Goal: Task Accomplishment & Management: Contribute content

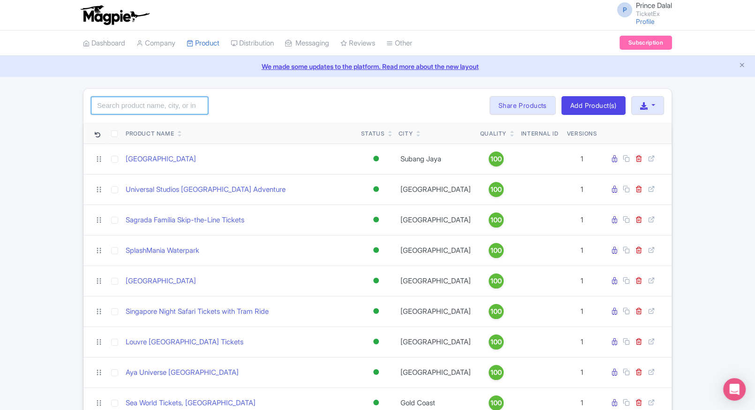
click at [146, 104] on input "search" at bounding box center [149, 106] width 117 height 18
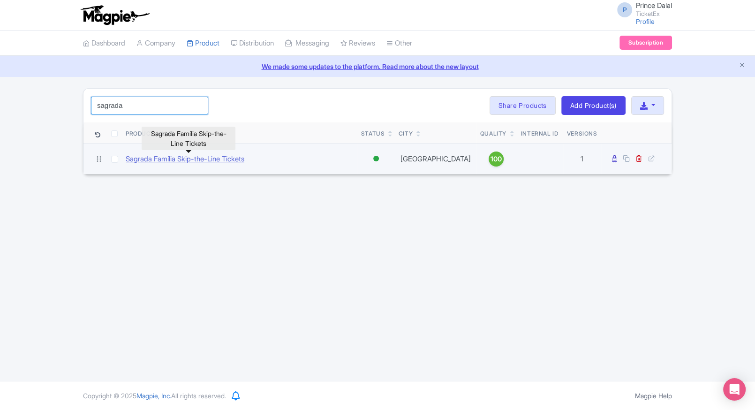
type input "sagrada"
click at [171, 159] on link "Sagrada Família Skip-the-Line Tickets" at bounding box center [185, 159] width 119 height 11
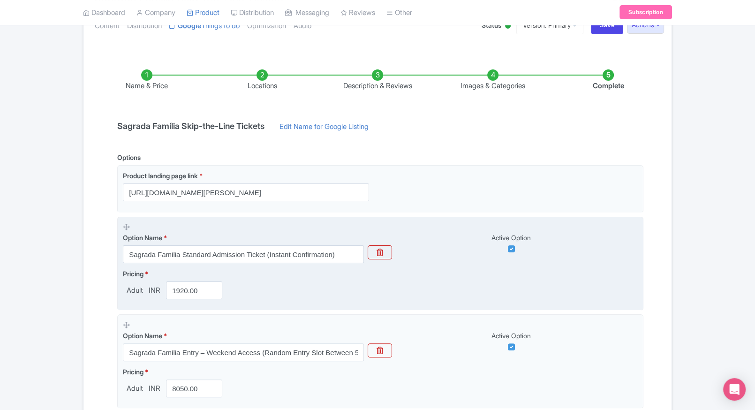
scroll to position [100, 0]
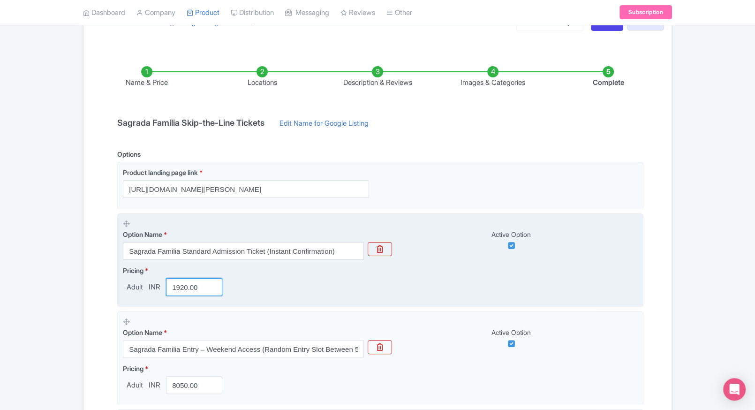
click at [188, 279] on input "1920.00" at bounding box center [194, 287] width 56 height 18
paste input "79"
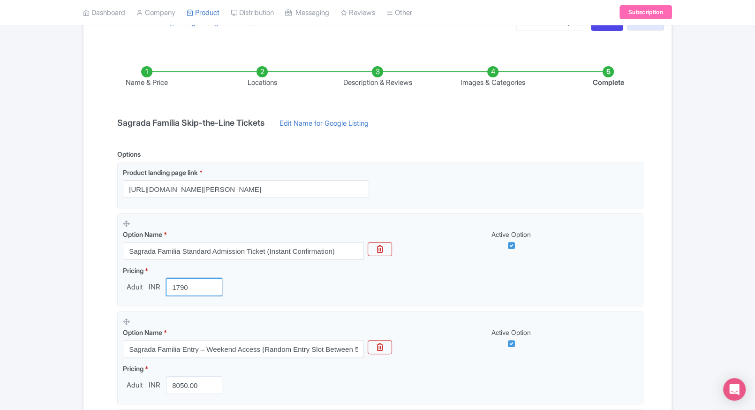
type input "1790"
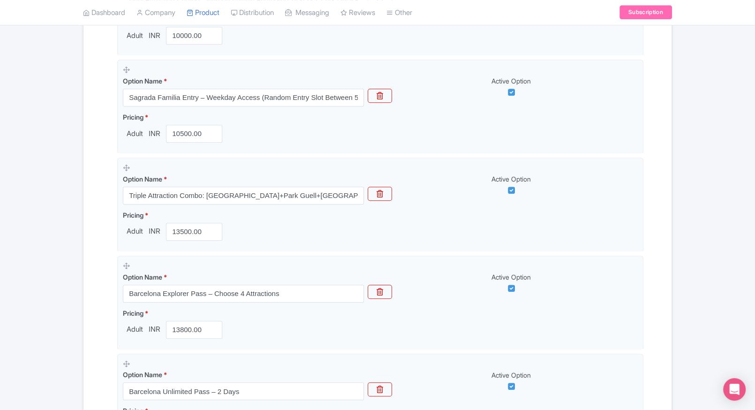
scroll to position [813, 0]
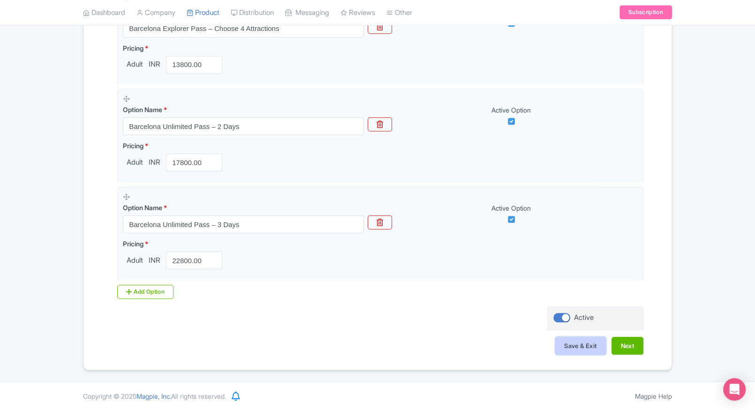
click at [575, 339] on button "Save & Exit" at bounding box center [580, 346] width 51 height 18
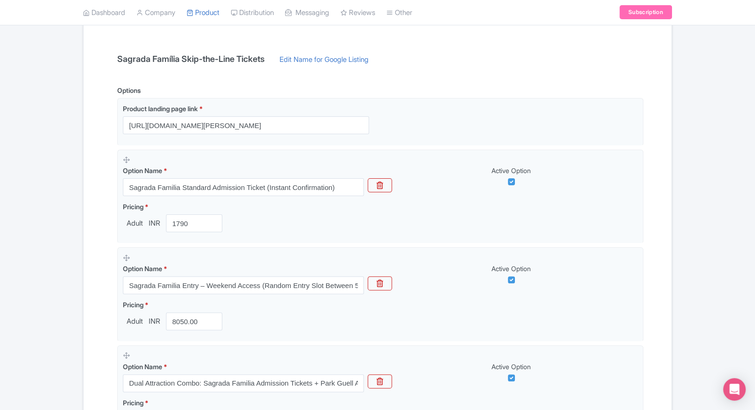
scroll to position [0, 0]
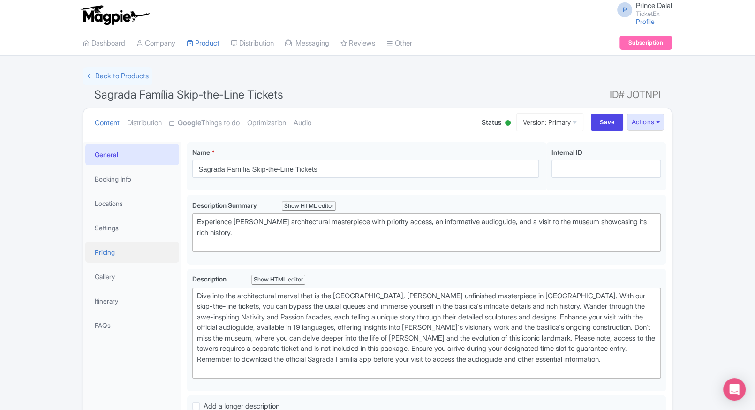
click at [126, 242] on link "Pricing" at bounding box center [132, 251] width 94 height 21
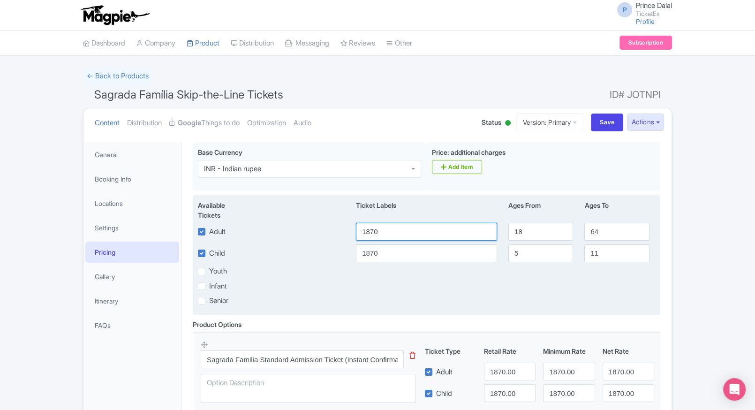
click at [388, 234] on input "1870" at bounding box center [426, 232] width 141 height 18
paste input "79"
type input "1790"
click at [389, 257] on input "1870" at bounding box center [426, 253] width 141 height 18
paste input "79"
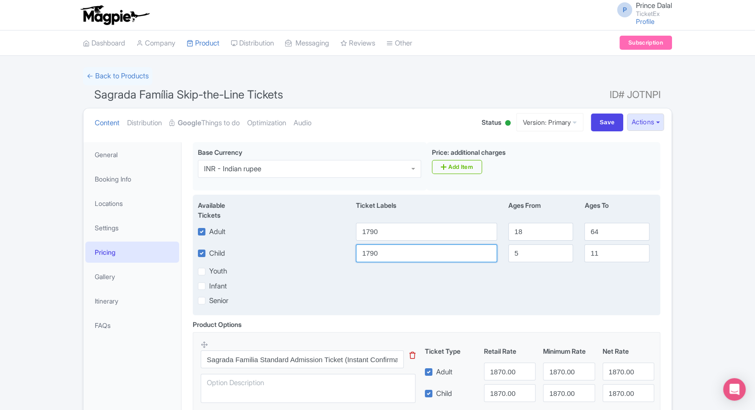
type input "1790"
click at [452, 294] on div "Available Tickets i Ticket Labels Ages From Ages To Adult 1790 18 64 Child 1790…" at bounding box center [426, 255] width 467 height 121
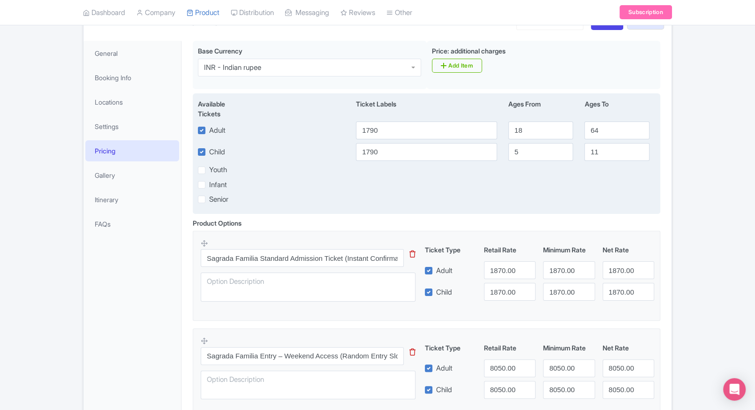
scroll to position [104, 0]
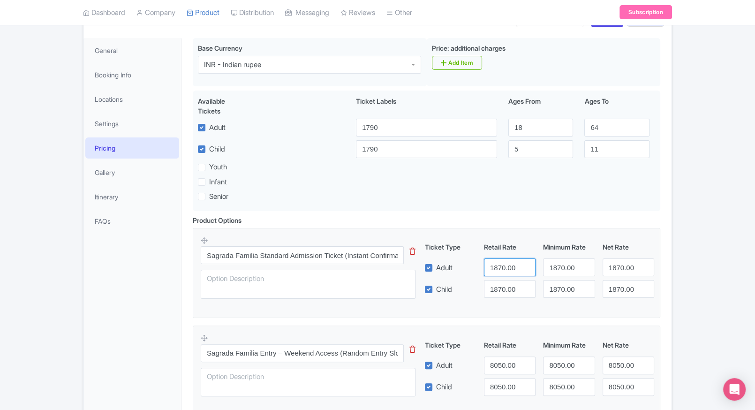
click at [507, 263] on input "1870.00" at bounding box center [510, 267] width 52 height 18
paste input "79"
type input "1790"
click at [507, 281] on input "1870.00" at bounding box center [510, 289] width 52 height 18
paste input "79"
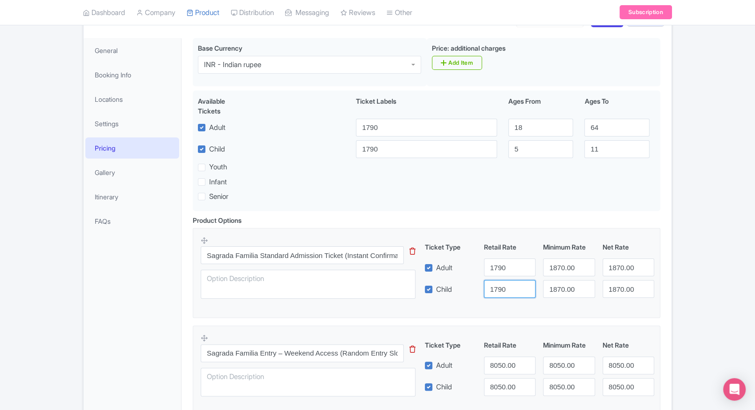
type input "1790"
click at [560, 271] on input "1870.00" at bounding box center [569, 267] width 52 height 18
paste input "79"
type input "1790"
click at [563, 288] on input "1870.00" at bounding box center [569, 289] width 52 height 18
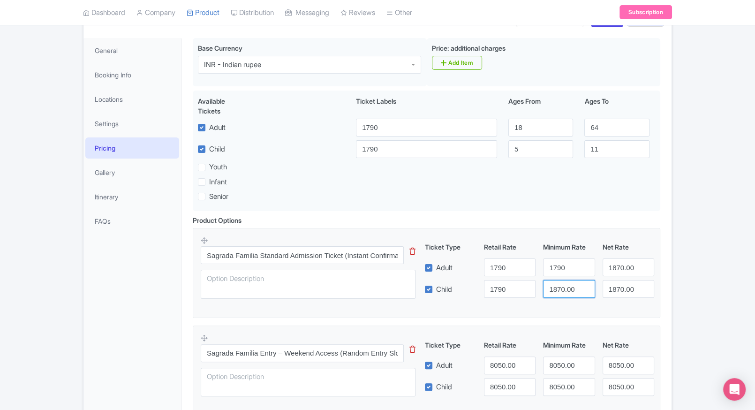
paste input "79"
type input "1790"
click at [611, 270] on input "1870.00" at bounding box center [629, 267] width 52 height 18
paste input "79"
type input "1790"
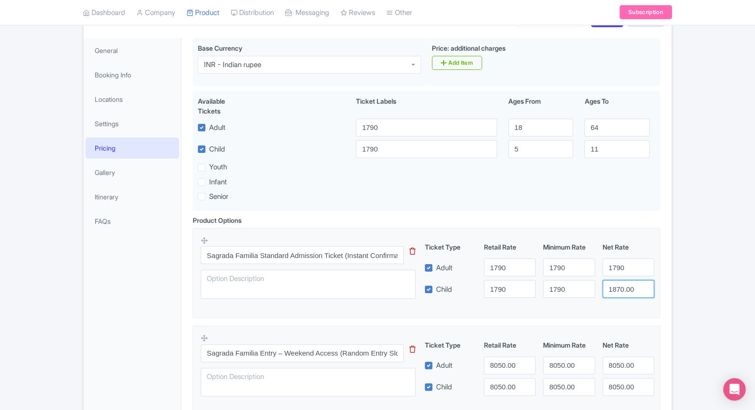
click at [625, 286] on input "1870.00" at bounding box center [629, 289] width 52 height 18
paste input "1790"
paste input "79"
type input "1790"
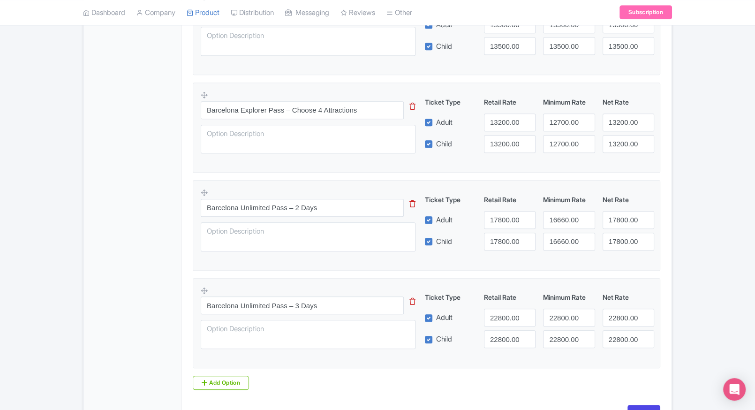
scroll to position [799, 0]
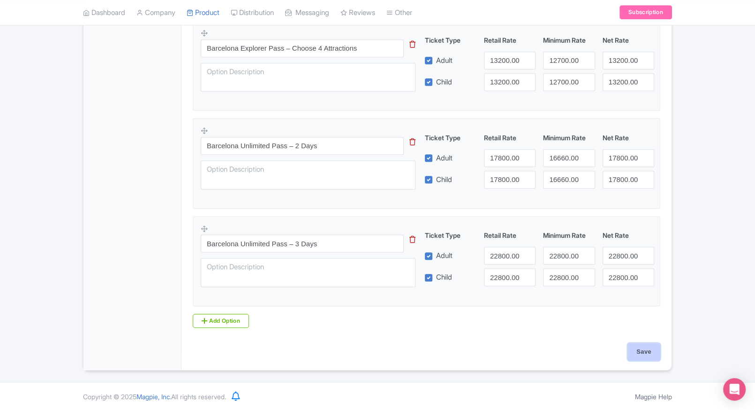
click at [645, 354] on input "Save" at bounding box center [643, 352] width 33 height 18
type input "Saving..."
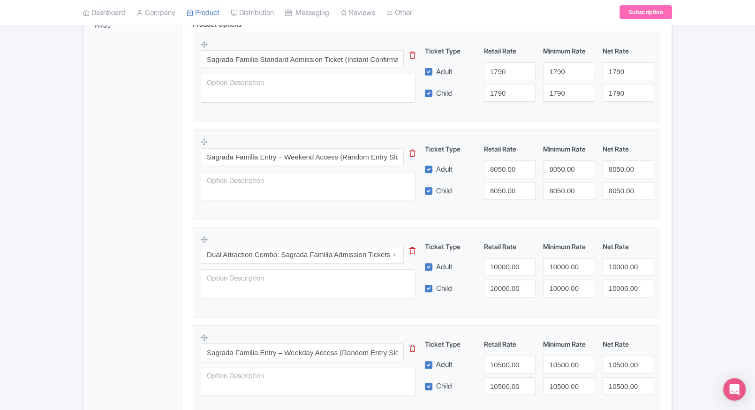
scroll to position [327, 0]
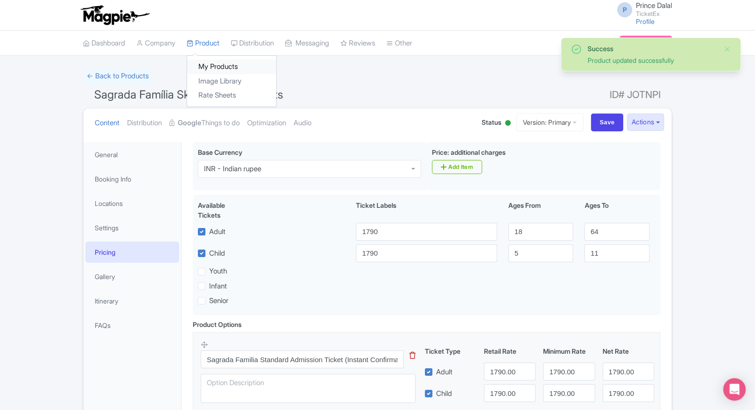
click at [200, 62] on link "My Products" at bounding box center [231, 67] width 89 height 15
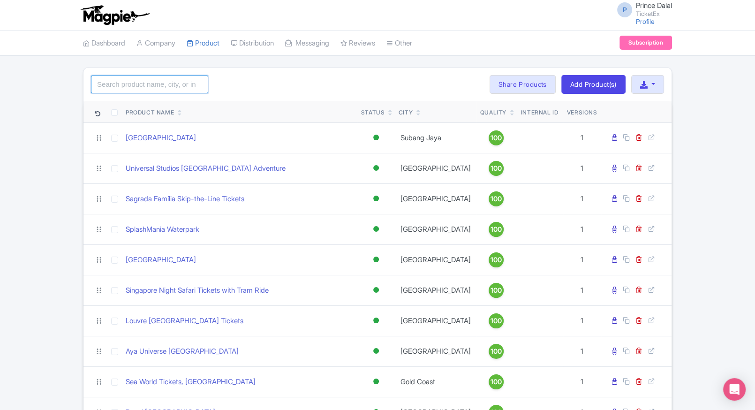
click at [159, 92] on input "search" at bounding box center [149, 84] width 117 height 18
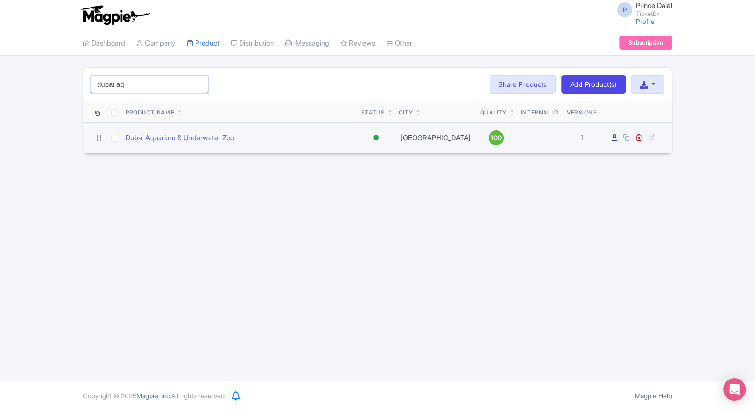
type input "dubai aq"
click at [143, 148] on td "Dubai Aquarium & Underwater Zoo" at bounding box center [239, 137] width 235 height 30
click at [161, 143] on td "Dubai Aquarium & Underwater Zoo" at bounding box center [239, 137] width 235 height 30
click at [170, 136] on link "Dubai Aquarium & Underwater Zoo" at bounding box center [180, 138] width 108 height 11
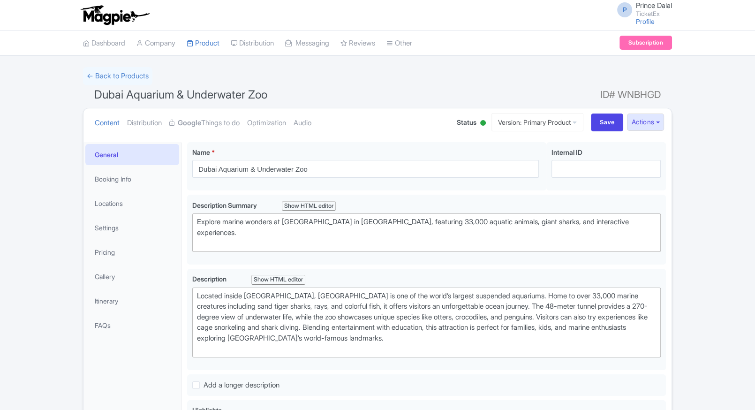
click at [209, 114] on link "Google Things to do" at bounding box center [204, 123] width 70 height 30
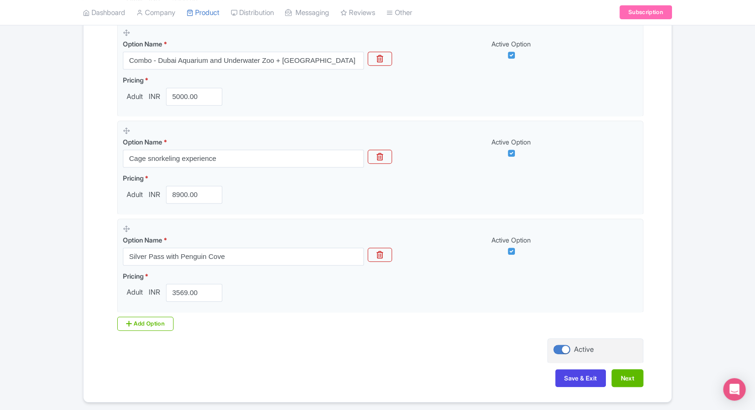
scroll to position [488, 0]
click at [215, 15] on link "Product" at bounding box center [203, 13] width 33 height 26
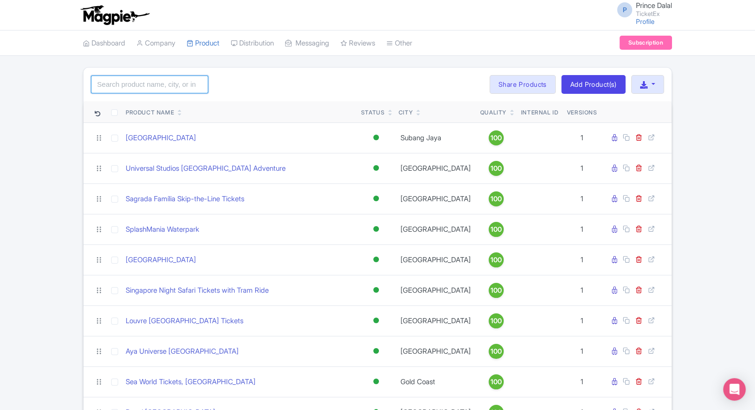
click at [145, 83] on input "search" at bounding box center [149, 84] width 117 height 18
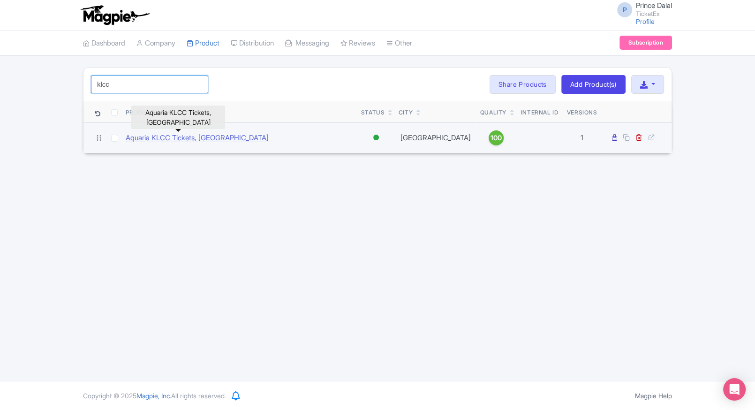
type input "klcc"
click at [197, 142] on link "Aquaria KLCC Tickets, Malaysia" at bounding box center [197, 138] width 143 height 11
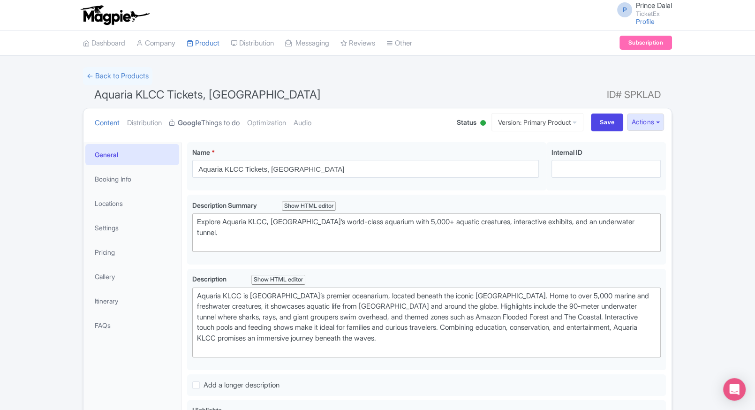
click at [214, 129] on link "Google Things to do" at bounding box center [204, 123] width 70 height 30
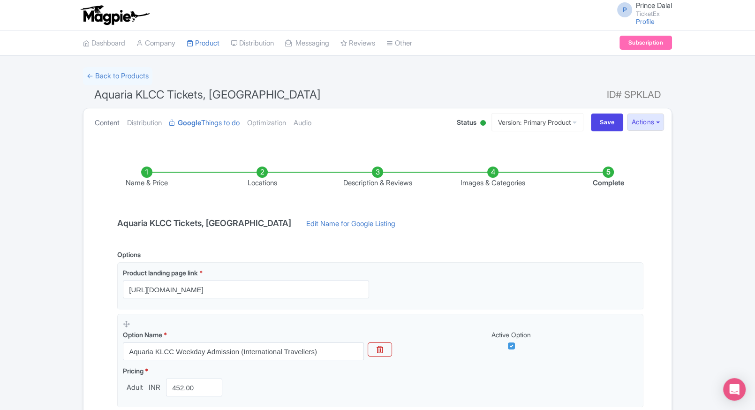
click at [103, 129] on link "Content" at bounding box center [107, 123] width 25 height 30
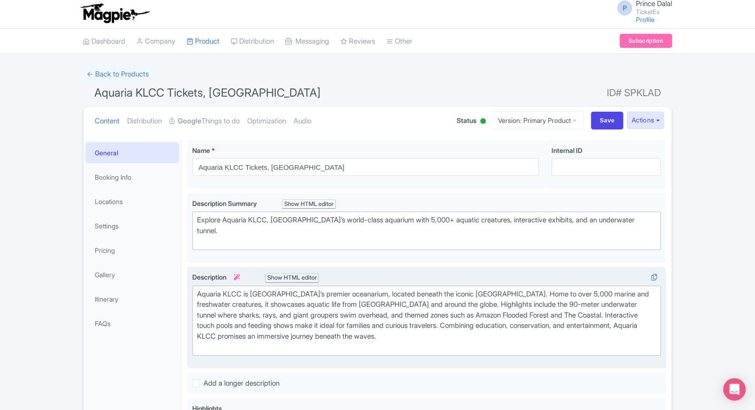
scroll to position [1, 0]
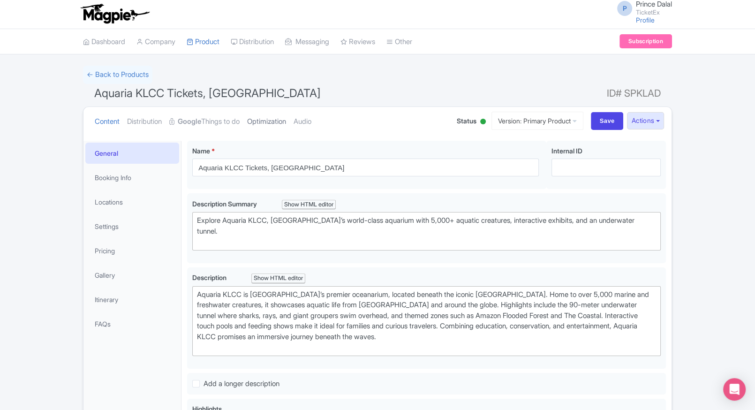
click at [259, 118] on link "Optimization" at bounding box center [266, 122] width 39 height 30
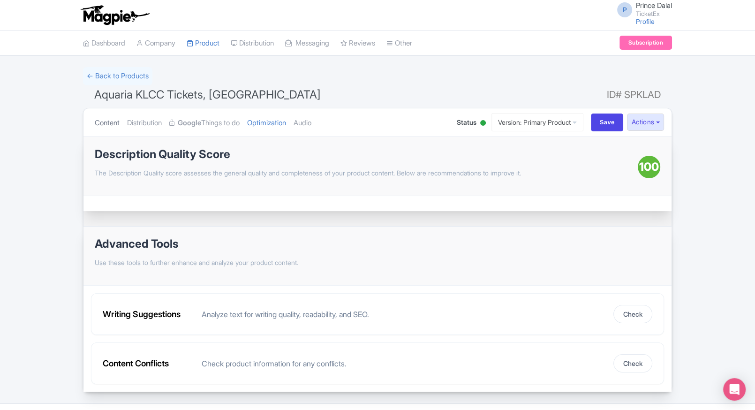
click at [105, 122] on link "Content" at bounding box center [107, 123] width 25 height 30
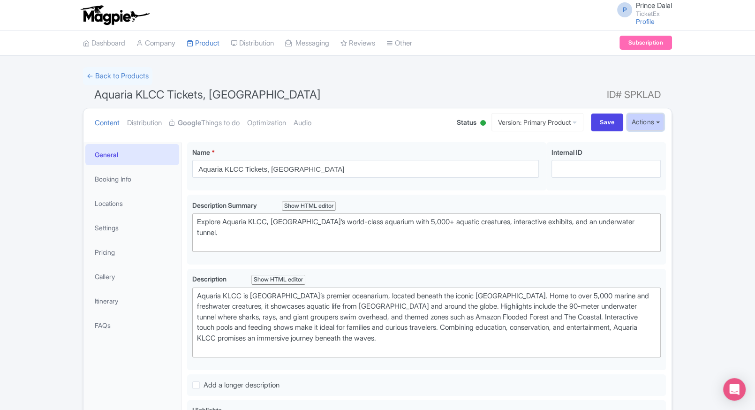
click at [658, 124] on button "Actions" at bounding box center [645, 121] width 37 height 17
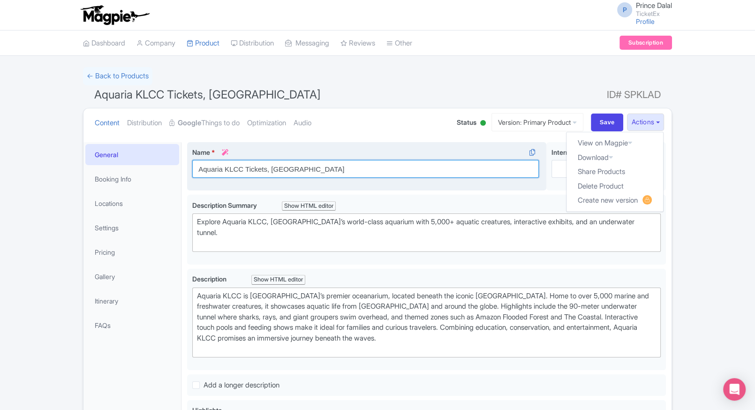
click at [321, 167] on input "Aquaria KLCC Tickets, [GEOGRAPHIC_DATA]" at bounding box center [365, 169] width 347 height 18
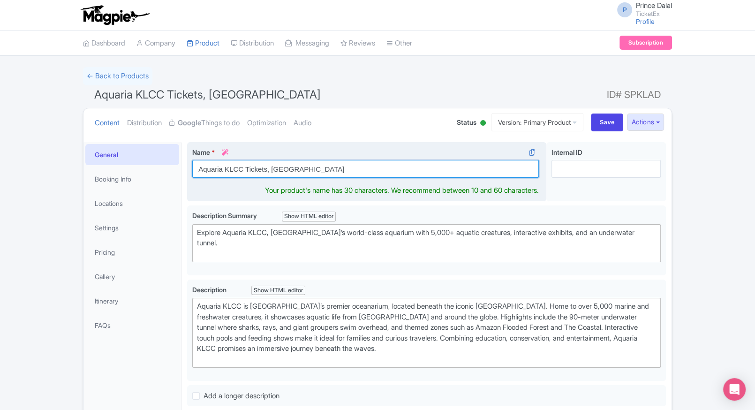
click at [321, 167] on input "Aquaria KLCC Tickets, [GEOGRAPHIC_DATA]" at bounding box center [365, 169] width 347 height 18
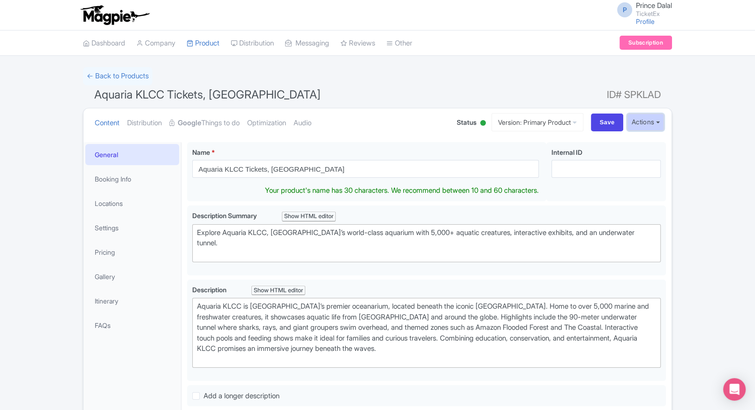
click at [655, 120] on button "Actions" at bounding box center [645, 121] width 37 height 17
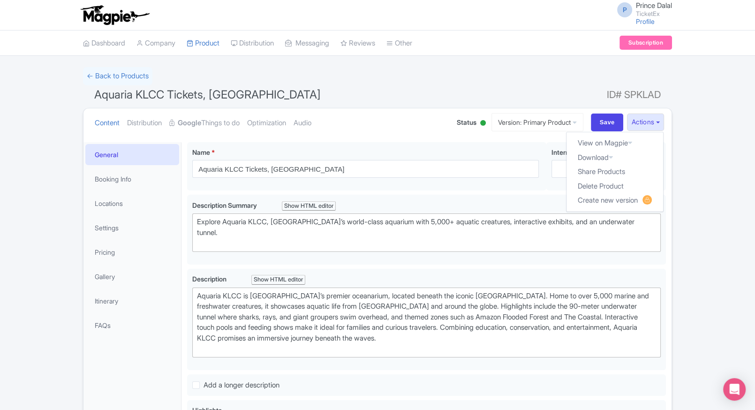
click at [701, 164] on div "← Back to Products Aquaria KLCC Tickets, Malaysia ID# SPKLAD Content Distributi…" at bounding box center [377, 394] width 755 height 654
click at [658, 120] on button "Actions" at bounding box center [645, 121] width 37 height 17
click at [601, 185] on link "Delete Product" at bounding box center [614, 186] width 97 height 15
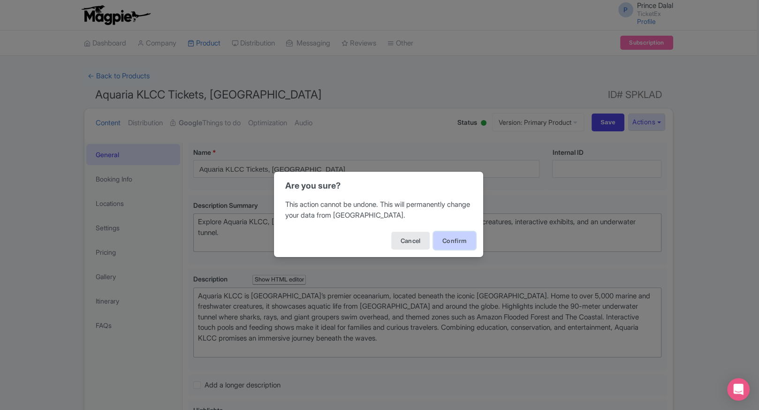
click at [451, 237] on button "Confirm" at bounding box center [454, 241] width 42 height 18
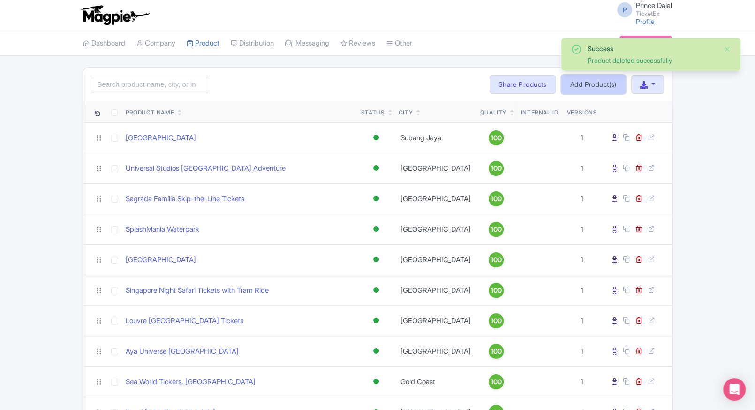
click at [589, 86] on link "Add Product(s)" at bounding box center [593, 84] width 64 height 19
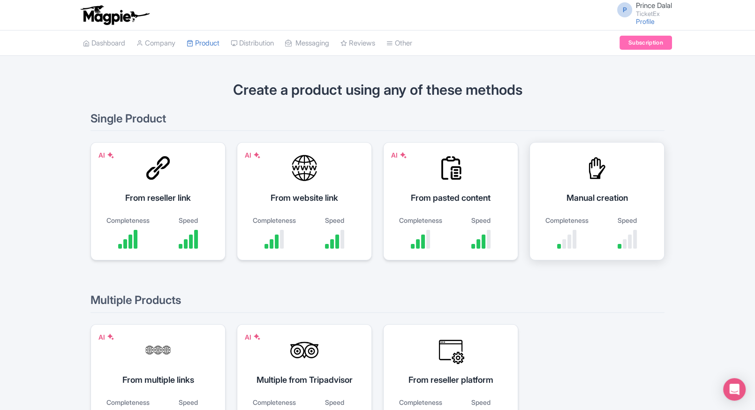
click at [573, 174] on div "Manual creation Completeness Speed" at bounding box center [596, 201] width 135 height 118
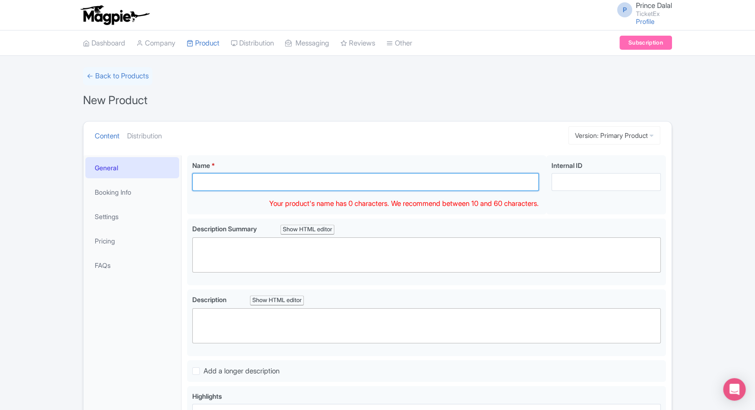
click at [239, 176] on input "Name *" at bounding box center [365, 182] width 347 height 18
paste input "Aquaria KLCC Tickets, [GEOGRAPHIC_DATA]"
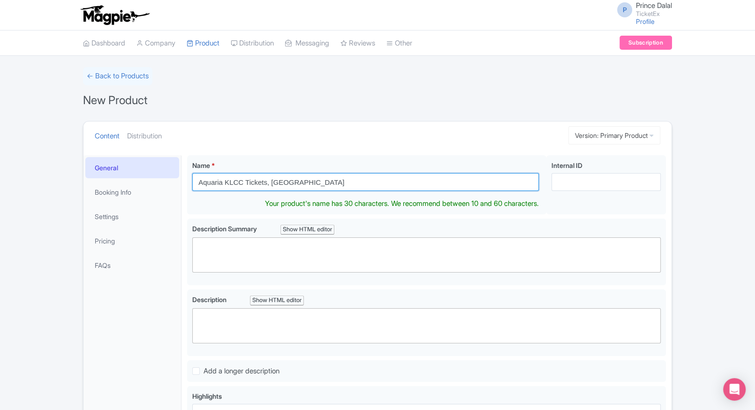
type input "Aquaria KLCC Tickets, [GEOGRAPHIC_DATA]"
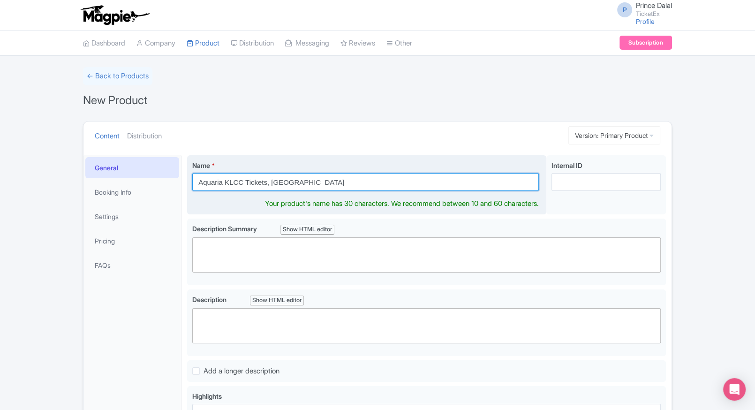
drag, startPoint x: 305, startPoint y: 182, endPoint x: 187, endPoint y: 184, distance: 118.6
click at [187, 184] on div "Name * Aquaria KLCC Tickets, Malaysia Your product's name has 30 characters. We…" at bounding box center [366, 185] width 359 height 60
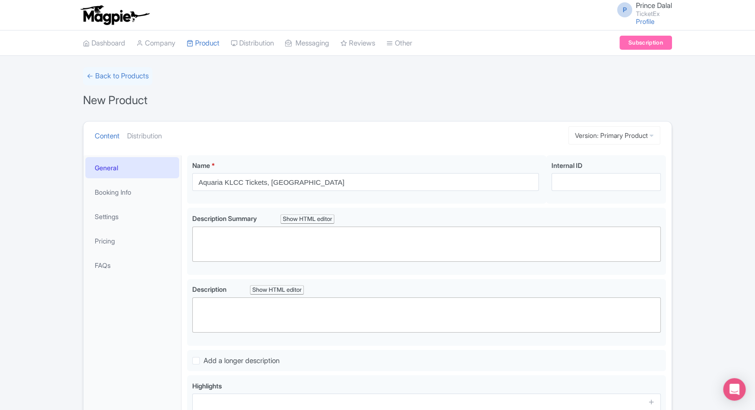
click at [84, 308] on div "General Booking Info Settings Pricing FAQs" at bounding box center [132, 335] width 98 height 360
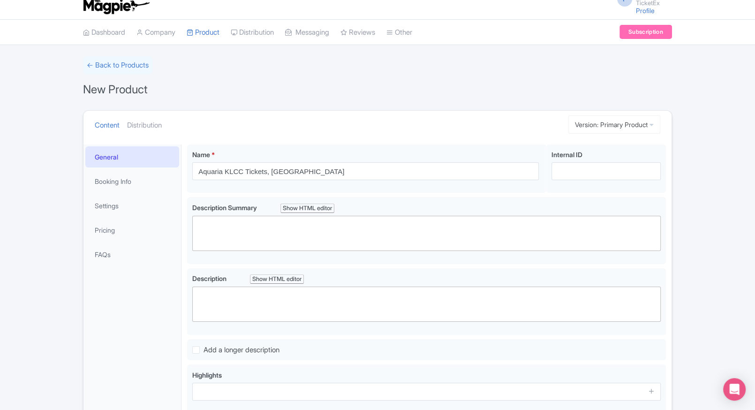
scroll to position [3, 0]
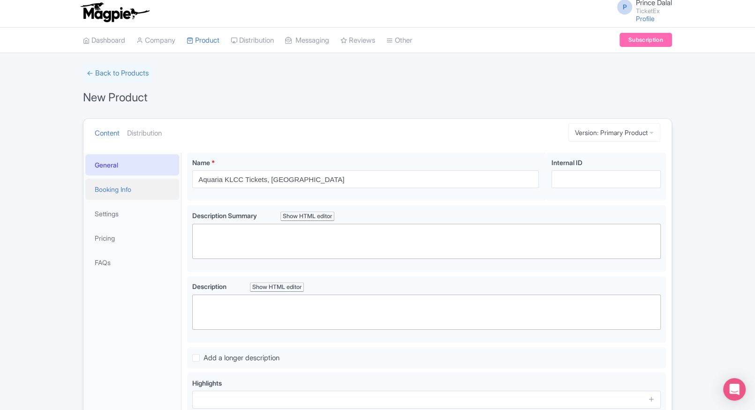
click at [131, 189] on link "Booking Info" at bounding box center [132, 189] width 94 height 21
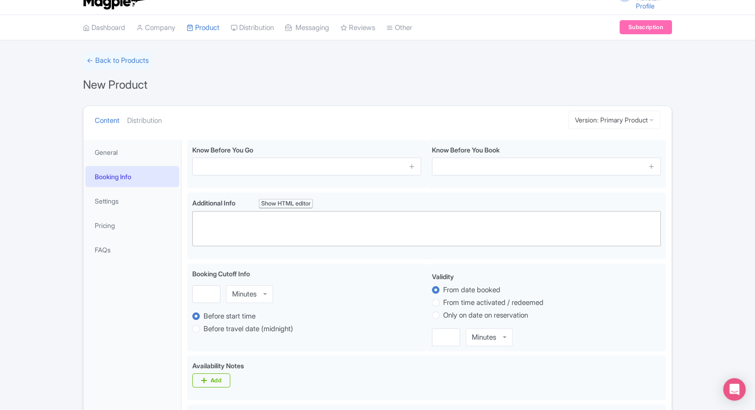
scroll to position [0, 0]
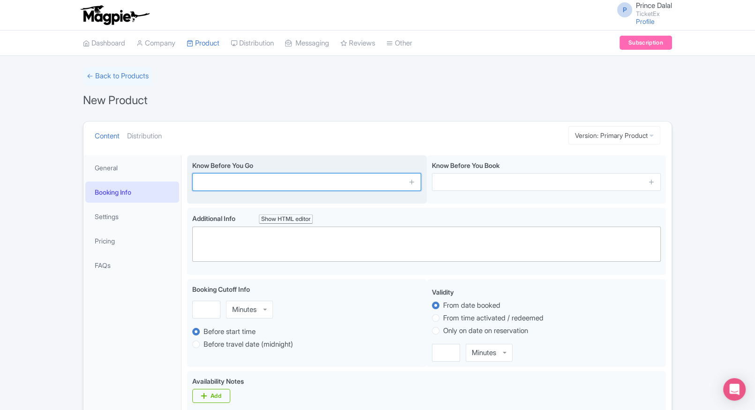
click at [235, 186] on input "text" at bounding box center [306, 182] width 229 height 18
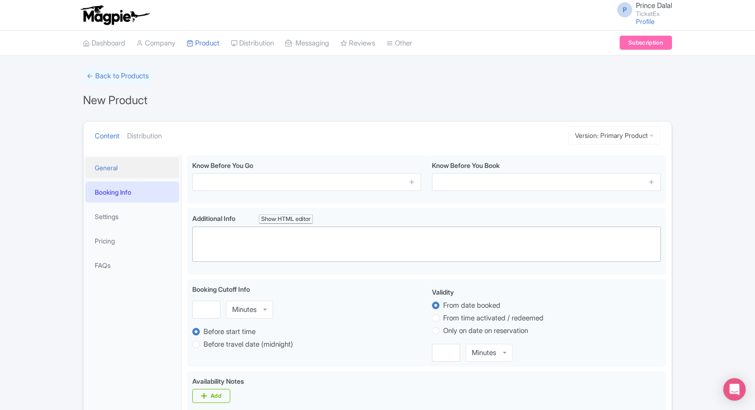
click at [134, 171] on link "General" at bounding box center [132, 167] width 94 height 21
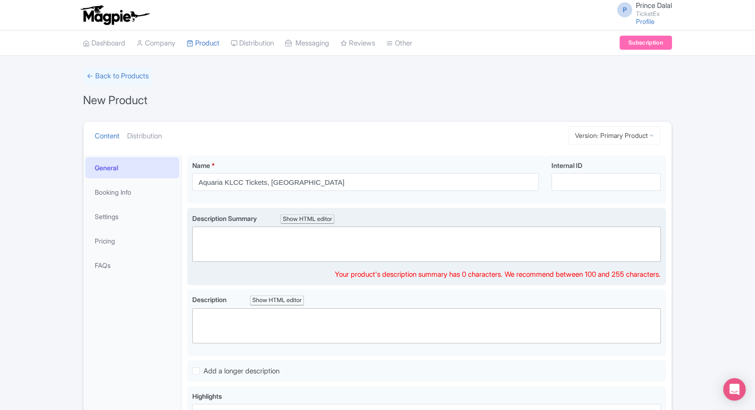
click at [225, 239] on trix-editor at bounding box center [426, 243] width 468 height 35
paste trix-editor "<div>Explore Malaysia’s top marine attraction at <strong>Aquaria KLCC</strong>,…"
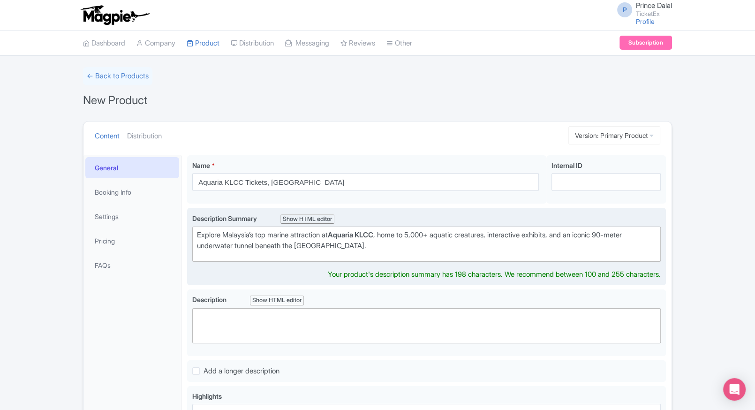
paste trix-editor "br><br><"
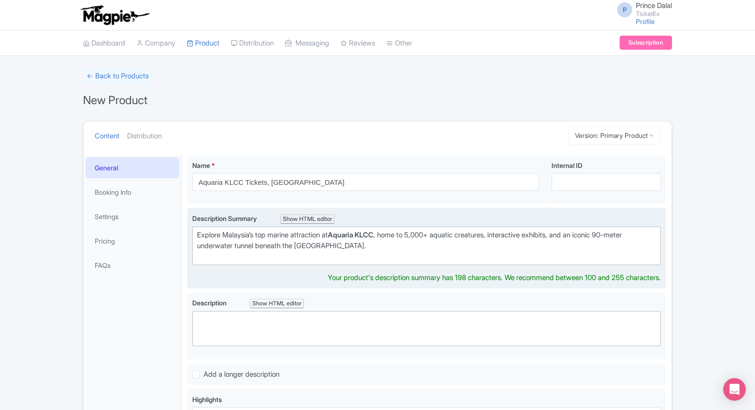
type trix-editor "<div>Explore Malaysia’s top marine attraction at Aquaria KLCC, home to 5,000+ a…"
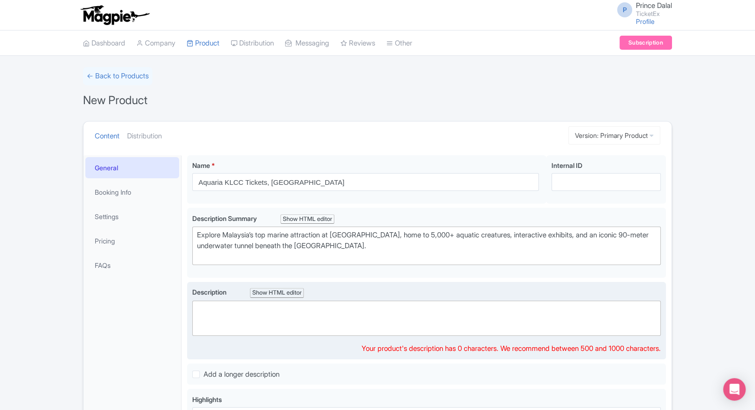
click at [259, 320] on trix-editor at bounding box center [426, 318] width 468 height 35
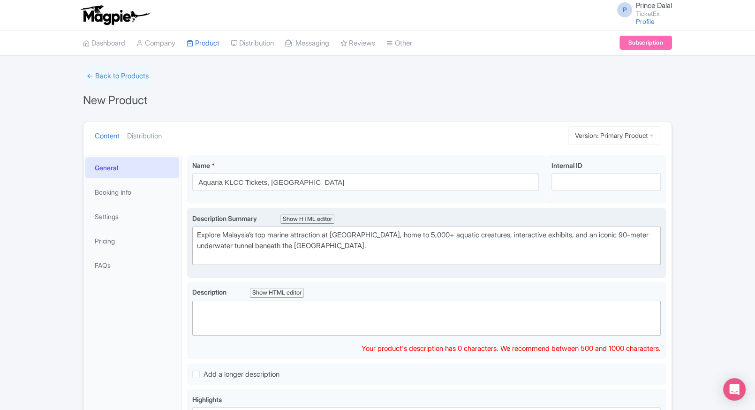
paste trix-editor "<div>Dive into the wonders of the ocean at <strong>Aquaria KLCC</strong>, a wor…"
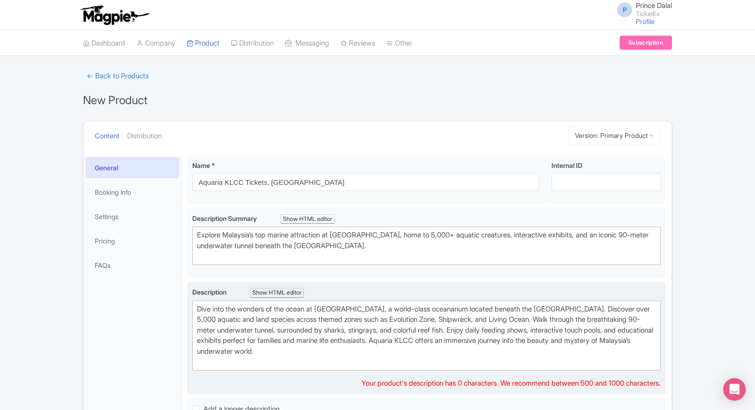
click at [376, 327] on div "Dive into the wonders of the ocean at [GEOGRAPHIC_DATA], a world-class oceanari…" at bounding box center [426, 335] width 459 height 63
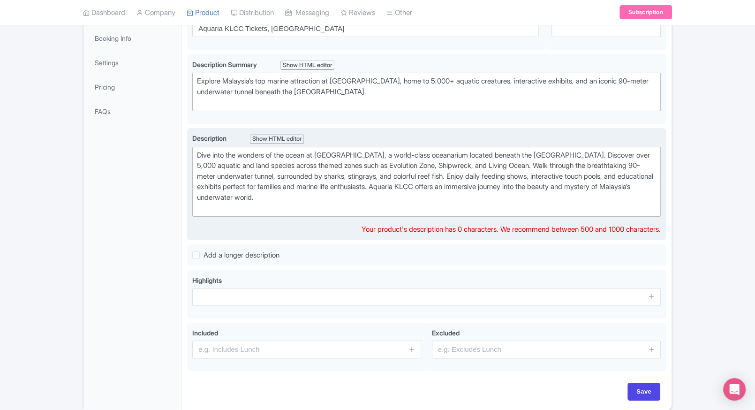
click at [373, 209] on div "Dive into the wonders of the ocean at [GEOGRAPHIC_DATA], a world-class oceanari…" at bounding box center [426, 181] width 459 height 63
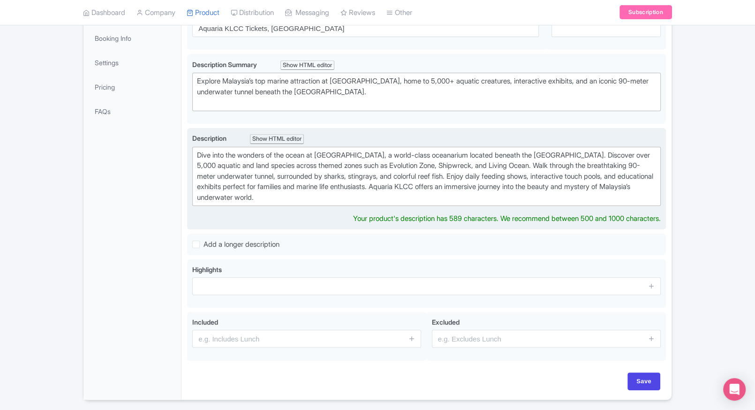
type trix-editor "<div>Dive into the wonders of the ocean at Aquaria KLCC, a world-class oceanari…"
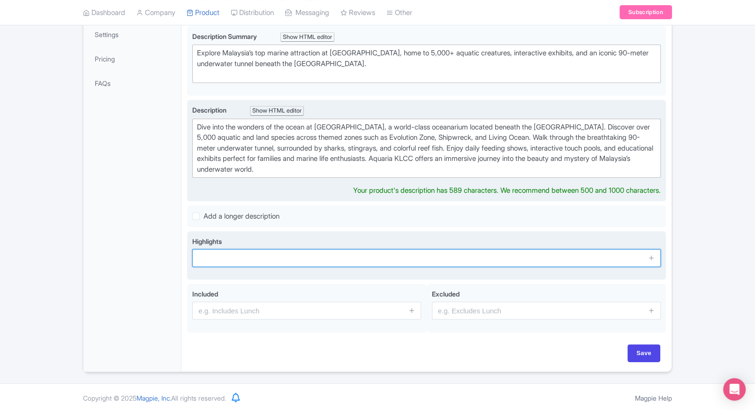
scroll to position [172, 0]
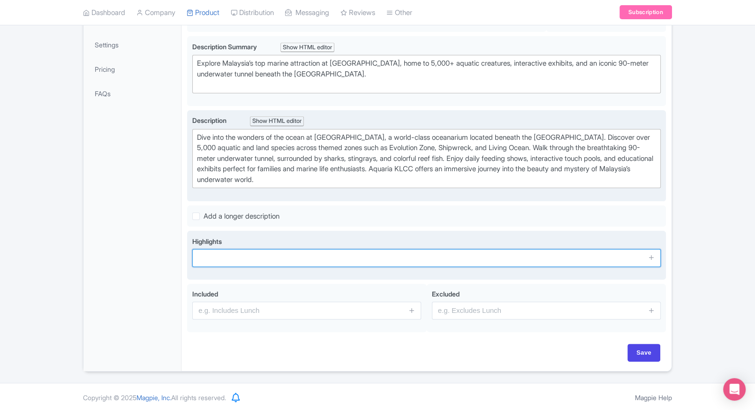
click at [292, 249] on input "text" at bounding box center [426, 258] width 468 height 18
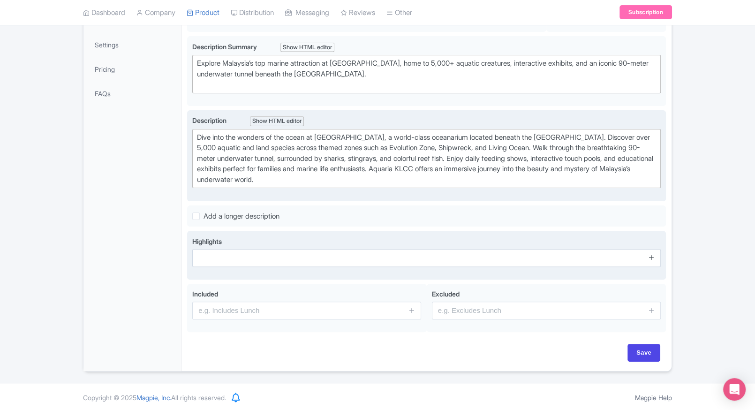
click at [648, 257] on icon at bounding box center [651, 257] width 7 height 7
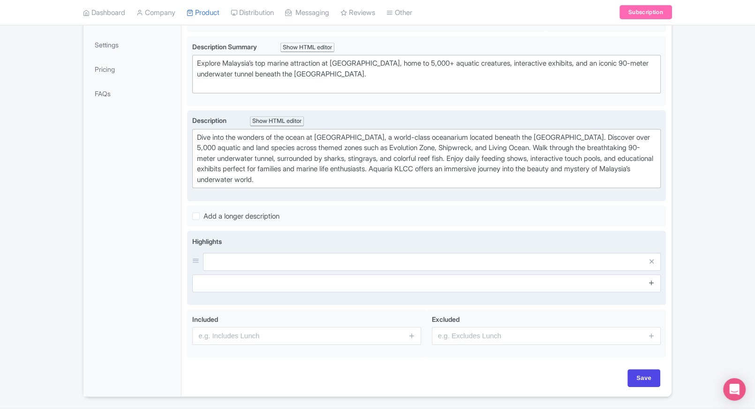
click at [653, 281] on span at bounding box center [651, 283] width 19 height 18
click at [653, 281] on icon at bounding box center [651, 282] width 7 height 7
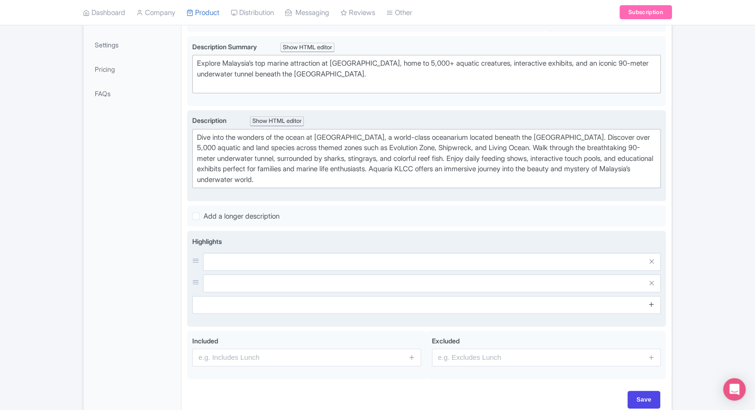
click at [648, 307] on link at bounding box center [651, 304] width 7 height 11
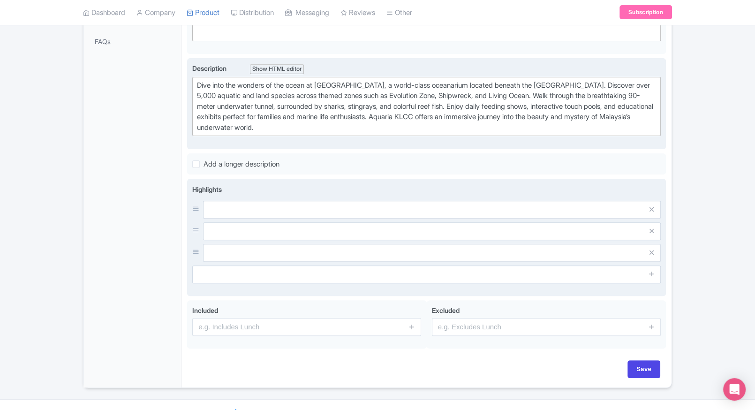
scroll to position [226, 0]
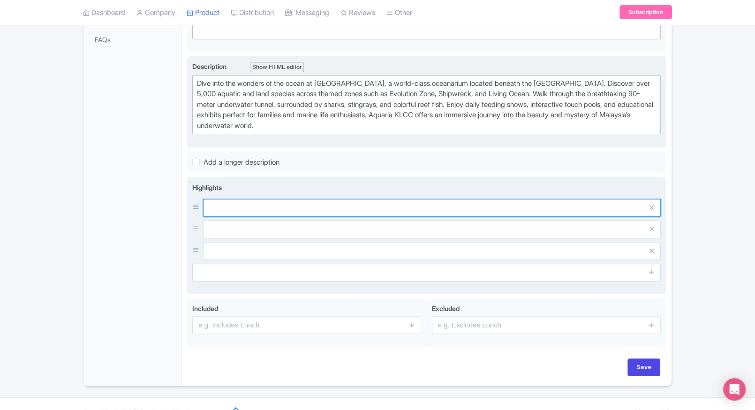
click at [469, 204] on input "text" at bounding box center [432, 208] width 458 height 18
paste input "5,000+ marine and land creatures"
type input "5,000+ marine and land creatures"
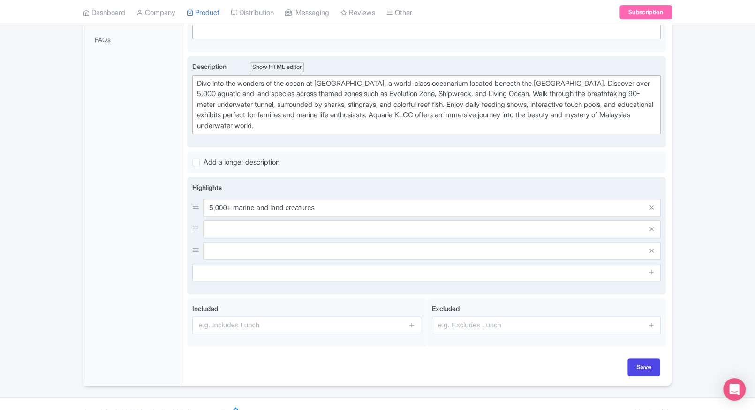
click at [280, 217] on div "5,000+ marine and land creatures" at bounding box center [426, 229] width 468 height 61
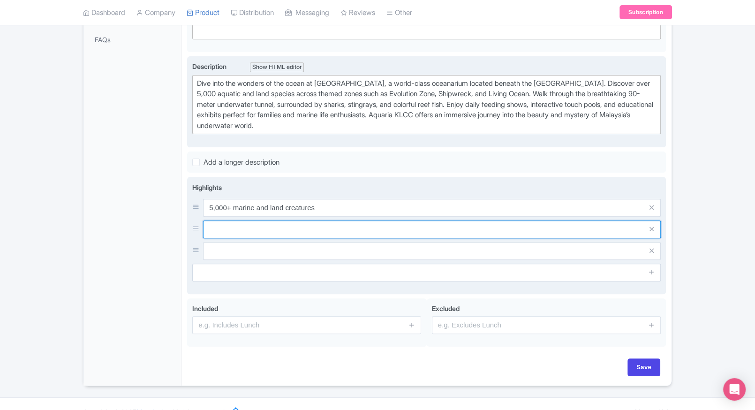
paste input "90-meter transparent underwater tunnel"
click at [278, 220] on input "90-meter transparent underwater tunnel" at bounding box center [432, 229] width 458 height 18
type input "90-meter transparent underwater tunnel"
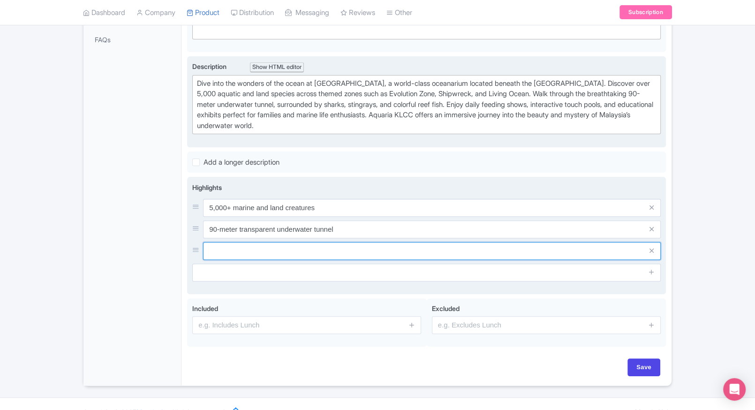
paste input "Daily shark and ray feeding sessions"
click at [293, 257] on input "text" at bounding box center [432, 251] width 458 height 18
type input "Daily shark and ray feeding sessions"
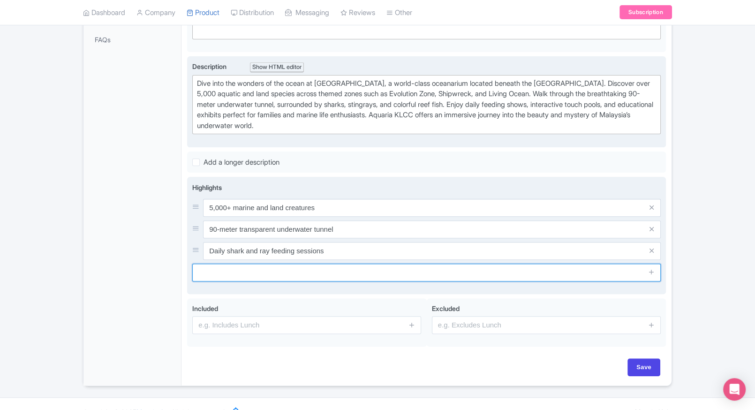
paste input "Interactive touch pool experience"
click at [274, 270] on input "Interactive touch pool experience" at bounding box center [426, 273] width 468 height 18
type input "Interactive touch pool experience"
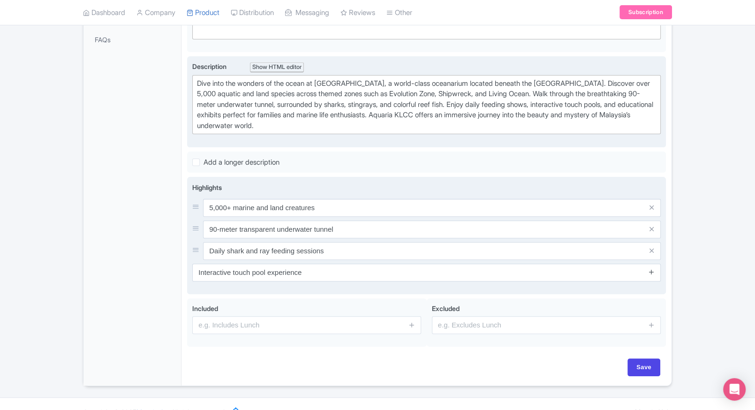
click at [648, 269] on icon at bounding box center [651, 271] width 7 height 7
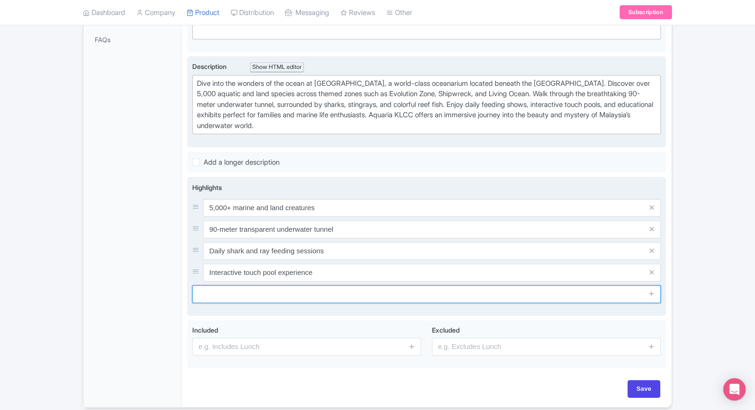
paste input "Educational exhibits for all ages"
click at [315, 294] on input "Educational exhibits for all ages" at bounding box center [426, 294] width 468 height 18
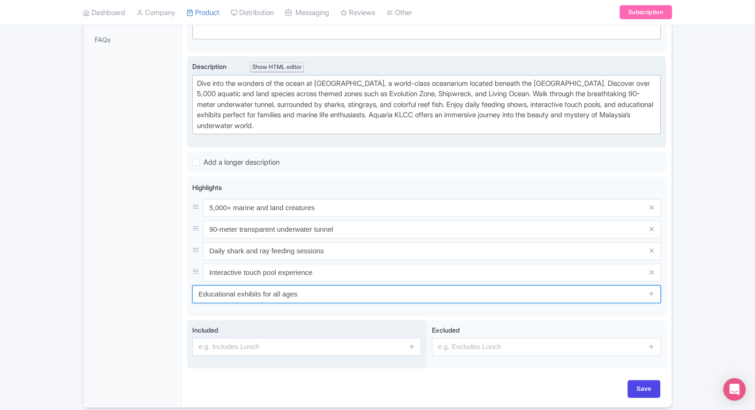
type input "Educational exhibits for all ages"
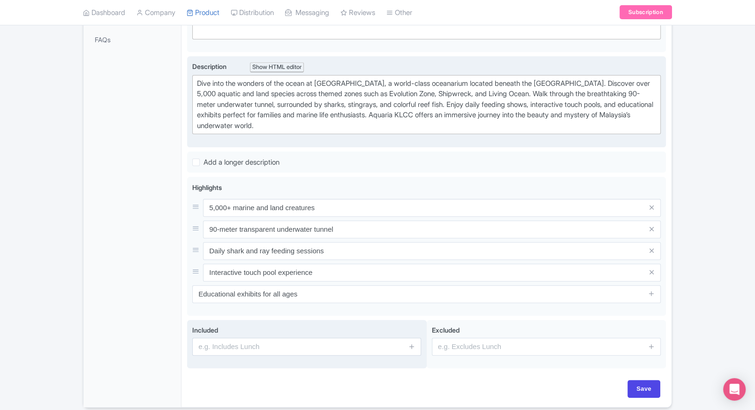
click at [231, 347] on input "text" at bounding box center [306, 347] width 229 height 18
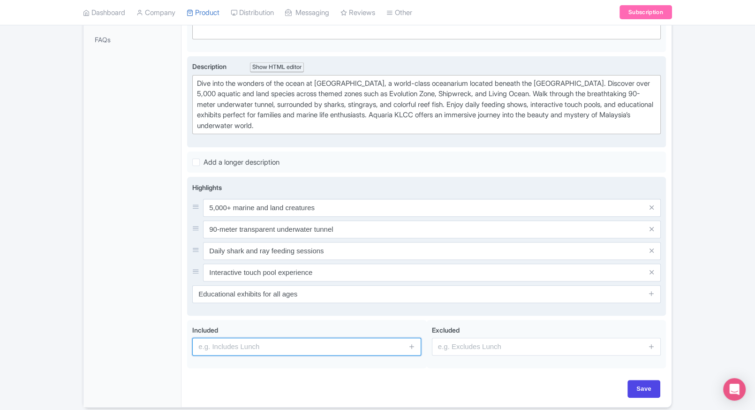
paste input "Admission to all Aquaria KLCC exhibits"
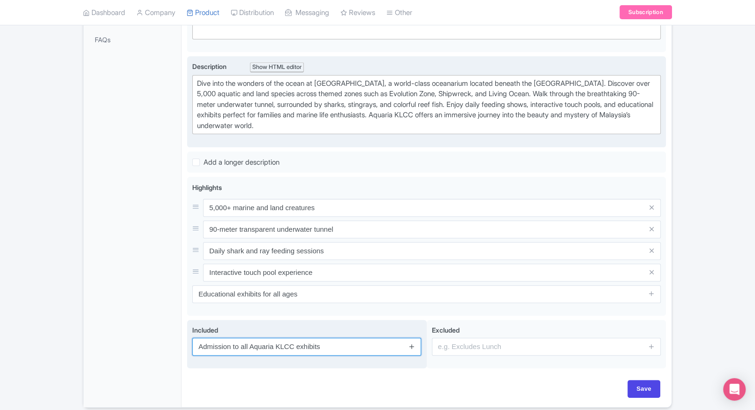
type input "Admission to all Aquaria KLCC exhibits"
click at [415, 345] on icon at bounding box center [411, 346] width 7 height 7
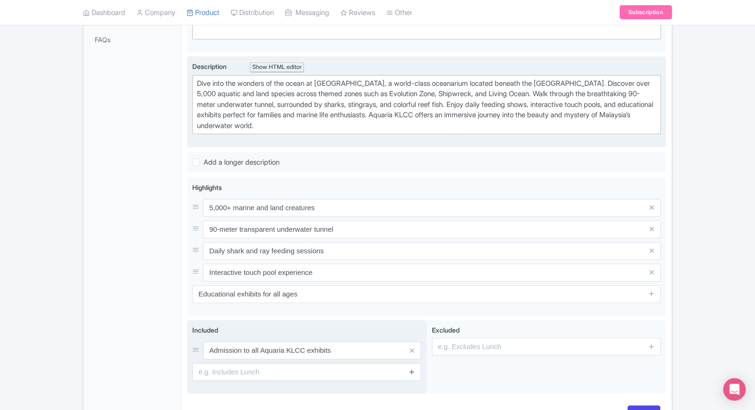
click at [413, 372] on icon at bounding box center [411, 371] width 7 height 7
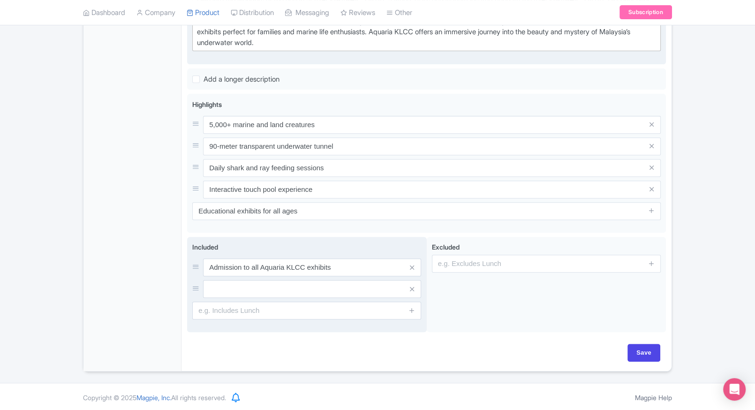
click at [324, 287] on input "text" at bounding box center [312, 289] width 218 height 18
paste input "Access to underwater tunnel and feeding shows"
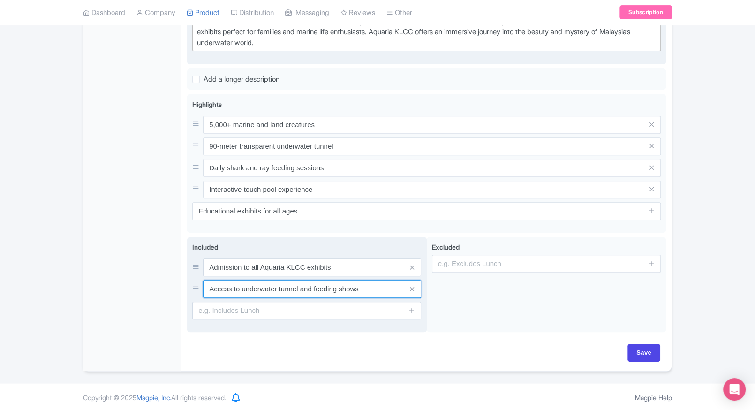
type input "Access to underwater tunnel and feeding shows"
paste input "Entry to interactive learning zones"
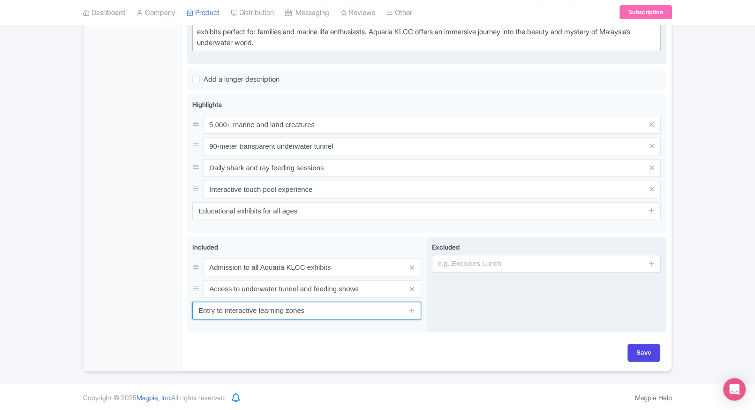
type input "Entry to interactive learning zones"
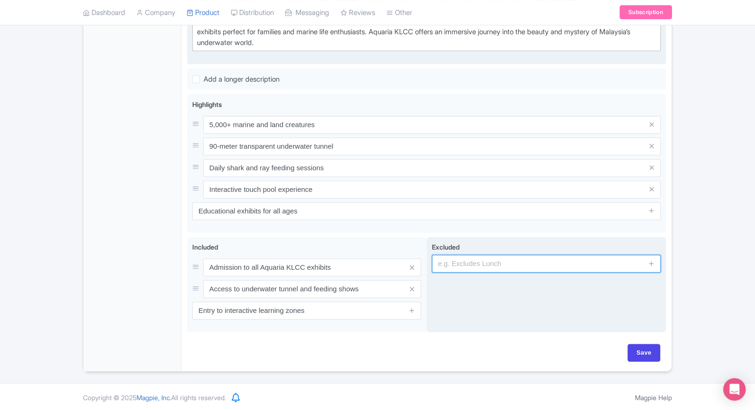
click at [488, 257] on input "text" at bounding box center [546, 264] width 229 height 18
type input "guides, audio guides"
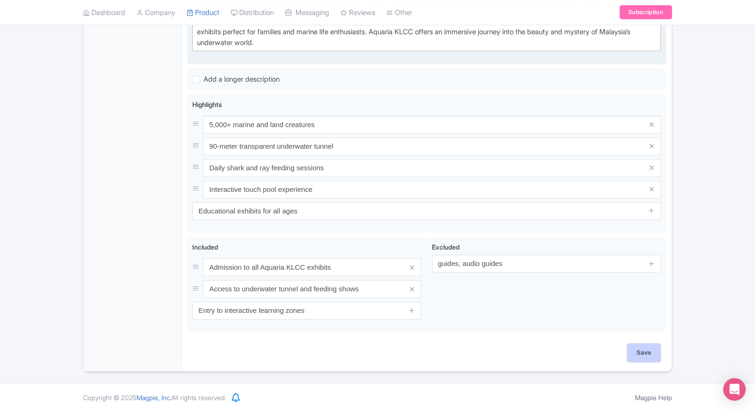
click at [643, 346] on input "Save" at bounding box center [643, 353] width 33 height 18
type input "Saving..."
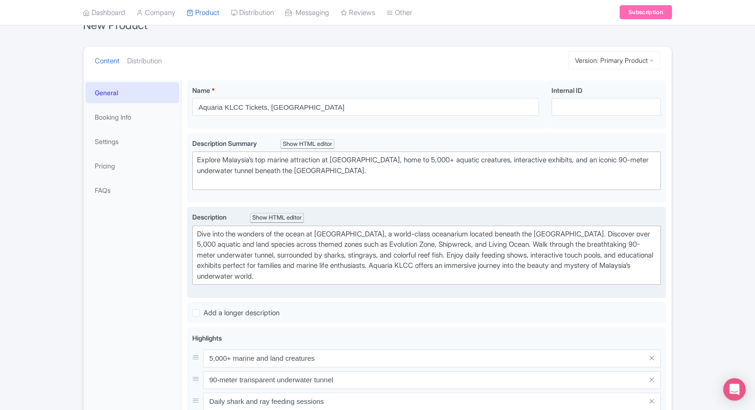
scroll to position [0, 0]
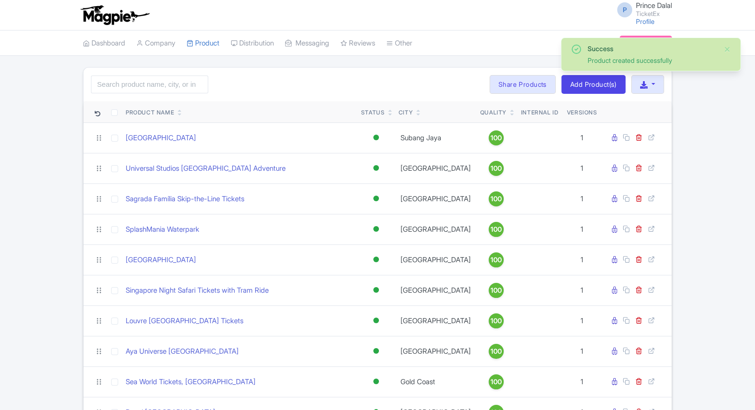
click at [510, 112] on icon at bounding box center [512, 115] width 4 height 6
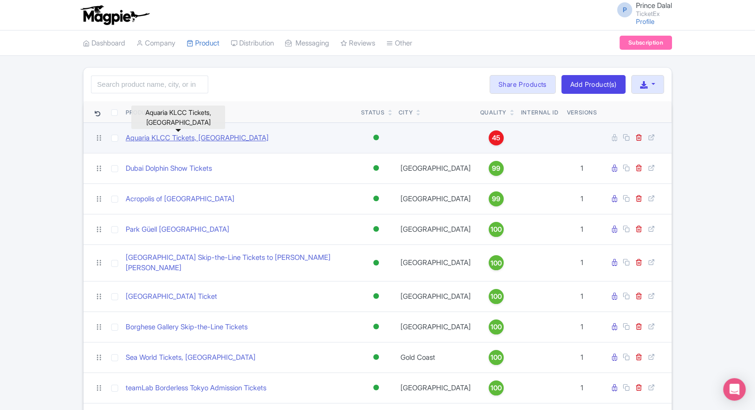
click at [186, 137] on link "Aquaria KLCC Tickets, [GEOGRAPHIC_DATA]" at bounding box center [197, 138] width 143 height 11
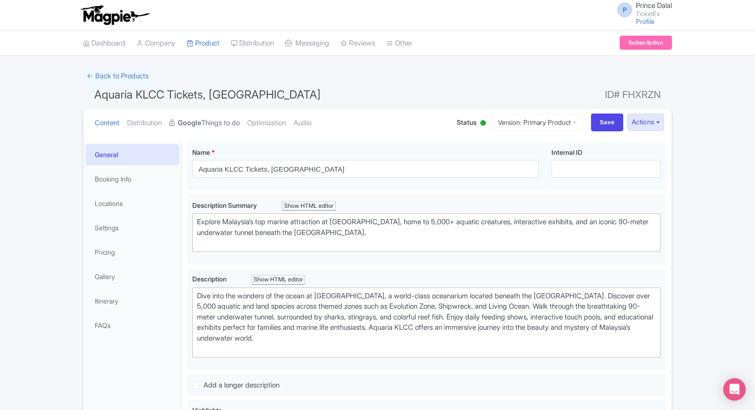
click at [210, 118] on link "Google Things to do" at bounding box center [204, 123] width 70 height 30
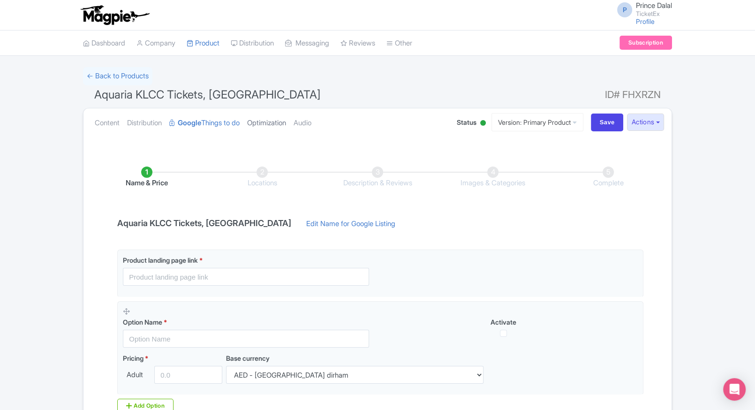
click at [260, 117] on link "Optimization" at bounding box center [266, 123] width 39 height 30
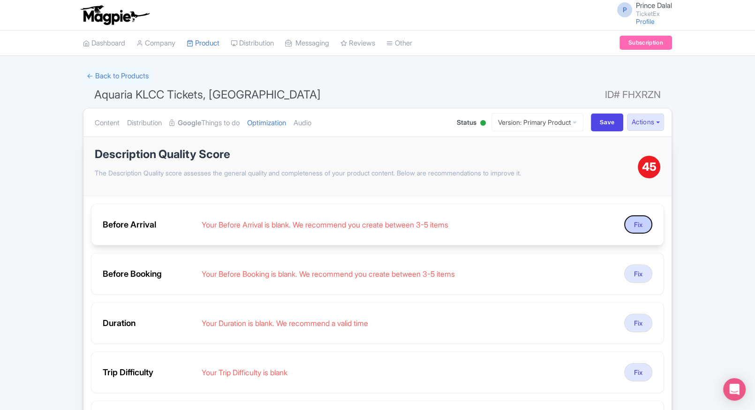
click at [640, 228] on button "Fix" at bounding box center [638, 224] width 28 height 18
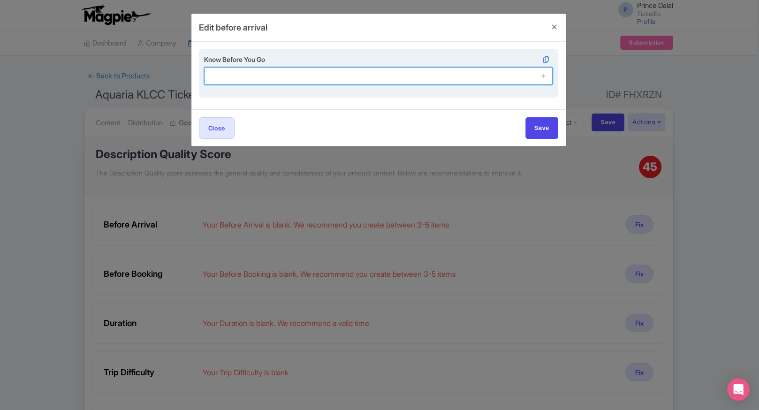
paste input "Located beneath [GEOGRAPHIC_DATA] (KLCC)."
click at [276, 80] on input "Located beneath [GEOGRAPHIC_DATA] (KLCC)." at bounding box center [378, 76] width 349 height 18
type input "Located beneath [GEOGRAPHIC_DATA] (KLCC)."
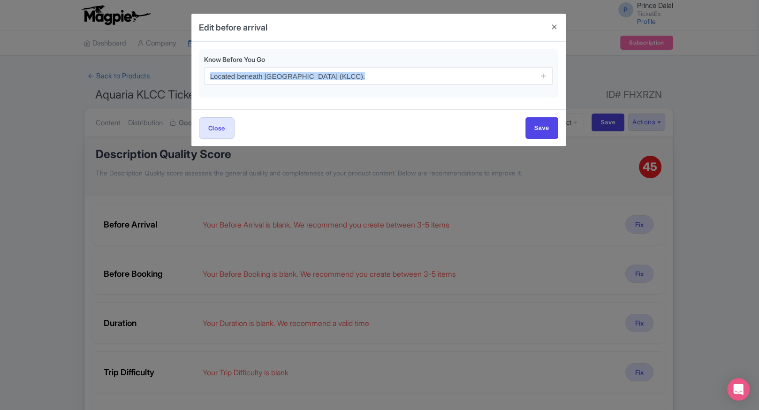
drag, startPoint x: 544, startPoint y: 77, endPoint x: 542, endPoint y: 101, distance: 24.0
click at [542, 101] on div "Know Before You Go Located beneath Kuala Lumpur Convention Centre (KLCC)." at bounding box center [378, 76] width 374 height 68
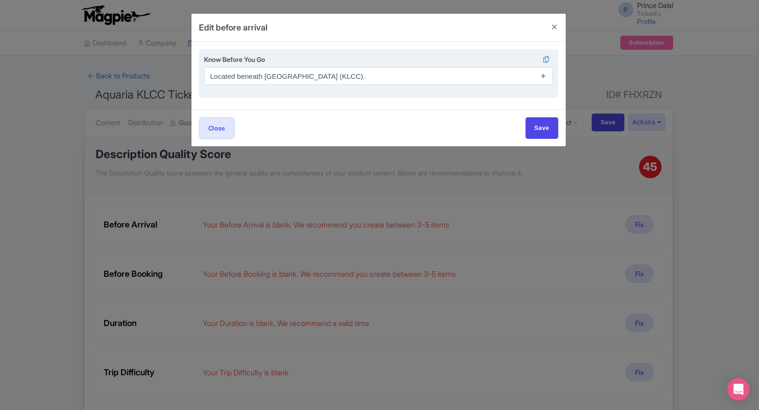
drag, startPoint x: 542, startPoint y: 101, endPoint x: 544, endPoint y: 76, distance: 24.5
click at [544, 76] on div "Know Before You Go Located beneath Kuala Lumpur Convention Centre (KLCC)." at bounding box center [378, 76] width 374 height 68
click at [544, 76] on icon at bounding box center [543, 75] width 7 height 7
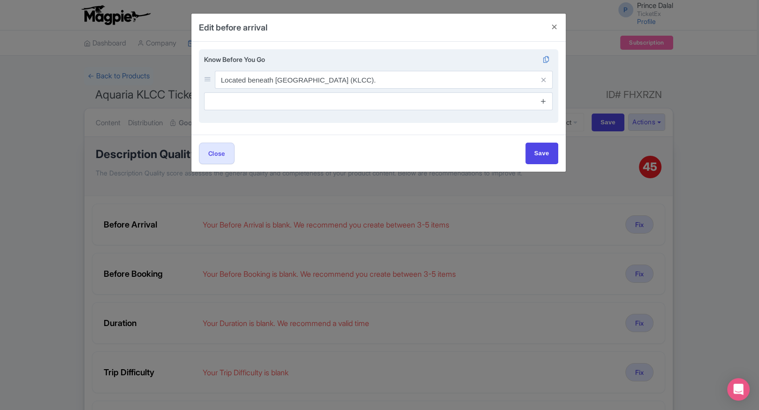
click at [544, 99] on icon at bounding box center [543, 101] width 7 height 7
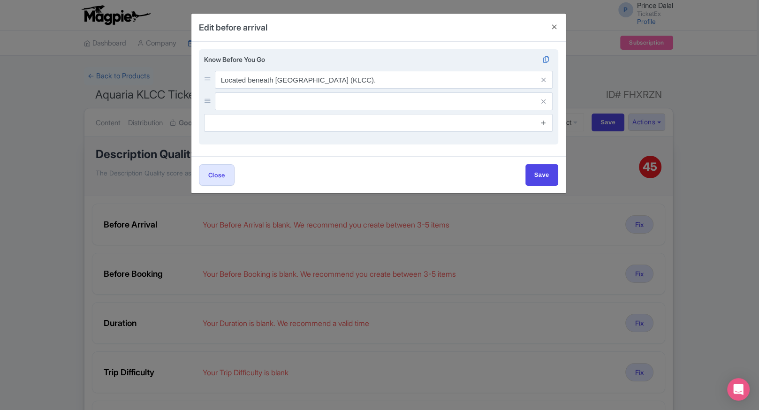
click at [544, 125] on icon at bounding box center [543, 122] width 7 height 7
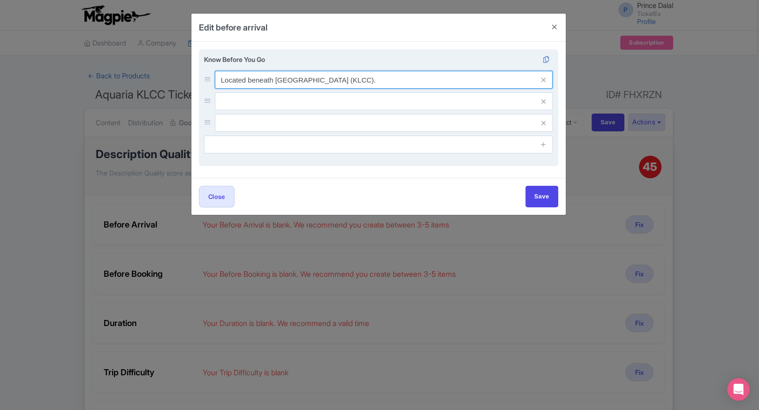
drag, startPoint x: 440, startPoint y: 84, endPoint x: 428, endPoint y: 96, distance: 16.9
click at [428, 96] on div "Located beneath [GEOGRAPHIC_DATA] (KLCC)." at bounding box center [378, 101] width 349 height 61
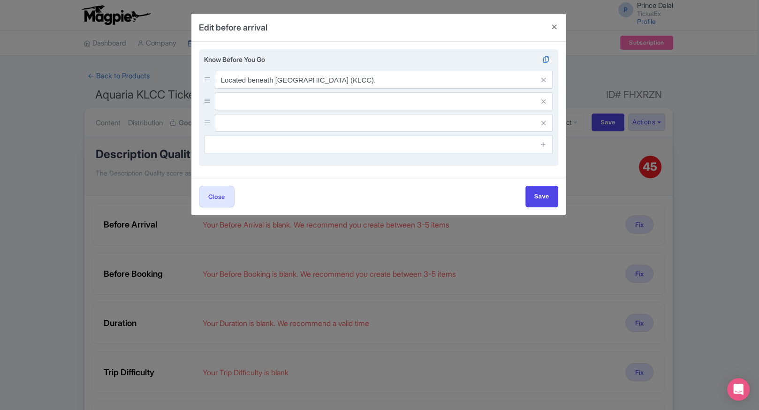
click at [428, 96] on input "text" at bounding box center [384, 101] width 338 height 18
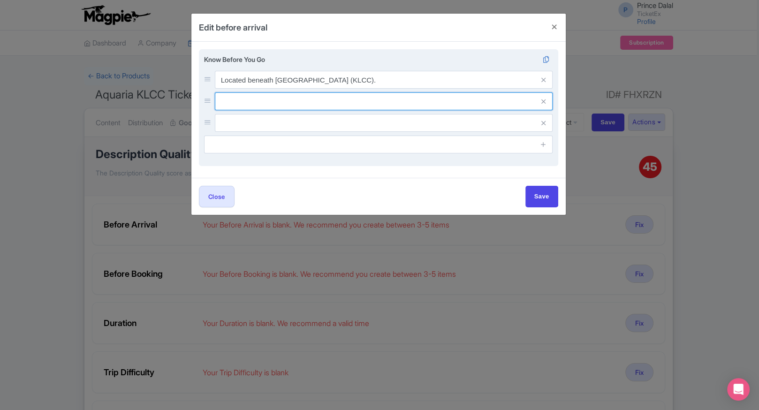
paste input "Last entry is 1 hour before closing time."
type input "Last entry is 1 hour before closing time."
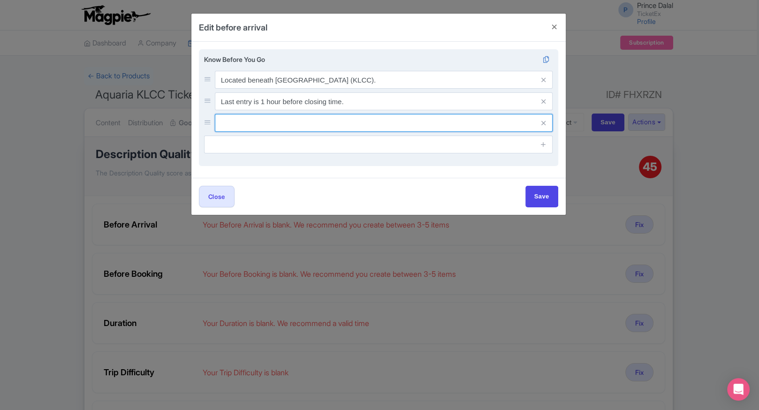
paste input "Allow 1.5–2 hours for a complete visit."
click at [393, 120] on input "Allow 1.5–2 hours for a complete visit." at bounding box center [384, 123] width 338 height 18
type input "Allow 1.5–2 hours for a complete visit."
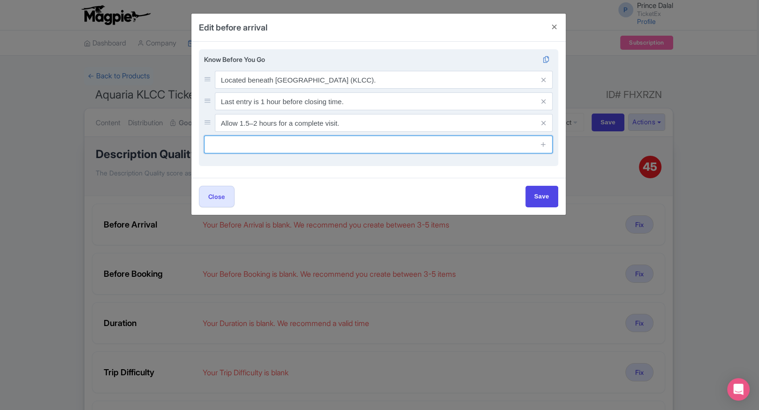
paste input "Photography allowed; avoid flash near tanks."
click at [380, 146] on input "Photography allowed; avoid flash near tanks." at bounding box center [378, 145] width 349 height 18
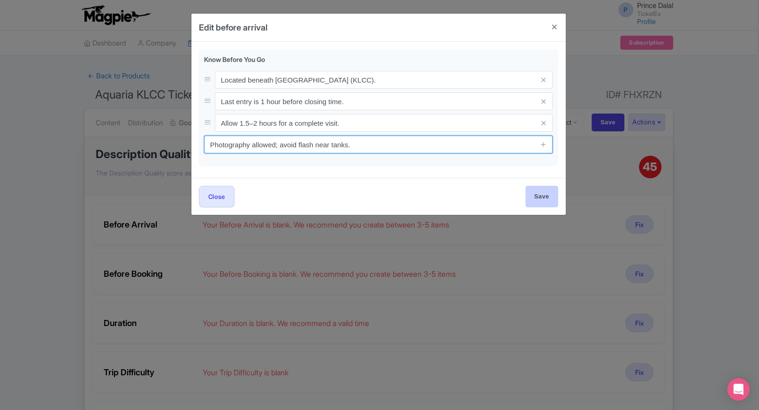
type input "Photography allowed; avoid flash near tanks."
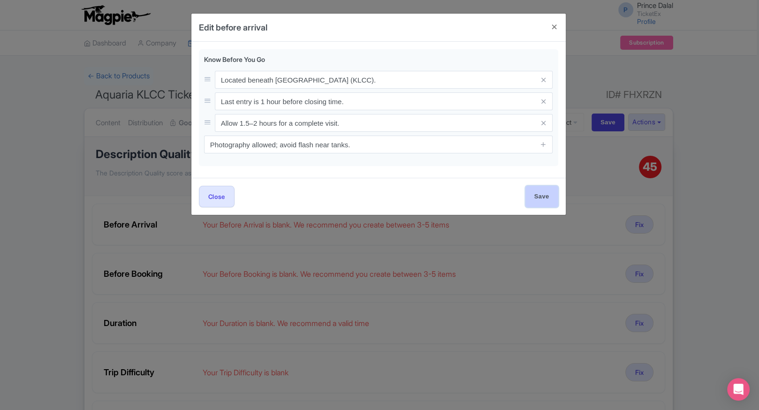
click at [528, 186] on input "Save" at bounding box center [541, 196] width 33 height 21
type input "Save"
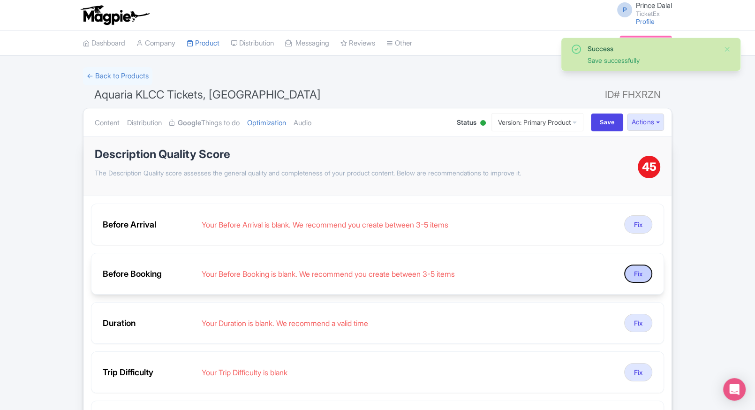
click at [638, 277] on button "Fix" at bounding box center [638, 273] width 28 height 18
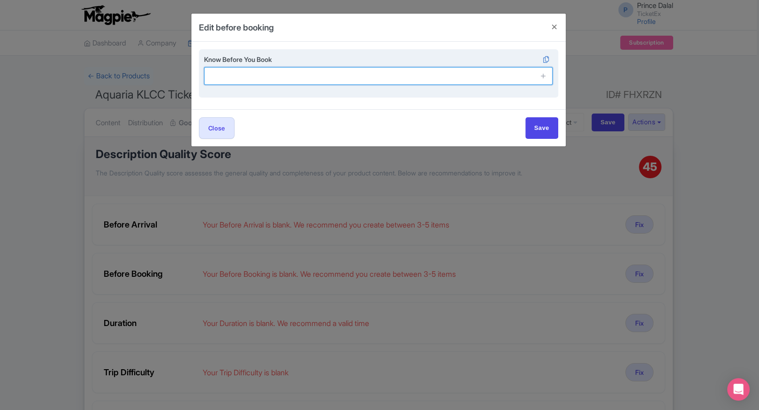
paste input "Children under 3 enter free with a paying adult."
click at [375, 77] on input "Children under 3 enter free with a paying adult." at bounding box center [378, 76] width 349 height 18
type input "Children under 3 enter free with a paying adult."
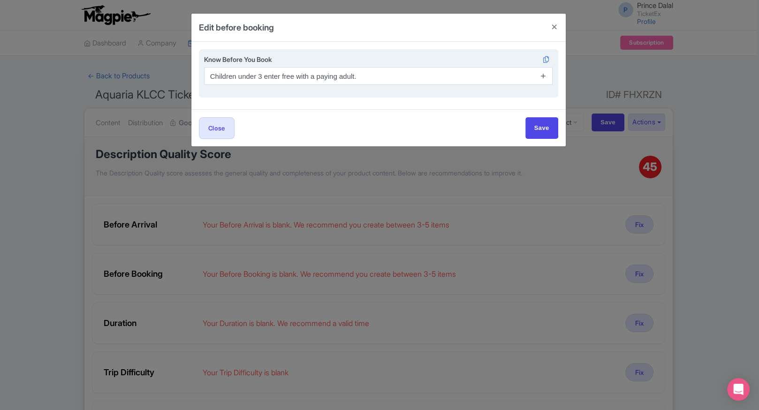
drag, startPoint x: 548, startPoint y: 75, endPoint x: 543, endPoint y: 77, distance: 5.7
click at [543, 77] on span at bounding box center [543, 76] width 19 height 18
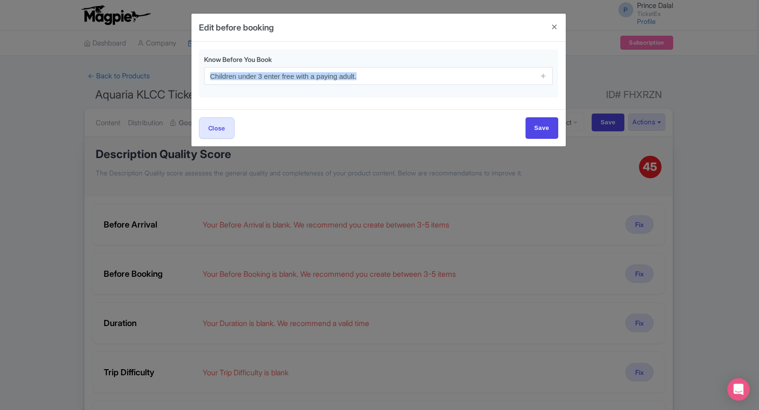
drag, startPoint x: 543, startPoint y: 77, endPoint x: 543, endPoint y: 107, distance: 30.5
click at [543, 107] on div "Know Before You Book Children under 3 enter free with a paying adult." at bounding box center [378, 76] width 374 height 68
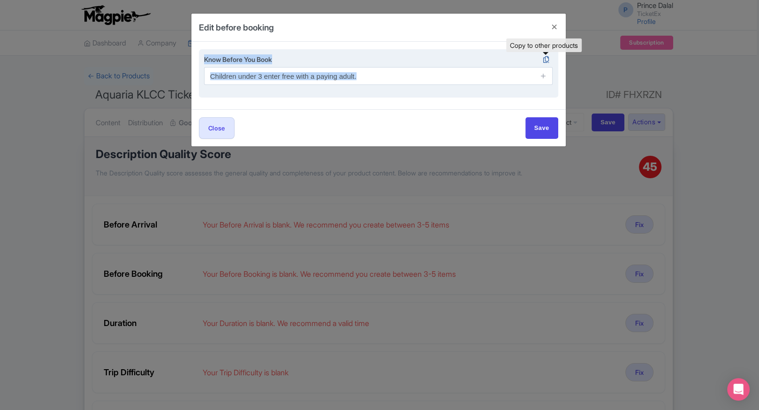
drag, startPoint x: 543, startPoint y: 107, endPoint x: 540, endPoint y: 61, distance: 46.5
click at [540, 61] on div "Know Before You Book Children under 3 enter free with a paying adult." at bounding box center [378, 76] width 374 height 68
drag, startPoint x: 540, startPoint y: 61, endPoint x: 542, endPoint y: 81, distance: 20.3
click at [542, 81] on link at bounding box center [543, 76] width 7 height 11
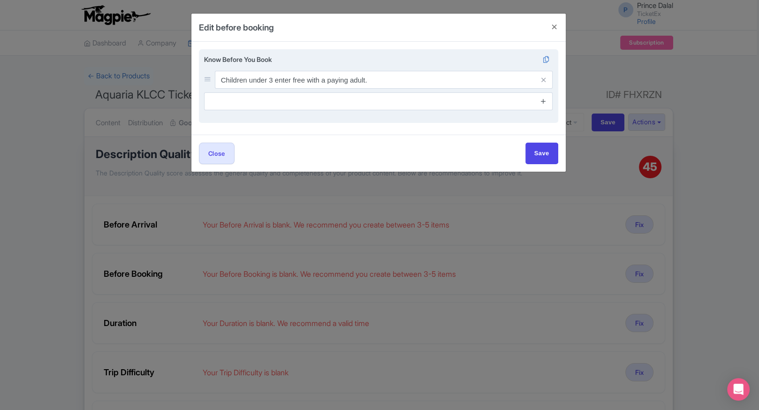
click at [543, 98] on icon at bounding box center [543, 101] width 7 height 7
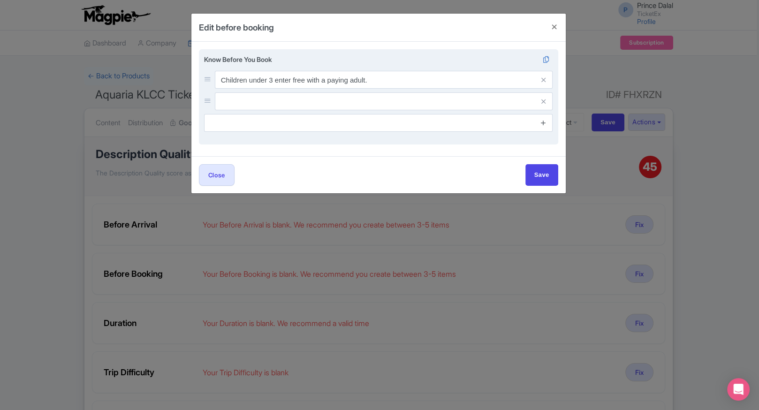
click at [540, 119] on icon at bounding box center [543, 122] width 7 height 7
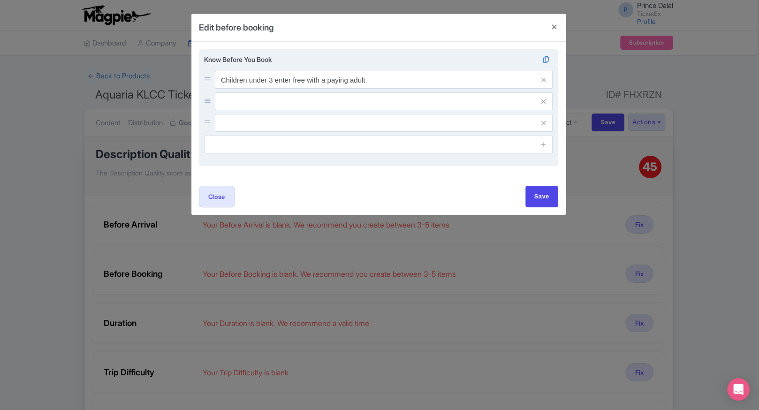
click at [476, 106] on input "text" at bounding box center [384, 101] width 338 height 18
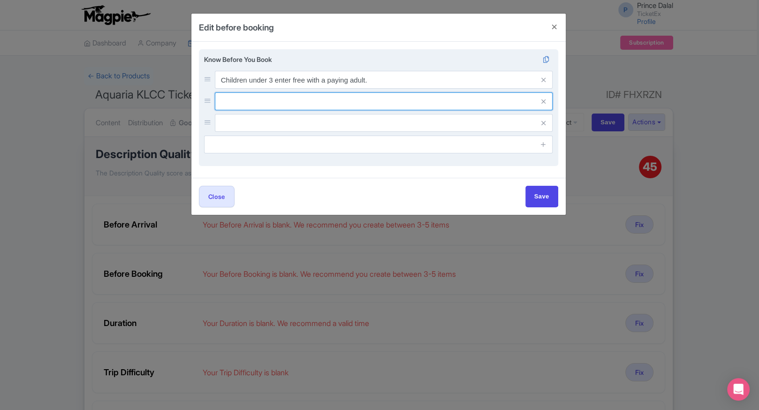
paste input "Online tickets may offer discounted pricing."
type input "Online tickets may offer discounted pricing."
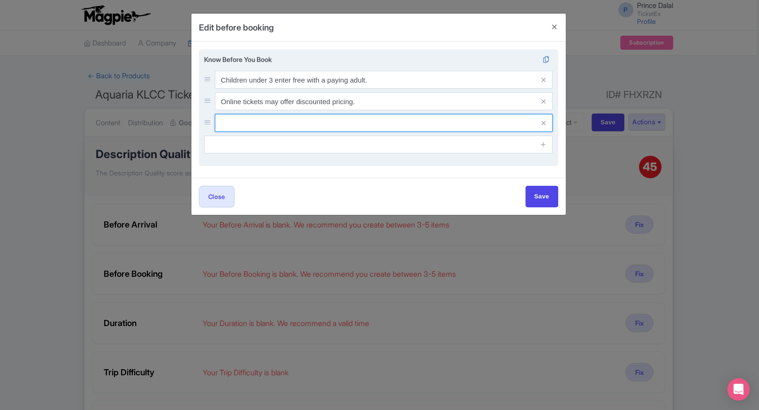
paste input "Tickets are valid only for the chosen date."
type input "Tickets are valid only for the chosen date."
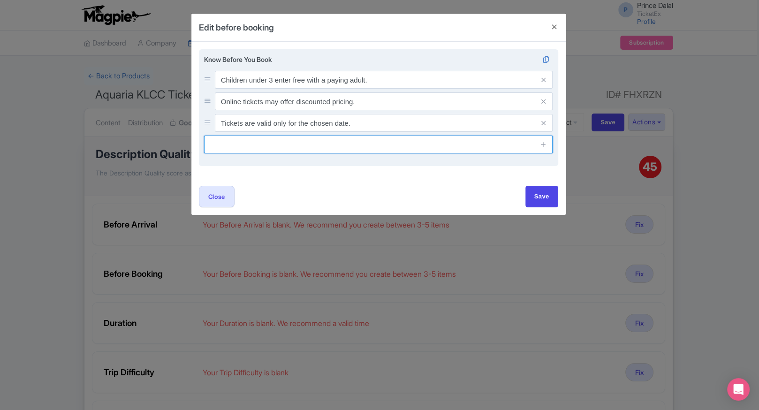
paste input "Re-entry is not allowed once you exit."
click at [392, 137] on input "Re-entry is not allowed once you exit." at bounding box center [378, 145] width 349 height 18
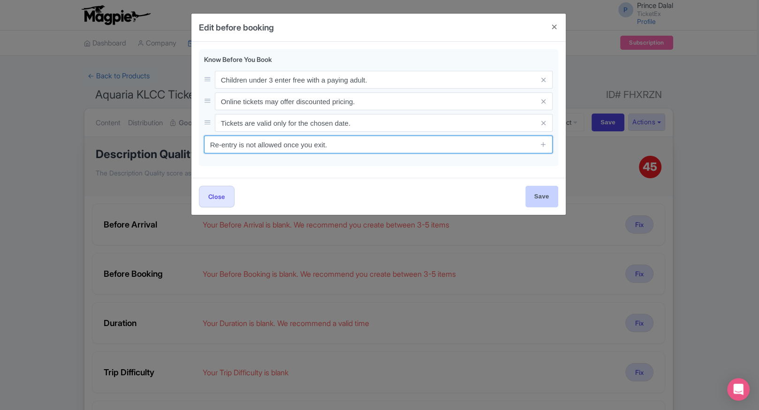
type input "Re-entry is not allowed once you exit."
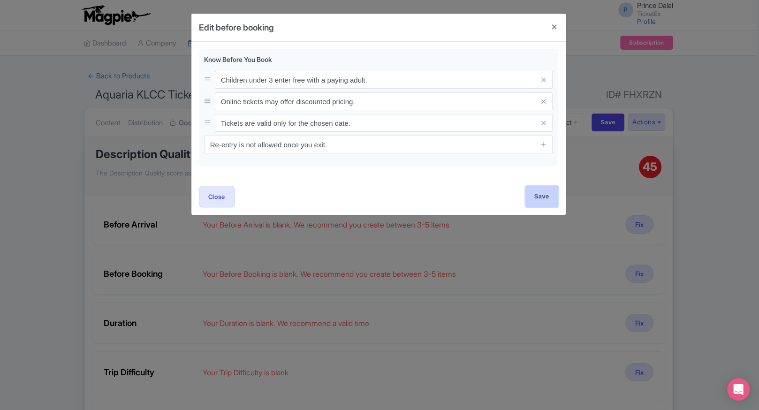
click at [528, 194] on input "Save" at bounding box center [541, 196] width 33 height 21
type input "Save"
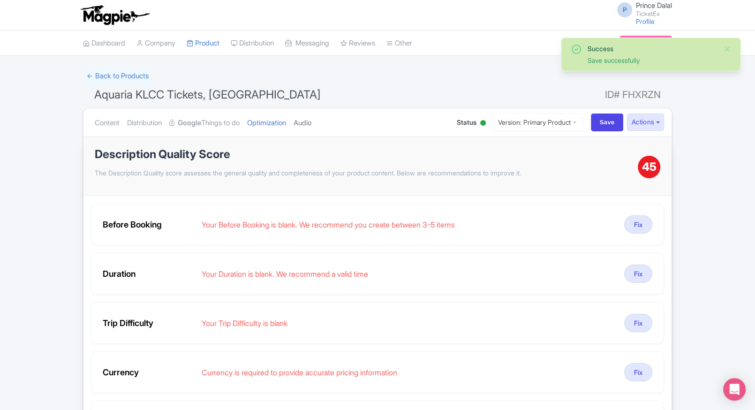
click at [311, 129] on link "Audio" at bounding box center [303, 123] width 18 height 30
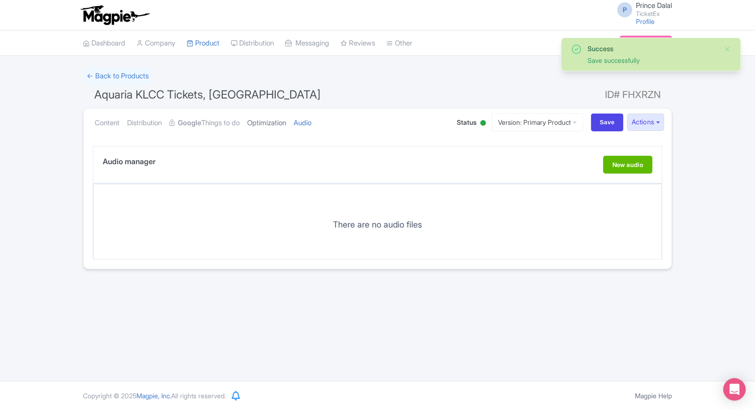
click at [285, 127] on link "Optimization" at bounding box center [266, 123] width 39 height 30
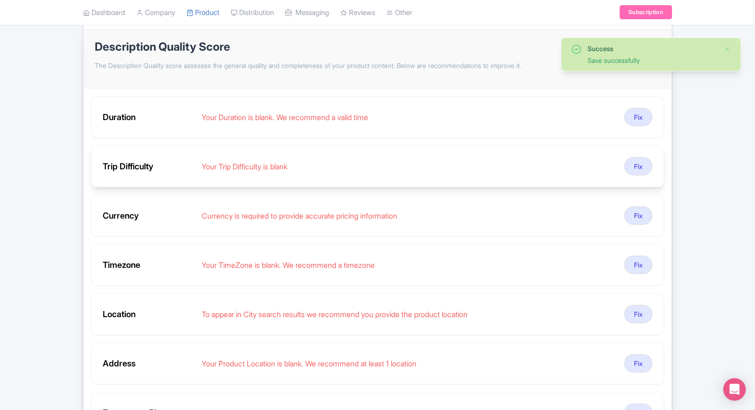
scroll to position [110, 0]
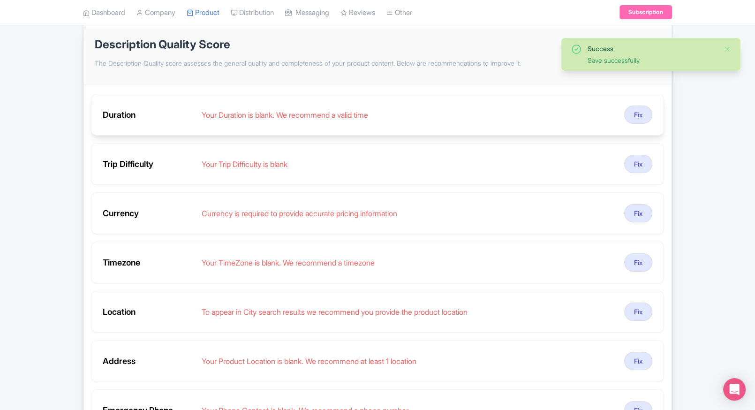
click at [656, 114] on div "Duration Your Duration is blank. We recommend a valid time Fix" at bounding box center [377, 115] width 573 height 42
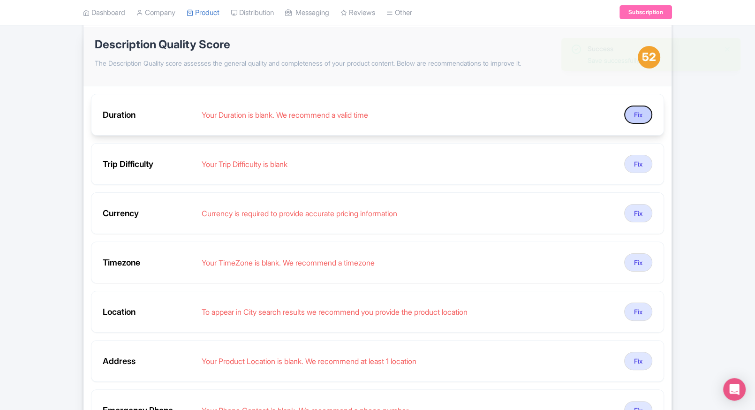
click at [642, 113] on button "Fix" at bounding box center [638, 115] width 28 height 18
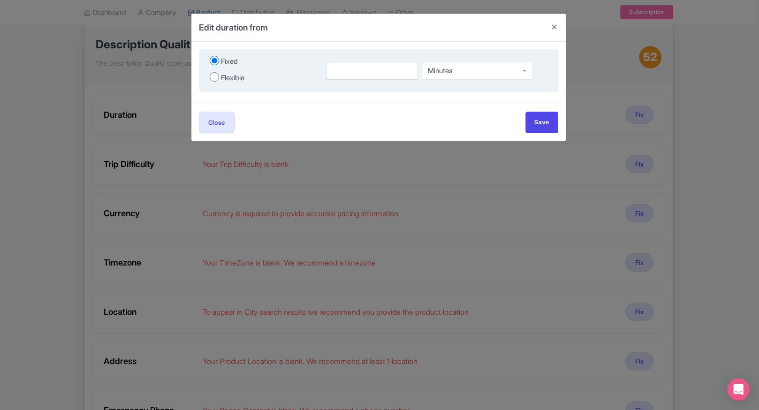
click at [213, 82] on label "Flexible" at bounding box center [262, 77] width 105 height 13
click at [213, 82] on input "Flexible" at bounding box center [214, 76] width 9 height 9
radio input "true"
click at [326, 74] on input "number" at bounding box center [349, 71] width 58 height 18
type input "2"
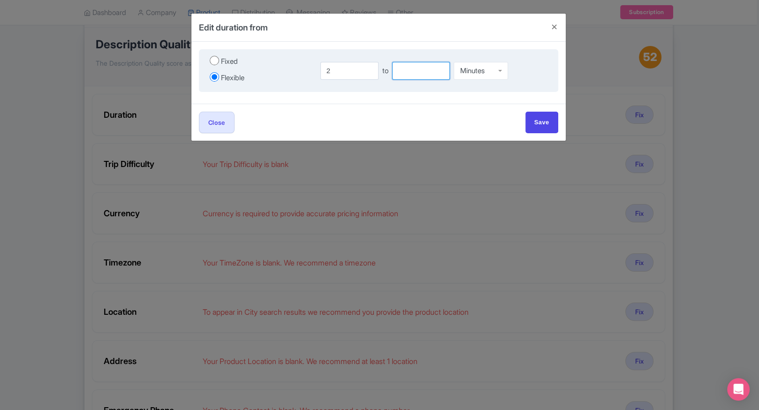
click at [424, 65] on input "number" at bounding box center [421, 71] width 58 height 18
type input "3"
click at [494, 72] on div "Minutes" at bounding box center [480, 71] width 54 height 18
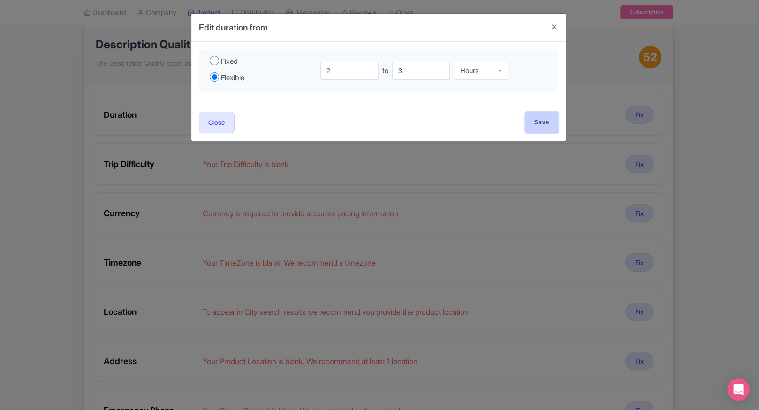
click at [543, 117] on input "Save" at bounding box center [541, 122] width 33 height 21
type input "Save"
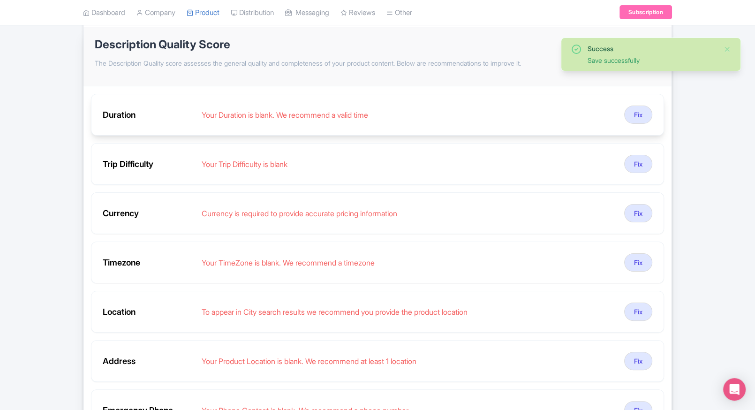
scroll to position [43, 0]
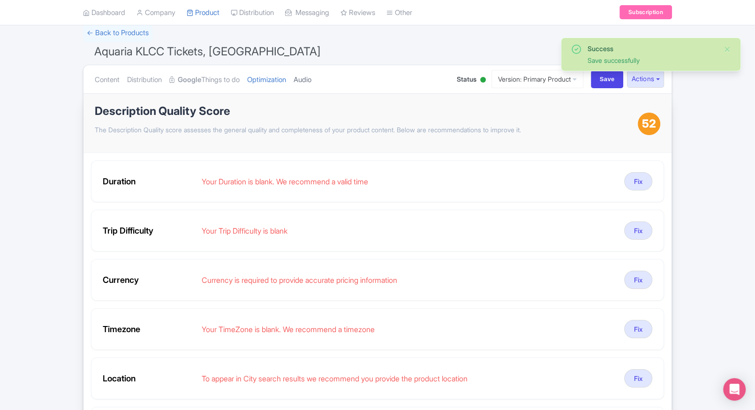
click at [304, 81] on link "Audio" at bounding box center [303, 80] width 18 height 30
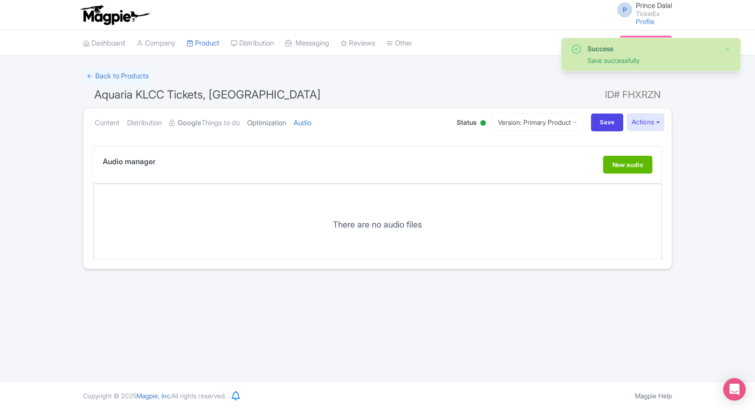
click at [264, 117] on link "Optimization" at bounding box center [266, 123] width 39 height 30
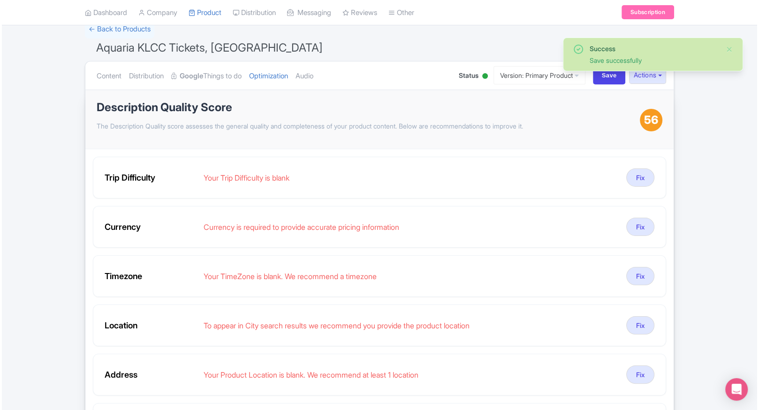
scroll to position [50, 0]
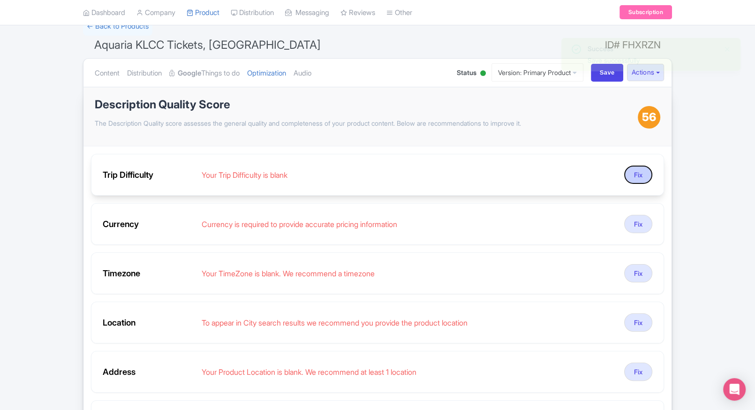
click at [641, 174] on button "Fix" at bounding box center [638, 175] width 28 height 18
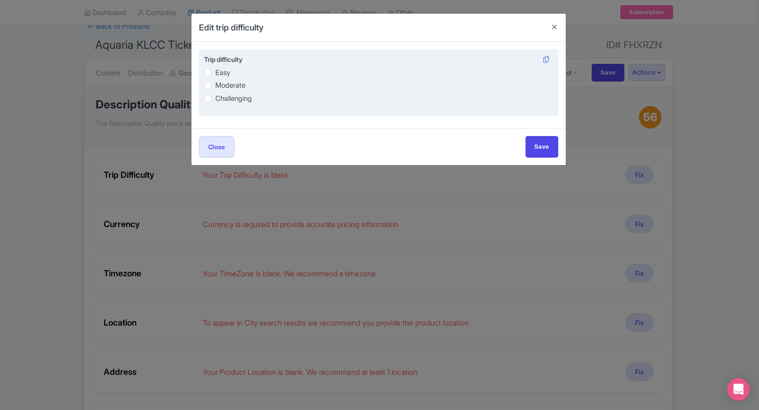
click at [213, 71] on label "Easy" at bounding box center [378, 72] width 349 height 11
radio input "true"
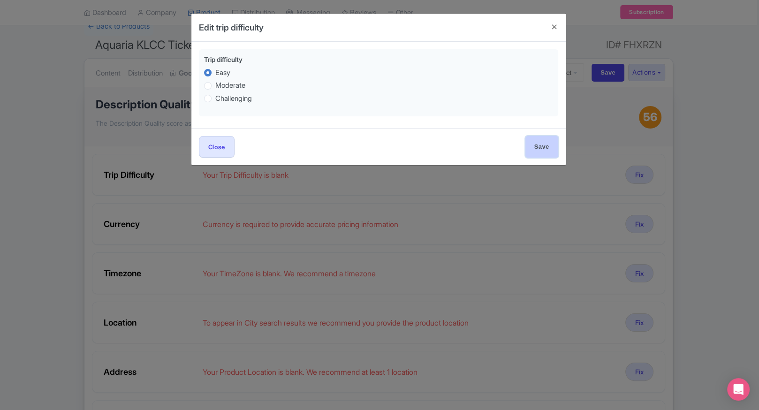
click at [538, 153] on input "Save" at bounding box center [541, 146] width 33 height 21
type input "Save"
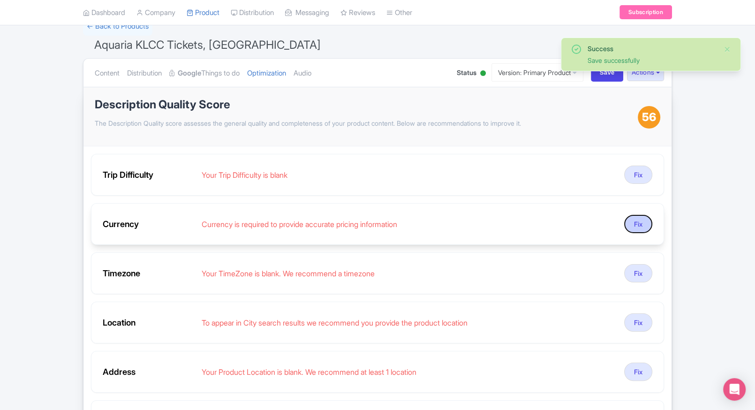
click at [638, 217] on button "Fix" at bounding box center [638, 224] width 28 height 18
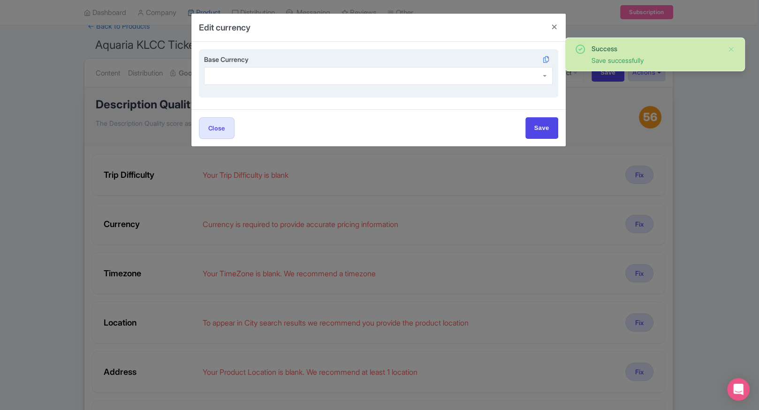
click at [302, 68] on div at bounding box center [378, 76] width 349 height 18
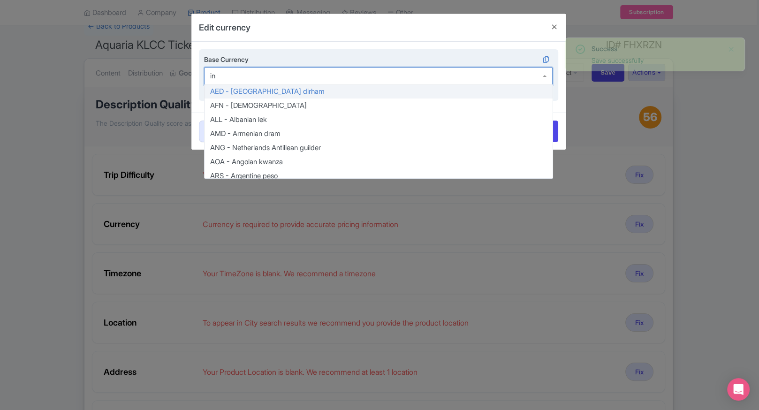
type input "inr"
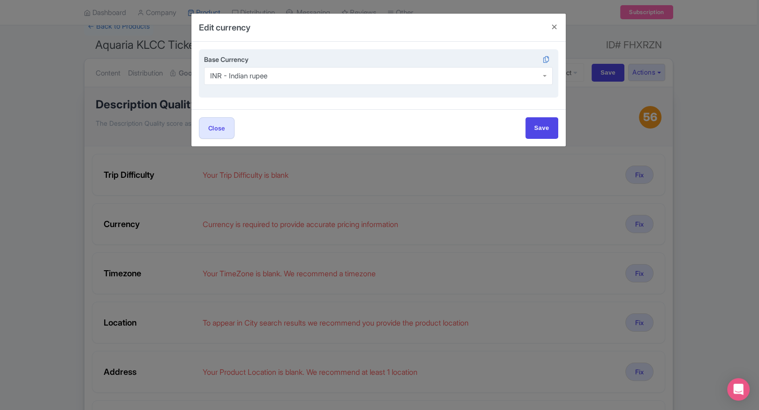
scroll to position [0, 0]
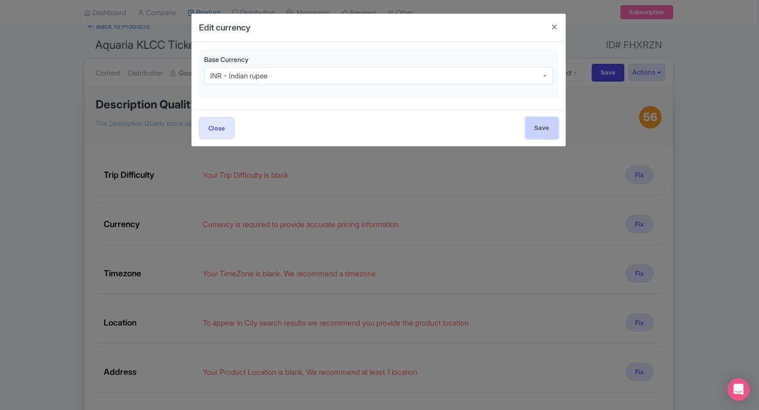
click at [540, 125] on input "Save" at bounding box center [541, 127] width 33 height 21
type input "Save"
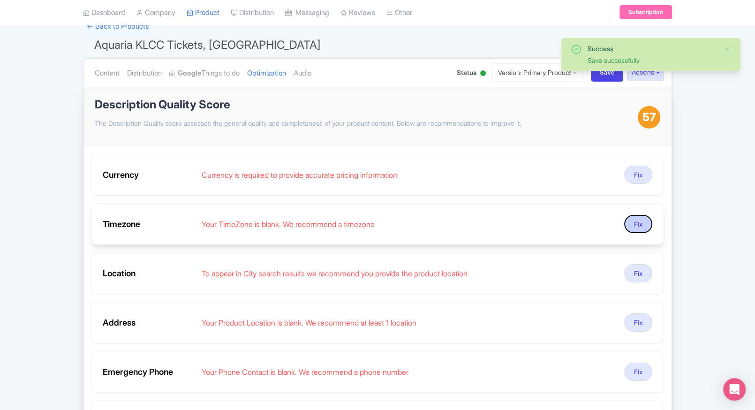
click at [628, 224] on button "Fix" at bounding box center [638, 224] width 28 height 18
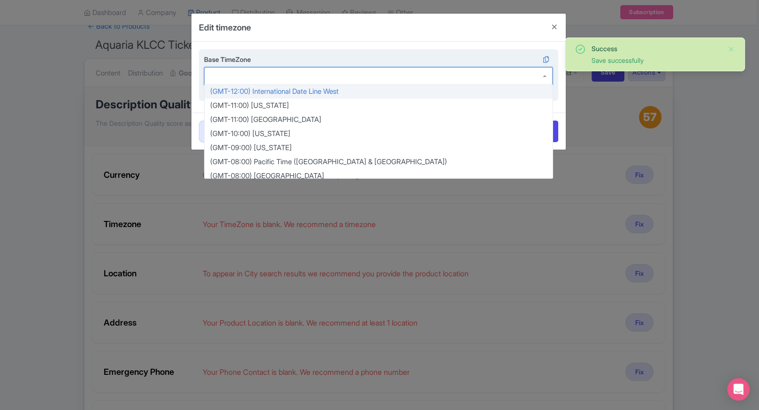
click at [403, 81] on div at bounding box center [378, 76] width 349 height 18
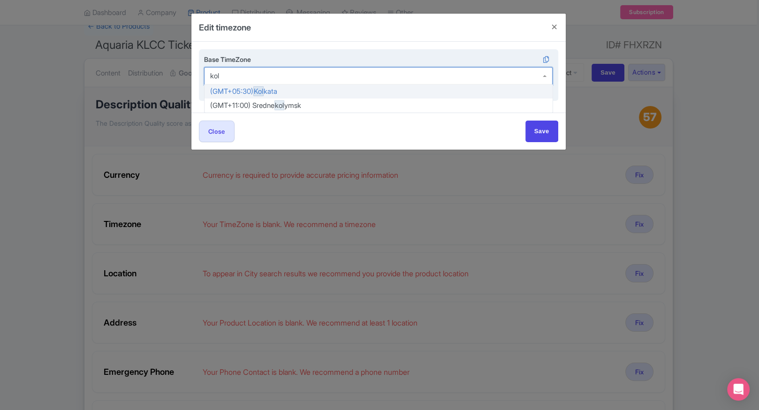
type input "kolk"
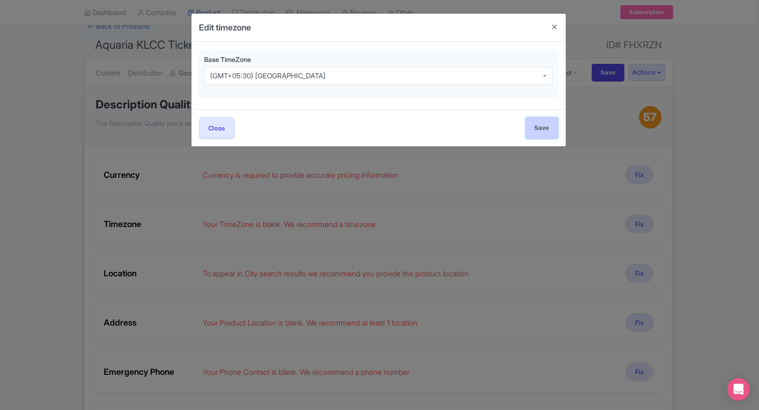
click at [537, 125] on input "Save" at bounding box center [541, 127] width 33 height 21
type input "Save"
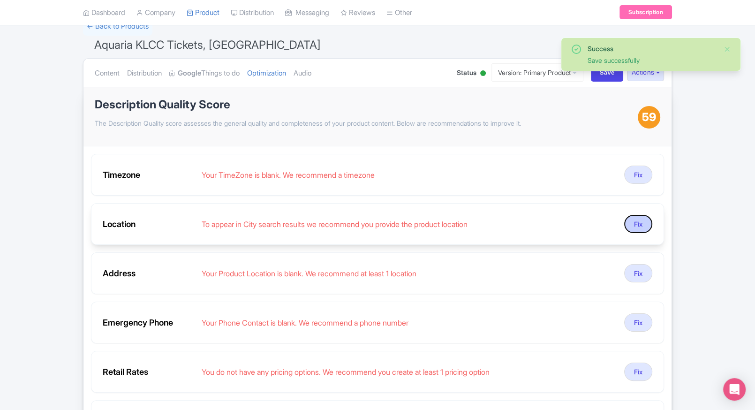
click at [634, 223] on button "Fix" at bounding box center [638, 224] width 28 height 18
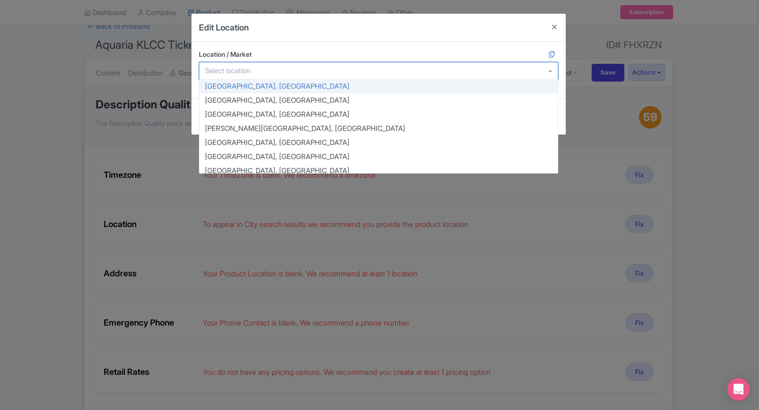
click at [395, 73] on div at bounding box center [378, 71] width 359 height 18
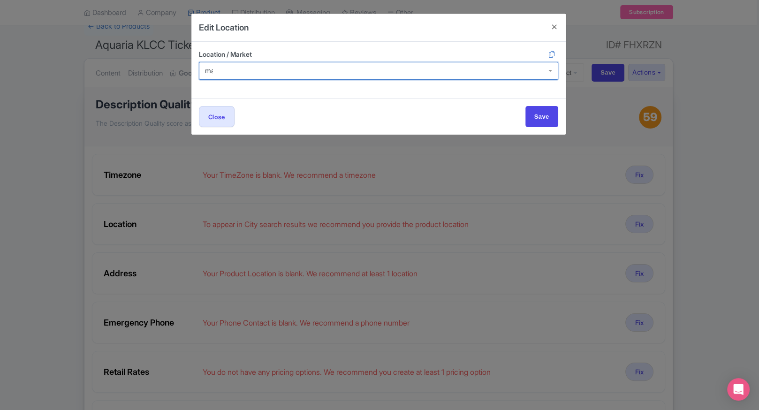
type input "m"
type input "klcc"
type input "kuala"
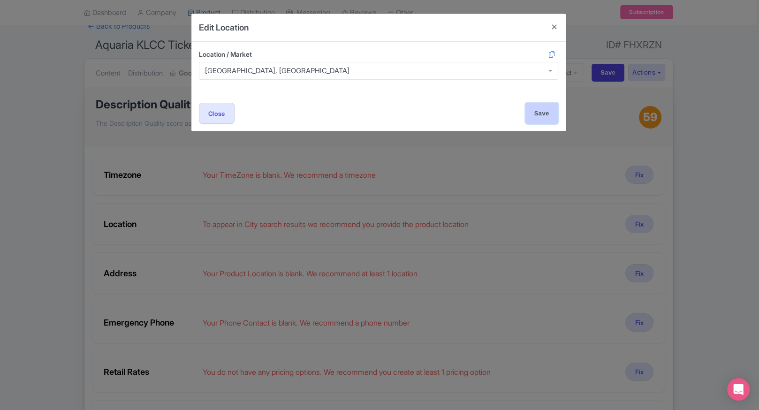
click at [540, 106] on input "Save" at bounding box center [541, 113] width 33 height 21
type input "Save"
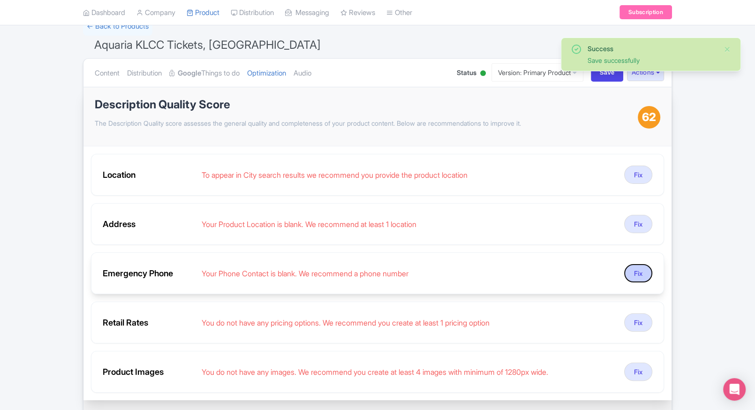
click at [648, 271] on button "Fix" at bounding box center [638, 273] width 28 height 18
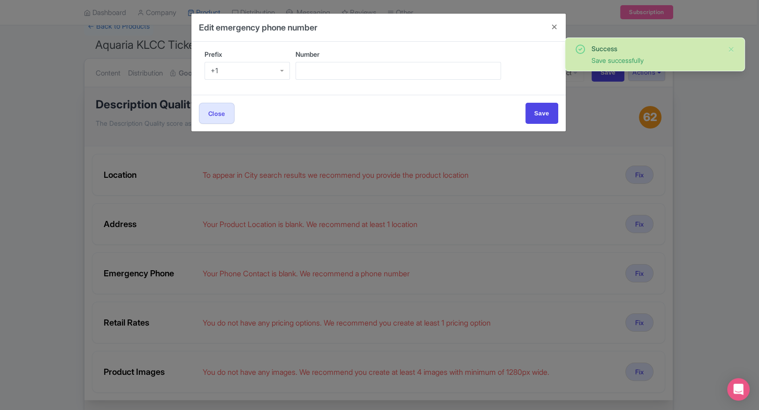
click at [248, 81] on div "Prefix +1 +1" at bounding box center [247, 68] width 86 height 38
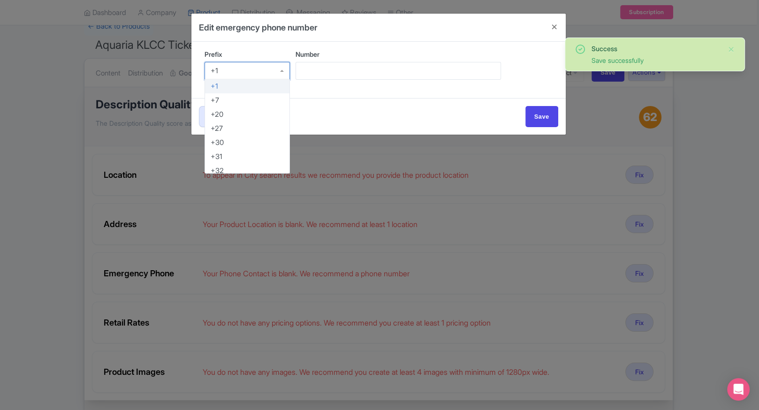
click at [258, 74] on div "+1" at bounding box center [247, 71] width 86 height 18
type input "91"
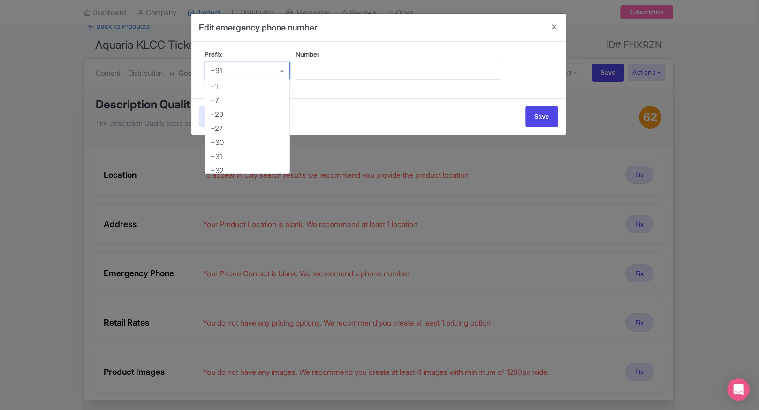
scroll to position [483, 0]
drag, startPoint x: 270, startPoint y: 72, endPoint x: 335, endPoint y: 75, distance: 64.8
click at [335, 75] on div "Prefix +91 +91 +1 +7 +20 +27 +30 +31 +32 +33 +34 +36 +39 +40 +41 +43 +44 +45 +4…" at bounding box center [378, 69] width 359 height 41
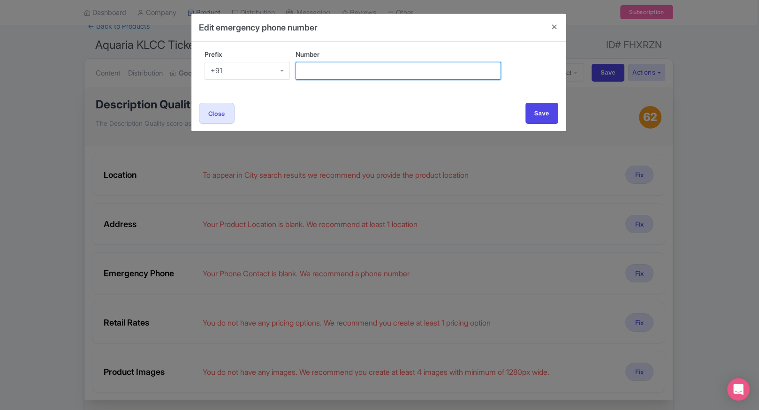
click at [335, 75] on input "Number" at bounding box center [397, 71] width 205 height 18
type input "9509989377"
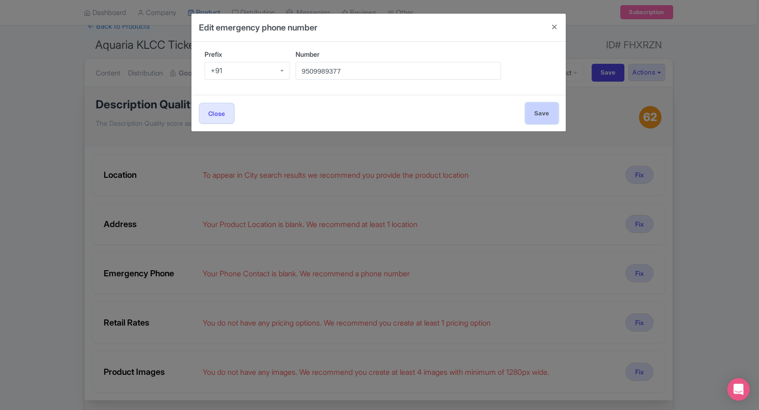
click at [555, 110] on input "Save" at bounding box center [541, 113] width 33 height 21
type input "Save"
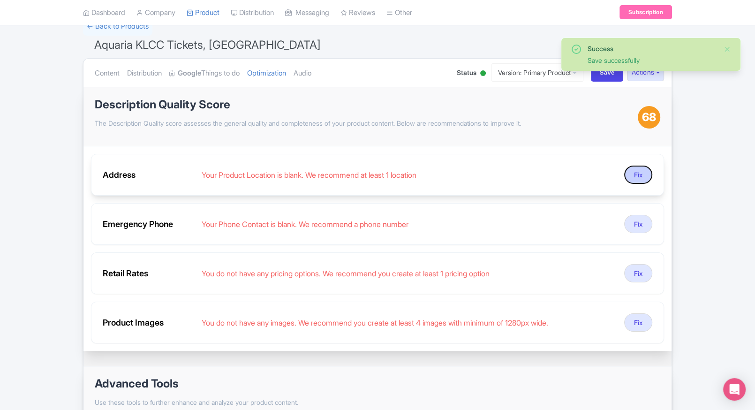
click at [633, 174] on button "Fix" at bounding box center [638, 175] width 28 height 18
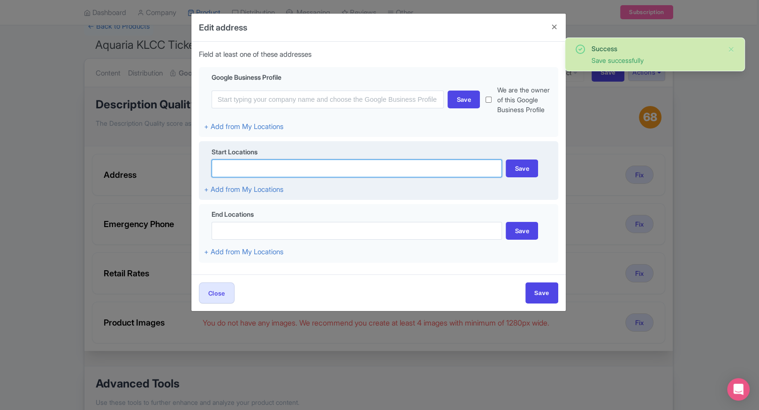
click at [279, 175] on input at bounding box center [356, 168] width 291 height 18
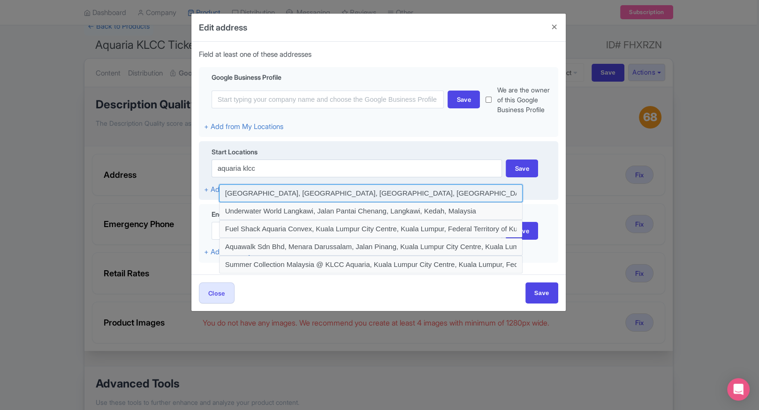
click at [295, 192] on input at bounding box center [371, 193] width 304 height 18
type input "Aquaria KLCC, Jalan Pinang, Kuala Lumpur City Centre, Kuala Lumpur, Federal Ter…"
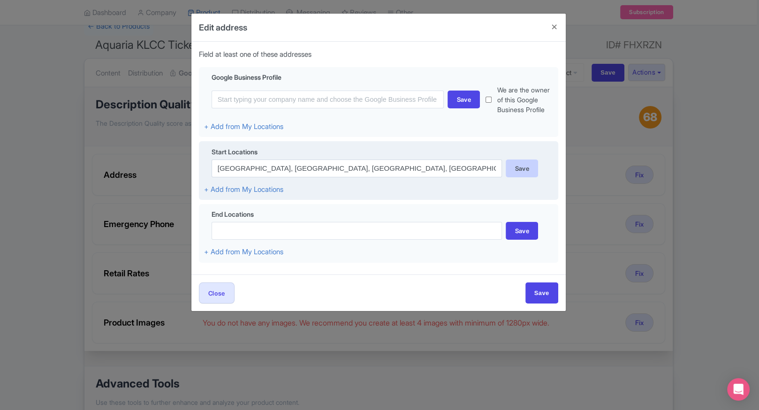
click at [525, 168] on div "Save" at bounding box center [521, 168] width 32 height 18
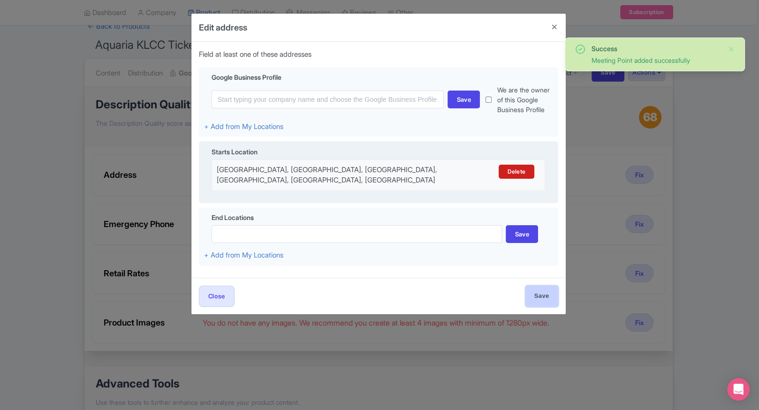
click at [537, 295] on input "Save" at bounding box center [541, 296] width 33 height 21
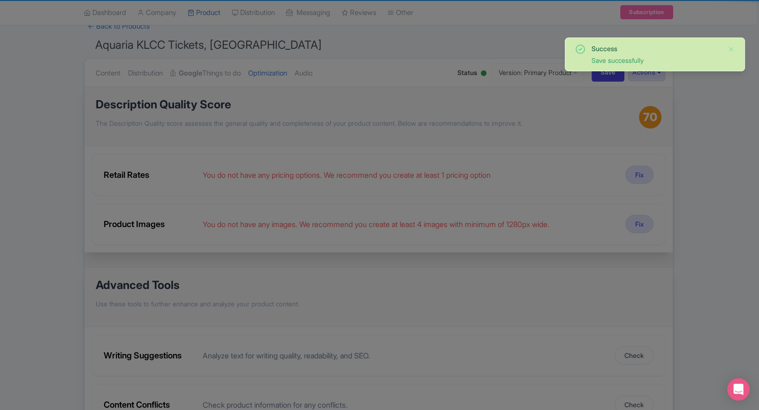
type input "Save"
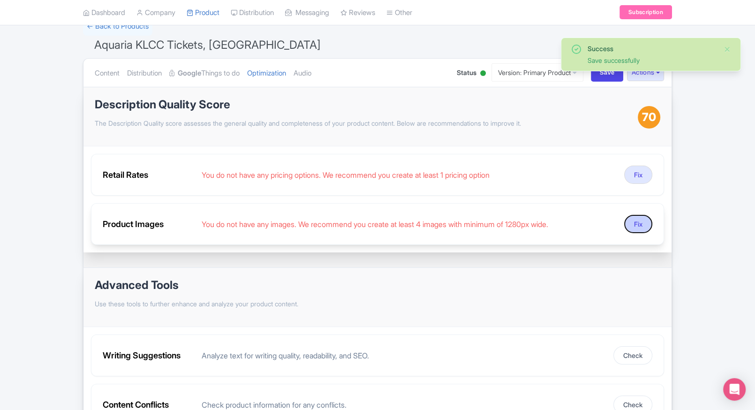
click at [638, 220] on button "Fix" at bounding box center [638, 224] width 28 height 18
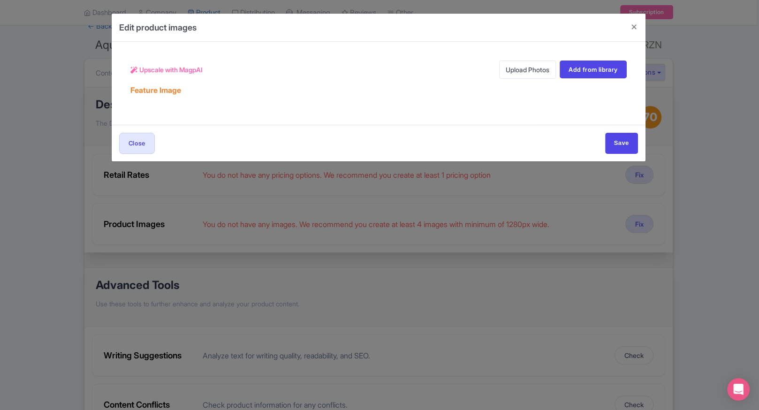
click at [511, 67] on link "Upload Photos" at bounding box center [527, 69] width 57 height 18
click at [520, 69] on link "Upload Photos" at bounding box center [527, 69] width 57 height 18
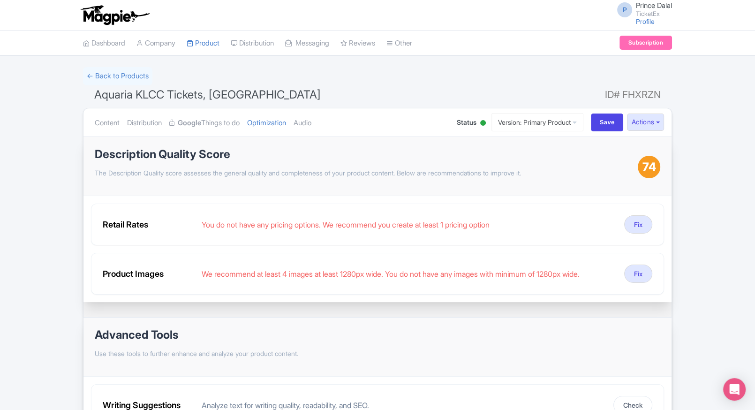
click at [324, 112] on ul "Content Distribution Google Things to do Optimization Audio" at bounding box center [266, 122] width 351 height 29
click at [311, 118] on link "Audio" at bounding box center [303, 123] width 18 height 30
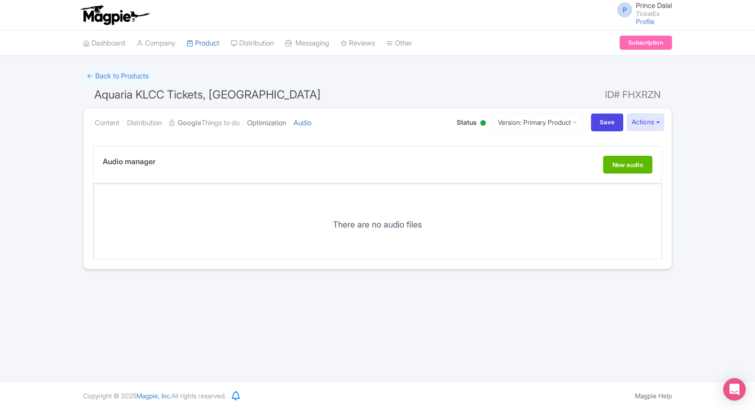
click at [286, 121] on link "Optimization" at bounding box center [266, 123] width 39 height 30
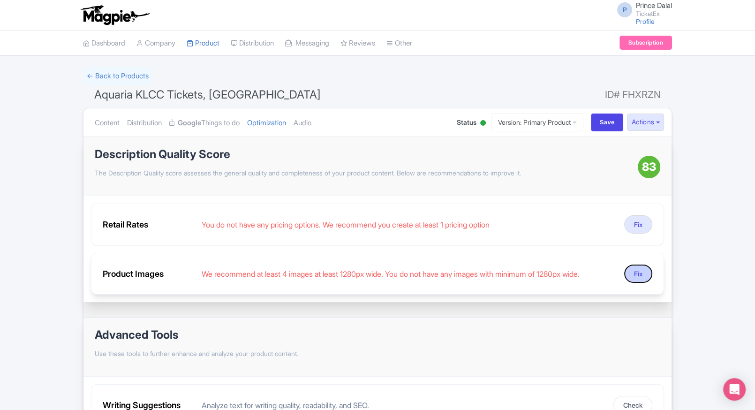
click at [636, 264] on button "Fix" at bounding box center [638, 273] width 28 height 18
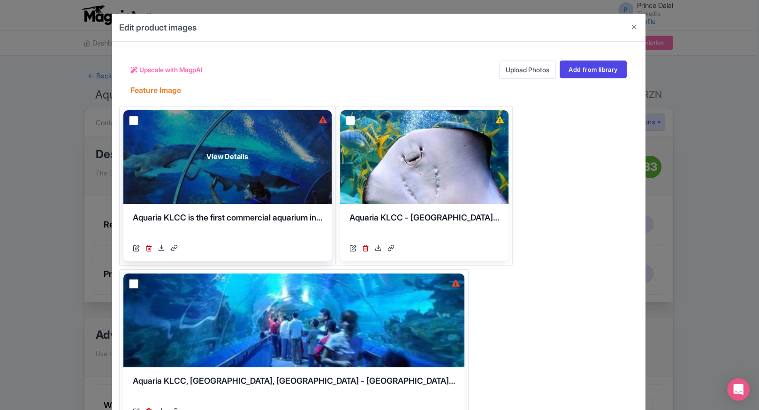
click at [131, 120] on input "checkbox" at bounding box center [133, 120] width 9 height 9
checkbox input "true"
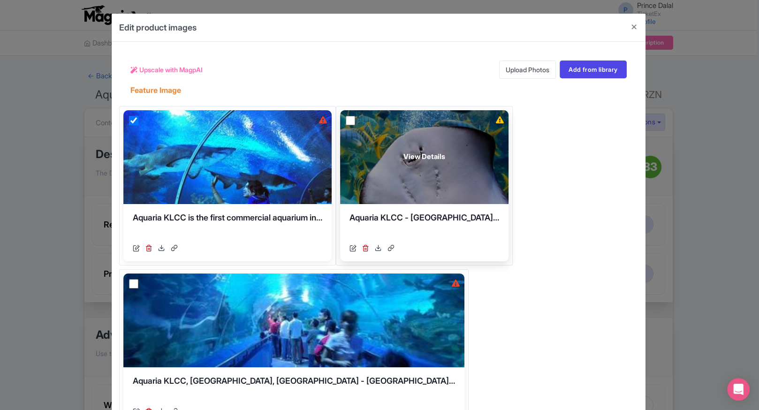
click at [355, 120] on input "checkbox" at bounding box center [350, 120] width 9 height 9
checkbox input "true"
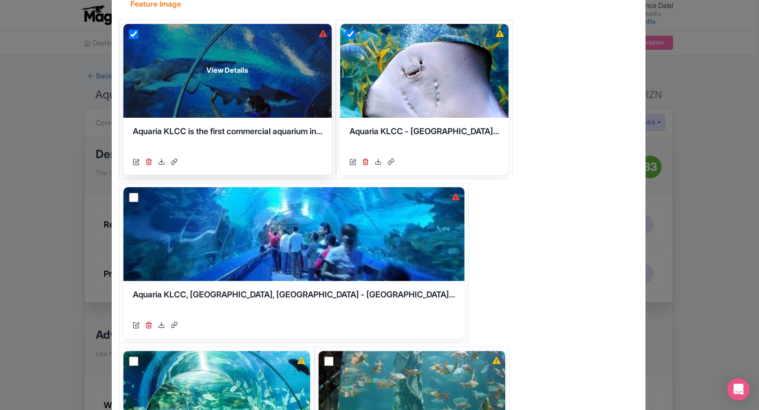
scroll to position [87, 0]
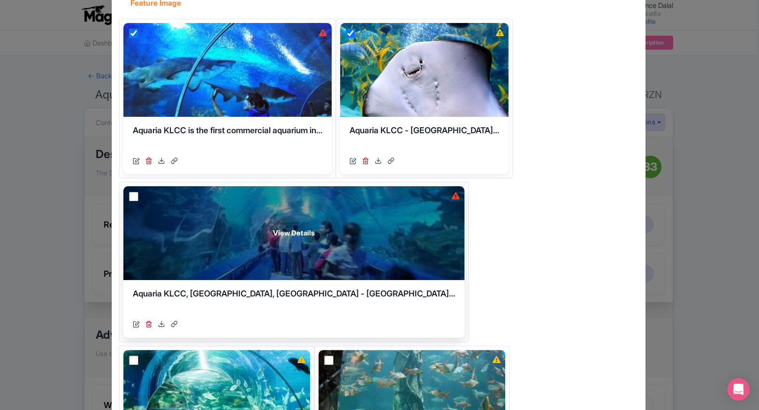
click at [131, 196] on input "checkbox" at bounding box center [133, 196] width 9 height 9
checkbox input "true"
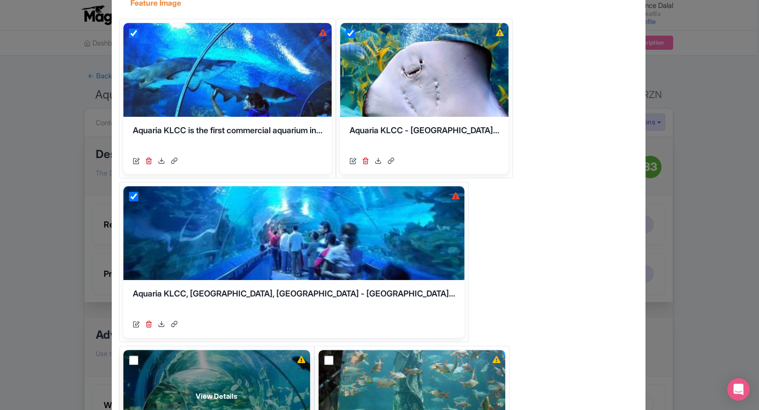
click at [138, 355] on input "checkbox" at bounding box center [133, 359] width 9 height 9
checkbox input "true"
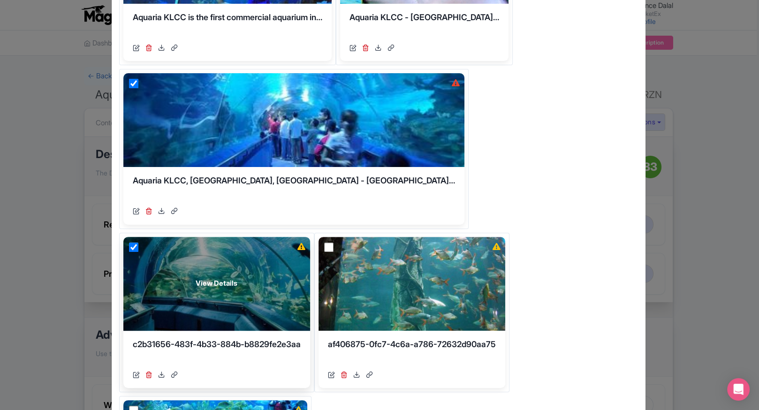
scroll to position [202, 0]
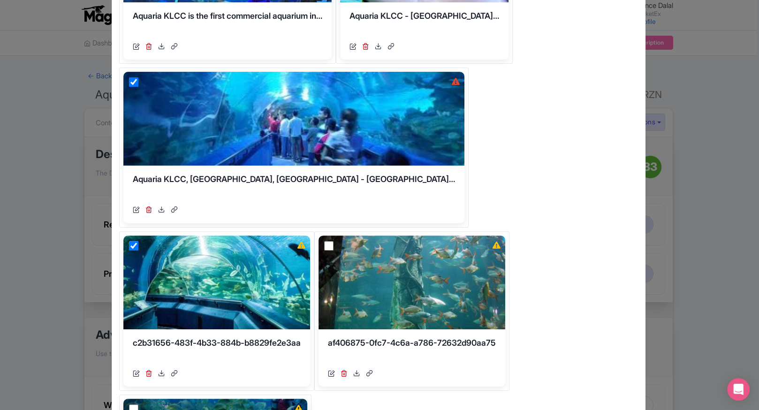
click at [138, 404] on input "checkbox" at bounding box center [133, 408] width 9 height 9
checkbox input "true"
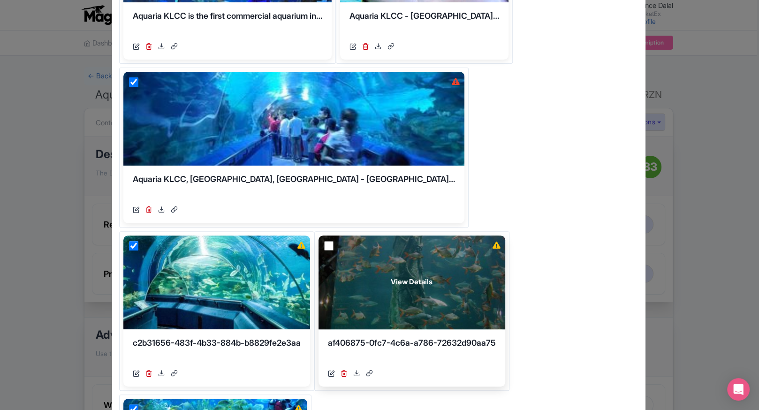
click at [324, 244] on input "checkbox" at bounding box center [328, 245] width 9 height 9
checkbox input "true"
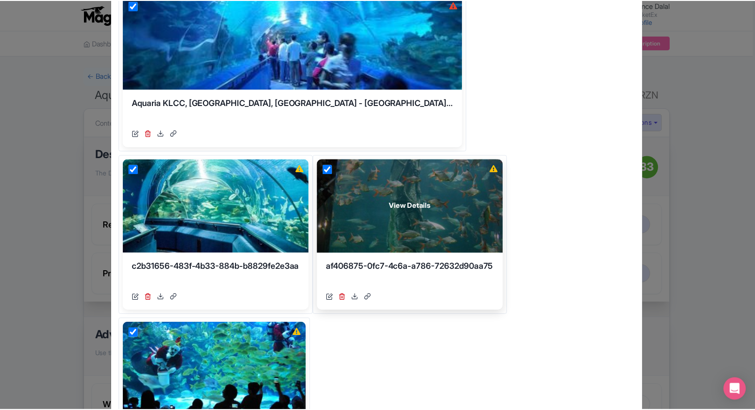
scroll to position [0, 0]
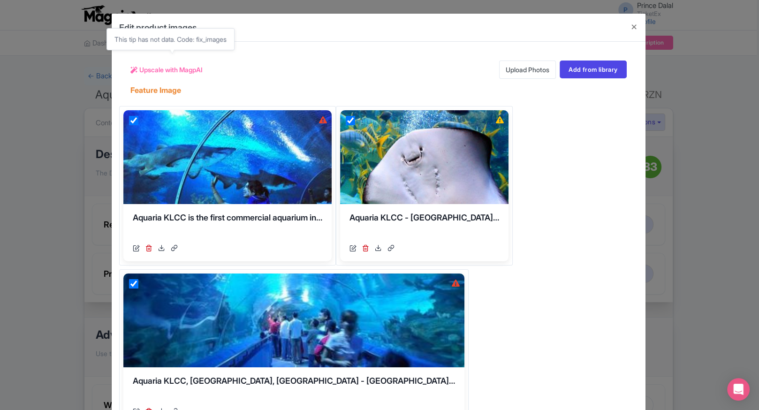
click at [188, 69] on span "Upscale with MagpAI" at bounding box center [170, 70] width 63 height 10
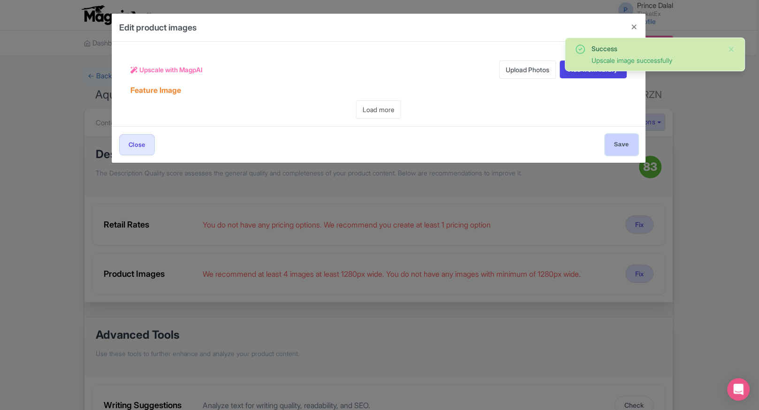
click at [615, 150] on input "Save" at bounding box center [621, 144] width 33 height 21
type input "Save"
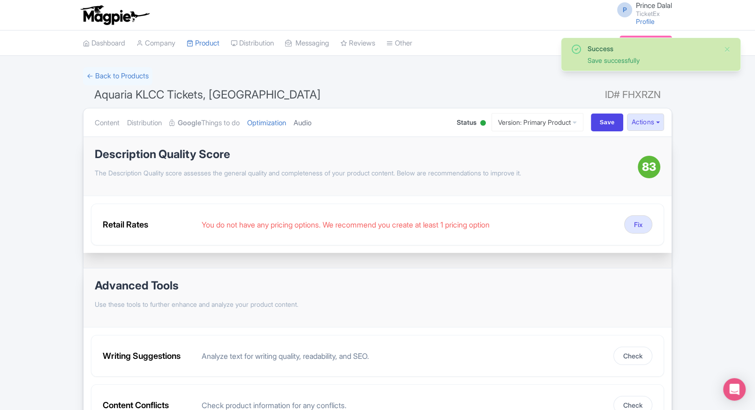
click at [307, 111] on link "Audio" at bounding box center [303, 123] width 18 height 30
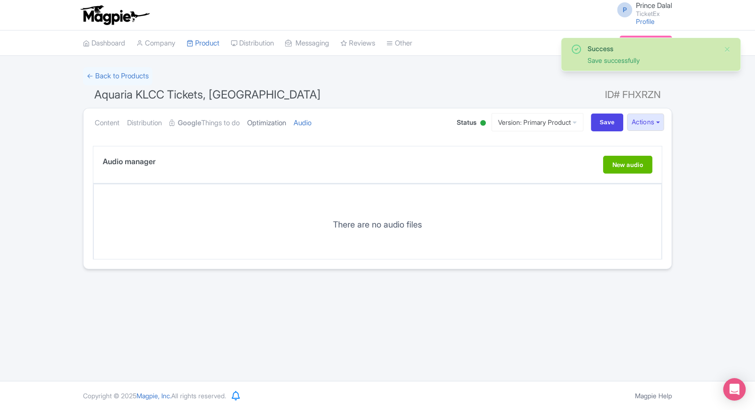
click at [286, 121] on link "Optimization" at bounding box center [266, 123] width 39 height 30
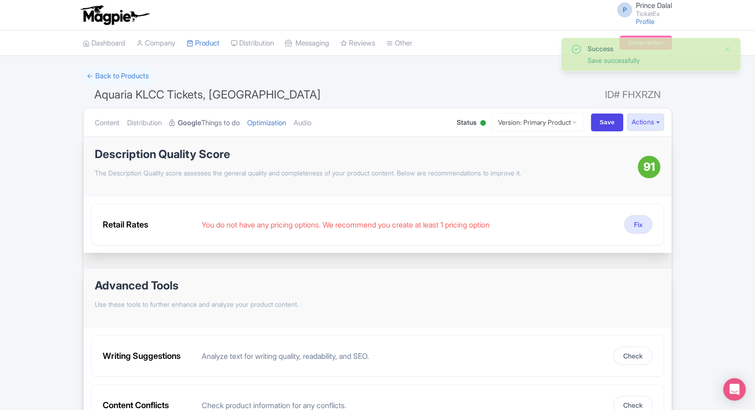
click at [202, 114] on link "Google Things to do" at bounding box center [204, 123] width 70 height 30
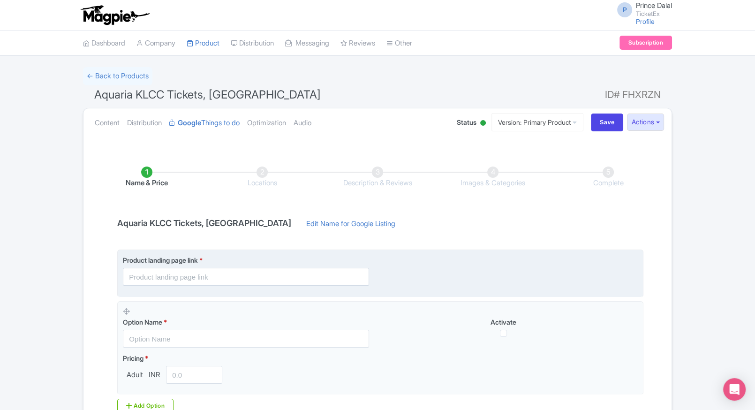
click at [241, 294] on fieldset "Product landing page link *" at bounding box center [380, 272] width 526 height 47
click at [214, 283] on input "text" at bounding box center [246, 277] width 246 height 18
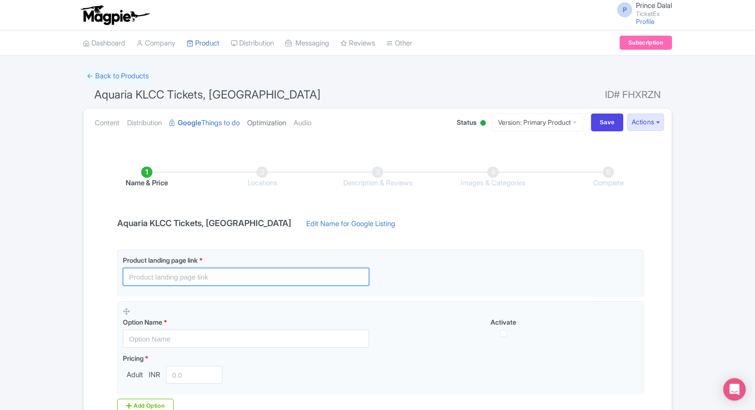
paste input "[URL][DOMAIN_NAME]"
type input "[URL][DOMAIN_NAME]"
click at [70, 230] on div "Success Save successfully ← Back to Products Aquaria KLCC Tickets, [GEOGRAPHIC_…" at bounding box center [377, 275] width 755 height 417
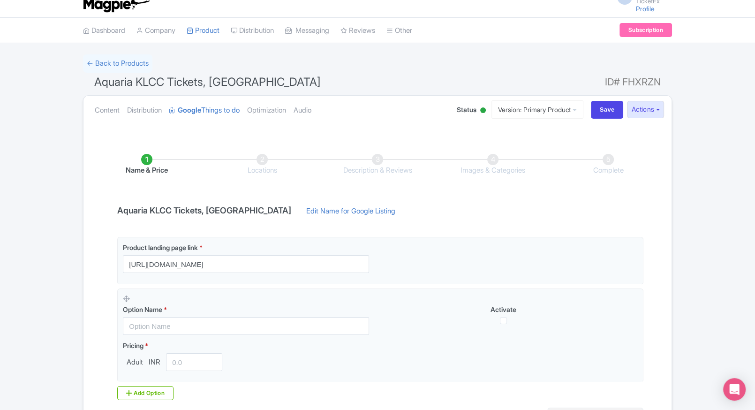
scroll to position [114, 0]
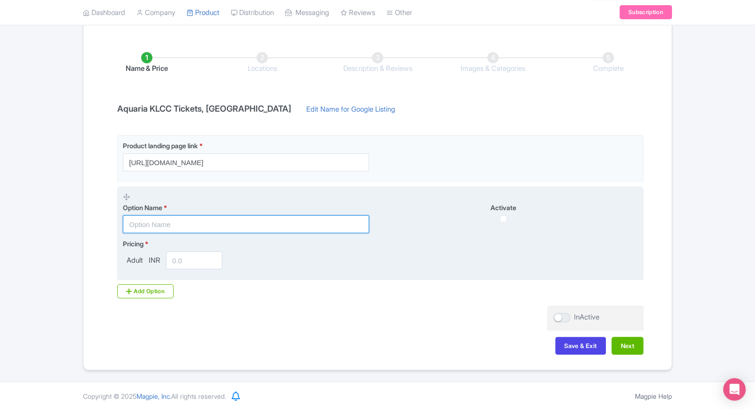
click at [199, 227] on input "text" at bounding box center [246, 224] width 246 height 18
paste input "Aquaria KLCC Weekday Admission (International Travellers)"
type input "Aquaria KLCC Weekday Admission (International Travellers)"
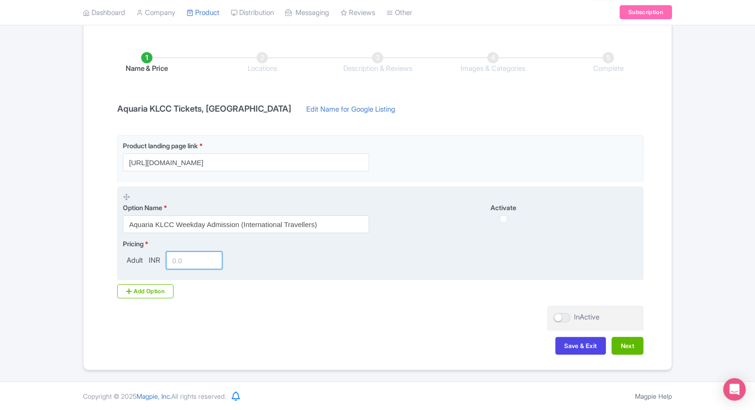
click at [188, 253] on input "number" at bounding box center [194, 260] width 56 height 18
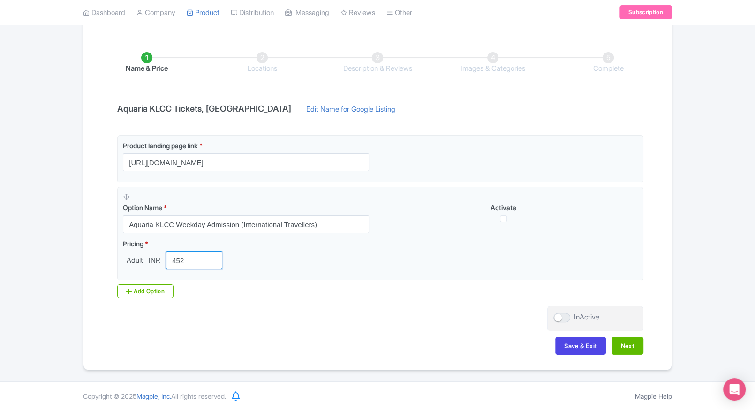
type input "452"
click at [162, 283] on div "Product landing page link * [URL][DOMAIN_NAME] Option Name * Aquaria KLCC Weekd…" at bounding box center [378, 216] width 532 height 163
click at [158, 285] on div "Add Option" at bounding box center [145, 291] width 56 height 14
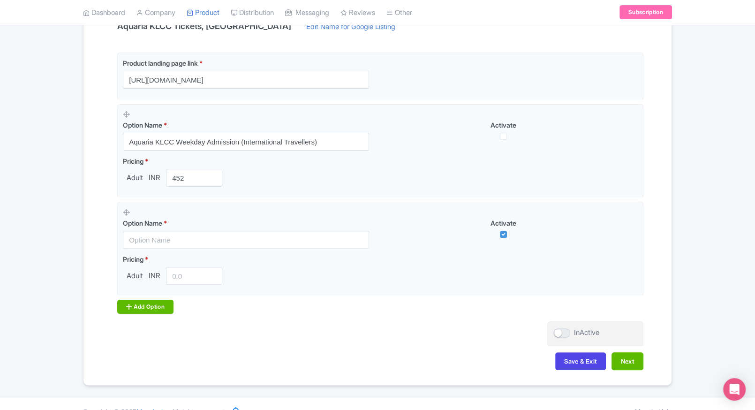
scroll to position [212, 0]
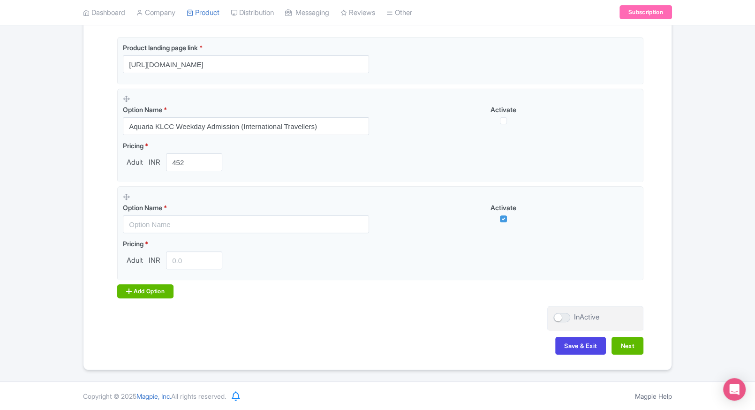
drag, startPoint x: 158, startPoint y: 285, endPoint x: 154, endPoint y: 295, distance: 11.1
click at [154, 295] on div "Add Option" at bounding box center [145, 291] width 56 height 14
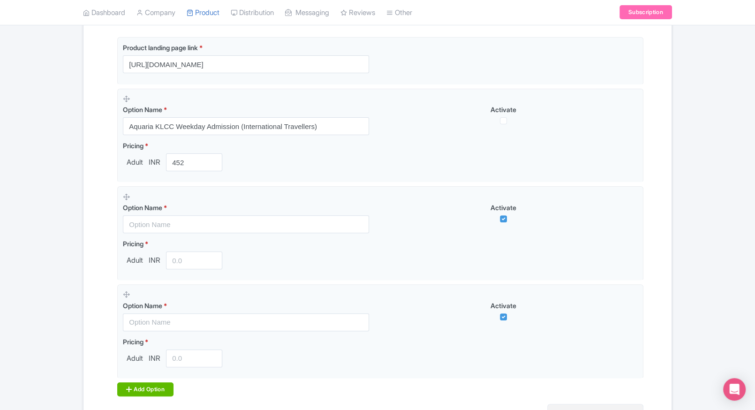
click at [154, 295] on div "Option Name *" at bounding box center [251, 310] width 257 height 41
click at [143, 379] on div "Product landing page link * https://www.ticketex.co/activity/426/aquaria-klcc-t…" at bounding box center [378, 216] width 532 height 359
click at [132, 390] on div "Add Option" at bounding box center [145, 389] width 56 height 14
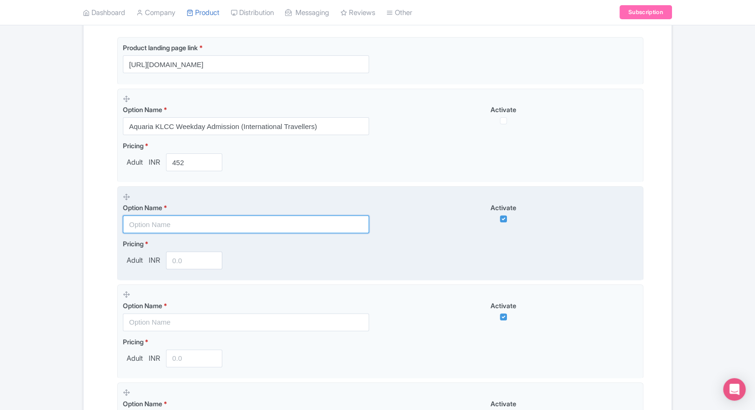
click at [196, 222] on input "text" at bounding box center [246, 224] width 246 height 18
paste input "Aquaria KLCC Weekend & Public Holiday Admission (International Travellers)"
type input "Aquaria KLCC Weekend & Public Holiday Admission (International Travellers)"
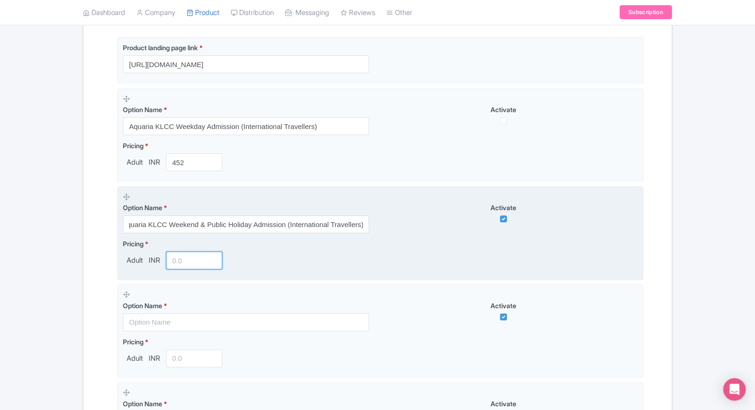
scroll to position [0, 0]
click at [171, 251] on input "number" at bounding box center [194, 260] width 56 height 18
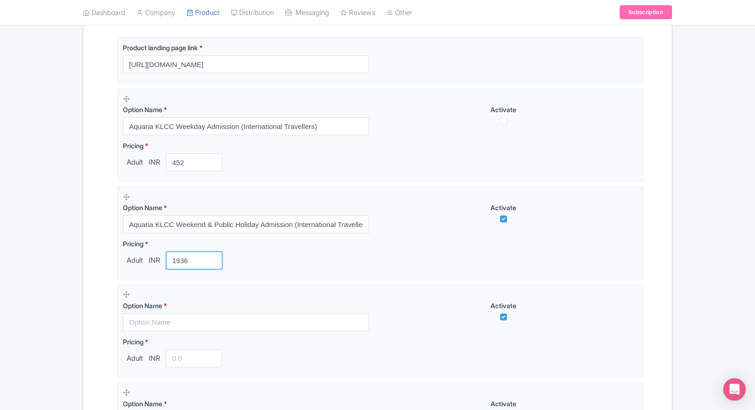
type input "1936"
click at [95, 271] on div "Name & Price Locations Description & Reviews Images & Categories Complete Aquar…" at bounding box center [377, 247] width 577 height 625
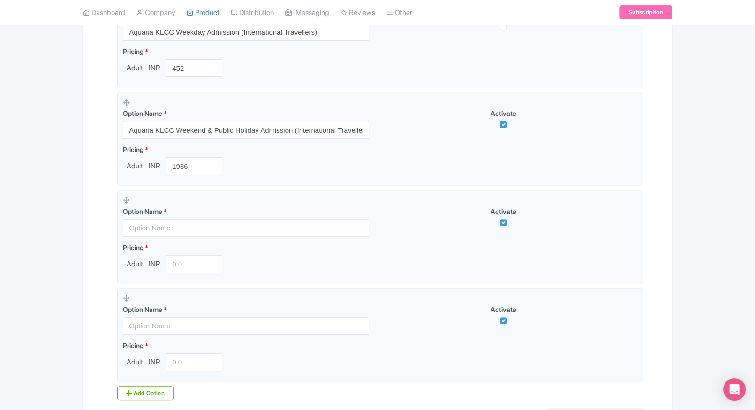
scroll to position [308, 0]
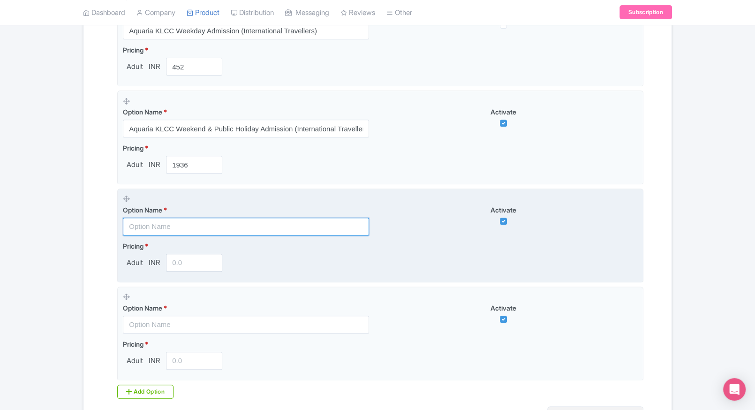
paste input "Aquaria KLCC + Berjaya [GEOGRAPHIC_DATA] Theme Park Combo (International Travel…"
click at [178, 222] on input "text" at bounding box center [246, 227] width 246 height 18
type input "Aquaria KLCC + Berjaya [GEOGRAPHIC_DATA] Theme Park Combo (International Travel…"
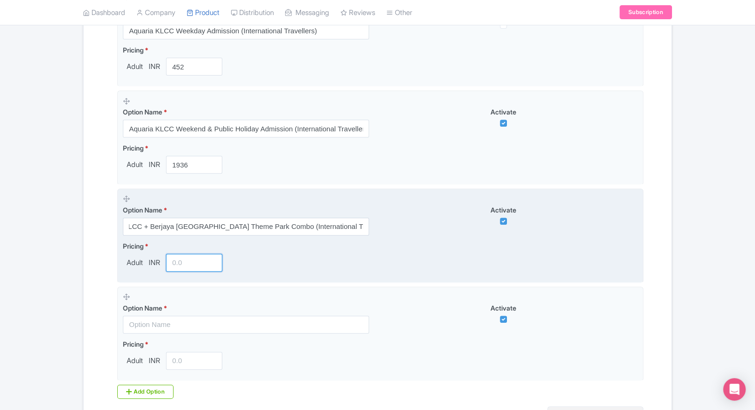
scroll to position [0, 0]
click at [173, 254] on input "number" at bounding box center [194, 263] width 56 height 18
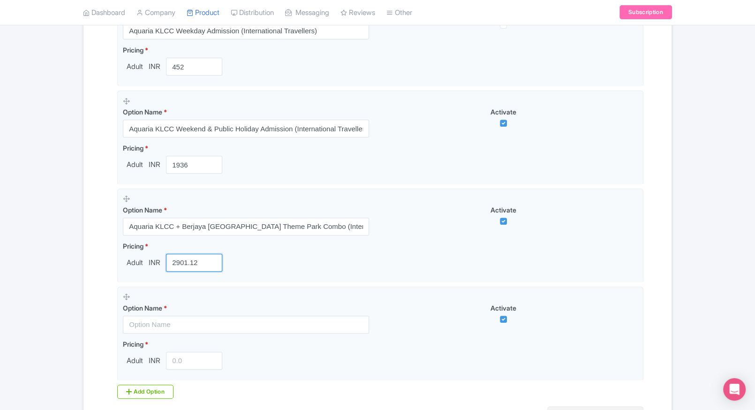
type input "2901.12"
click at [90, 260] on div "Name & Price Locations Description & Reviews Images & Categories Complete Aquar…" at bounding box center [377, 152] width 577 height 625
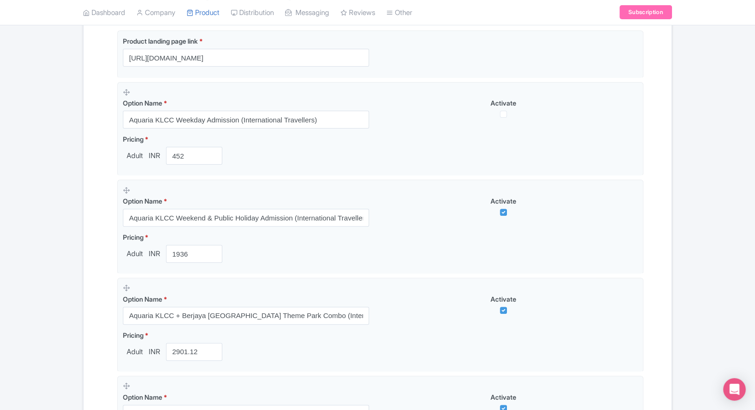
scroll to position [219, 0]
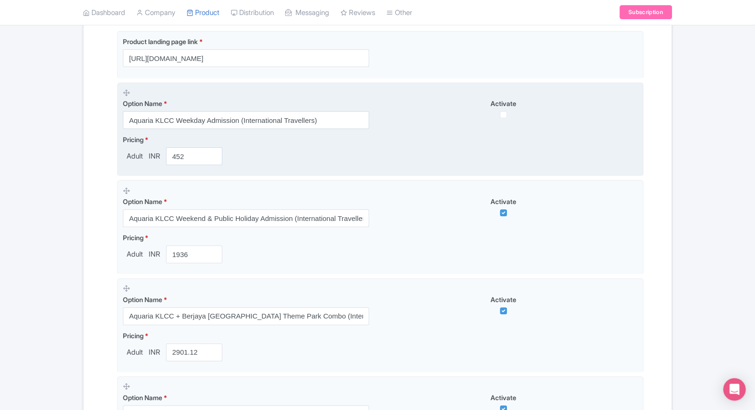
click at [503, 118] on div "Option Name * Aquaria KLCC Weekday Admission (International Travellers) Activate" at bounding box center [380, 108] width 515 height 41
click at [505, 115] on input "checkbox" at bounding box center [503, 114] width 7 height 7
checkbox input "true"
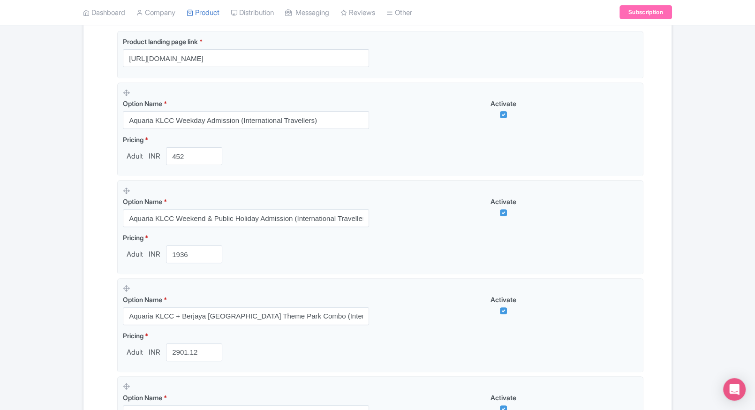
click at [56, 169] on div "Success Save successfully ← Back to Products Aquaria KLCC Tickets, Malaysia ID#…" at bounding box center [377, 204] width 755 height 711
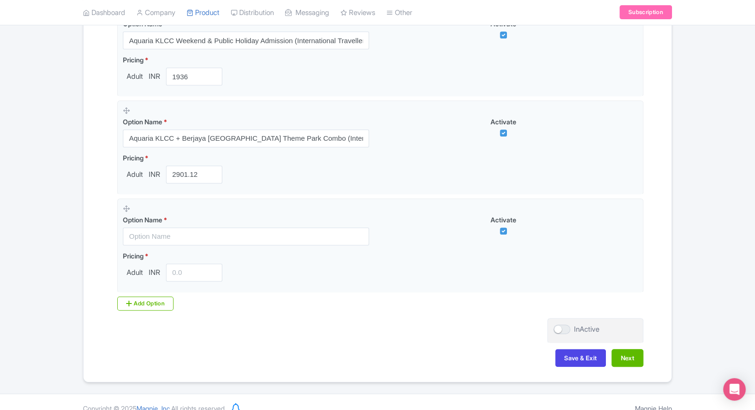
scroll to position [400, 0]
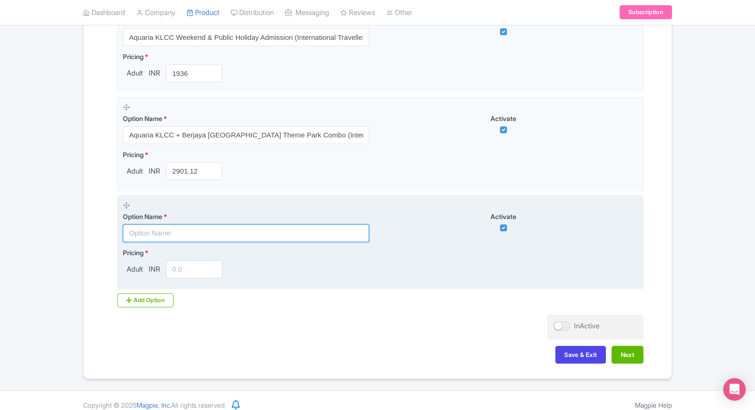
paste input "KL Hop-On Hop-Off Bus 24H + Aquaria KLCC Combo (Weekend & Public Holidays )"
click at [188, 232] on input "text" at bounding box center [246, 233] width 246 height 18
type input "KL Hop-On Hop-Off Bus 24H + Aquaria KLCC Combo (Weekend & Public Holidays )"
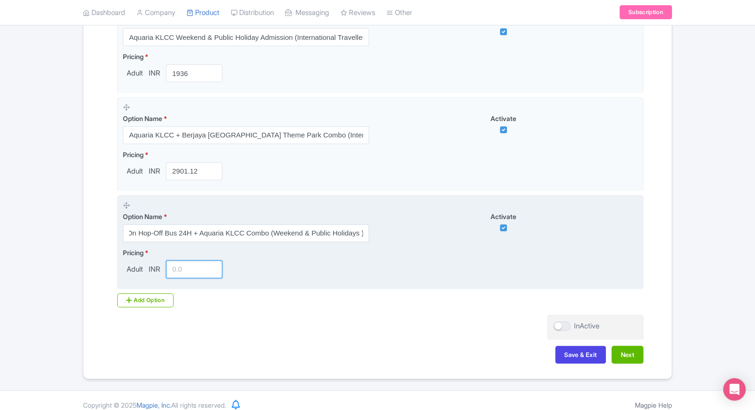
scroll to position [0, 0]
click at [178, 267] on input "number" at bounding box center [194, 269] width 56 height 18
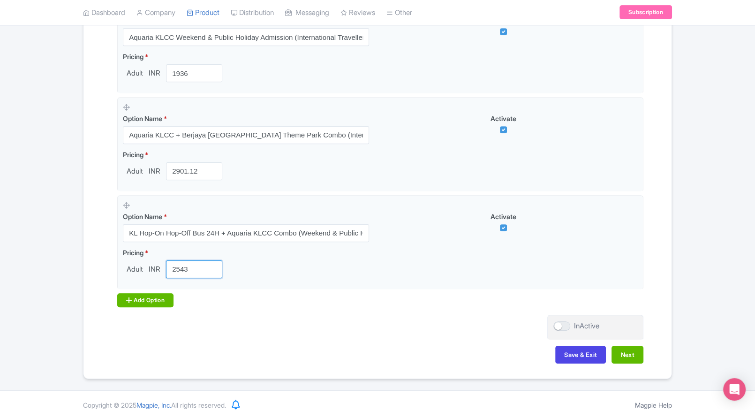
type input "2543"
click at [151, 302] on div "Add Option" at bounding box center [145, 300] width 56 height 14
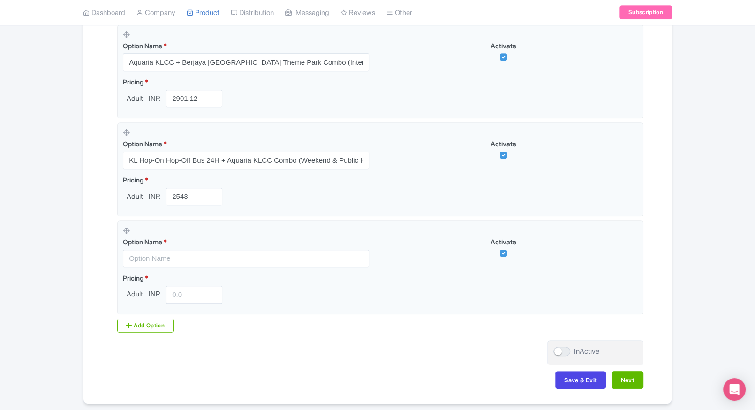
scroll to position [473, 0]
click at [90, 241] on div "Name & Price Locations Description & Reviews Images & Categories Complete Aquar…" at bounding box center [377, 36] width 577 height 723
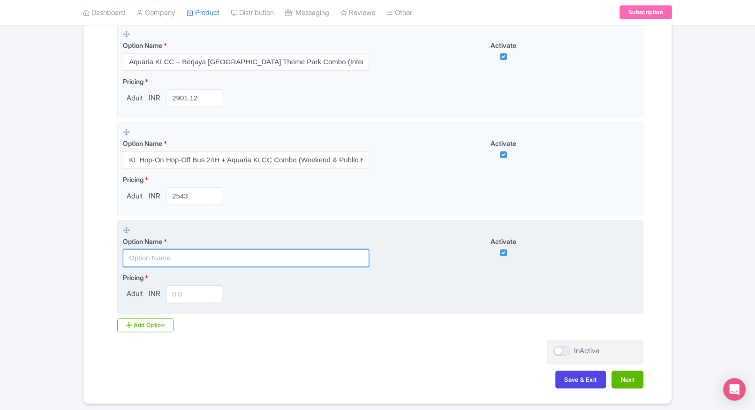
paste input "KL Hop-On Hop-Off Bus 24H + Aquaria KLCC Combo (Weekday, International Travelle…"
click at [188, 261] on input "KL Hop-On Hop-Off Bus 24H + Aquaria KLCC Combo (Weekday, International Travelle…" at bounding box center [246, 258] width 246 height 18
type input "KL Hop-On Hop-Off Bus 24H + Aquaria KLCC Combo (Weekday, International Travelle…"
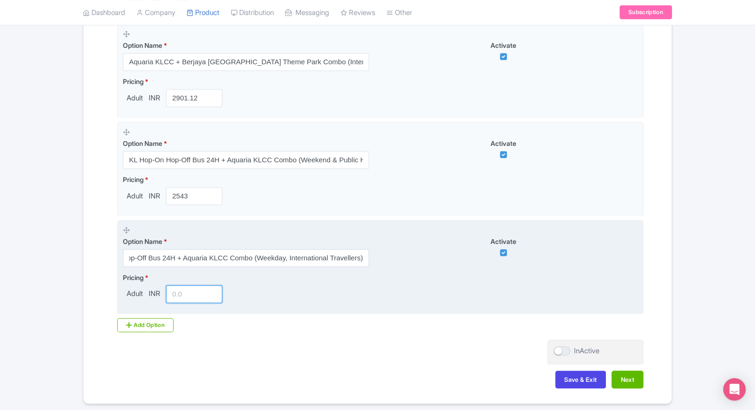
scroll to position [0, 0]
click at [183, 288] on input "number" at bounding box center [194, 294] width 56 height 18
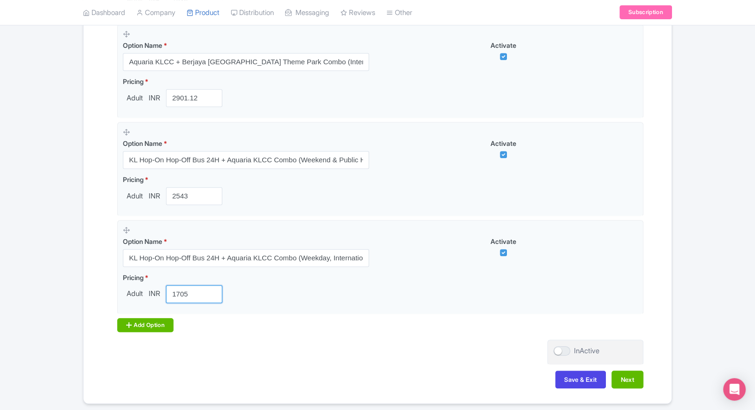
type input "1705"
click at [135, 327] on div "Add Option" at bounding box center [145, 325] width 56 height 14
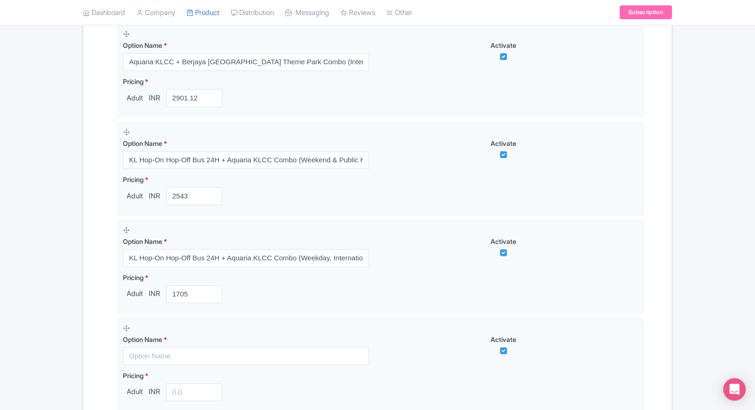
click at [94, 284] on div "Name & Price Locations Description & Reviews Images & Categories Complete Aquar…" at bounding box center [377, 85] width 577 height 821
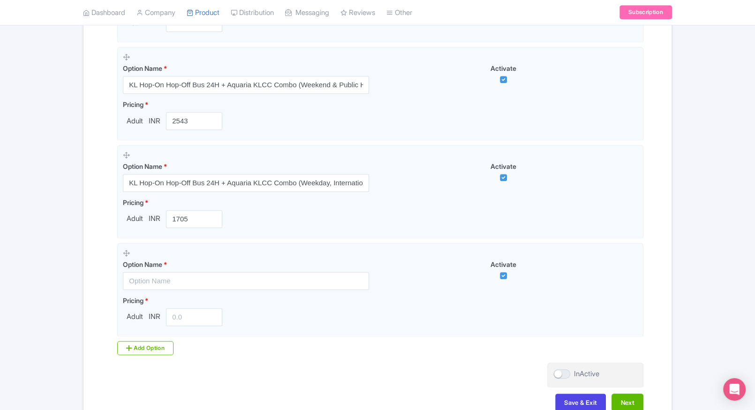
scroll to position [550, 0]
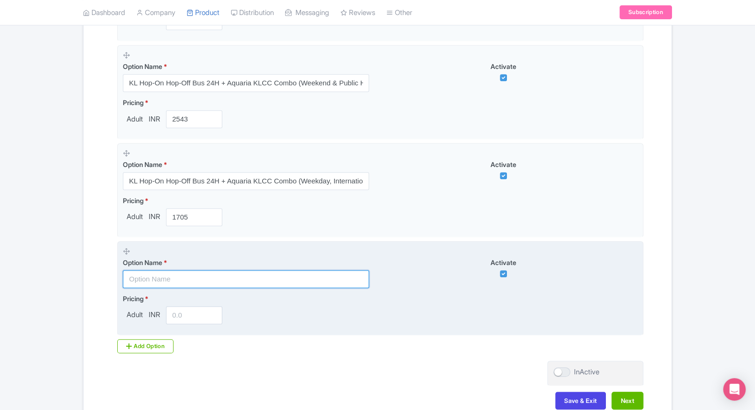
paste input "Aquaria KLCC Weekday Admission (Malaysian Citizens)"
click at [201, 272] on input "text" at bounding box center [246, 279] width 246 height 18
type input "Aquaria KLCC Weekday Admission (Malaysian Citizens)"
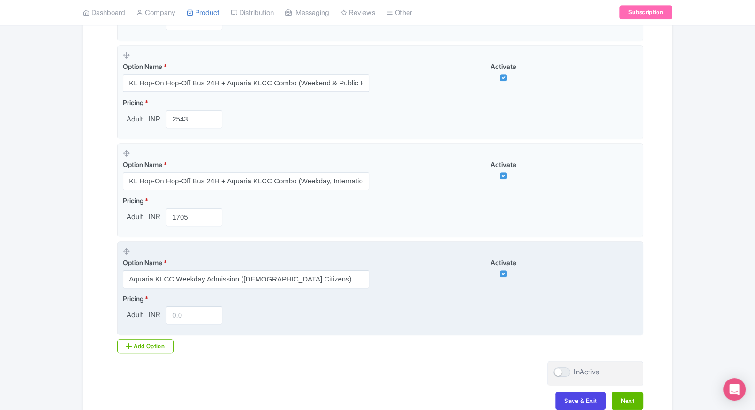
click at [175, 324] on fieldset "Option Name * Aquaria KLCC Weekday Admission (Malaysian Citizens) Activate Pric…" at bounding box center [380, 288] width 526 height 94
click at [187, 314] on input "number" at bounding box center [194, 315] width 56 height 18
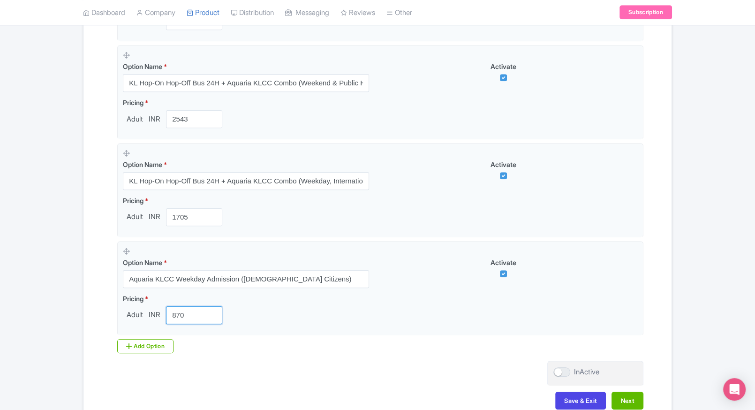
type input "870"
click at [128, 353] on div "Product landing page link * https://www.ticketex.co/activity/426/aquaria-klcc-t…" at bounding box center [378, 30] width 532 height 661
click at [143, 346] on div "Add Option" at bounding box center [145, 346] width 56 height 14
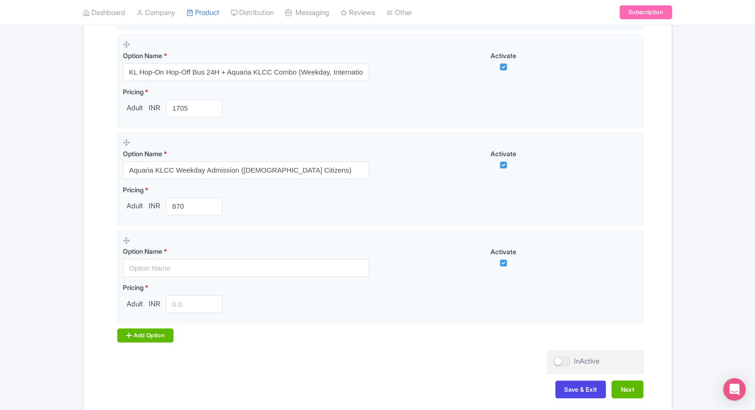
scroll to position [689, 0]
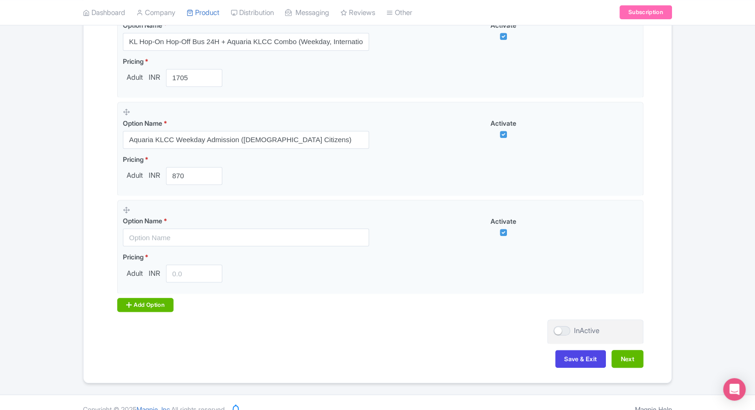
click at [168, 298] on div "Add Option" at bounding box center [145, 305] width 56 height 14
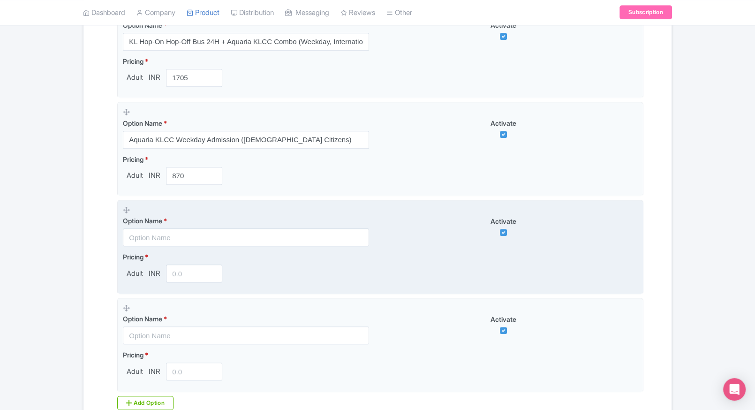
click at [184, 232] on input "text" at bounding box center [246, 237] width 246 height 18
paste input "Aquaria KLCC + Berjaya Times Square Theme Park Combo (Malaysian Citizens)"
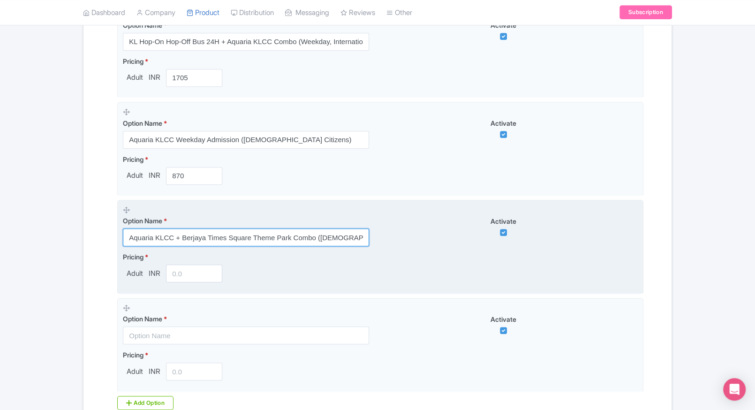
click at [206, 239] on input "Aquaria KLCC + Berjaya Times Square Theme Park Combo (Malaysian Citizens)" at bounding box center [246, 237] width 246 height 18
type input "Aquaria KLCC + Berjaya Times Square Theme Park Combo (Malaysian Citizens)"
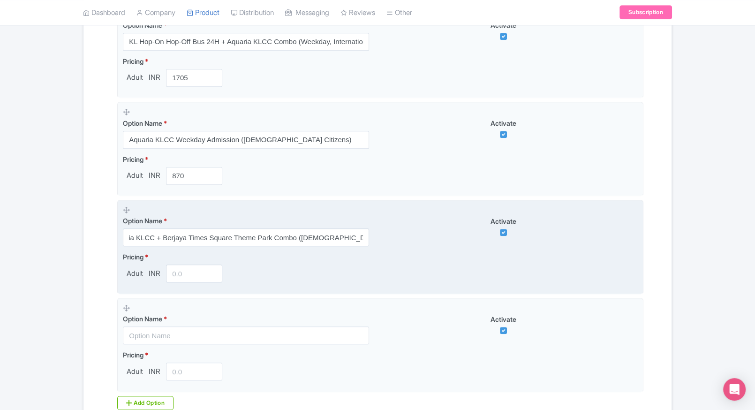
scroll to position [0, 0]
click at [171, 263] on div "Pricing * Adult INR" at bounding box center [174, 267] width 103 height 30
click at [179, 270] on input "number" at bounding box center [194, 273] width 56 height 18
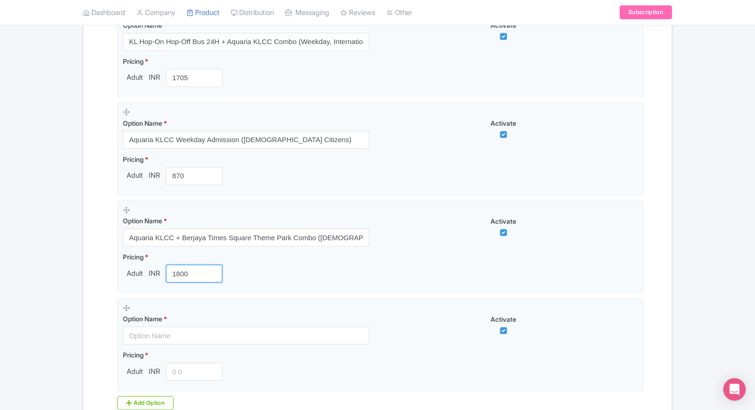
type input "1800"
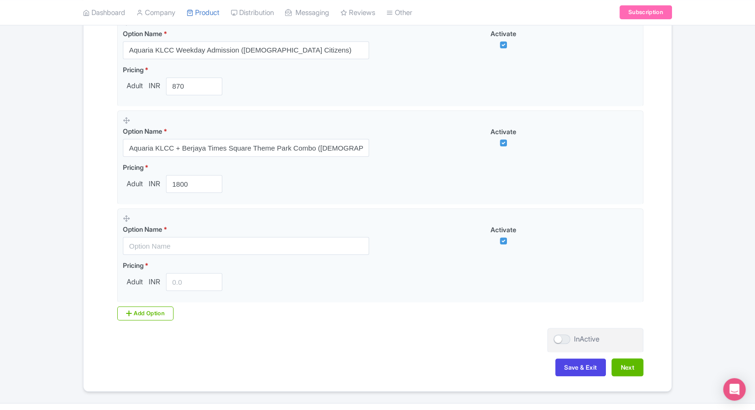
scroll to position [779, 0]
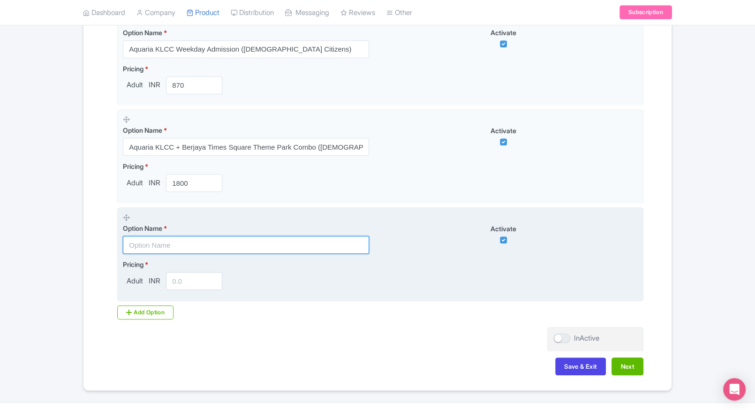
paste input "Aquaria KLCC & Zoo Negara with Panda Centre Access (International Visitors)"
click at [221, 239] on input "text" at bounding box center [246, 245] width 246 height 18
type input "Aquaria KLCC & Zoo Negara with Panda Centre Access (International Visitors)"
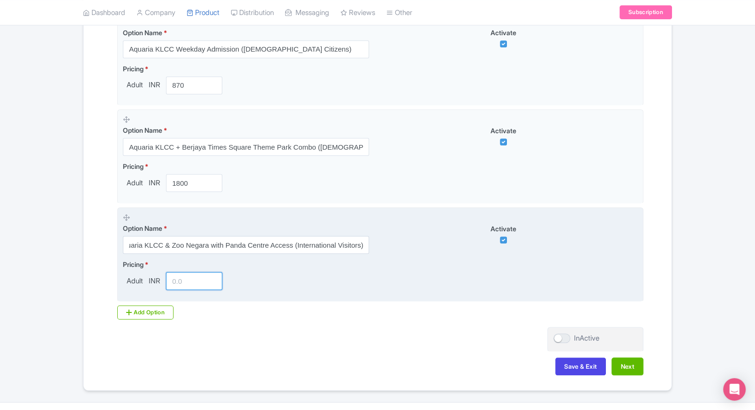
scroll to position [0, 0]
click at [179, 281] on input "number" at bounding box center [194, 281] width 56 height 18
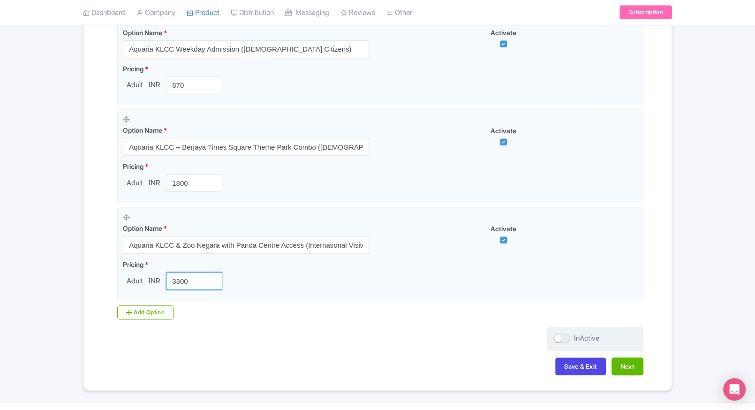
type input "3300"
click at [571, 351] on div "InActive" at bounding box center [595, 339] width 96 height 25
click at [561, 340] on div at bounding box center [561, 337] width 17 height 9
click at [559, 340] on input "InActive" at bounding box center [556, 338] width 6 height 6
checkbox input "true"
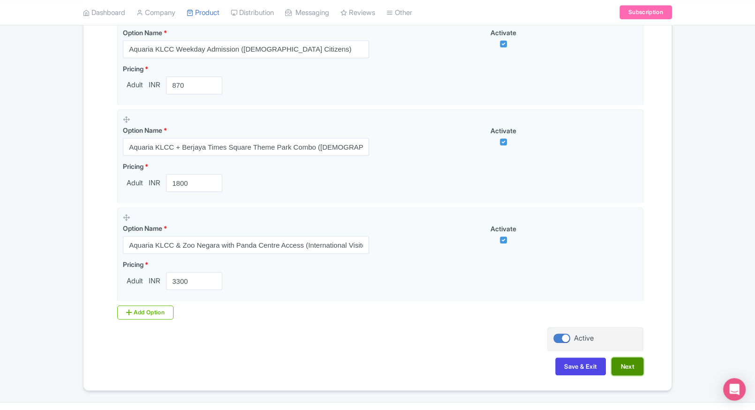
click at [641, 366] on button "Next" at bounding box center [627, 366] width 32 height 18
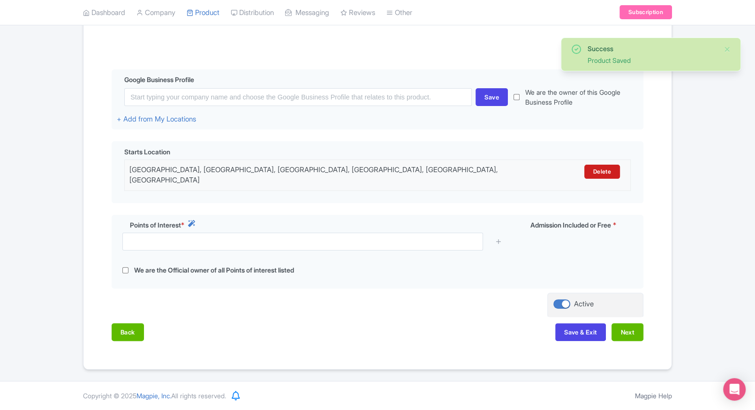
scroll to position [166, 0]
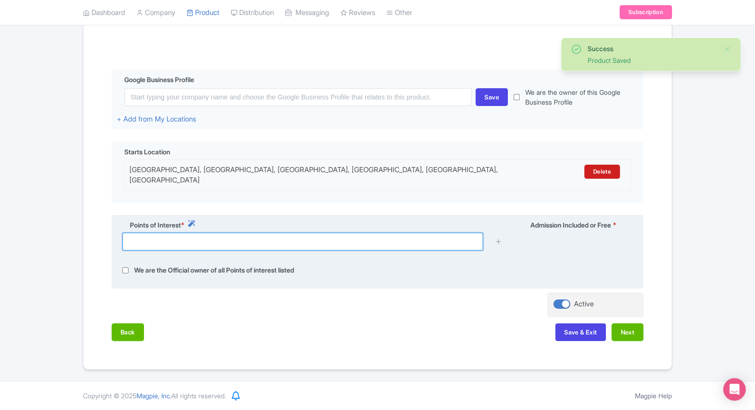
click at [325, 241] on input "text" at bounding box center [302, 242] width 361 height 18
type input "s"
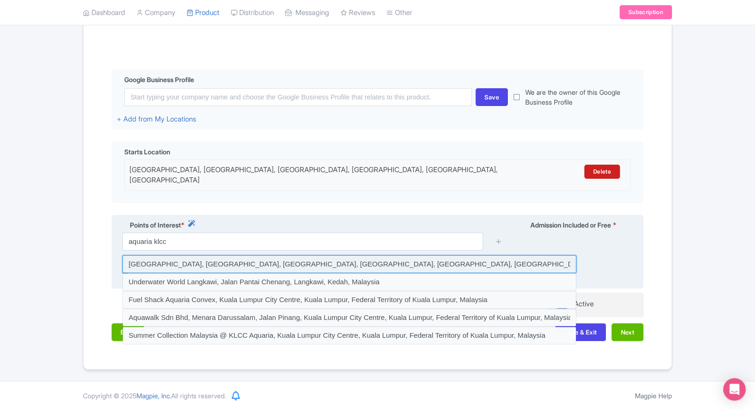
click at [282, 257] on input at bounding box center [349, 264] width 454 height 18
type input "Aquaria KLCC, Jalan Pinang, Kuala Lumpur City Centre, Kuala Lumpur, Federal Ter…"
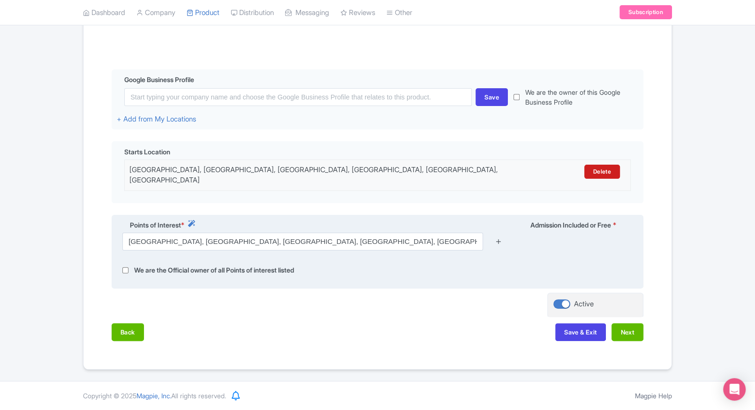
click at [499, 241] on icon at bounding box center [498, 241] width 7 height 7
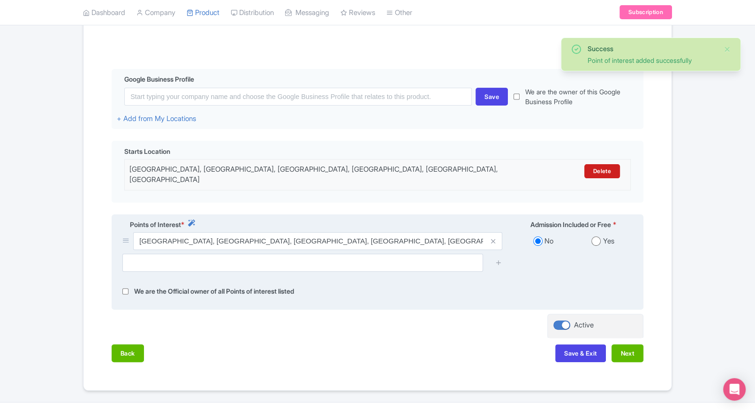
click at [597, 238] on input "radio" at bounding box center [595, 240] width 9 height 9
radio input "true"
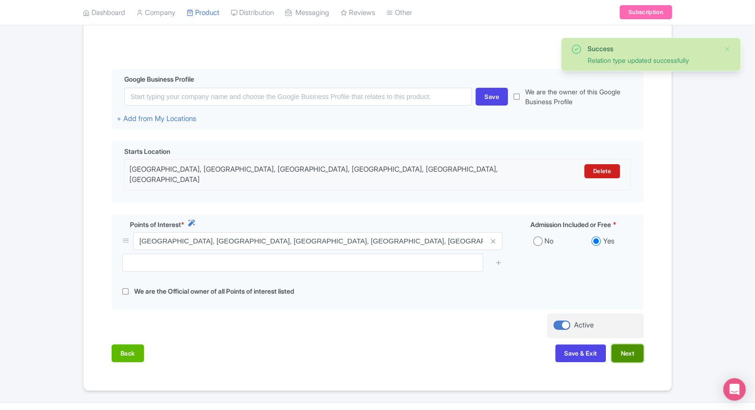
click at [618, 351] on button "Next" at bounding box center [627, 353] width 32 height 18
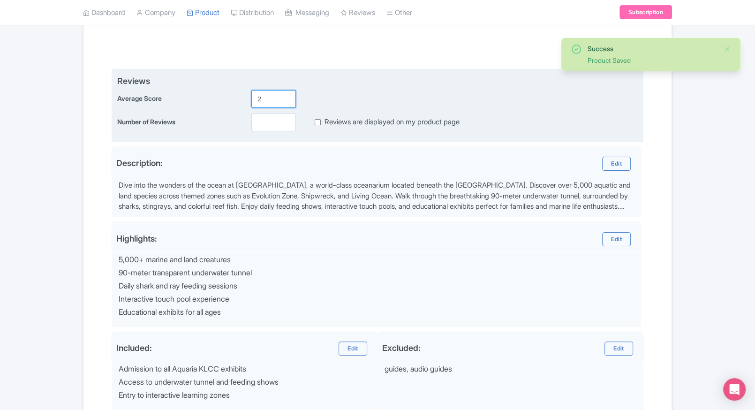
click at [279, 90] on input "2" at bounding box center [273, 99] width 45 height 18
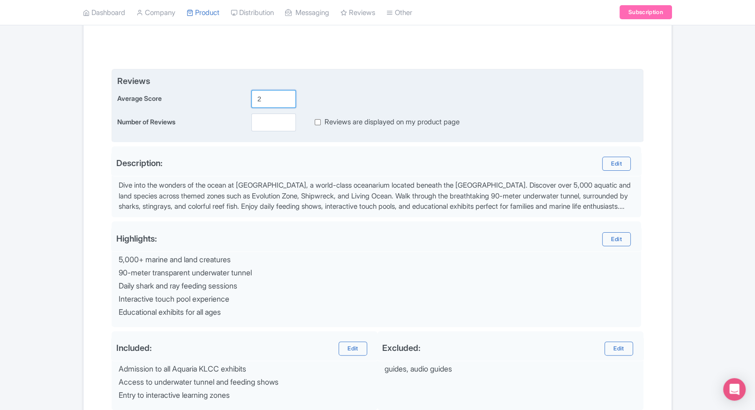
type input "2"
click at [274, 126] on input "number" at bounding box center [273, 122] width 45 height 18
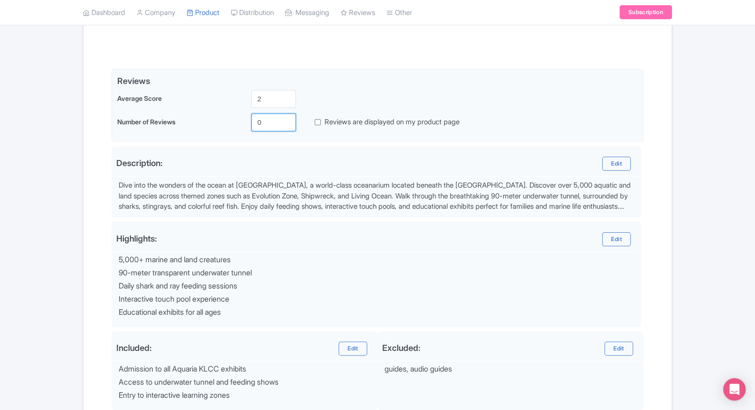
type input "0"
click at [691, 152] on div "Success Product Saved ← Back to Products Aquaria KLCC Tickets, Malaysia ID# FHX…" at bounding box center [377, 189] width 755 height 577
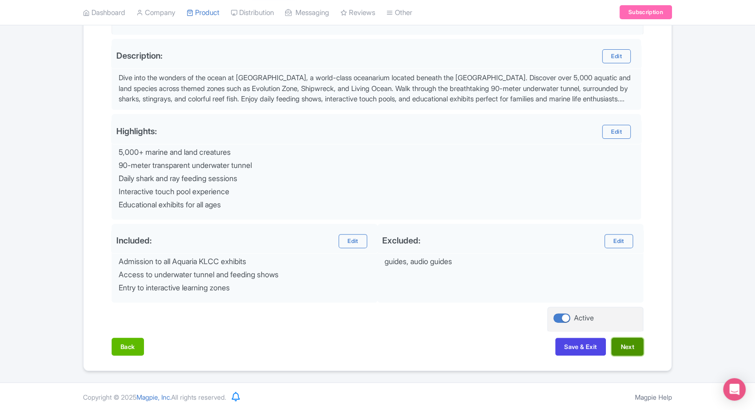
click at [621, 338] on button "Next" at bounding box center [627, 347] width 32 height 18
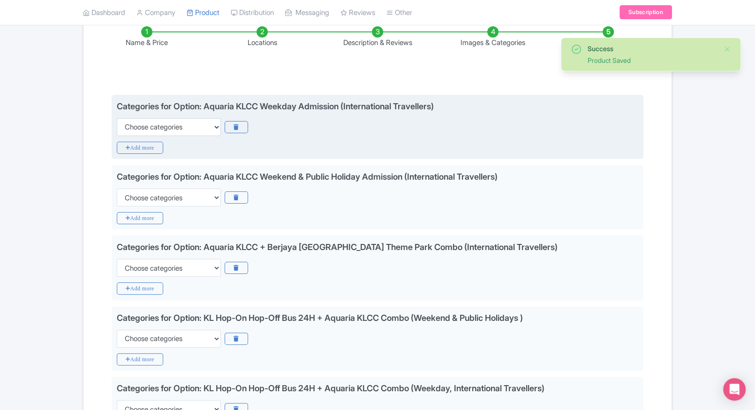
scroll to position [136, 0]
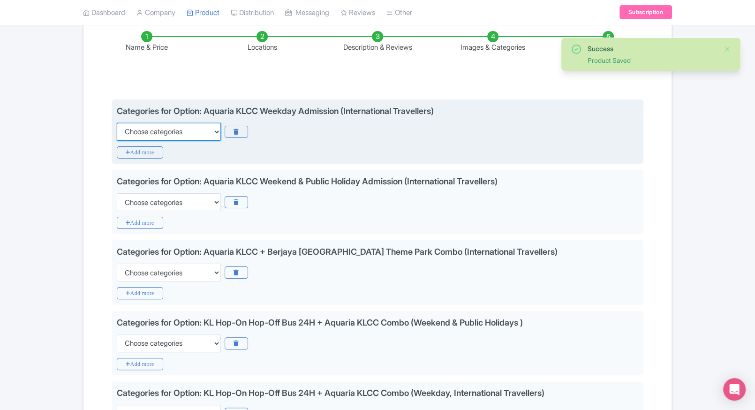
click at [143, 129] on select "Choose categories Adults Only Animals Audio Guide Beaches Bike Tours Boat Tours…" at bounding box center [169, 132] width 104 height 18
select select "family-friendly"
click at [117, 123] on select "Choose categories Adults Only Animals Audio Guide Beaches Bike Tours Boat Tours…" at bounding box center [169, 132] width 104 height 18
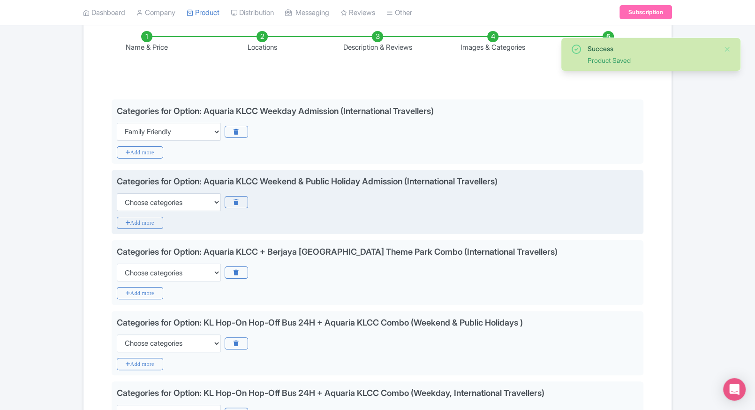
drag, startPoint x: 151, startPoint y: 188, endPoint x: 156, endPoint y: 196, distance: 9.4
click at [156, 196] on div "Categories for Option: Aquaria KLCC Weekend & Public Holiday Admission (Interna…" at bounding box center [377, 193] width 521 height 36
click at [156, 196] on select "Choose categories Adults Only Animals Audio Guide Beaches Bike Tours Boat Tours…" at bounding box center [169, 202] width 104 height 18
select select "family-friendly"
click at [117, 193] on select "Choose categories Adults Only Animals Audio Guide Beaches Bike Tours Boat Tours…" at bounding box center [169, 202] width 104 height 18
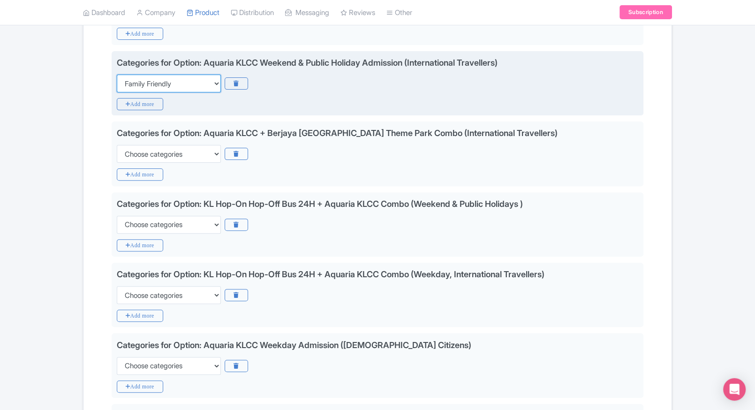
scroll to position [256, 0]
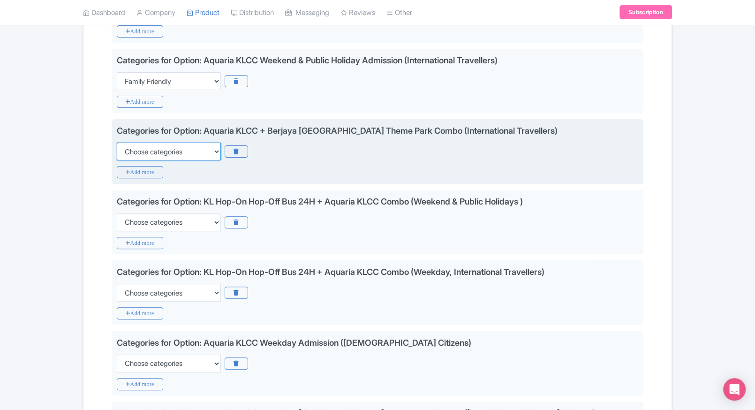
click at [203, 152] on select "Choose categories Adults Only Animals Audio Guide Beaches Bike Tours Boat Tours…" at bounding box center [169, 152] width 104 height 18
select select "family-friendly"
click at [117, 143] on select "Choose categories Adults Only Animals Audio Guide Beaches Bike Tours Boat Tours…" at bounding box center [169, 152] width 104 height 18
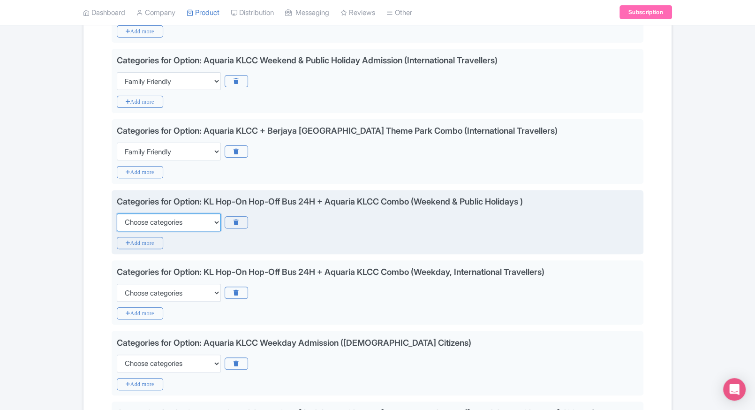
click at [165, 223] on select "Choose categories Adults Only Animals Audio Guide Beaches Bike Tours Boat Tours…" at bounding box center [169, 222] width 104 height 18
select select "family-friendly"
click at [117, 213] on select "Choose categories Adults Only Animals Audio Guide Beaches Bike Tours Boat Tours…" at bounding box center [169, 222] width 104 height 18
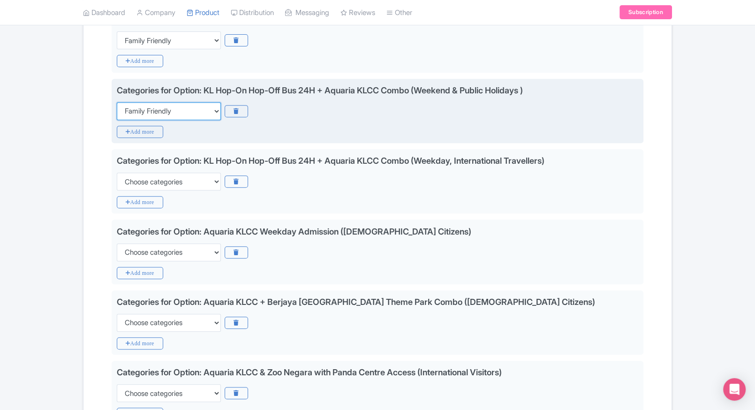
scroll to position [368, 0]
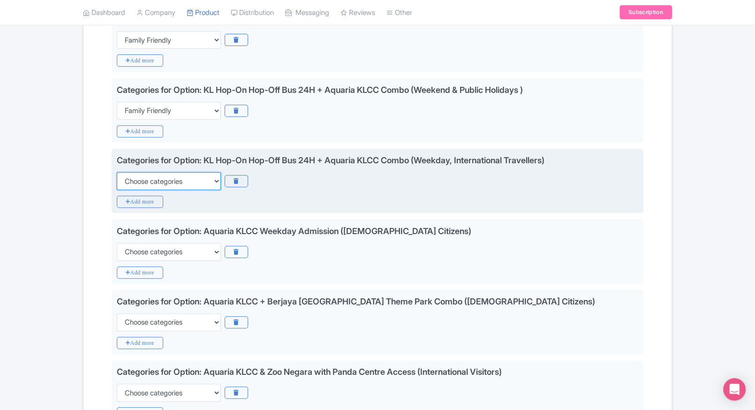
click at [197, 177] on select "Choose categories Adults Only Animals Audio Guide Beaches Bike Tours Boat Tours…" at bounding box center [169, 181] width 104 height 18
select select "family-friendly"
click at [117, 172] on select "Choose categories Adults Only Animals Audio Guide Beaches Bike Tours Boat Tours…" at bounding box center [169, 181] width 104 height 18
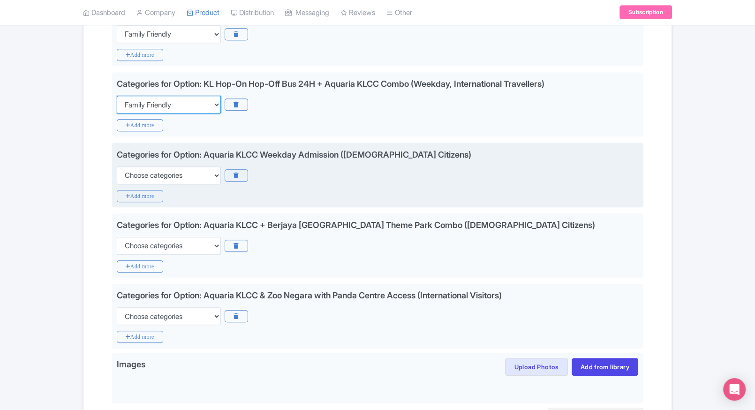
scroll to position [445, 0]
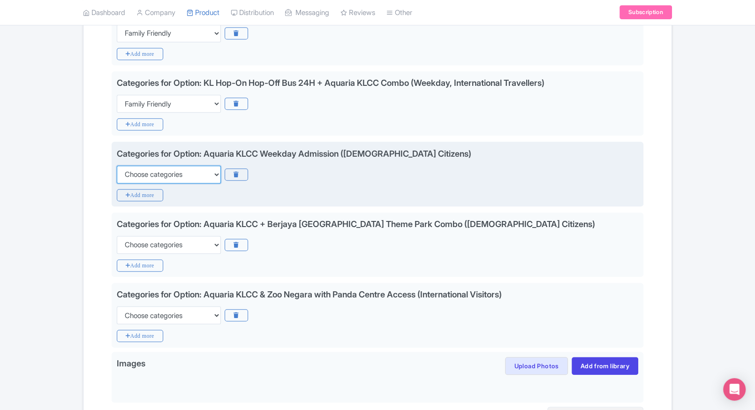
click at [196, 177] on select "Choose categories Adults Only Animals Audio Guide Beaches Bike Tours Boat Tours…" at bounding box center [169, 175] width 104 height 18
select select "family-friendly"
click at [117, 166] on select "Choose categories Adults Only Animals Audio Guide Beaches Bike Tours Boat Tours…" at bounding box center [169, 175] width 104 height 18
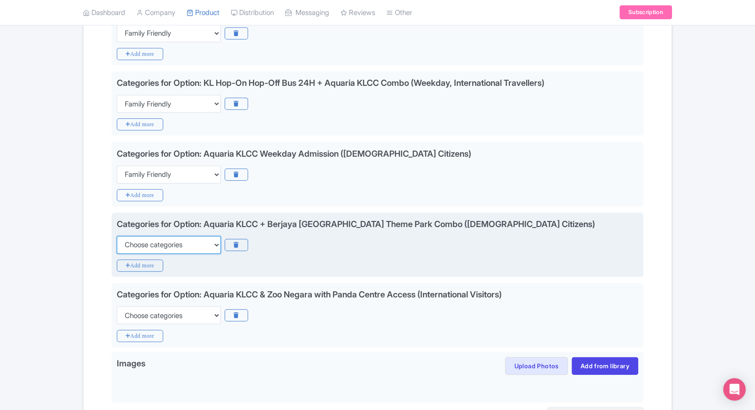
select select "family-friendly"
click at [117, 236] on select "Choose categories Adults Only Animals Audio Guide Beaches Bike Tours Boat Tours…" at bounding box center [169, 245] width 104 height 18
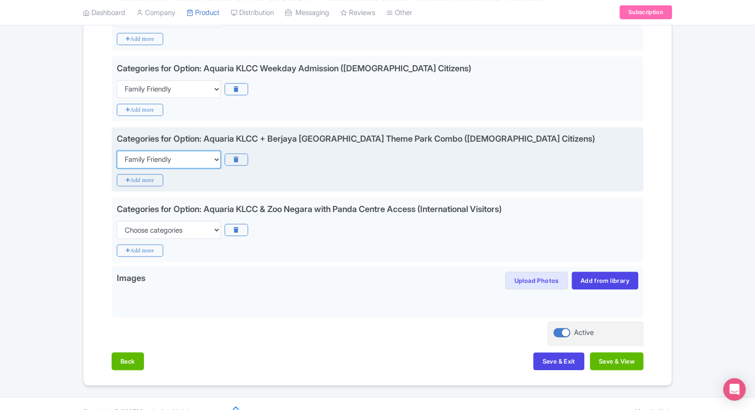
scroll to position [544, 0]
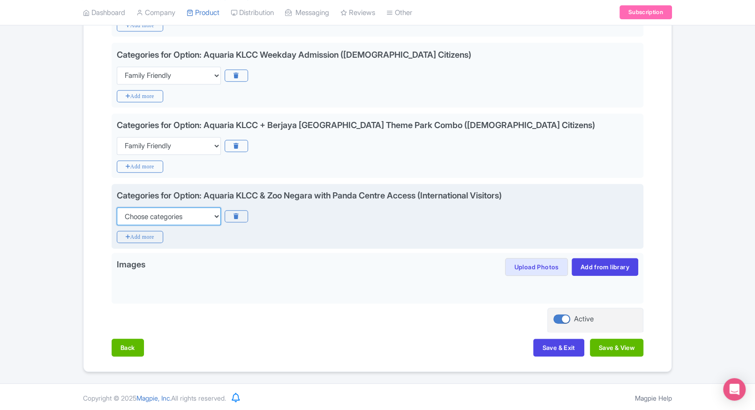
click at [206, 212] on select "Choose categories Adults Only Animals Audio Guide Beaches Bike Tours Boat Tours…" at bounding box center [169, 216] width 104 height 18
select select "family-friendly"
click at [117, 207] on select "Choose categories Adults Only Animals Audio Guide Beaches Bike Tours Boat Tours…" at bounding box center [169, 216] width 104 height 18
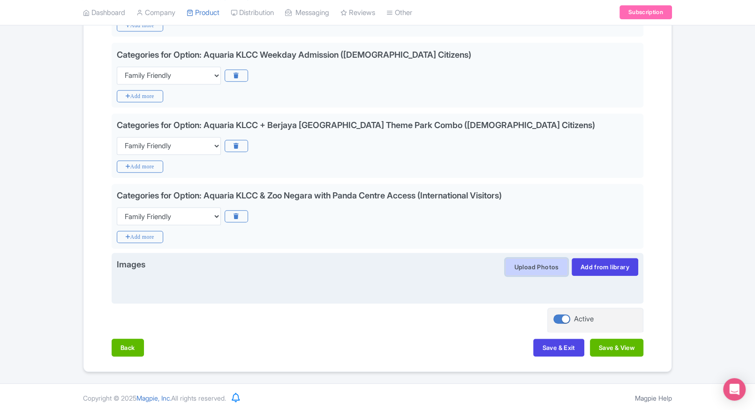
click at [522, 270] on button "Upload Photos" at bounding box center [536, 267] width 62 height 18
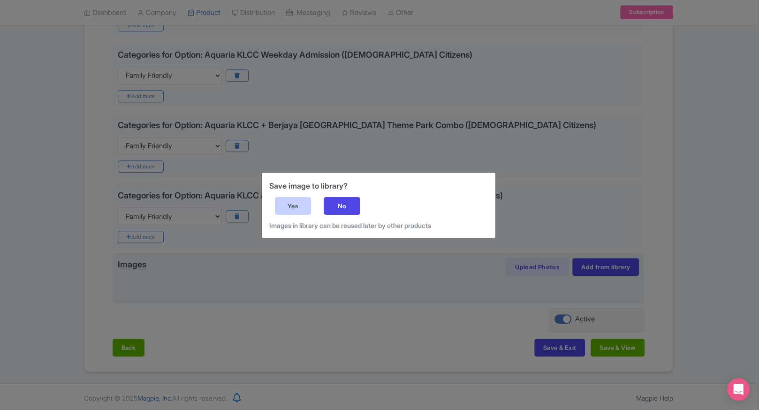
click at [285, 204] on div "Yes" at bounding box center [293, 206] width 37 height 18
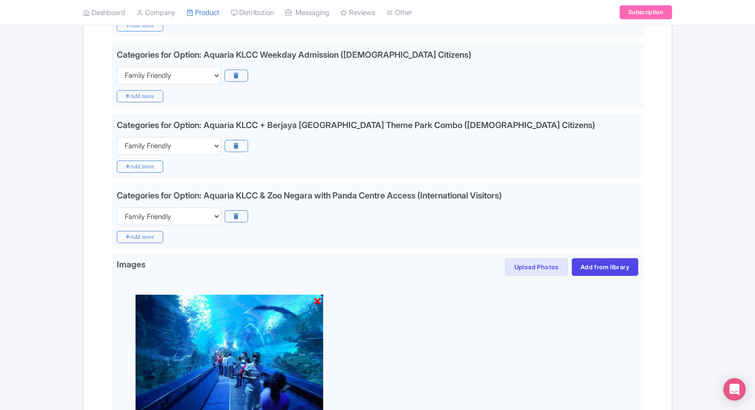
scroll to position [677, 0]
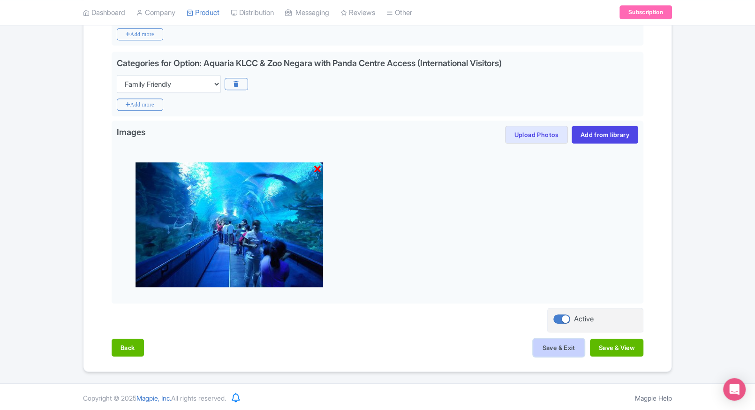
click at [537, 351] on button "Save & Exit" at bounding box center [558, 348] width 51 height 18
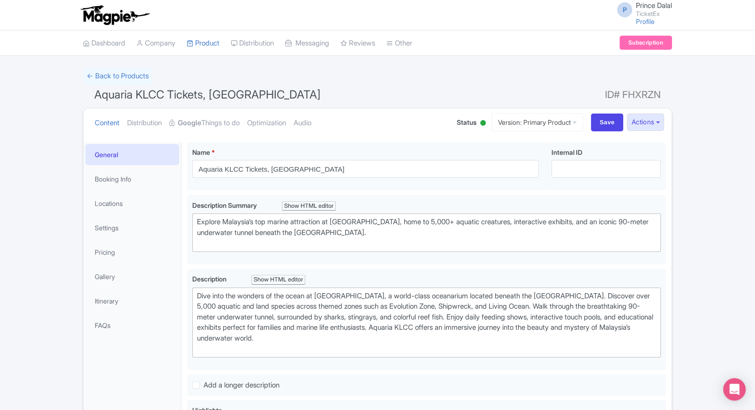
type trix-editor "<div>Dive into the wonders of the ocean at [GEOGRAPHIC_DATA], a world-class oce…"
click at [124, 243] on link "Pricing" at bounding box center [132, 251] width 94 height 21
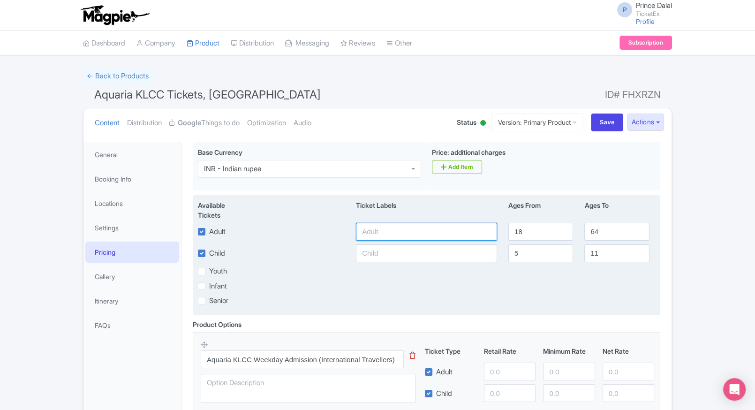
click at [413, 225] on input "text" at bounding box center [426, 232] width 141 height 18
type input "452"
paste input "452"
click at [416, 260] on input "452" at bounding box center [426, 253] width 141 height 18
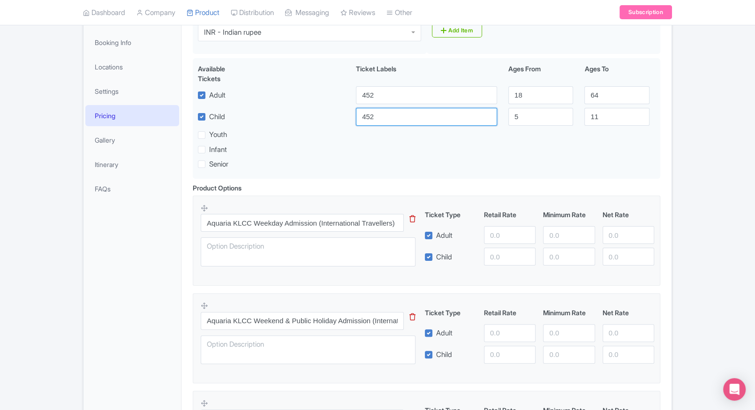
scroll to position [158, 0]
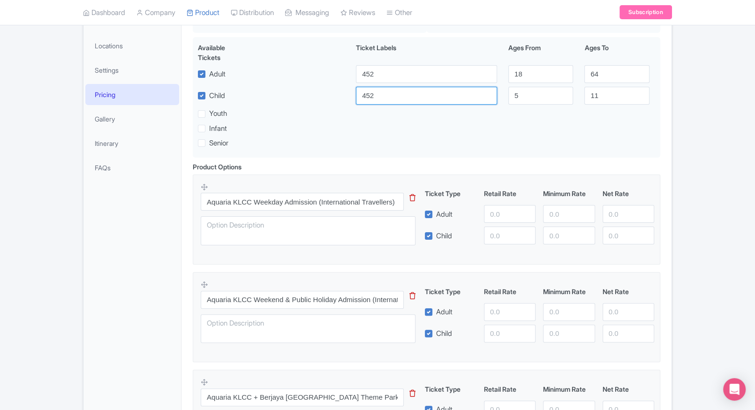
type input "452"
paste input "452"
click at [505, 220] on input "452" at bounding box center [510, 214] width 52 height 18
type input "452"
paste input "452"
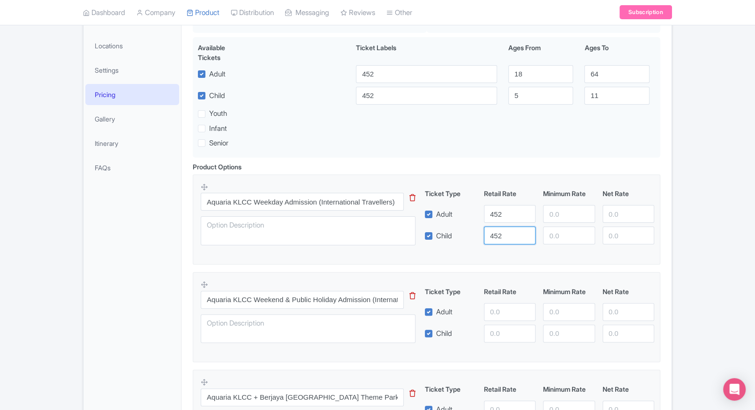
drag, startPoint x: 498, startPoint y: 234, endPoint x: 559, endPoint y: 218, distance: 64.0
click at [559, 218] on div "Ticket Type Retail Rate Minimum Rate Net Rate Adult 452 Child 452 This tip has …" at bounding box center [540, 216] width 226 height 56
type input "452"
paste input "452"
drag, startPoint x: 559, startPoint y: 218, endPoint x: 559, endPoint y: 230, distance: 12.7
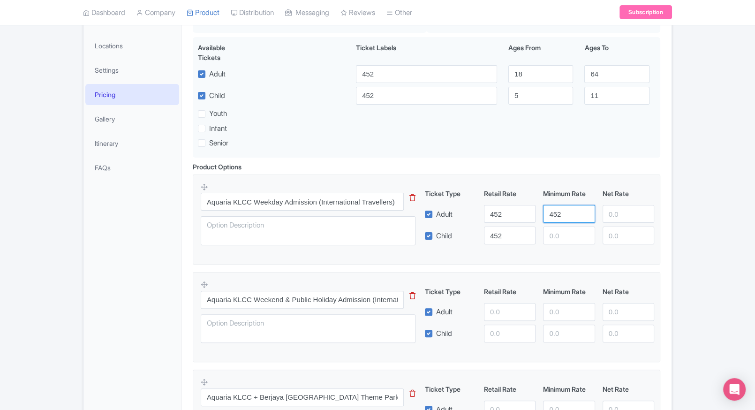
click at [559, 230] on div "Ticket Type Retail Rate Minimum Rate Net Rate Adult 452 452 Child 452 This tip …" at bounding box center [540, 216] width 226 height 56
type input "452"
paste input "452"
click at [559, 230] on input "452" at bounding box center [569, 235] width 52 height 18
type input "452"
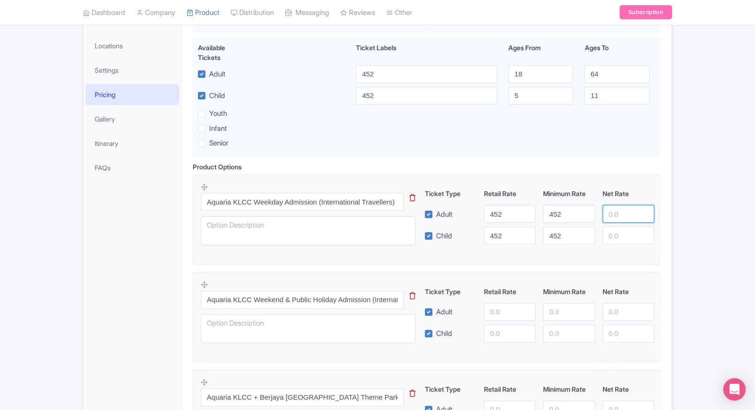
paste input "452"
drag, startPoint x: 631, startPoint y: 209, endPoint x: 615, endPoint y: 241, distance: 36.3
click at [615, 241] on div "Ticket Type Retail Rate Minimum Rate Net Rate Adult 452 452 452 Child 452 452 T…" at bounding box center [540, 216] width 226 height 56
type input "452"
paste input "452"
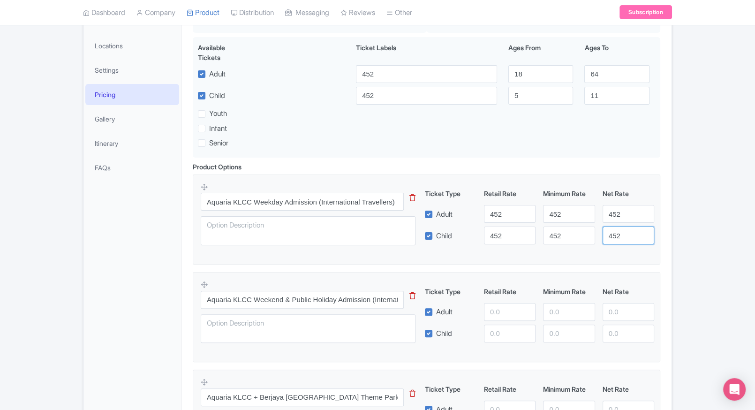
click at [615, 241] on input "452" at bounding box center [629, 235] width 52 height 18
type input "452"
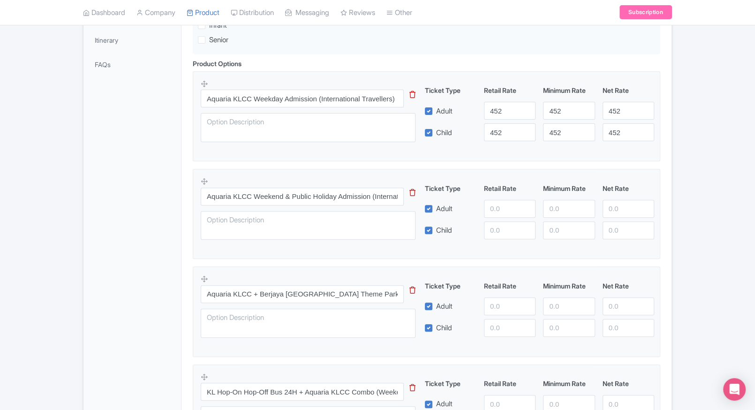
scroll to position [262, 0]
click at [494, 209] on input "number" at bounding box center [510, 208] width 52 height 18
type input "1936"
paste input "1936"
click at [499, 222] on input "1936" at bounding box center [510, 229] width 52 height 18
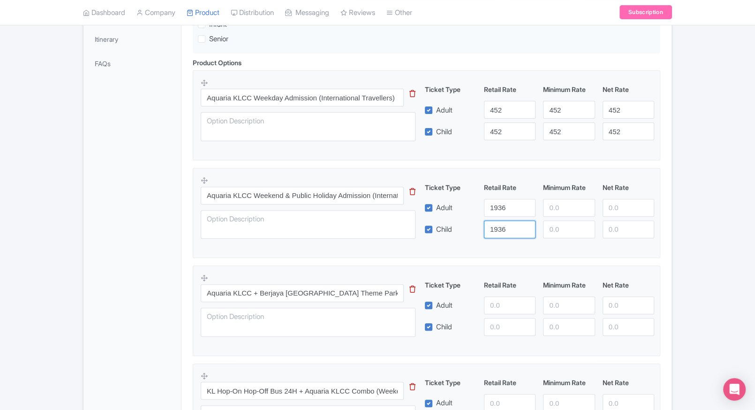
type input "1936"
drag, startPoint x: 558, startPoint y: 197, endPoint x: 559, endPoint y: 204, distance: 7.1
click at [559, 204] on div "Ticket Type Retail Rate Minimum Rate Net Rate Adult 1936 Child 1936 This tip ha…" at bounding box center [540, 210] width 226 height 56
paste input "1936"
click at [560, 223] on input "number" at bounding box center [569, 229] width 52 height 18
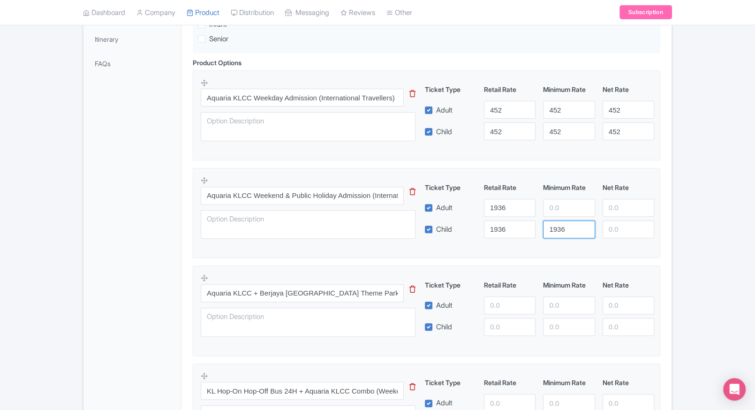
type input "1936"
paste input "1936"
drag, startPoint x: 569, startPoint y: 210, endPoint x: 613, endPoint y: 211, distance: 44.1
click at [613, 211] on div "Adult 1936 1936" at bounding box center [539, 208] width 237 height 18
type input "1936"
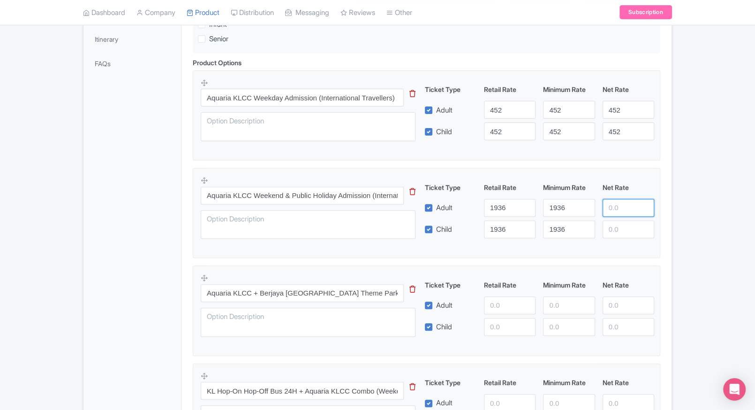
paste input "1936"
drag, startPoint x: 613, startPoint y: 211, endPoint x: 619, endPoint y: 229, distance: 19.7
click at [619, 229] on div "Ticket Type Retail Rate Minimum Rate Net Rate Adult 1936 1936 1936 Child 1936 1…" at bounding box center [540, 210] width 226 height 56
type input "1936"
paste input "1936"
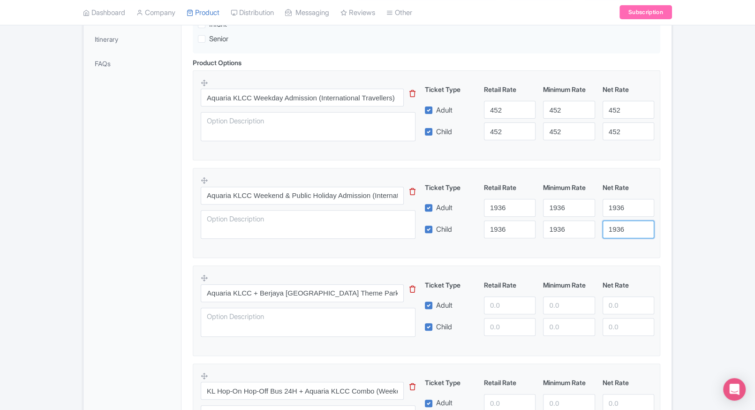
click at [619, 229] on input "1936" at bounding box center [629, 229] width 52 height 18
type input "1936"
click at [674, 233] on div "← Back to Products Aquaria KLCC Tickets, Malaysia ID# FHXRZN Content Distributi…" at bounding box center [377, 356] width 600 height 1103
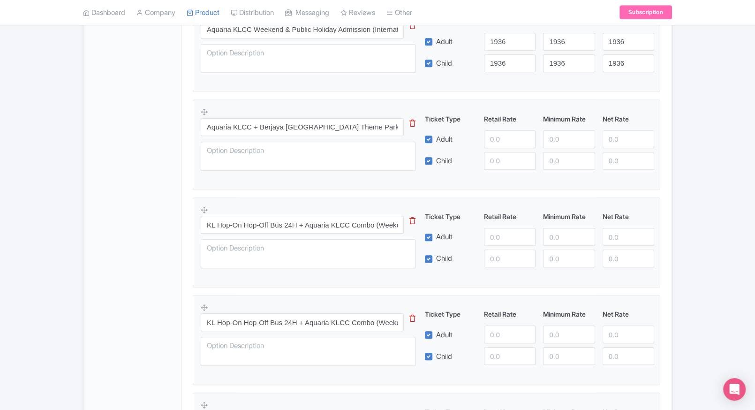
scroll to position [429, 0]
click at [486, 132] on input "number" at bounding box center [510, 138] width 52 height 18
type input "2901.12"
paste input "2901.12"
click at [498, 153] on input "2901.12" at bounding box center [510, 160] width 52 height 18
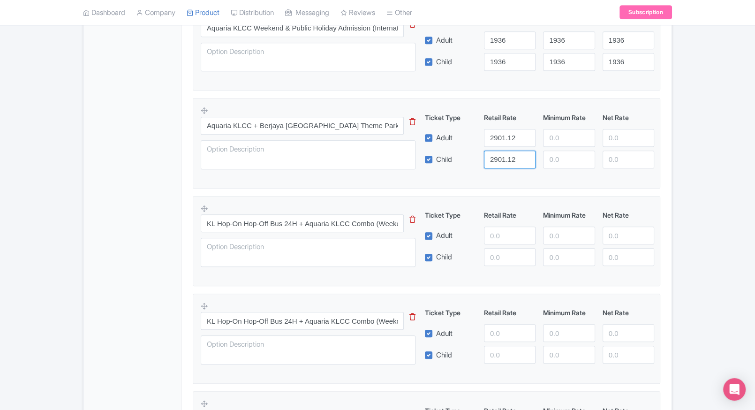
type input "2901.12"
paste input "2901.12"
drag, startPoint x: 546, startPoint y: 139, endPoint x: 559, endPoint y: 160, distance: 24.2
click at [559, 160] on div "Ticket Type Retail Rate Minimum Rate Net Rate Adult 2901.12 2901.12 Child 2901.…" at bounding box center [540, 141] width 226 height 56
type input "2901.12"
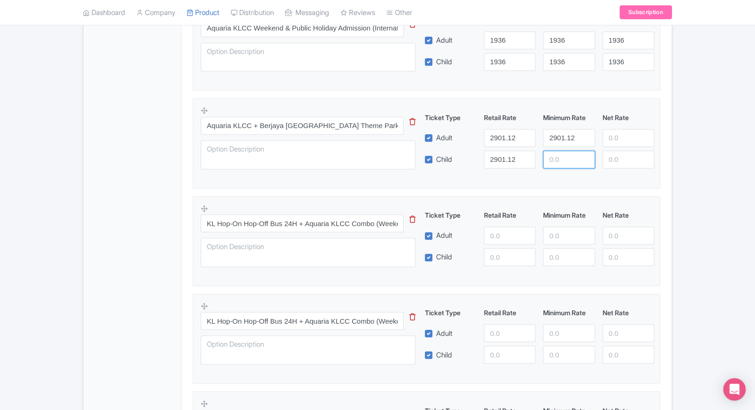
paste input "2901.12"
drag, startPoint x: 559, startPoint y: 160, endPoint x: 613, endPoint y: 146, distance: 56.2
click at [613, 146] on div "Ticket Type Retail Rate Minimum Rate Net Rate Adult 2901.12 2901.12 Child 2901.…" at bounding box center [540, 141] width 226 height 56
type input "2901.12"
paste input "2901.12"
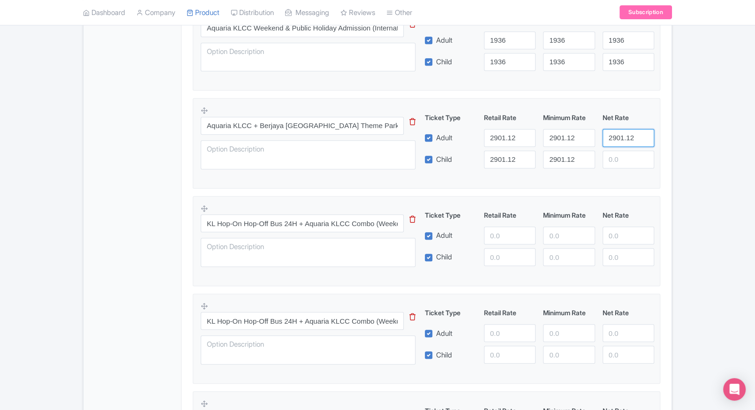
drag, startPoint x: 613, startPoint y: 146, endPoint x: 618, endPoint y: 163, distance: 17.7
click at [618, 163] on div "Ticket Type Retail Rate Minimum Rate Net Rate Adult 2901.12 2901.12 2901.12 Chi…" at bounding box center [540, 141] width 226 height 56
type input "2901.12"
paste input "2901.12"
drag, startPoint x: 618, startPoint y: 163, endPoint x: 674, endPoint y: 163, distance: 55.8
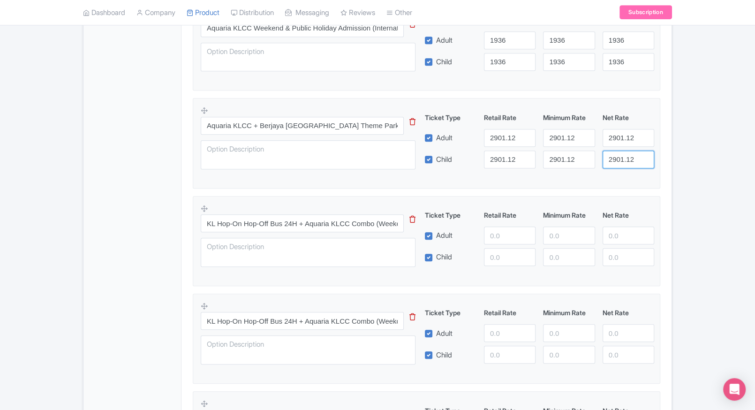
click at [674, 163] on div "← Back to Products Aquaria KLCC Tickets, Malaysia ID# FHXRZN Content Distributi…" at bounding box center [377, 189] width 600 height 1103
type input "2901.12"
click at [674, 163] on div "← Back to Products Aquaria KLCC Tickets, Malaysia ID# FHXRZN Content Distributi…" at bounding box center [377, 189] width 600 height 1103
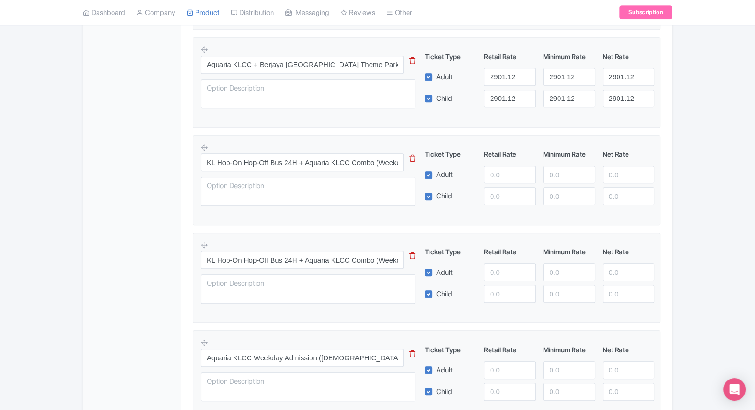
scroll to position [517, 0]
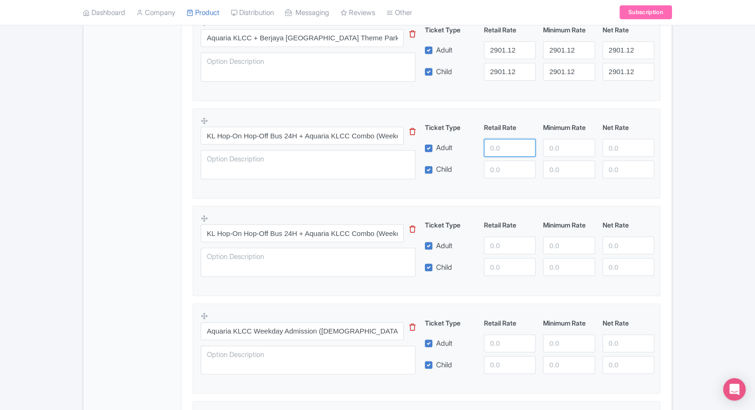
click at [493, 150] on input "number" at bounding box center [510, 148] width 52 height 18
type input "2543"
paste input "2543"
click at [503, 173] on input "2543" at bounding box center [510, 169] width 52 height 18
type input "2543"
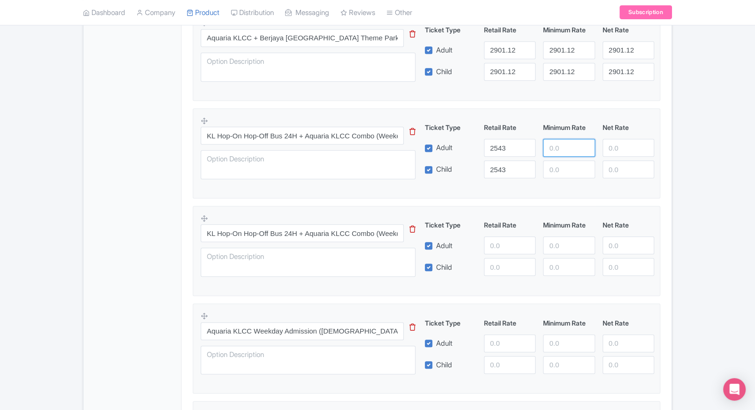
paste input "2543"
drag, startPoint x: 563, startPoint y: 146, endPoint x: 562, endPoint y: 163, distance: 17.4
click at [562, 163] on div "Ticket Type Retail Rate Minimum Rate Net Rate Adult 2543 2543 Child 2543 This t…" at bounding box center [540, 150] width 226 height 56
type input "2543"
paste input "2543"
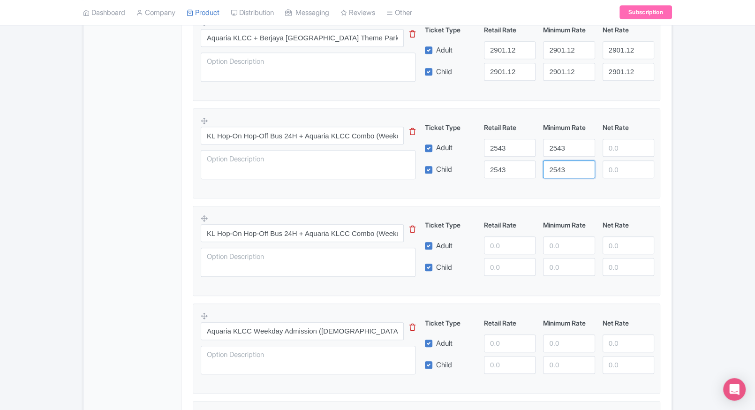
drag, startPoint x: 562, startPoint y: 163, endPoint x: 617, endPoint y: 148, distance: 56.9
click at [617, 148] on div "Ticket Type Retail Rate Minimum Rate Net Rate Adult 2543 2543 Child 2543 2543 T…" at bounding box center [540, 150] width 226 height 56
type input "2543"
paste input "2543"
drag, startPoint x: 617, startPoint y: 148, endPoint x: 619, endPoint y: 163, distance: 14.7
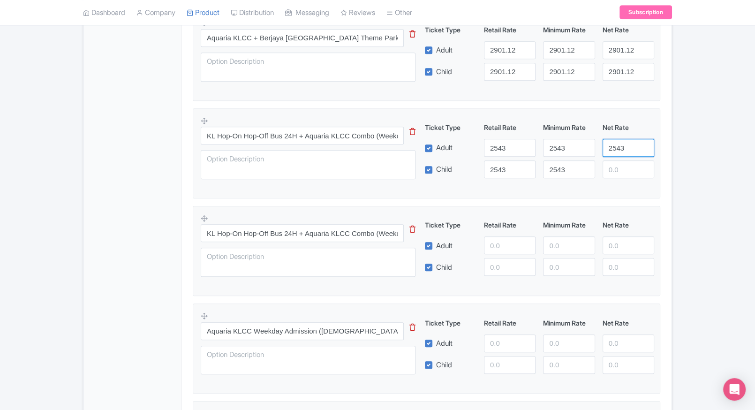
click at [619, 163] on div "Ticket Type Retail Rate Minimum Rate Net Rate Adult 2543 2543 2543 Child 2543 2…" at bounding box center [540, 150] width 226 height 56
type input "2543"
paste input "2543"
drag, startPoint x: 619, startPoint y: 163, endPoint x: 662, endPoint y: 174, distance: 44.1
click at [662, 174] on div "Product Options i Aquaria KLCC Weekday Admission (International Travellers) Thi…" at bounding box center [426, 207] width 479 height 808
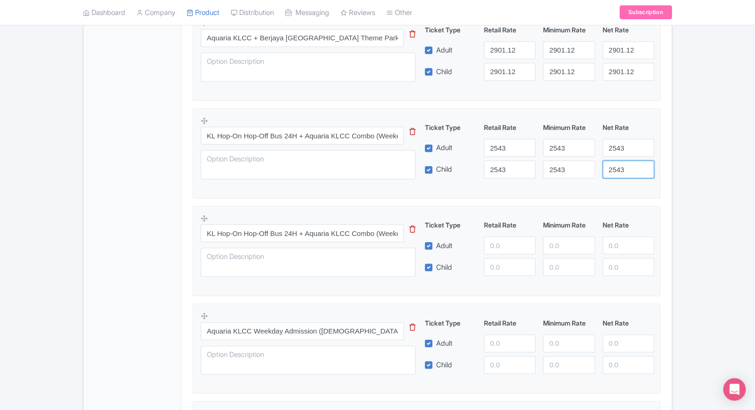
type input "2543"
click at [662, 174] on div "Product Options i Aquaria KLCC Weekday Admission (International Travellers) Thi…" at bounding box center [426, 207] width 479 height 808
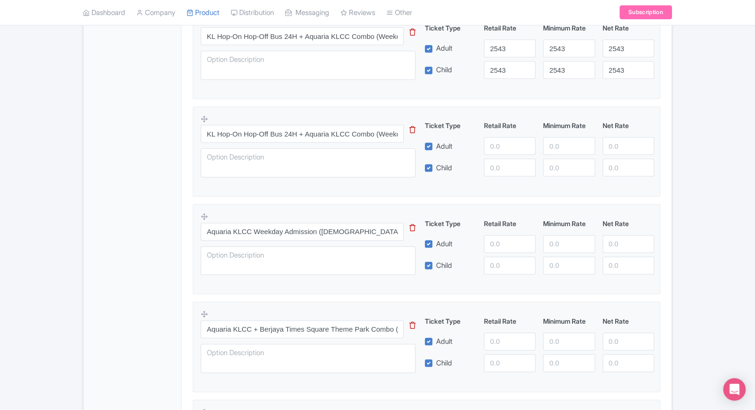
scroll to position [617, 0]
click at [497, 147] on input "number" at bounding box center [510, 145] width 52 height 18
type input "1705"
paste input "1705"
click at [511, 173] on input "1705" at bounding box center [510, 167] width 52 height 18
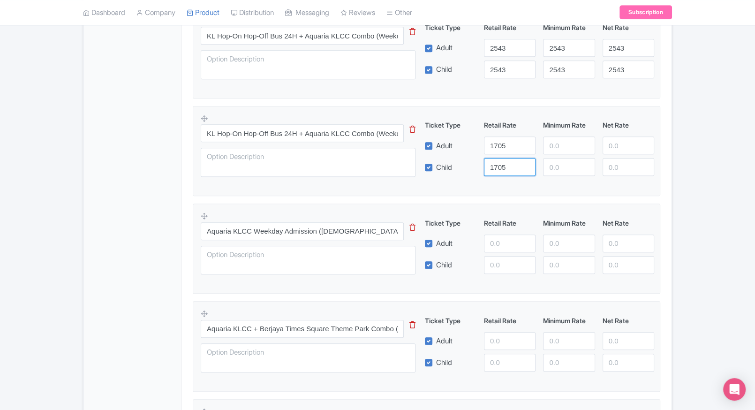
type input "1705"
paste input "1705"
drag, startPoint x: 546, startPoint y: 153, endPoint x: 557, endPoint y: 167, distance: 17.1
click at [557, 167] on div "Ticket Type Retail Rate Minimum Rate Net Rate Adult 1705 1705 Child 1705 This t…" at bounding box center [540, 148] width 226 height 56
type input "1705"
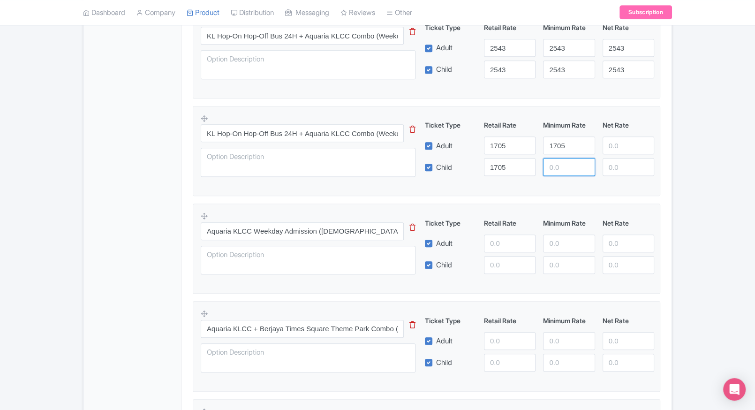
paste input "1705"
drag, startPoint x: 557, startPoint y: 167, endPoint x: 604, endPoint y: 154, distance: 49.1
click at [604, 154] on div "Ticket Type Retail Rate Minimum Rate Net Rate Adult 1705 1705 Child 1705 1705 T…" at bounding box center [540, 148] width 226 height 56
type input "1705"
paste input "1705"
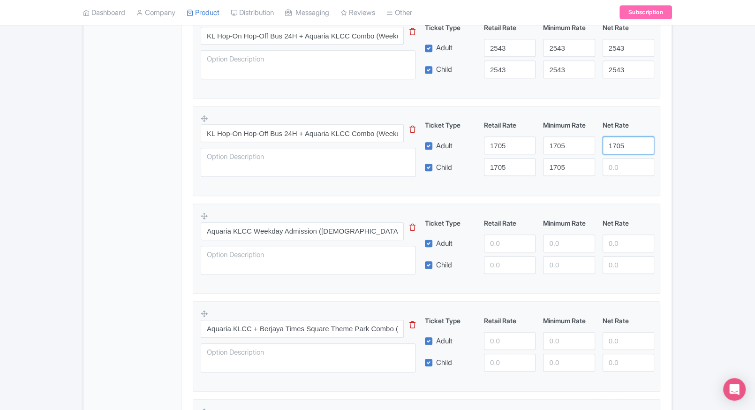
drag, startPoint x: 604, startPoint y: 154, endPoint x: 612, endPoint y: 165, distance: 14.1
click at [612, 165] on div "Ticket Type Retail Rate Minimum Rate Net Rate Adult 1705 1705 1705 Child 1705 1…" at bounding box center [540, 148] width 226 height 56
type input "1705"
paste input "1705"
drag, startPoint x: 612, startPoint y: 165, endPoint x: 667, endPoint y: 167, distance: 54.9
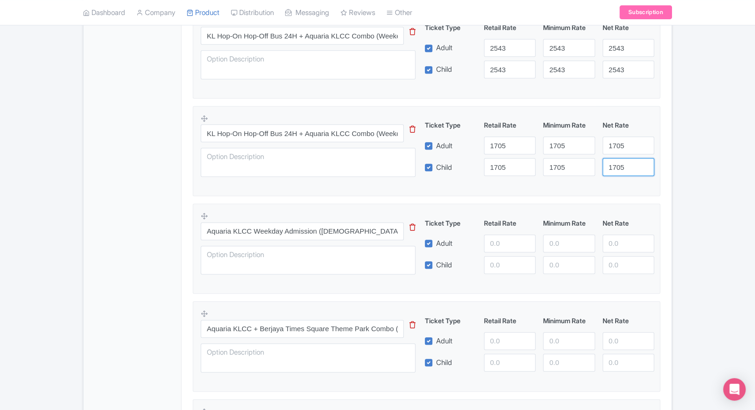
click at [667, 167] on div "Aquaria KLCC Tickets, Malaysia Name * i Aquaria KLCC Tickets, Malaysia Your pro…" at bounding box center [426, 36] width 490 height 1033
type input "1705"
click at [667, 167] on div "Aquaria KLCC Tickets, Malaysia Name * i Aquaria KLCC Tickets, Malaysia Your pro…" at bounding box center [426, 36] width 490 height 1033
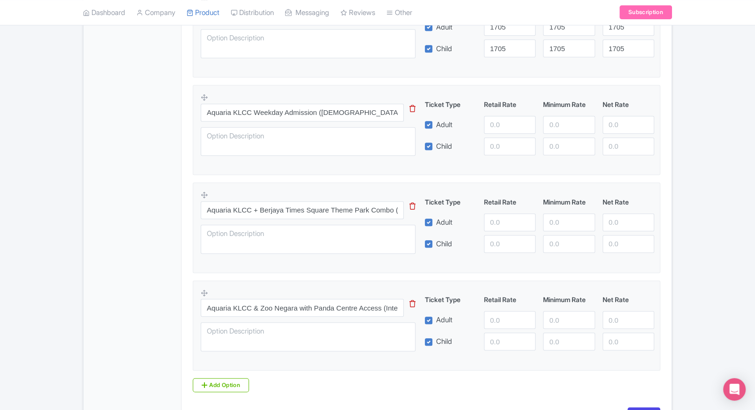
scroll to position [738, 0]
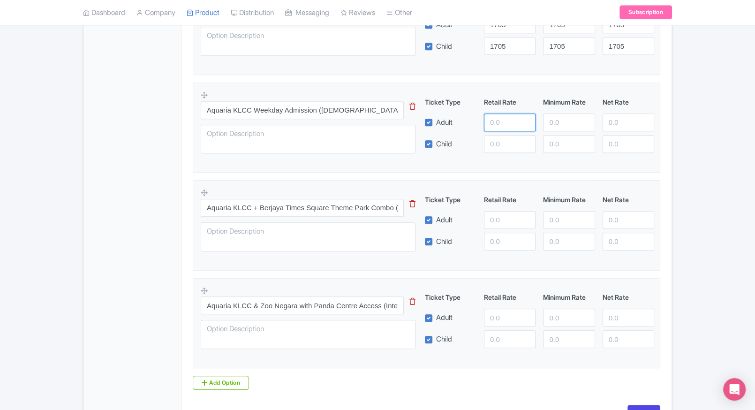
click at [498, 123] on input "number" at bounding box center [510, 122] width 52 height 18
type input "870"
paste input "870"
click at [506, 135] on input "number" at bounding box center [510, 144] width 52 height 18
type input "870"
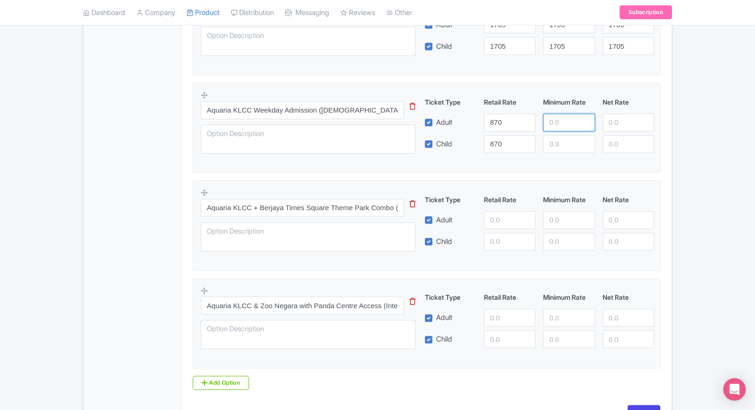
paste input "870"
drag, startPoint x: 558, startPoint y: 122, endPoint x: 559, endPoint y: 135, distance: 13.3
click at [559, 135] on div "Ticket Type Retail Rate Minimum Rate Net Rate Adult 870 870 Child 870 This tip …" at bounding box center [540, 125] width 226 height 56
type input "870"
paste input "870"
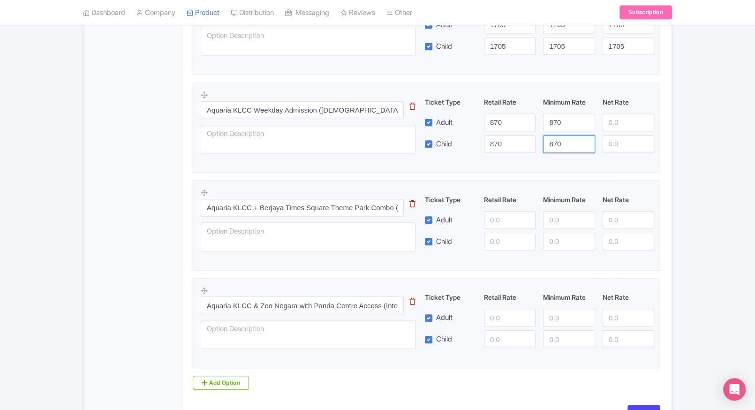
drag, startPoint x: 559, startPoint y: 135, endPoint x: 615, endPoint y: 123, distance: 56.6
click at [615, 123] on div "Ticket Type Retail Rate Minimum Rate Net Rate Adult 870 870 Child 870 870 This …" at bounding box center [540, 125] width 226 height 56
type input "870"
paste
drag, startPoint x: 615, startPoint y: 123, endPoint x: 617, endPoint y: 138, distance: 14.7
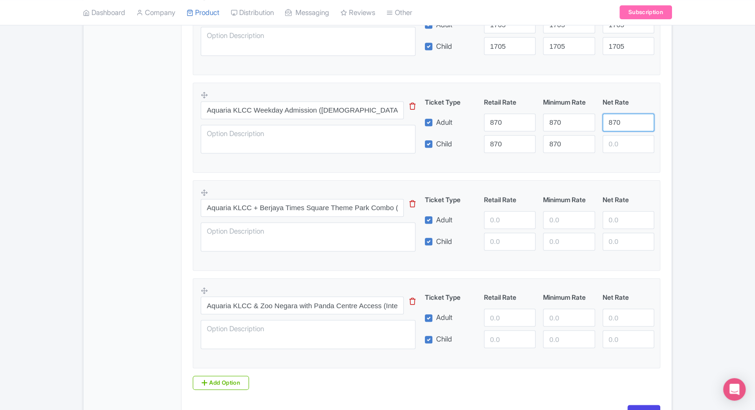
click at [617, 138] on div "Ticket Type Retail Rate Minimum Rate Net Rate Adult 870 870 870 Child 870 870 T…" at bounding box center [540, 125] width 226 height 56
type input "870"
drag, startPoint x: 617, startPoint y: 138, endPoint x: 677, endPoint y: 161, distance: 63.8
type input "870"
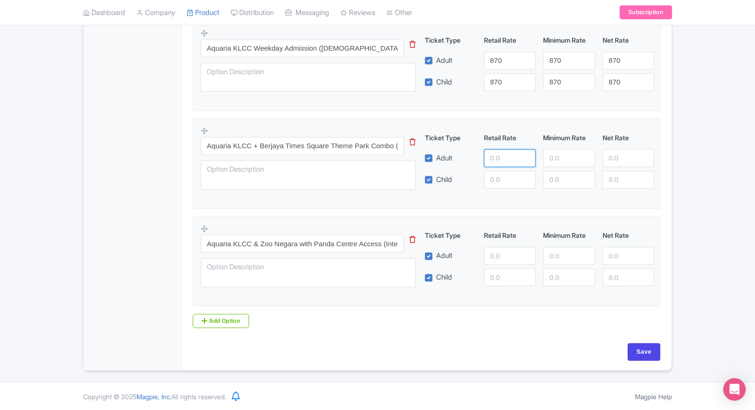
click at [513, 154] on input "number" at bounding box center [510, 158] width 52 height 18
type input "1800"
paste input "1800"
click at [512, 184] on input "1800" at bounding box center [510, 180] width 52 height 18
type input "1800"
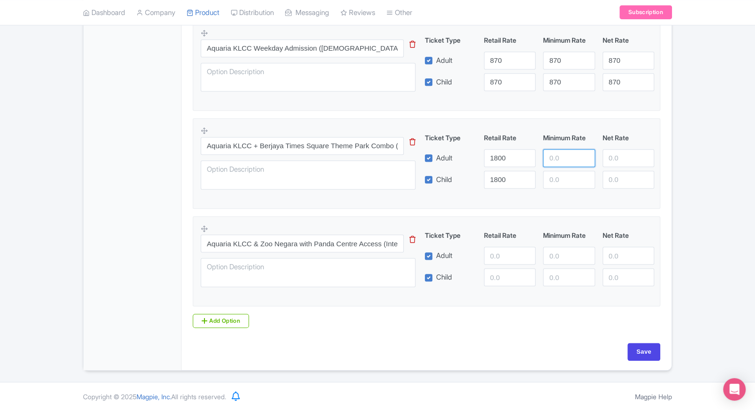
paste input "1800"
drag, startPoint x: 563, startPoint y: 157, endPoint x: 562, endPoint y: 168, distance: 11.8
click at [562, 168] on div "Ticket Type Retail Rate Minimum Rate Net Rate Adult 1800 1800 Child 1800 This t…" at bounding box center [540, 161] width 226 height 56
type input "1800"
click at [566, 169] on div "Ticket Type Retail Rate Minimum Rate Net Rate Adult 1800 1800 Child 1800 This t…" at bounding box center [540, 161] width 226 height 56
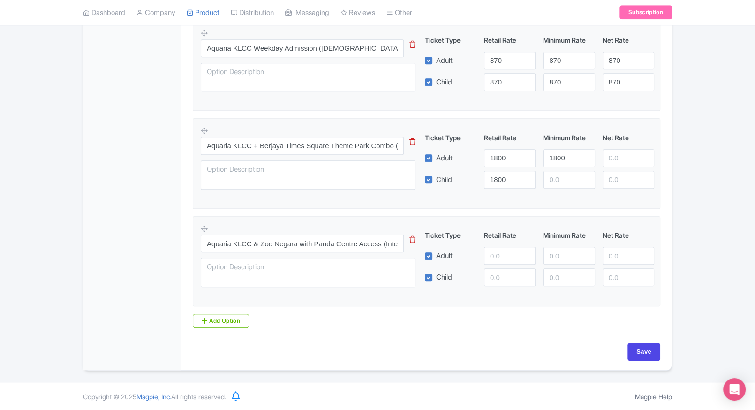
click at [566, 169] on div "Ticket Type Retail Rate Minimum Rate Net Rate Adult 1800 1800 Child 1800 This t…" at bounding box center [540, 161] width 226 height 56
paste input "1800"
drag, startPoint x: 562, startPoint y: 173, endPoint x: 611, endPoint y: 159, distance: 51.2
click at [611, 159] on div "Ticket Type Retail Rate Minimum Rate Net Rate Adult 1800 1800 Child 1800 1800 T…" at bounding box center [540, 161] width 226 height 56
type input "1800"
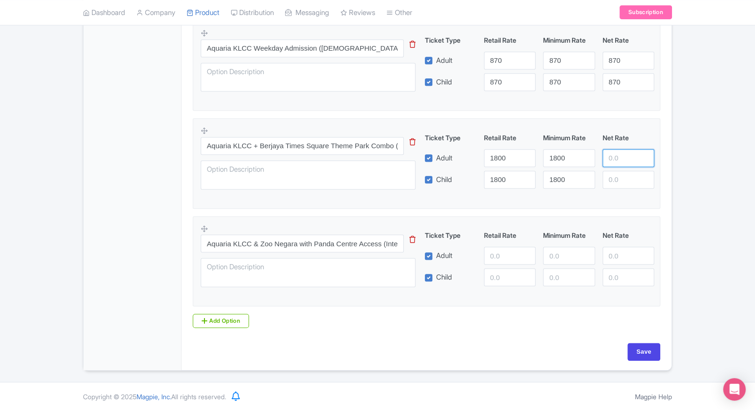
paste input "1800"
drag, startPoint x: 611, startPoint y: 159, endPoint x: 618, endPoint y: 179, distance: 20.5
click at [618, 179] on div "Ticket Type Retail Rate Minimum Rate Net Rate Adult 1800 1800 1800 Child 1800 1…" at bounding box center [540, 161] width 226 height 56
type input "1800"
paste input "1800"
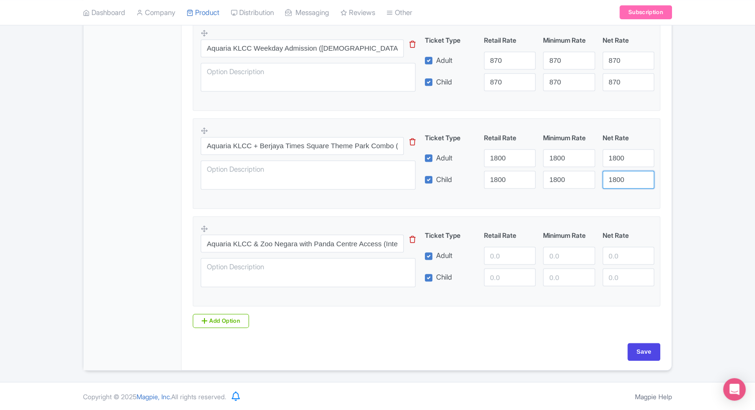
click at [618, 179] on input "1800" at bounding box center [629, 180] width 52 height 18
type input "1800"
click at [660, 175] on fieldset "Aquaria KLCC + Berjaya Times Square Theme Park Combo (Malaysian Citizens) This …" at bounding box center [426, 163] width 467 height 90
click at [495, 257] on input "number" at bounding box center [510, 256] width 52 height 18
type input "3300"
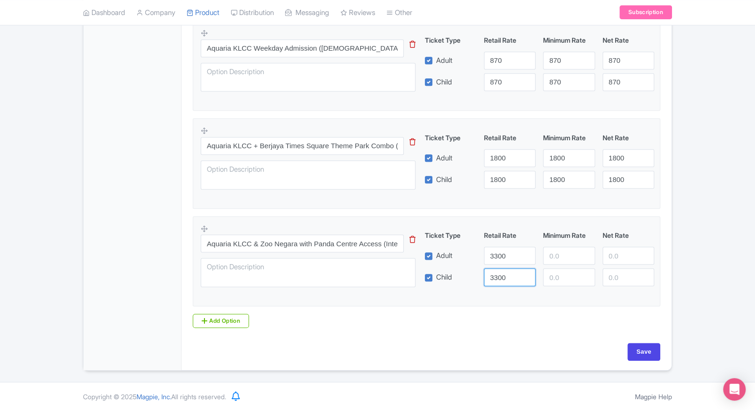
click at [501, 277] on input "3300" at bounding box center [510, 277] width 52 height 18
type input "3300"
click at [590, 241] on div "Ticket Type Retail Rate Minimum Rate Net Rate" at bounding box center [539, 236] width 237 height 13
drag, startPoint x: 568, startPoint y: 252, endPoint x: 562, endPoint y: 285, distance: 32.9
click at [562, 285] on div "Ticket Type Retail Rate Minimum Rate Net Rate Adult 3300 3300 Child 3300 This t…" at bounding box center [540, 258] width 226 height 56
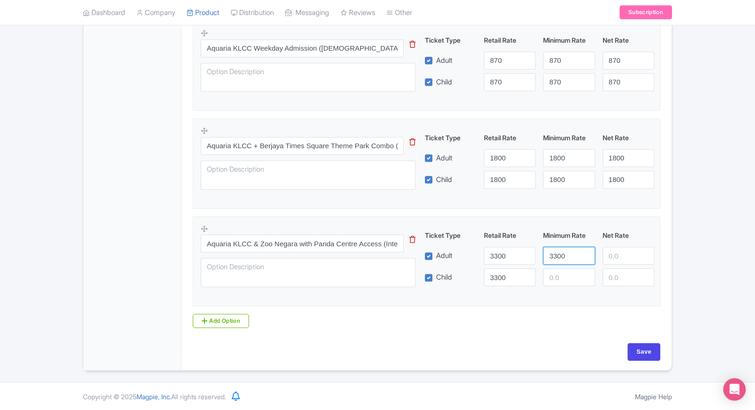
type input "3300"
drag, startPoint x: 562, startPoint y: 285, endPoint x: 627, endPoint y: 262, distance: 69.0
click at [627, 262] on div "Ticket Type Retail Rate Minimum Rate Net Rate Adult 3300 3300 Child 3300 3300 T…" at bounding box center [540, 258] width 226 height 56
type input "3300"
drag, startPoint x: 627, startPoint y: 262, endPoint x: 615, endPoint y: 286, distance: 26.6
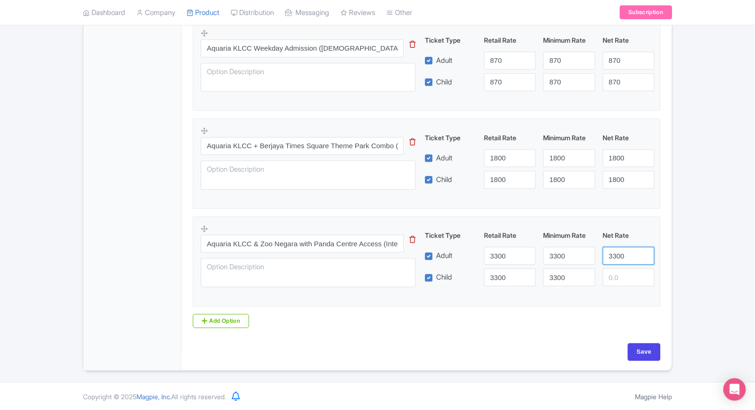
click at [615, 286] on div "Aquaria KLCC & Zoo Negara with Panda Centre Access (International Visitors) Thi…" at bounding box center [427, 258] width 452 height 68
type input "3300"
click at [615, 286] on div "Aquaria KLCC & Zoo Negara with Panda Centre Access (International Visitors) Thi…" at bounding box center [427, 258] width 452 height 68
drag, startPoint x: 624, startPoint y: 281, endPoint x: 637, endPoint y: 328, distance: 48.6
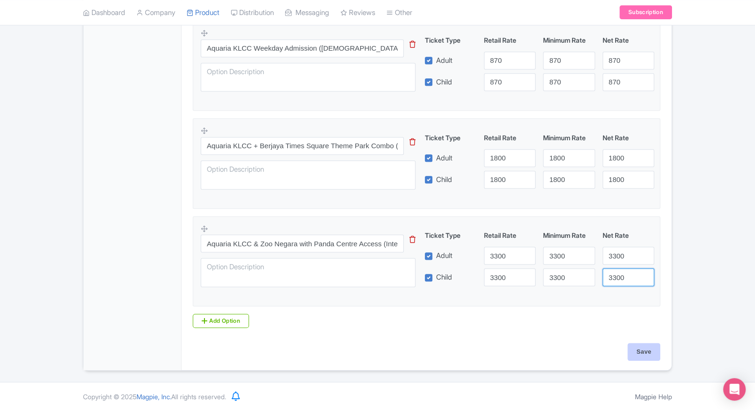
type input "3300"
click at [639, 356] on input "Save" at bounding box center [643, 352] width 33 height 18
type input "Saving..."
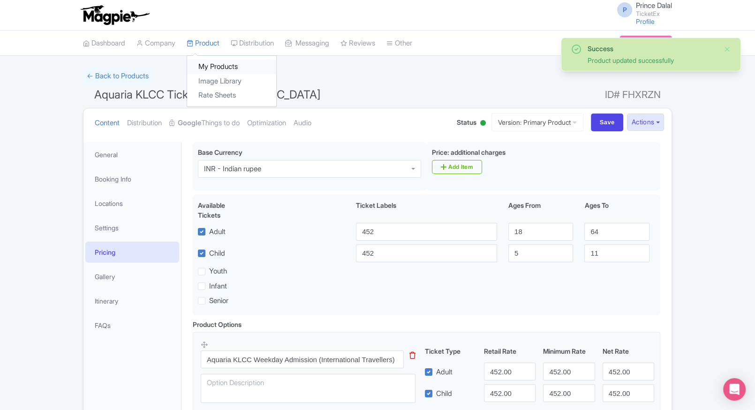
click at [201, 62] on link "My Products" at bounding box center [231, 67] width 89 height 15
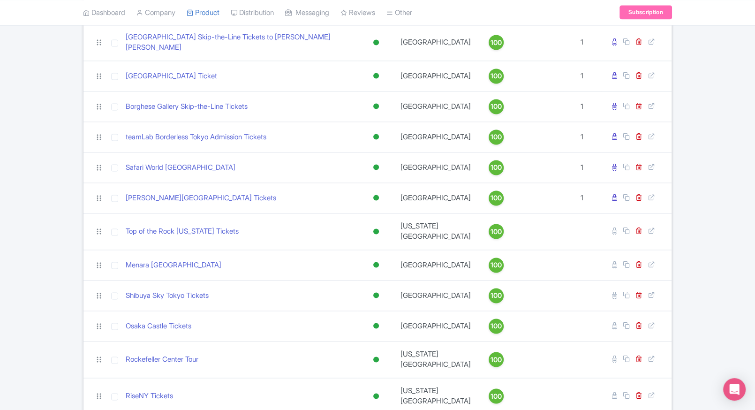
scroll to position [1287, 0]
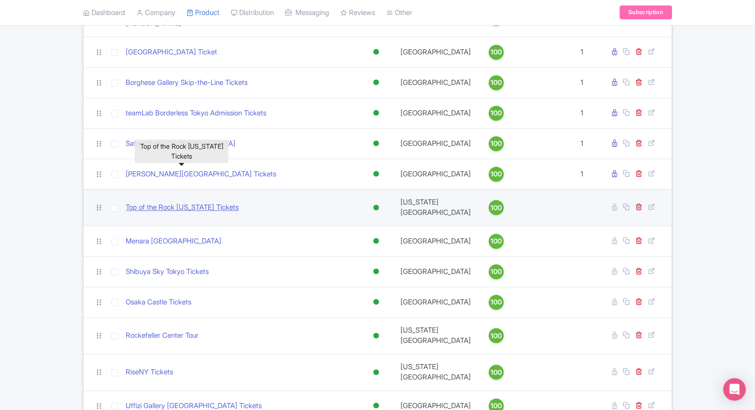
click at [185, 202] on link "Top of the Rock [US_STATE] Tickets" at bounding box center [182, 207] width 113 height 11
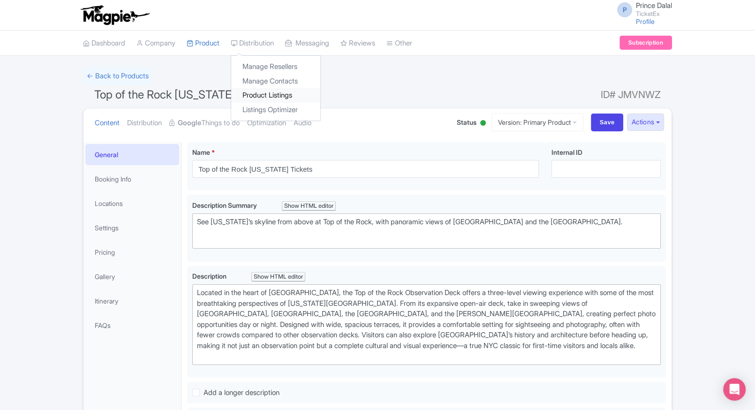
click at [265, 98] on link "Product Listings" at bounding box center [275, 95] width 89 height 15
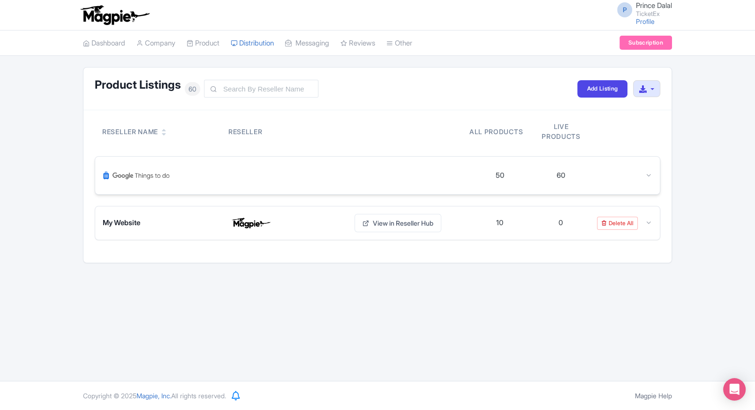
click at [649, 176] on icon at bounding box center [648, 175] width 7 height 7
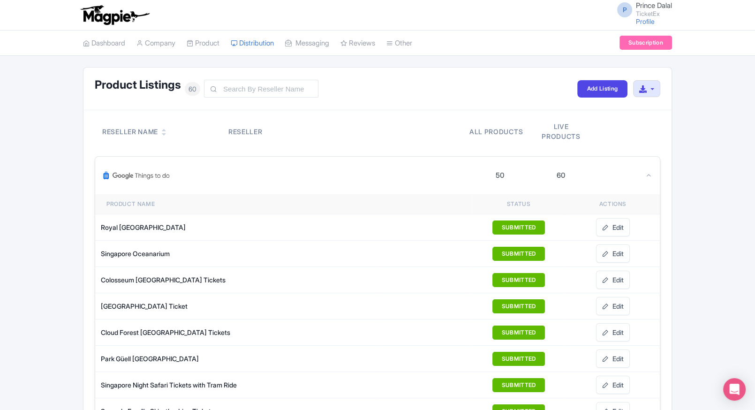
click at [374, 173] on div at bounding box center [286, 175] width 366 height 23
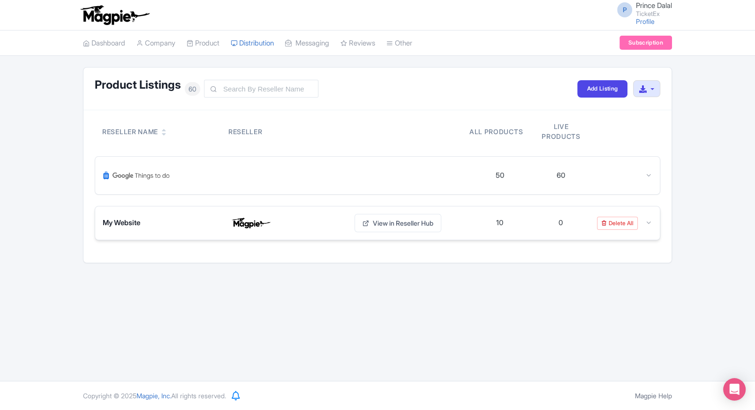
click at [649, 219] on icon at bounding box center [648, 222] width 7 height 7
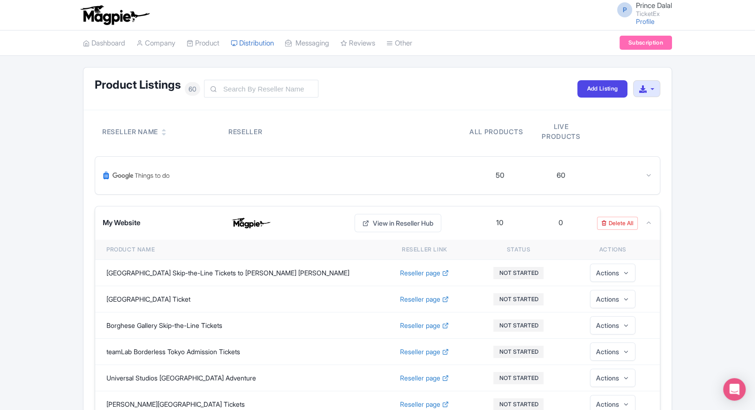
click at [649, 219] on icon at bounding box center [648, 222] width 7 height 7
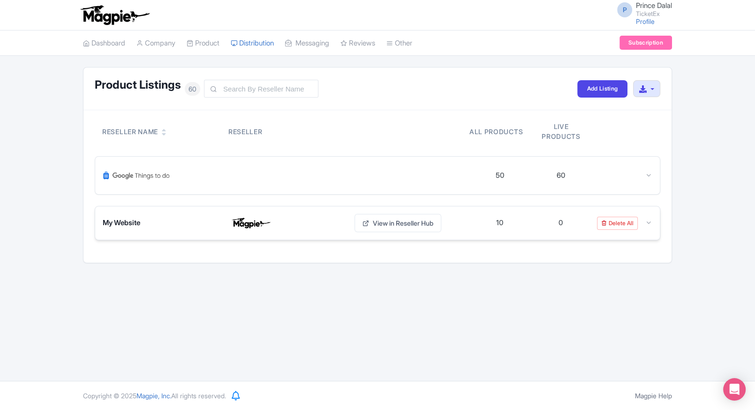
click at [649, 219] on icon at bounding box center [648, 222] width 7 height 7
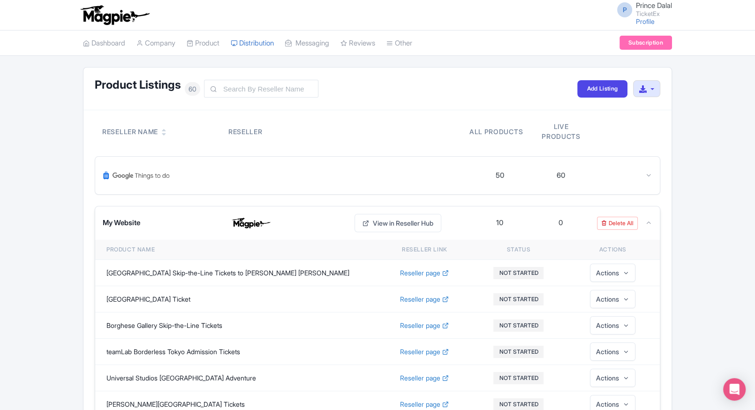
click at [649, 219] on icon at bounding box center [648, 222] width 7 height 7
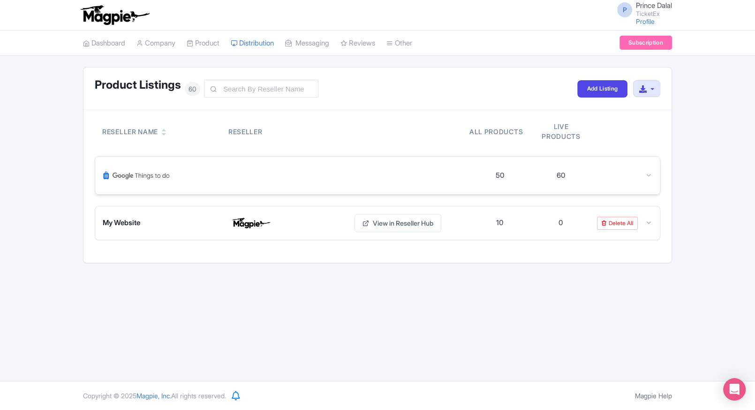
click at [643, 176] on div at bounding box center [621, 175] width 61 height 11
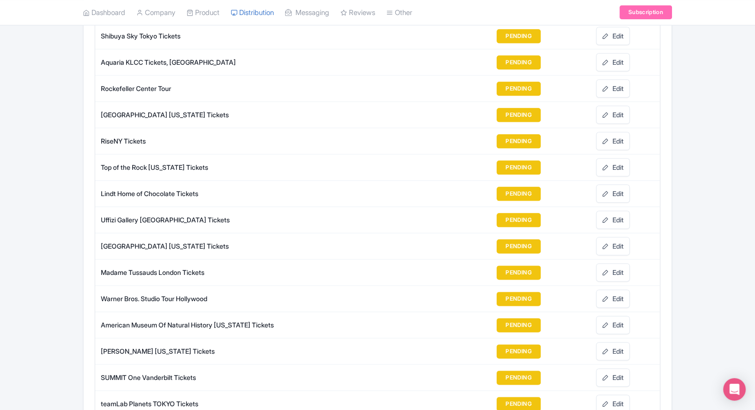
scroll to position [1033, 0]
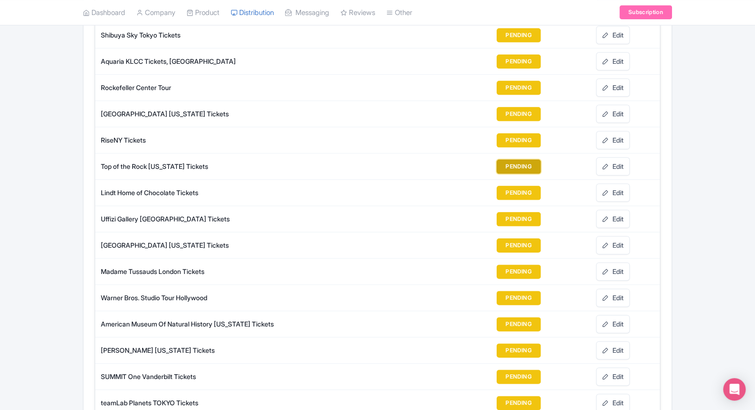
click at [515, 166] on button "PENDING" at bounding box center [519, 166] width 44 height 14
click at [504, 166] on button "PENDING" at bounding box center [519, 166] width 44 height 14
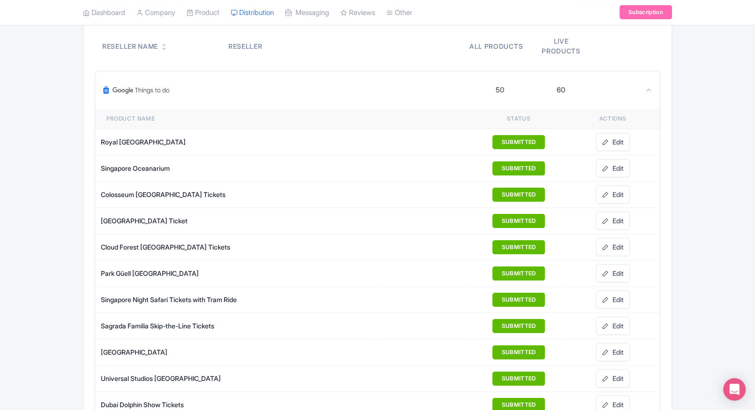
scroll to position [0, 0]
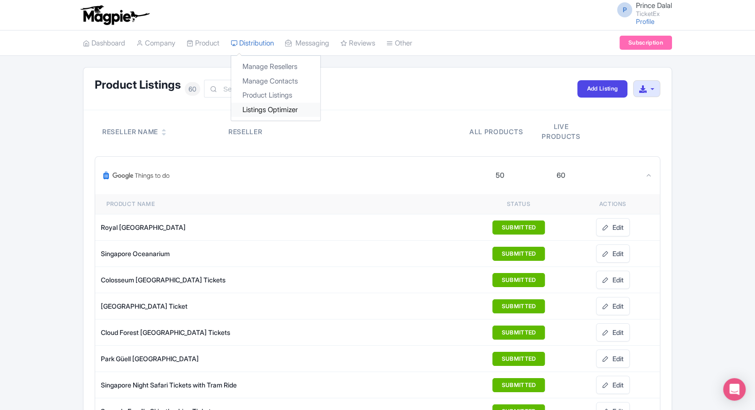
click at [257, 110] on link "Listings Optimizer" at bounding box center [275, 110] width 89 height 15
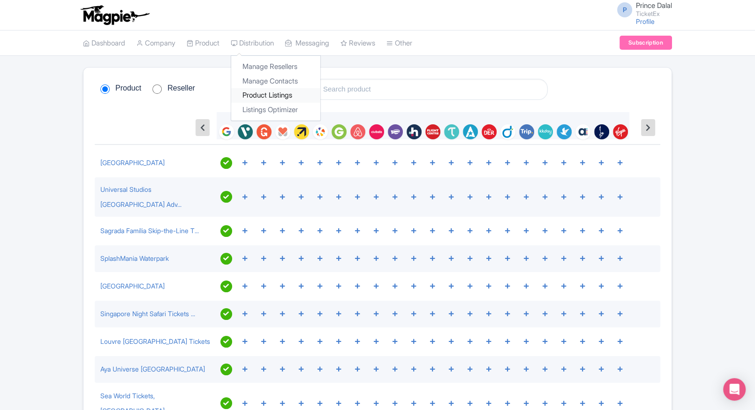
click at [289, 93] on link "Product Listings" at bounding box center [275, 95] width 89 height 15
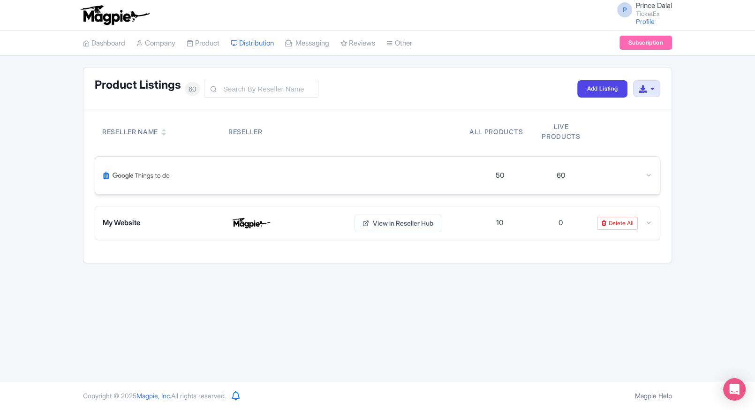
click at [338, 185] on div at bounding box center [286, 175] width 366 height 23
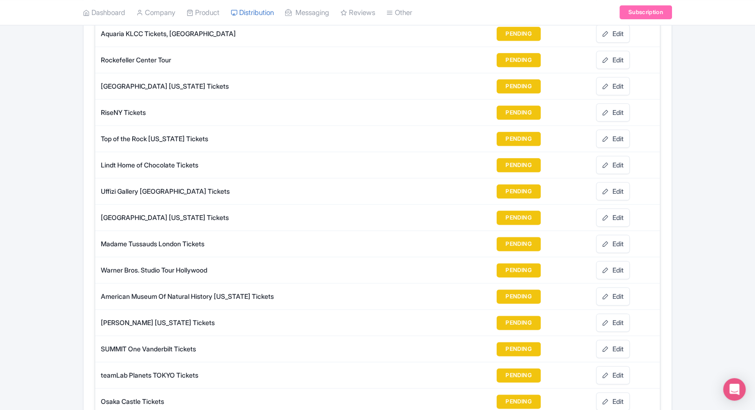
scroll to position [1064, 0]
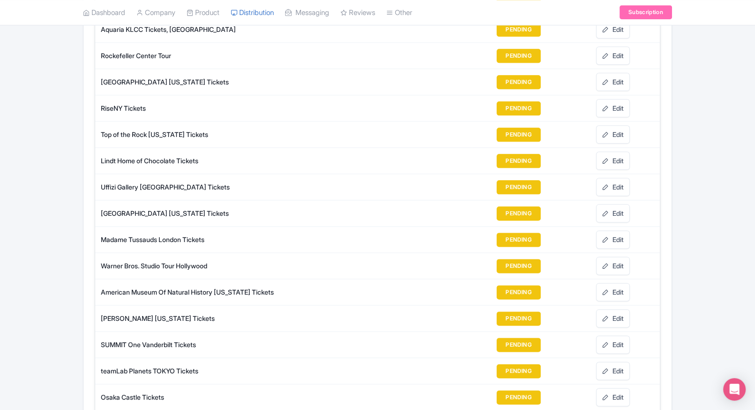
click at [144, 182] on div "Uffizi Gallery [GEOGRAPHIC_DATA] Tickets" at bounding box center [239, 187] width 276 height 10
click at [211, 36] on link "My Products" at bounding box center [231, 37] width 89 height 15
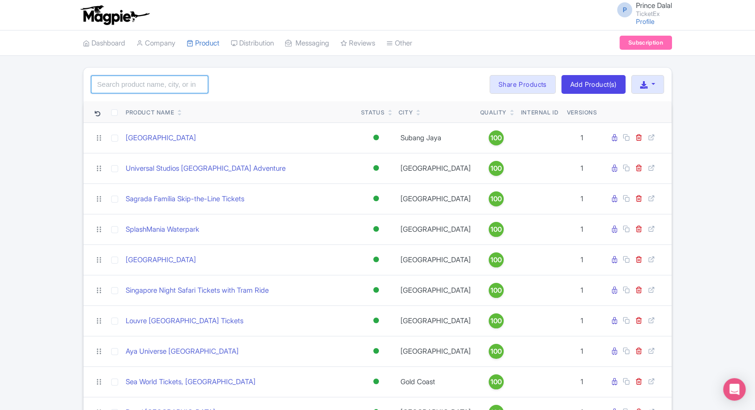
click at [112, 84] on input "search" at bounding box center [149, 84] width 117 height 18
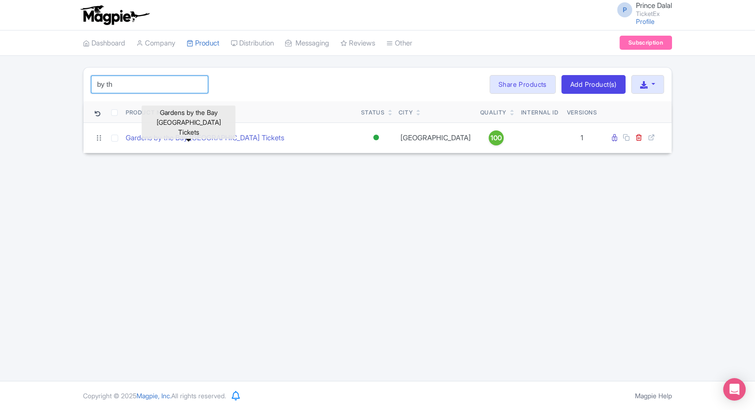
type input "by th"
click at [350, 197] on div "P Prince Dalal TicketEx Profile Users Settings Sign out Dashboard Company Produ…" at bounding box center [377, 190] width 755 height 381
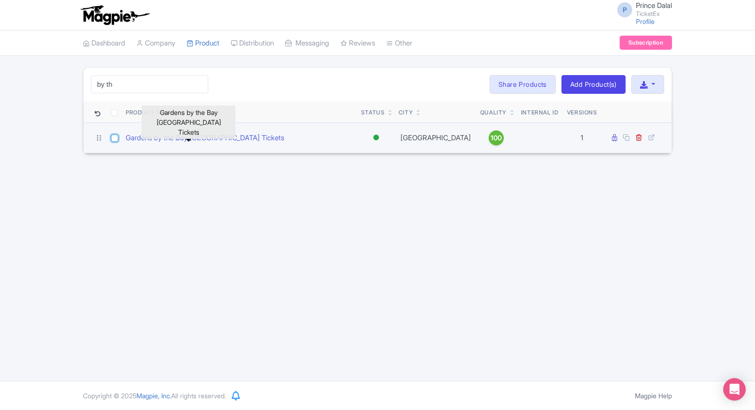
click at [114, 140] on input "checkbox" at bounding box center [114, 138] width 7 height 7
checkbox input "true"
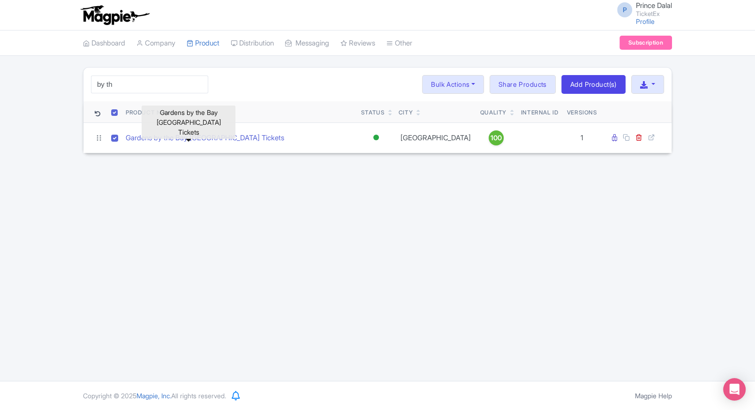
click at [339, 202] on div "P Prince Dalal TicketEx Profile Users Settings Sign out Dashboard Company Produ…" at bounding box center [377, 190] width 755 height 381
click at [276, 253] on div "P Prince Dalal TicketEx Profile Users Settings Sign out Dashboard Company Produ…" at bounding box center [377, 190] width 755 height 381
click at [116, 112] on input "checkbox" at bounding box center [114, 112] width 7 height 7
checkbox input "false"
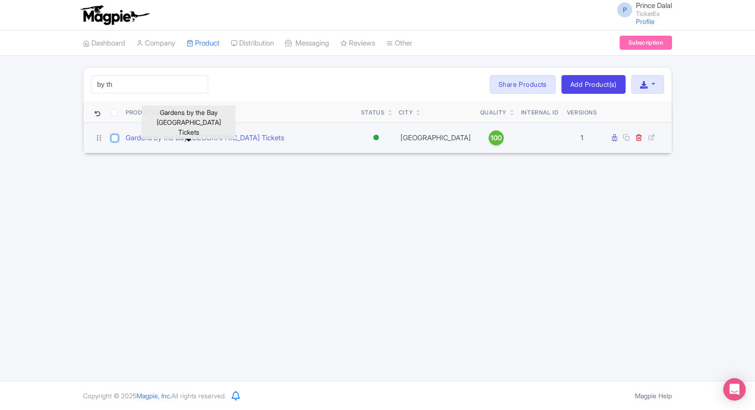
click at [115, 141] on input "checkbox" at bounding box center [114, 138] width 7 height 7
checkbox input "true"
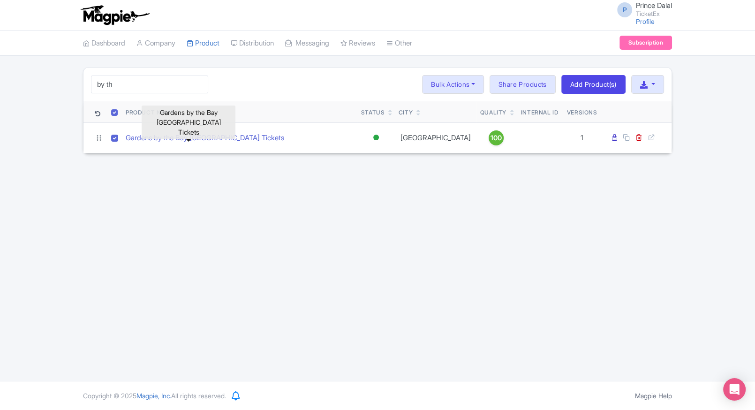
click at [267, 172] on div "P Prince Dalal TicketEx Profile Users Settings Sign out Dashboard Company Produ…" at bounding box center [377, 190] width 755 height 381
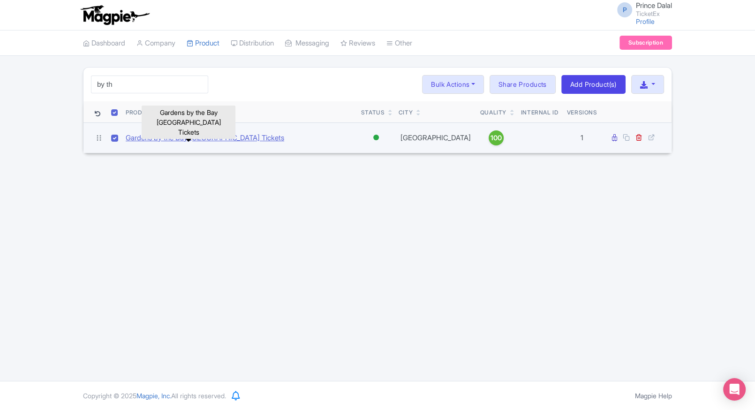
click at [212, 136] on link "Gardens by the Bay Singapore Tickets" at bounding box center [205, 138] width 158 height 11
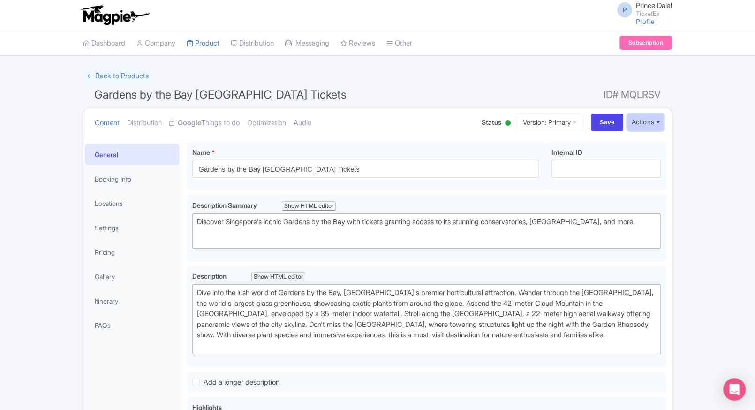
click at [641, 124] on button "Actions" at bounding box center [645, 121] width 37 height 17
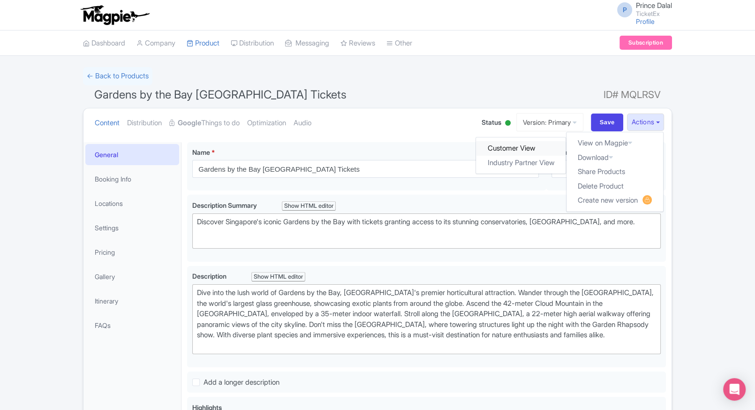
click at [520, 144] on link "Customer View" at bounding box center [521, 148] width 90 height 15
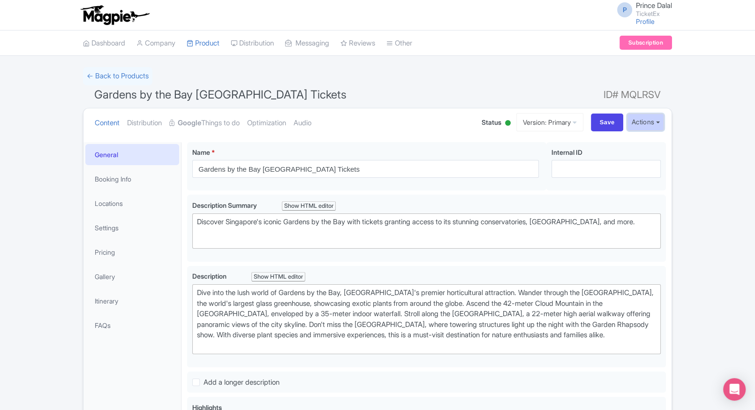
click at [653, 119] on button "Actions" at bounding box center [645, 121] width 37 height 17
click at [608, 182] on link "Delete Product" at bounding box center [614, 186] width 97 height 15
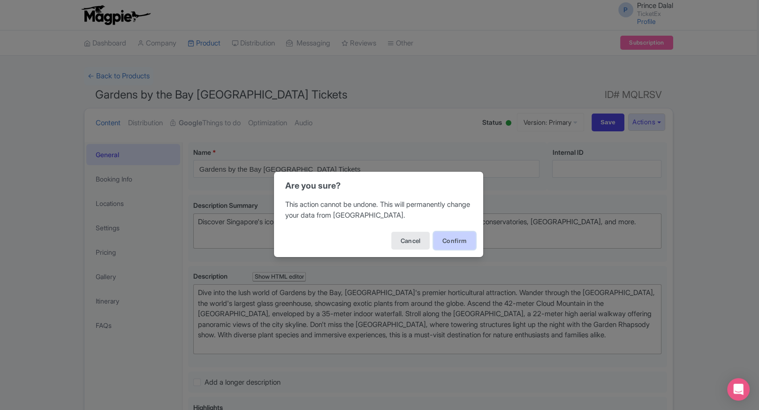
click at [447, 242] on button "Confirm" at bounding box center [454, 241] width 42 height 18
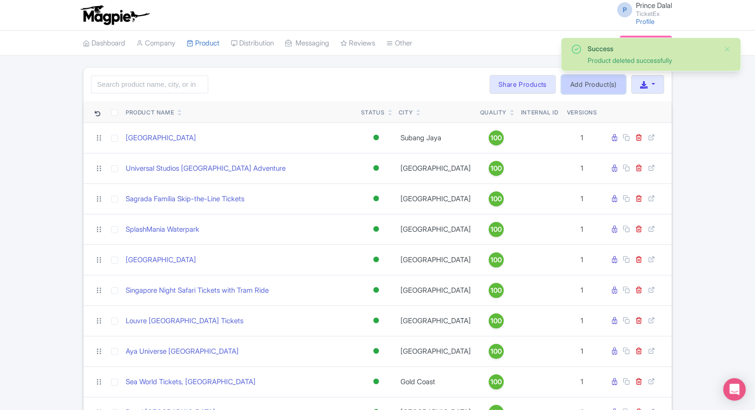
click at [581, 85] on link "Add Product(s)" at bounding box center [593, 84] width 64 height 19
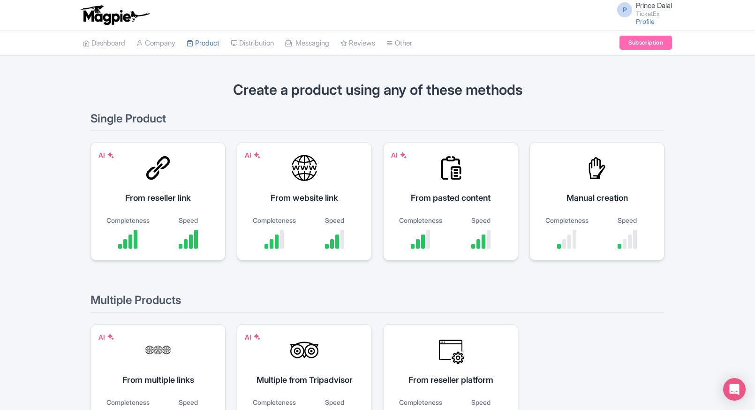
click at [589, 166] on div at bounding box center [597, 168] width 28 height 28
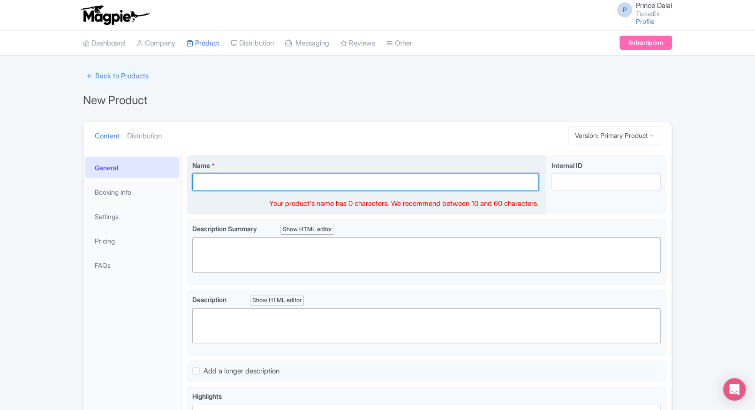
click at [256, 186] on input "Name *" at bounding box center [365, 182] width 347 height 18
paste input "Gardens by the Bay [GEOGRAPHIC_DATA] Tickets"
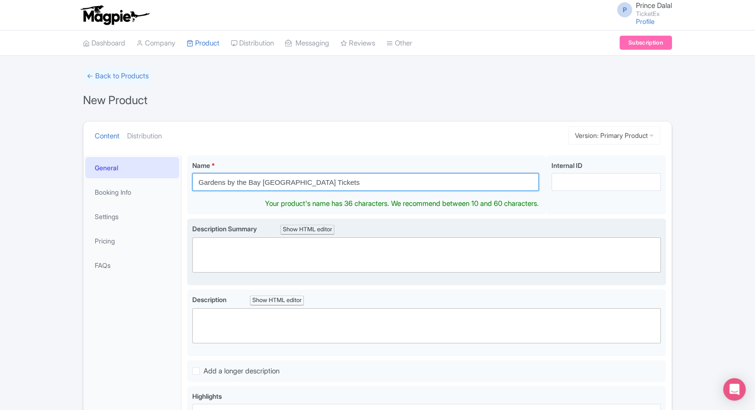
type input "Gardens by the Bay Singapore Tickets"
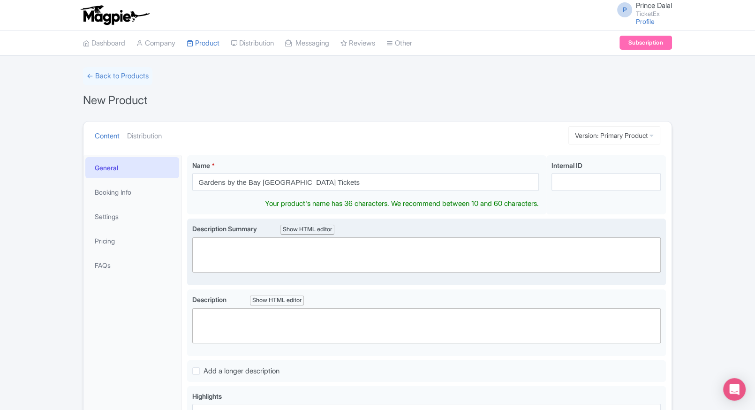
click at [240, 265] on div "Description Summary Show HTML editor Bold Italic Strikethrough Link Heading Quo…" at bounding box center [426, 252] width 468 height 56
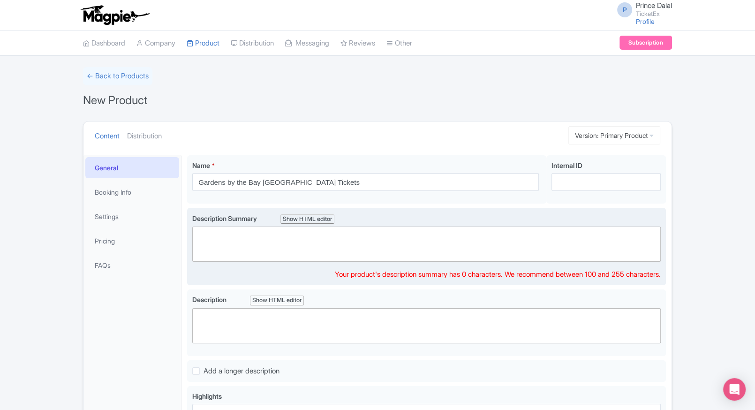
paste trix-editor "<div>Discover Singapore’s iconic <strong>Gardens by the Bay</strong>, featuring…"
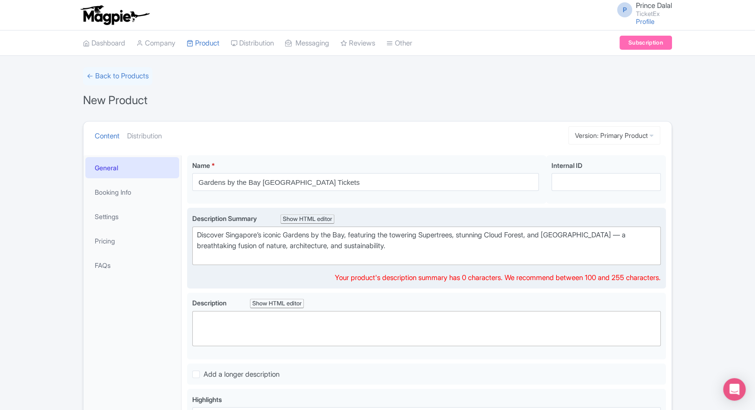
click at [279, 245] on div "Discover Singapore’s iconic Gardens by the Bay, featuring the towering Supertre…" at bounding box center [426, 246] width 459 height 32
click at [618, 237] on div "Discover Singapore’s iconic Gardens by the Bay, featuring the towering Supertre…" at bounding box center [426, 246] width 459 height 32
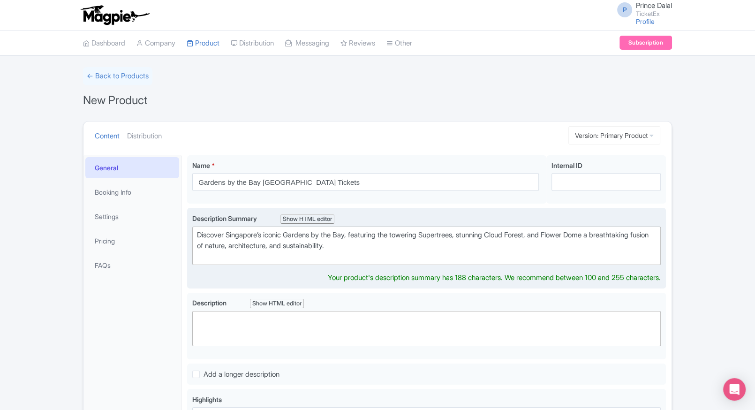
type trix-editor "<div>Discover Singapore’s iconic Gardens by the Bay, featuring the towering Sup…"
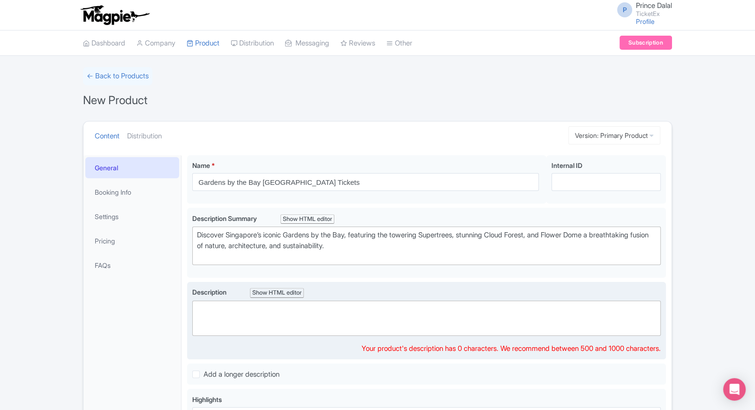
click at [368, 317] on trix-editor at bounding box center [426, 318] width 468 height 35
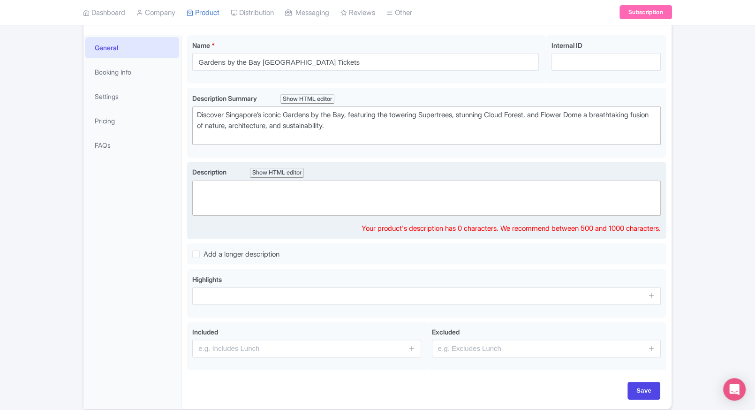
scroll to position [121, 0]
paste trix-editor "<div>Experience the futuristic beauty of <strong>Gardens by the Bay</strong>, S…"
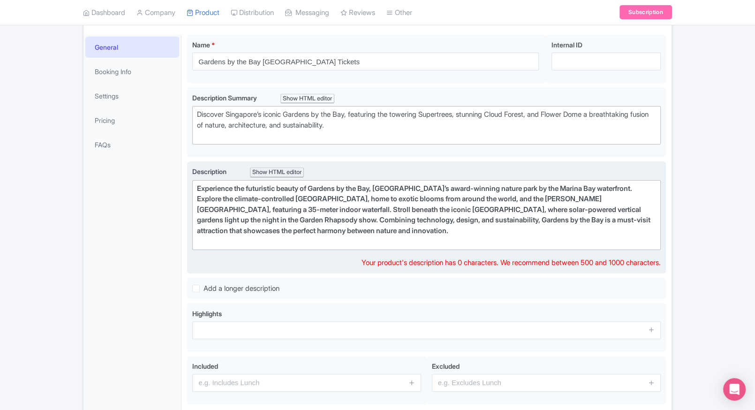
type trix-editor "<div>Experience the futuristic beauty of Gardens by the Bay, Singapore’s award-…"
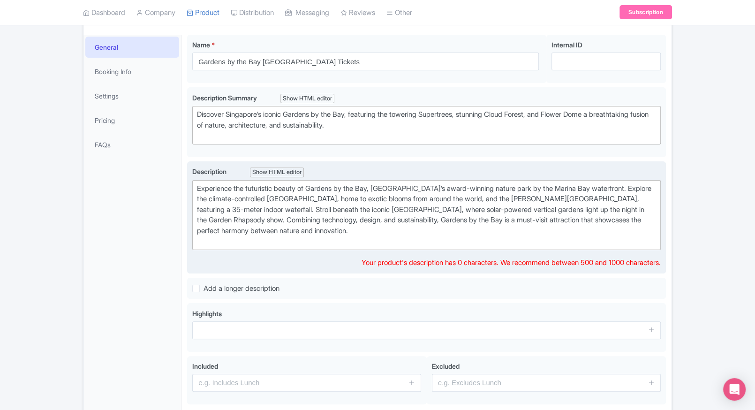
click at [320, 226] on div "Experience the futuristic beauty of Gardens by the Bay, Singapore’s award-winni…" at bounding box center [426, 214] width 459 height 63
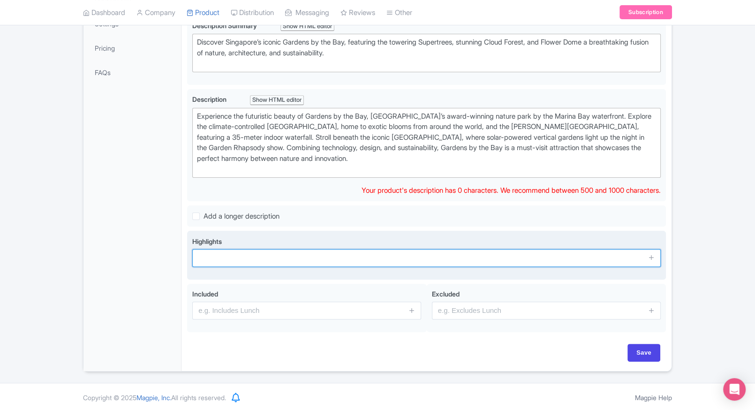
scroll to position [182, 0]
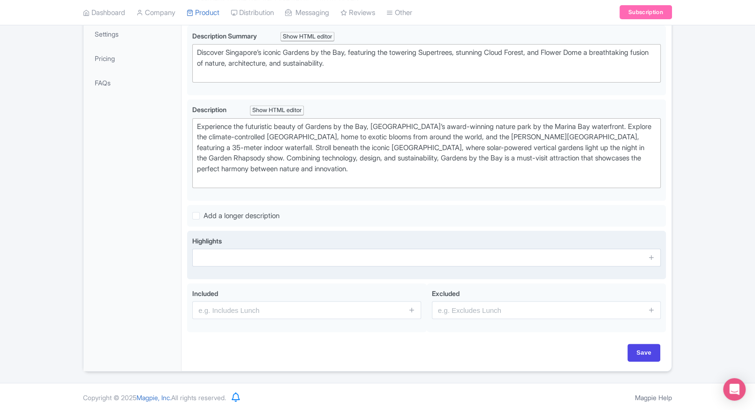
click at [271, 251] on input "text" at bounding box center [426, 258] width 468 height 18
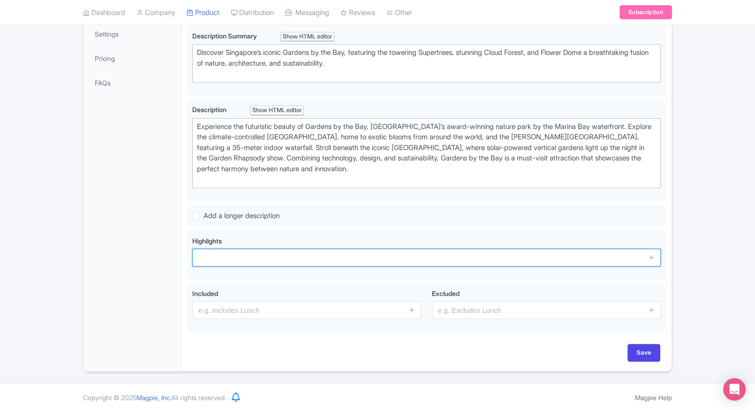
paste input "Iconic Supertree Grove & light show"
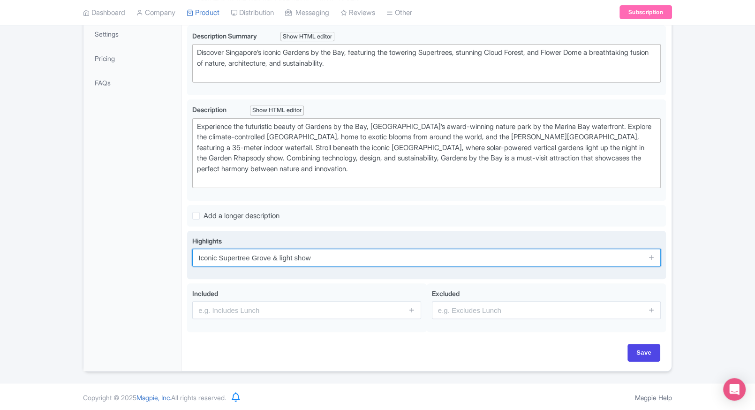
type input "Iconic Supertree Grove & light show"
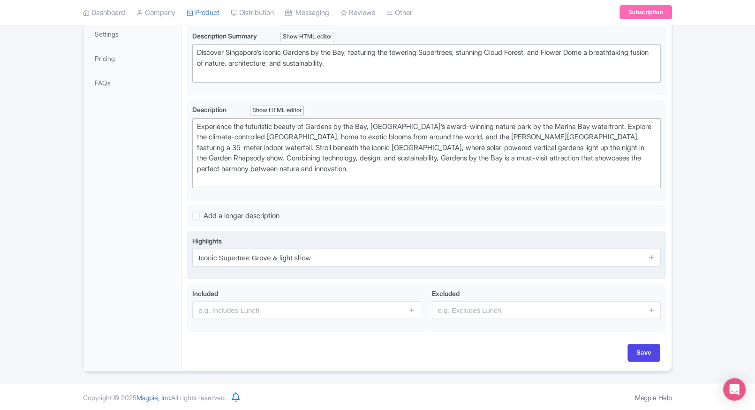
click at [643, 252] on span at bounding box center [651, 258] width 19 height 18
click at [648, 254] on icon at bounding box center [651, 257] width 7 height 7
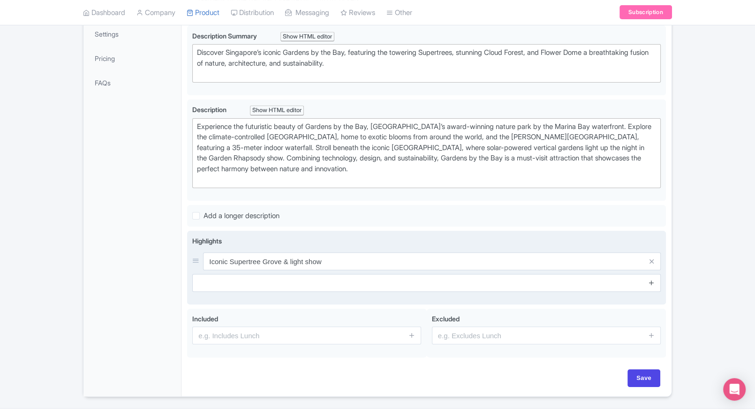
click at [649, 282] on icon at bounding box center [651, 282] width 7 height 7
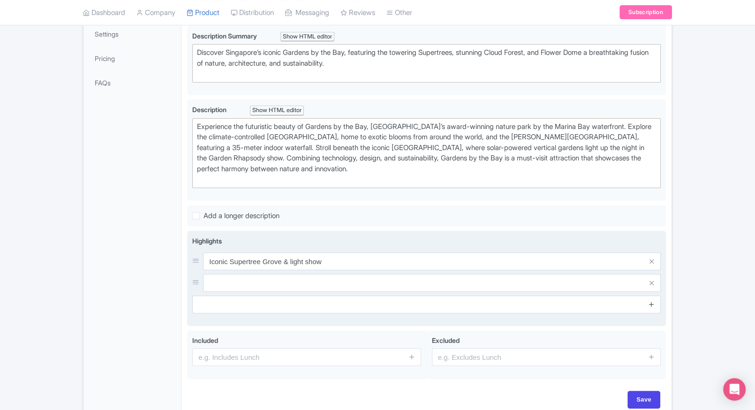
click at [650, 305] on icon at bounding box center [651, 304] width 7 height 7
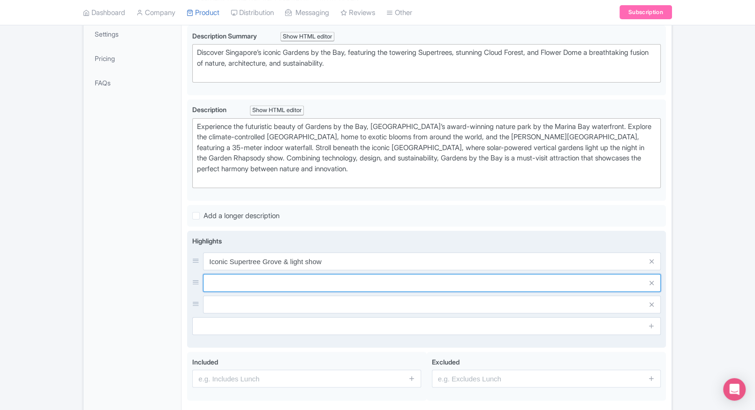
paste input "Iconic Supertree Grove & light show"
click at [505, 281] on input "text" at bounding box center [432, 283] width 458 height 18
type input "Iconic Supertree Grove & light show"
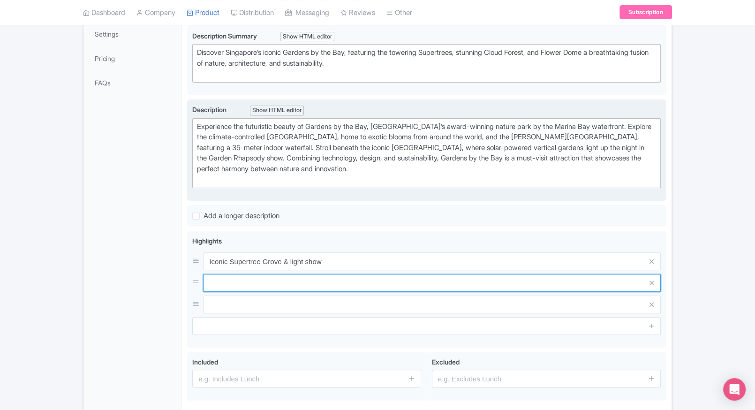
paste input "World’s largest glass greenhouse – Flower Dome"
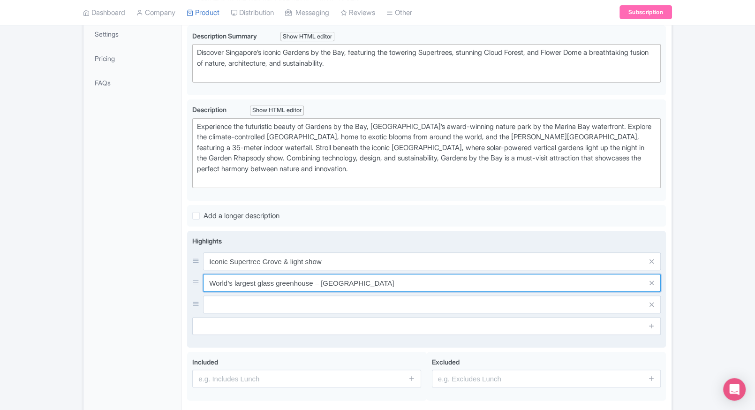
click at [319, 281] on input "World’s largest glass greenhouse – Flower Dome" at bounding box center [432, 283] width 458 height 18
type input "World’s largest glass greenhouse - Flower Dome"
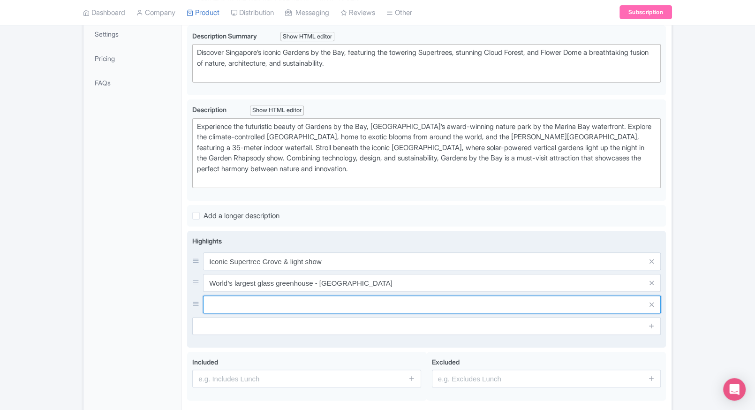
click at [307, 297] on input "text" at bounding box center [432, 304] width 458 height 18
paste input "World’s largest glass greenhouse – Flower Dome"
click at [331, 309] on input "World’s largest glass greenhouse – Flower Dome" at bounding box center [432, 304] width 458 height 18
paste input "Cloud Forest with 35m indoor waterfall"
type input "Cloud Forest with 35m indoor waterfall"
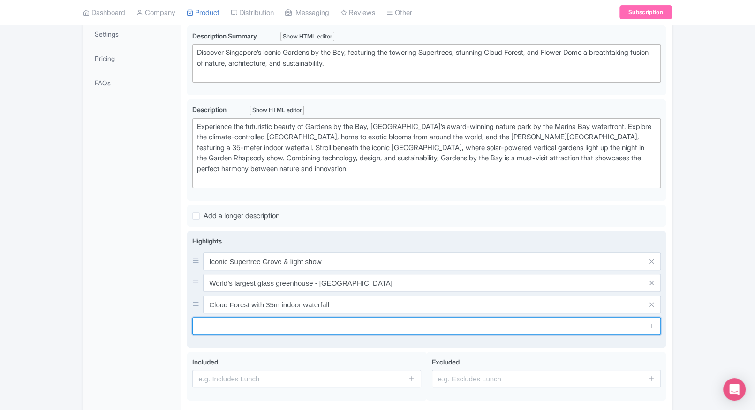
paste input "OCBC Skyway with panoramic city views"
click at [281, 329] on input "text" at bounding box center [426, 326] width 468 height 18
type input "OCBC Skyway with panoramic city views"
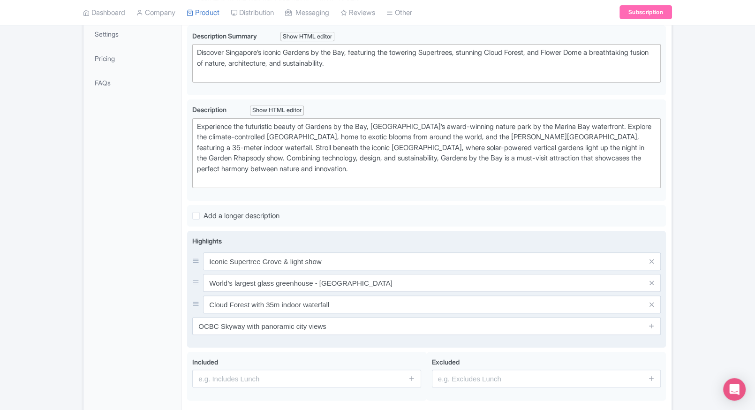
click at [648, 329] on span at bounding box center [651, 326] width 19 height 18
click at [651, 324] on icon at bounding box center [651, 325] width 7 height 7
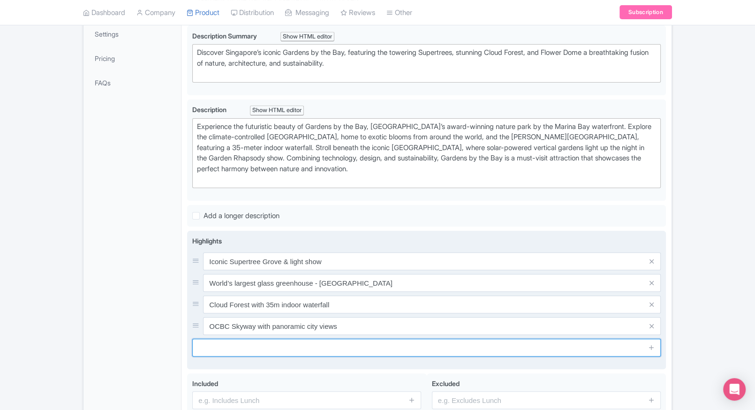
click at [504, 344] on input "text" at bounding box center [426, 348] width 468 height 18
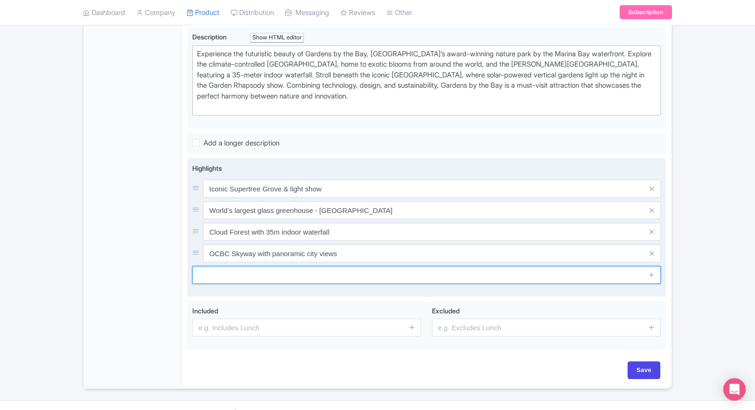
scroll to position [255, 0]
paste input "Eco-friendly, sustainable attraction"
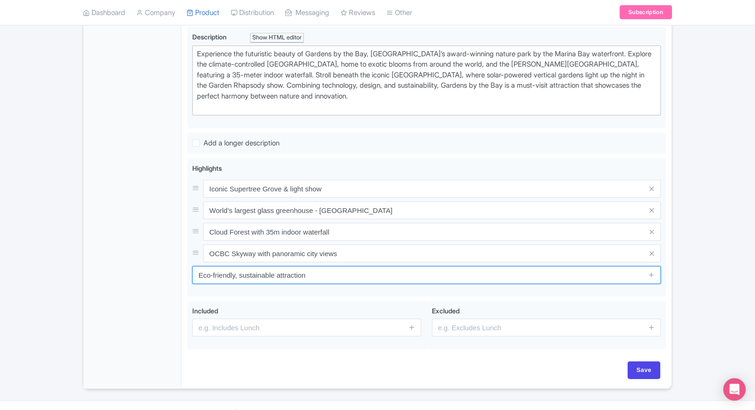
type input "Eco-friendly, sustainable attraction"
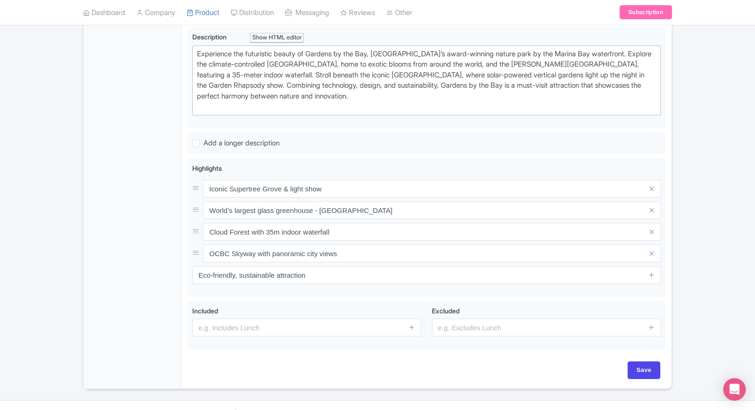
click at [120, 265] on div "General Booking Info Settings Pricing FAQs" at bounding box center [132, 144] width 98 height 488
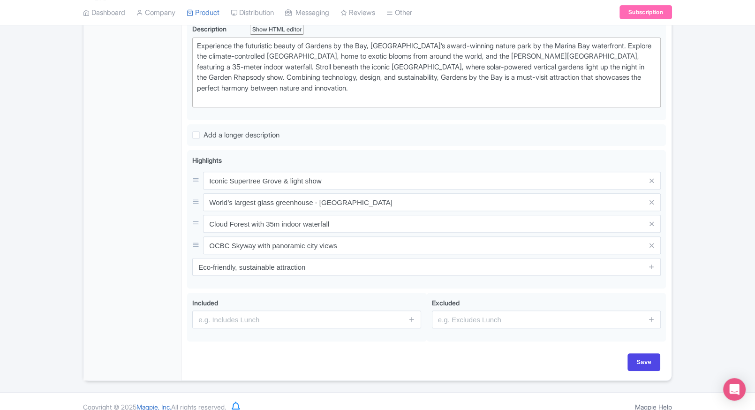
scroll to position [272, 0]
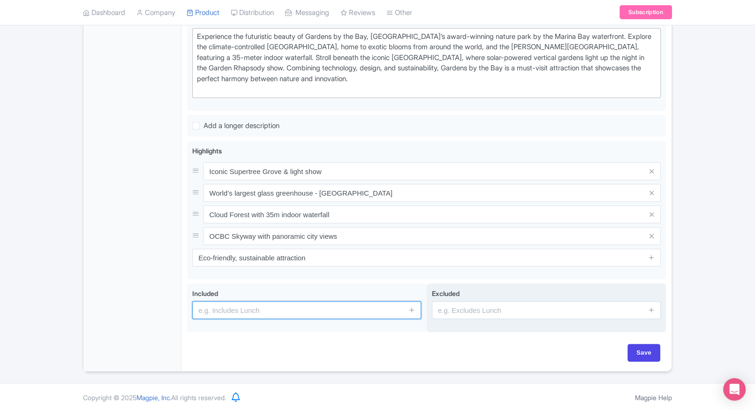
paste input "Admission to Flower Dome and Cloud Forest"
drag, startPoint x: 262, startPoint y: 309, endPoint x: 449, endPoint y: 298, distance: 187.4
click at [262, 309] on input "text" at bounding box center [306, 310] width 229 height 18
type input "Admission to Flower Dome and Cloud Forest"
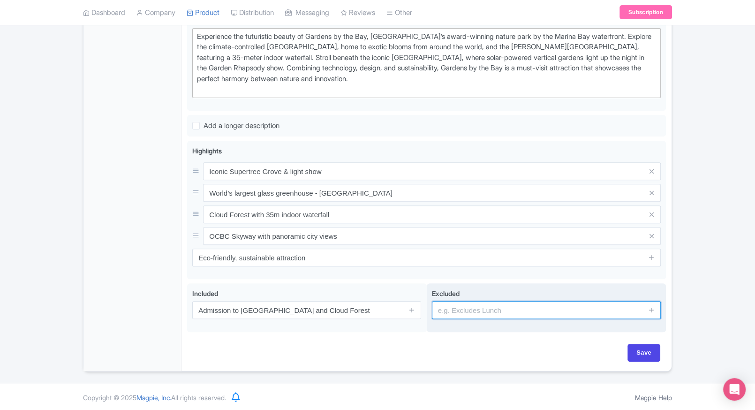
click at [475, 302] on input "text" at bounding box center [546, 310] width 229 height 18
type input "Guided tour services"
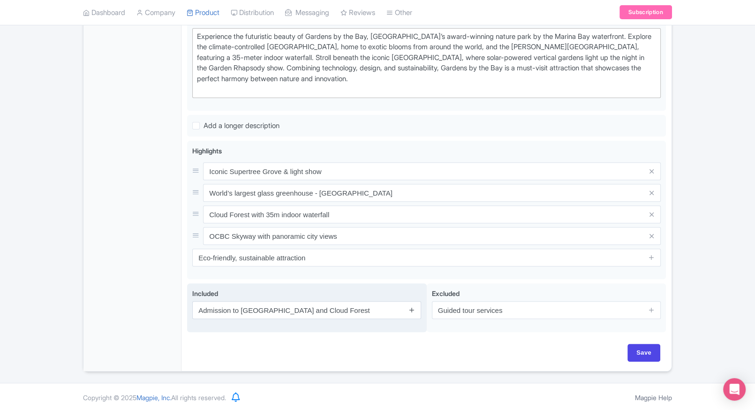
click at [414, 309] on icon at bounding box center [411, 309] width 7 height 7
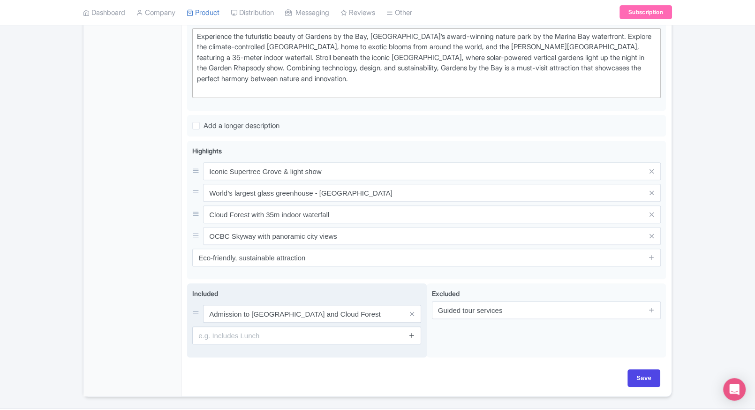
scroll to position [298, 0]
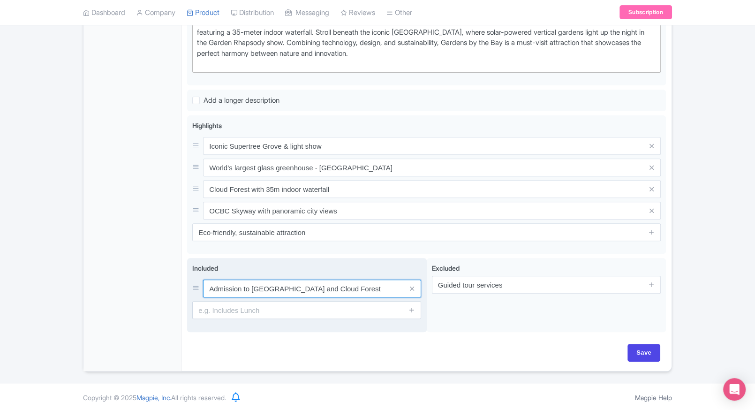
click at [357, 289] on input "Admission to Flower Dome and Cloud Forest" at bounding box center [312, 288] width 218 height 18
type input "Admission to the attraction"
click at [229, 306] on input "text" at bounding box center [306, 310] width 229 height 18
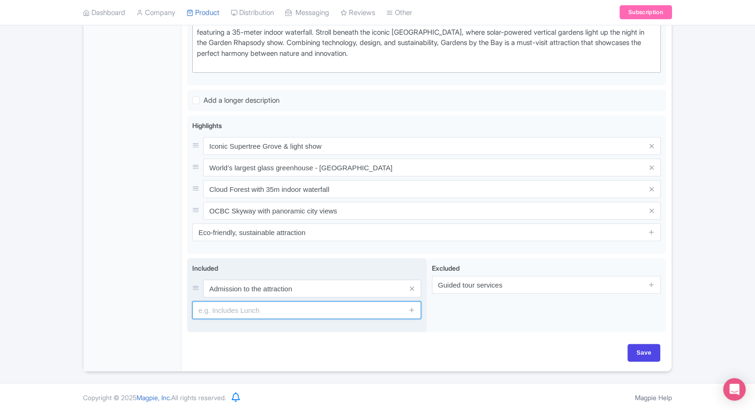
paste input "Access to [GEOGRAPHIC_DATA] and light show"
type input "Access to [GEOGRAPHIC_DATA] and light show"
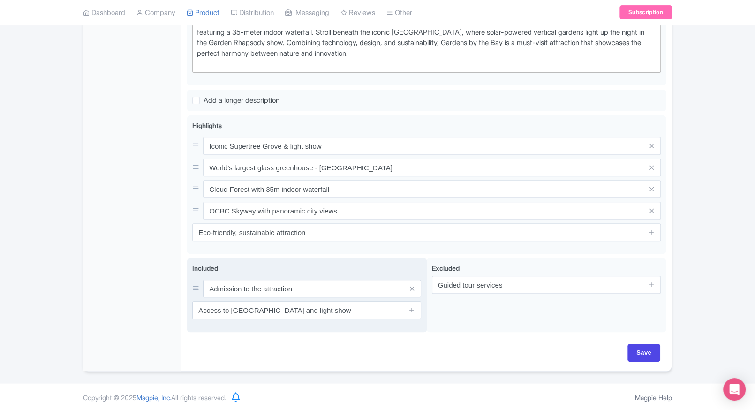
click at [407, 309] on span at bounding box center [411, 310] width 19 height 18
click at [414, 306] on icon at bounding box center [411, 309] width 7 height 7
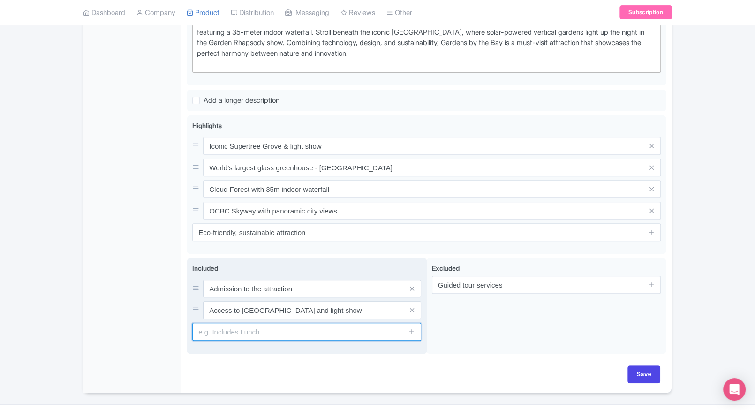
click at [312, 323] on input "text" at bounding box center [306, 332] width 229 height 18
paste input "Entry to outdoor themed gardens"
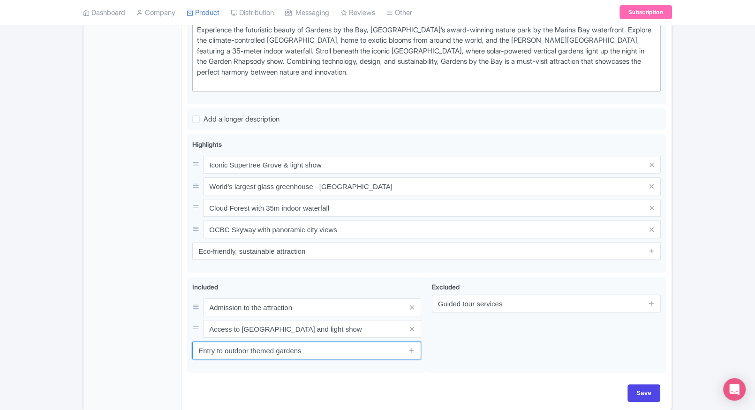
scroll to position [319, 0]
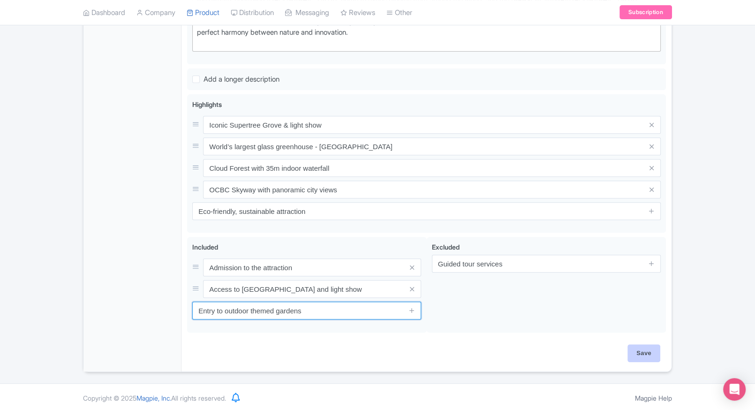
type input "Entry to outdoor themed gardens"
click at [648, 346] on input "Save" at bounding box center [643, 353] width 33 height 18
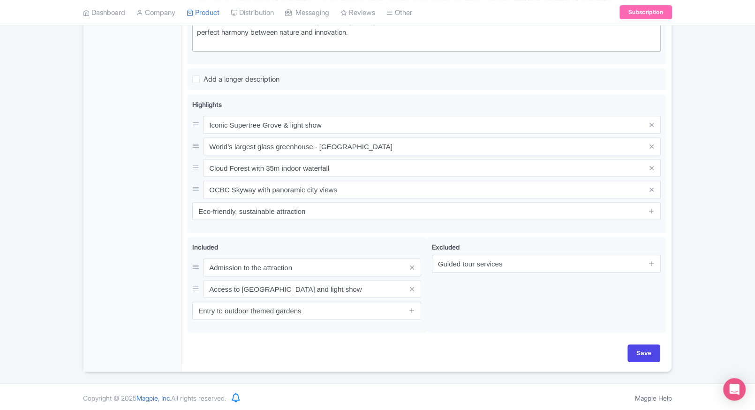
type input "Saving..."
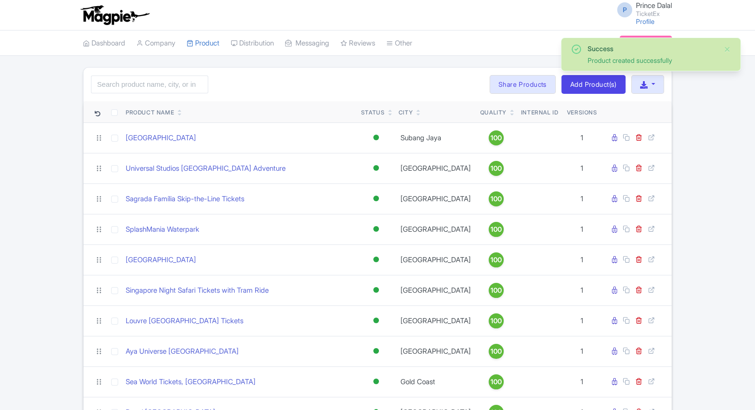
click at [510, 110] on link at bounding box center [512, 114] width 4 height 8
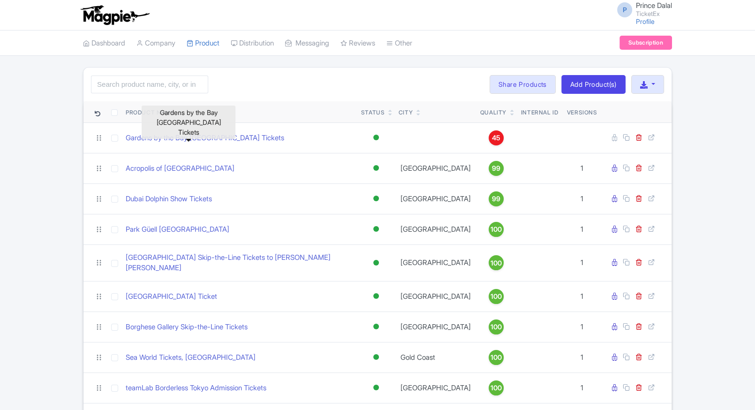
click at [169, 137] on link "Gardens by the Bay [GEOGRAPHIC_DATA] Tickets" at bounding box center [205, 138] width 158 height 11
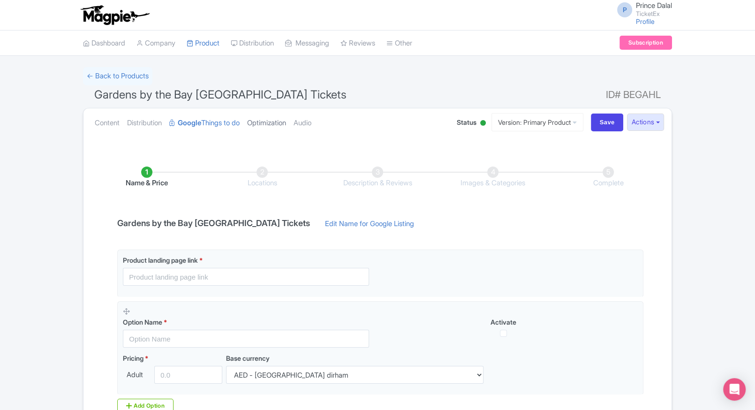
click at [262, 117] on link "Optimization" at bounding box center [266, 123] width 39 height 30
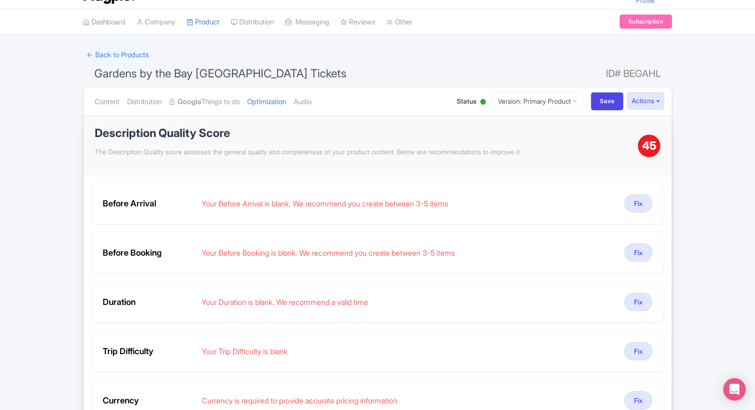
scroll to position [23, 0]
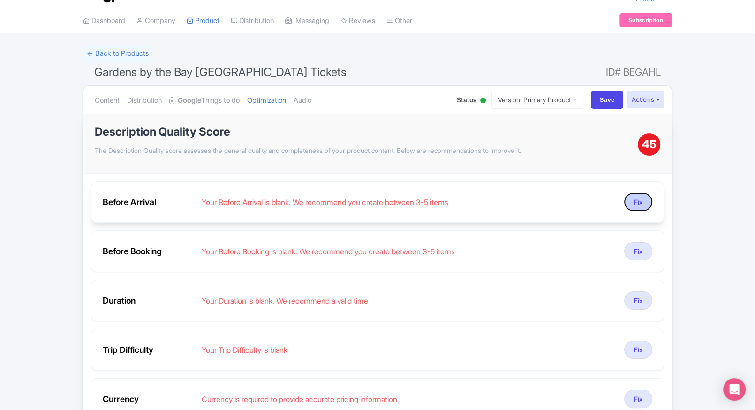
click at [639, 198] on button "Fix" at bounding box center [638, 202] width 28 height 18
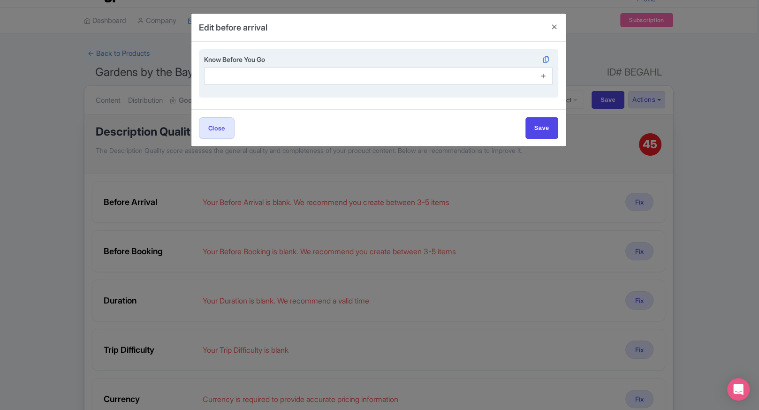
drag, startPoint x: 547, startPoint y: 79, endPoint x: 542, endPoint y: 78, distance: 4.7
click at [542, 78] on span at bounding box center [543, 76] width 19 height 18
click at [542, 78] on icon at bounding box center [543, 75] width 7 height 7
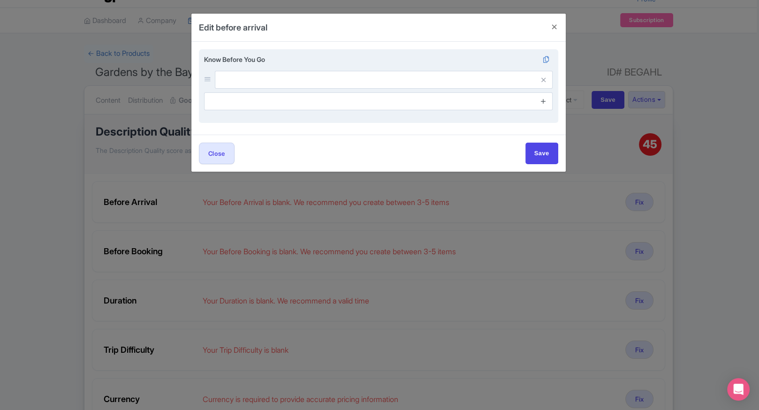
click at [542, 78] on icon at bounding box center [543, 79] width 4 height 7
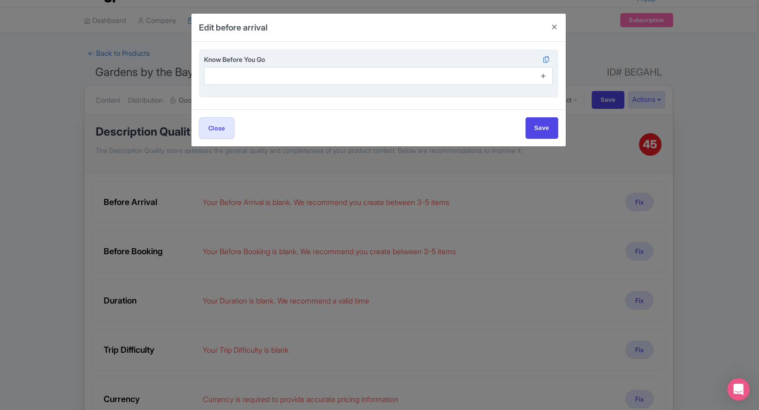
click at [542, 78] on icon at bounding box center [543, 75] width 7 height 7
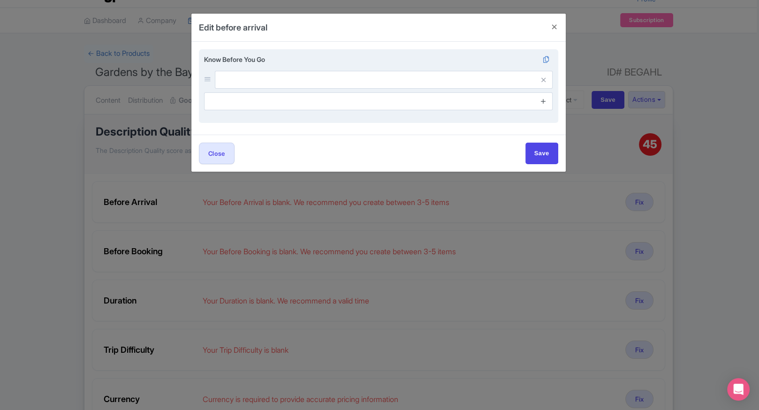
click at [543, 103] on icon at bounding box center [543, 101] width 7 height 7
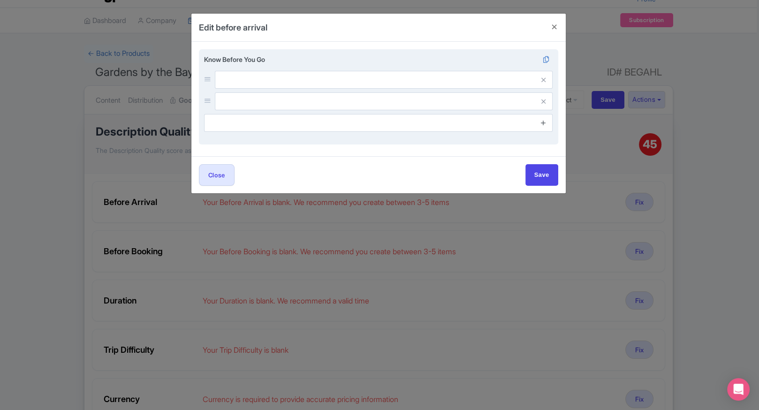
click at [542, 120] on icon at bounding box center [543, 122] width 7 height 7
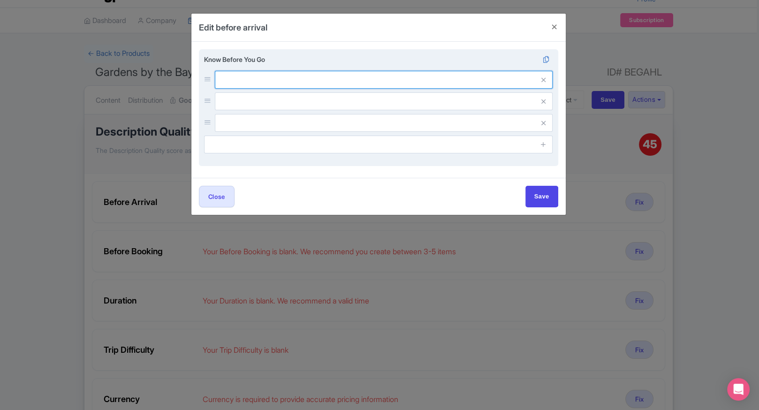
click at [440, 81] on input "text" at bounding box center [384, 80] width 338 height 18
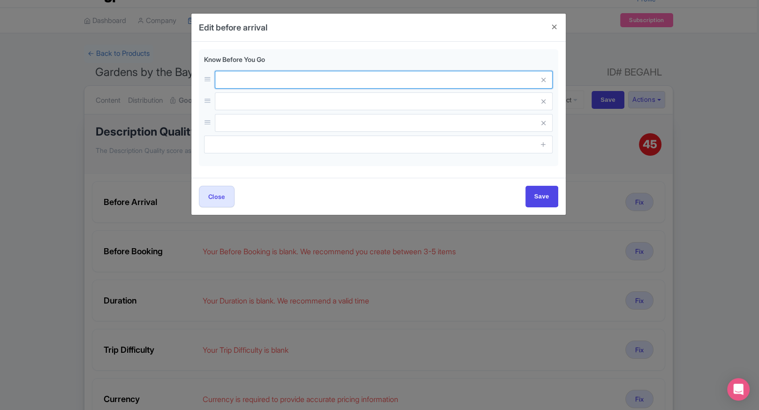
paste input "Located next to [GEOGRAPHIC_DATA]; easy access via MRT."
type input "Located next to [GEOGRAPHIC_DATA]; easy access via MRT."
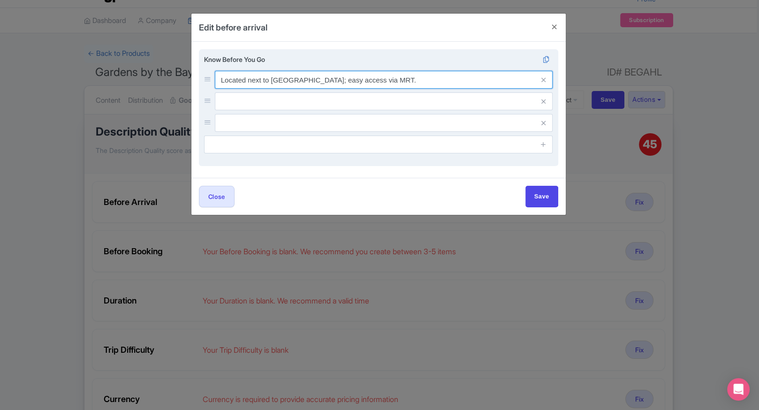
drag, startPoint x: 353, startPoint y: 88, endPoint x: 343, endPoint y: 95, distance: 11.8
click at [343, 95] on div "Located next to [GEOGRAPHIC_DATA]; easy access via MRT." at bounding box center [378, 101] width 349 height 61
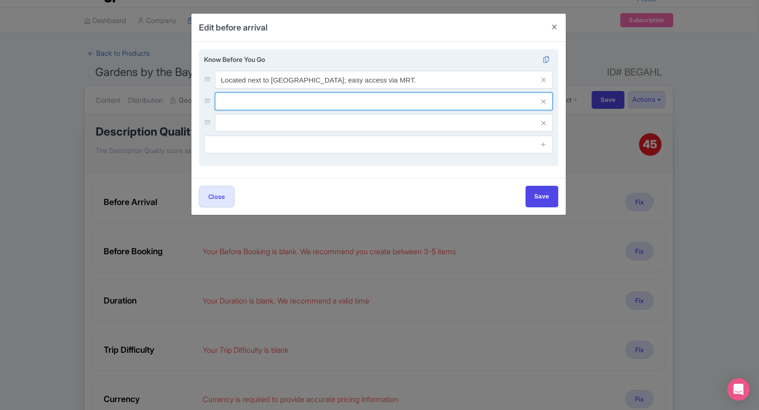
click at [343, 95] on input "text" at bounding box center [384, 101] width 338 height 18
paste input "Visit in the evening to enjoy the Garden Rhapsody lights."
type input "Visit in the evening to enjoy the Garden Rhapsody lights."
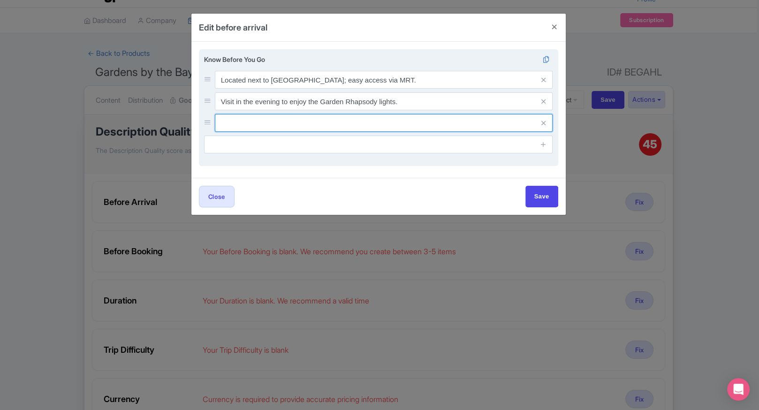
paste input "Last entry to conservatories is 1 hour before closing."
click at [423, 126] on input "Last entry to conservatories is 1 hour before closing." at bounding box center [384, 123] width 338 height 18
type input "Last entry to conservatories is 1 hour before closing."
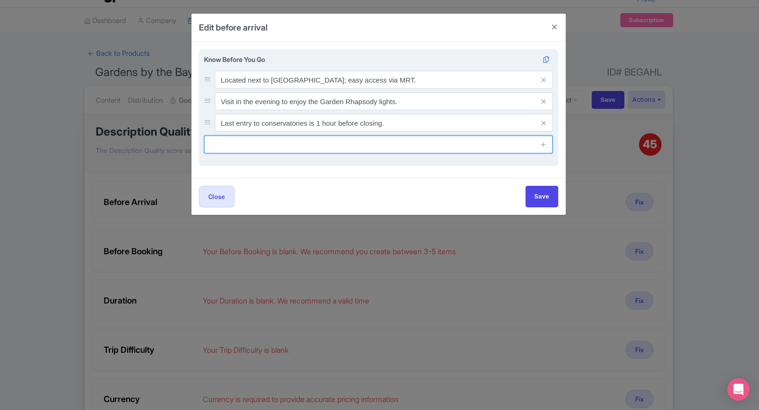
paste input "Food courts and cafes available onsite."
click at [359, 151] on input "Food courts and cafes available onsite." at bounding box center [378, 145] width 349 height 18
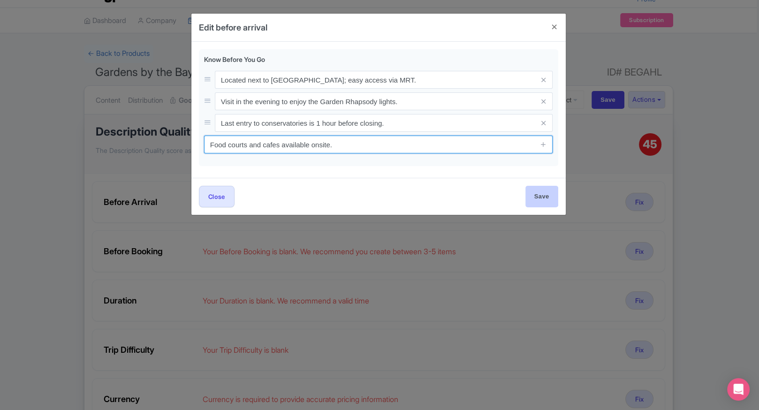
type input "Food courts and cafes available onsite."
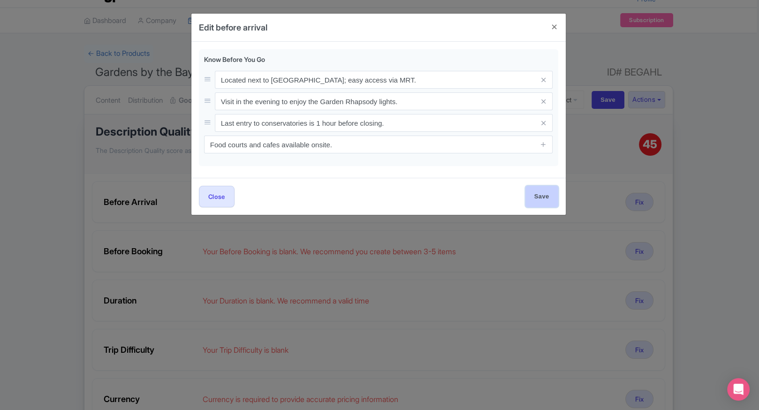
click at [539, 203] on input "Save" at bounding box center [541, 196] width 33 height 21
type input "Save"
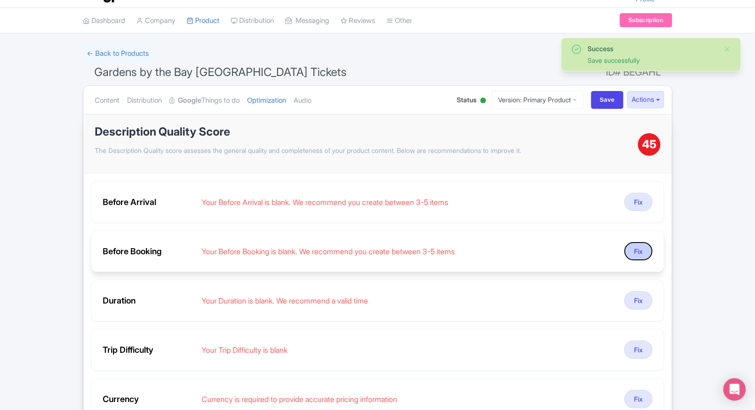
click at [631, 249] on button "Fix" at bounding box center [638, 251] width 28 height 18
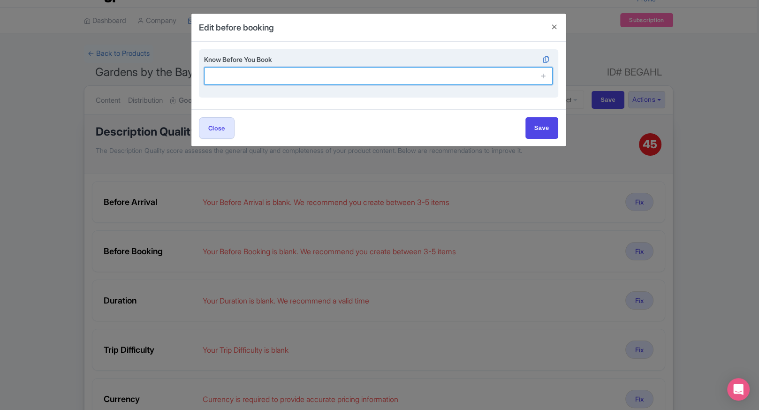
paste input "Separate ticket required for OCBC Skyway."
click at [368, 79] on input "Separate ticket required for OCBC Skyway." at bounding box center [378, 76] width 349 height 18
type input "Separate ticket required for OCBC Skyway."
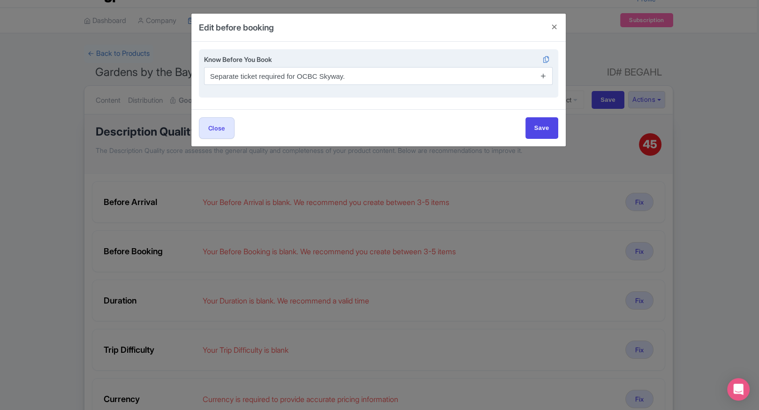
click at [540, 75] on icon at bounding box center [543, 75] width 7 height 7
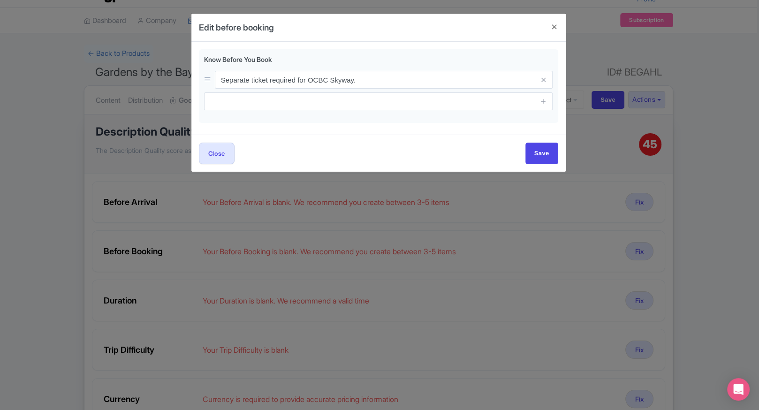
drag, startPoint x: 542, startPoint y: 103, endPoint x: 542, endPoint y: 127, distance: 23.9
click at [542, 127] on div "Know Before You Book Separate ticket required for OCBC Skyway." at bounding box center [378, 88] width 374 height 93
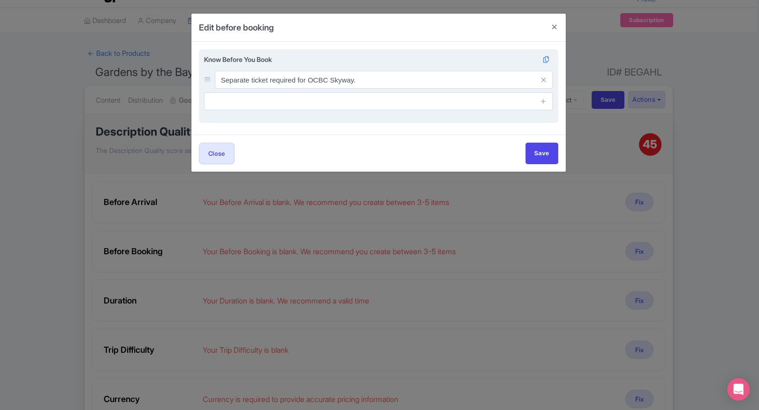
drag, startPoint x: 542, startPoint y: 127, endPoint x: 544, endPoint y: 110, distance: 17.0
click at [544, 110] on div "Know Before You Book Separate ticket required for OCBC Skyway." at bounding box center [378, 88] width 374 height 93
click at [543, 103] on icon at bounding box center [543, 101] width 7 height 7
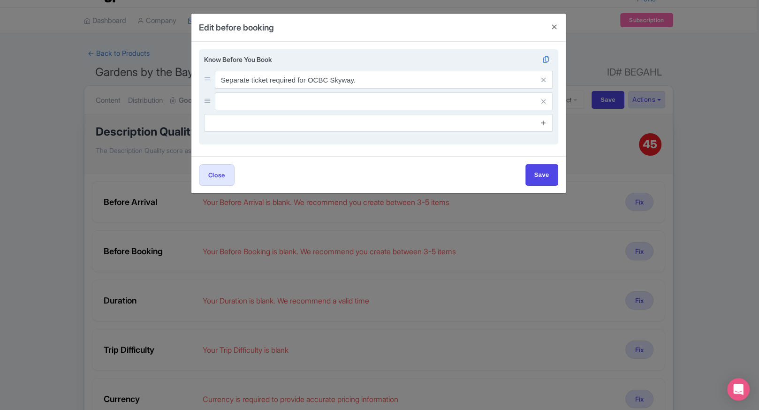
click at [543, 121] on icon at bounding box center [543, 122] width 7 height 7
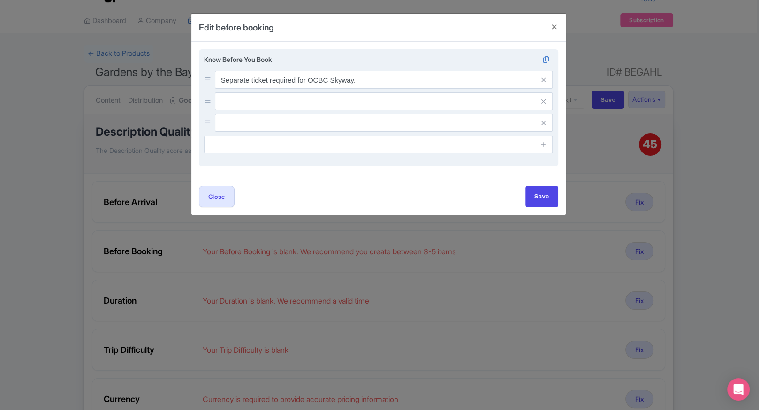
click at [478, 97] on input "text" at bounding box center [384, 101] width 338 height 18
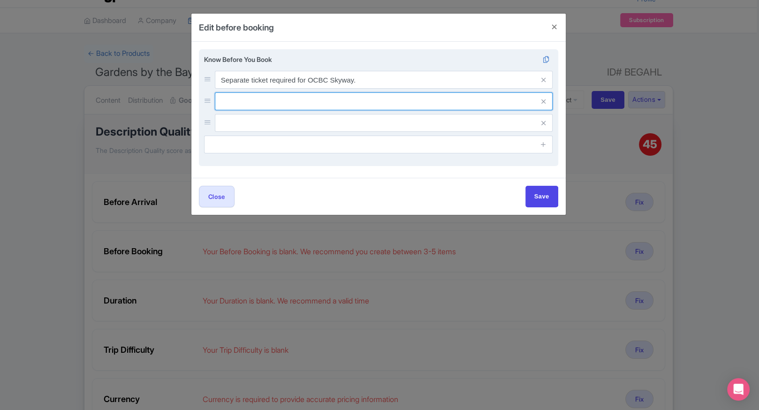
paste input "Tickets are valid for one-time entry only."
type input "Tickets are valid for one-time entry only."
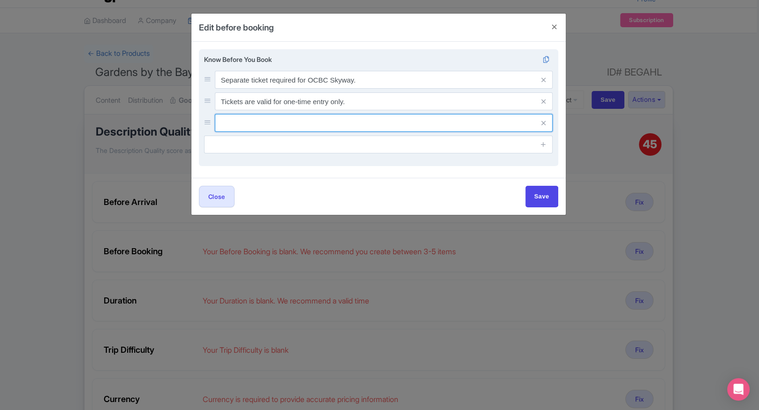
paste input "Free entry for children under [DEMOGRAPHIC_DATA]."
click at [360, 121] on input "Free entry for children under [DEMOGRAPHIC_DATA]." at bounding box center [384, 123] width 338 height 18
type input "Free entry for children under [DEMOGRAPHIC_DATA]."
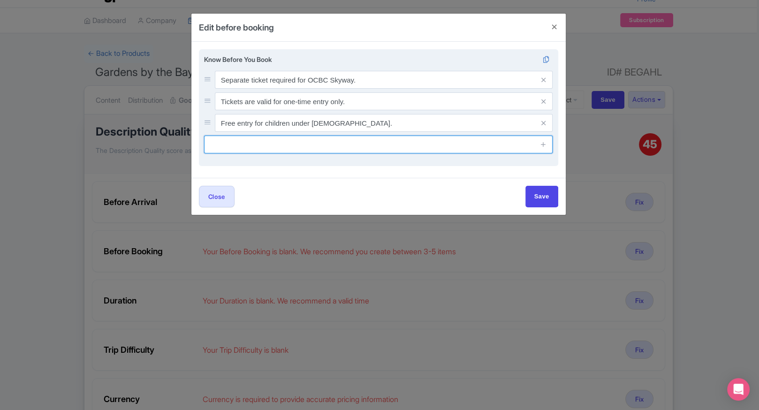
paste input "Online advance booking recommended on weekends."
click at [424, 139] on input "Online advance booking recommended on weekends." at bounding box center [378, 145] width 349 height 18
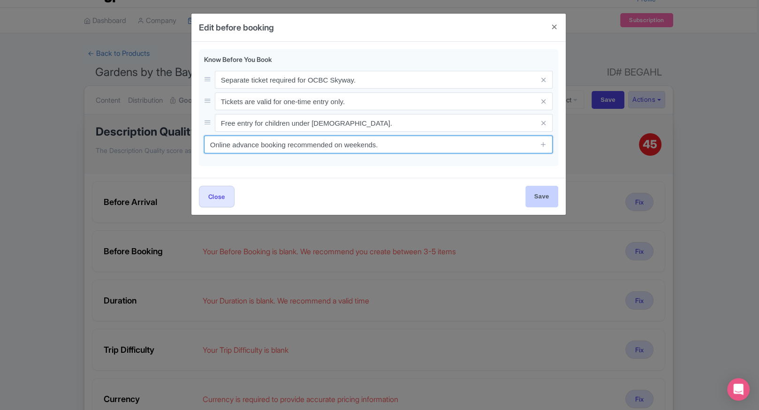
type input "Online advance booking recommended on weekends."
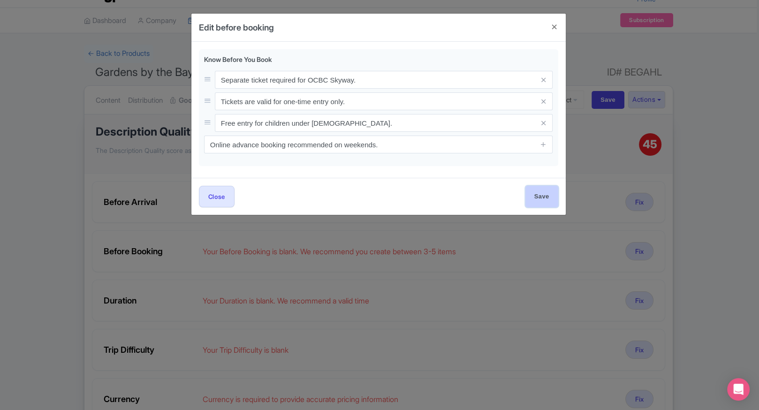
click at [541, 195] on input "Save" at bounding box center [541, 196] width 33 height 21
type input "Save"
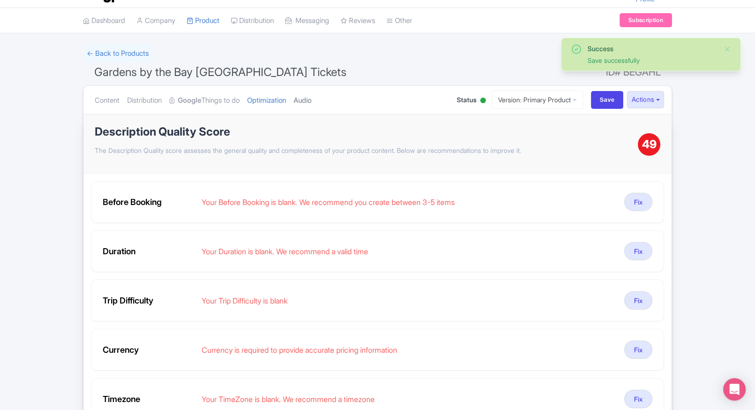
drag, startPoint x: 325, startPoint y: 96, endPoint x: 320, endPoint y: 98, distance: 5.5
click at [320, 98] on ul "Content Distribution Google Things to do Optimization Audio" at bounding box center [266, 100] width 351 height 29
click at [311, 98] on link "Audio" at bounding box center [303, 101] width 18 height 30
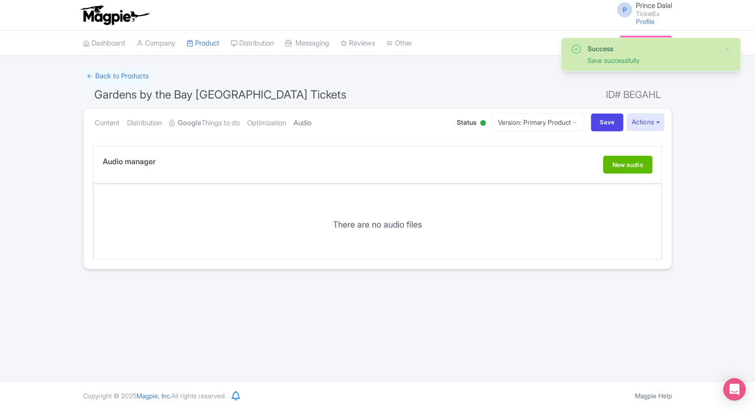
scroll to position [0, 0]
click at [277, 120] on link "Optimization" at bounding box center [266, 123] width 39 height 30
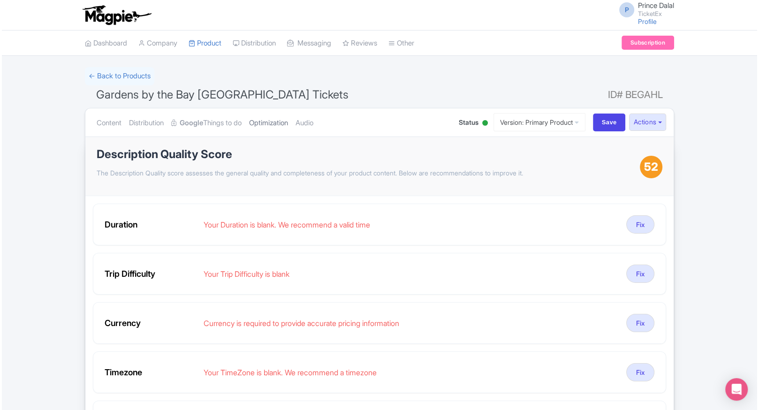
scroll to position [46, 0]
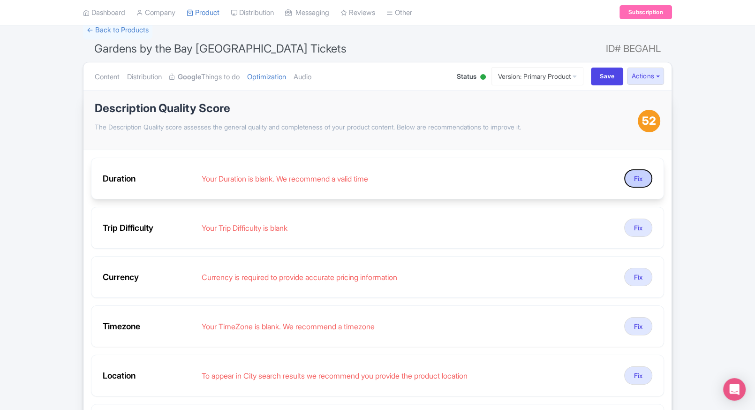
click at [640, 174] on button "Fix" at bounding box center [638, 178] width 28 height 18
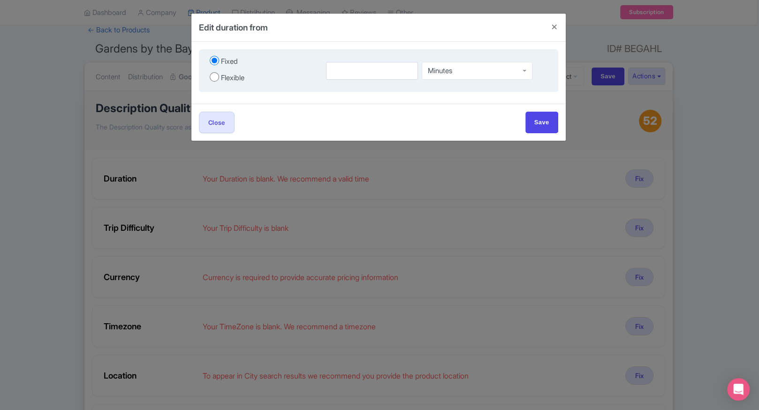
click at [224, 85] on div "Fixed Flexible" at bounding box center [262, 70] width 116 height 32
click at [238, 75] on div "Flexible" at bounding box center [232, 78] width 23 height 11
click at [219, 75] on input "Flexible" at bounding box center [214, 76] width 9 height 9
radio input "true"
click at [336, 72] on input "number" at bounding box center [349, 71] width 58 height 18
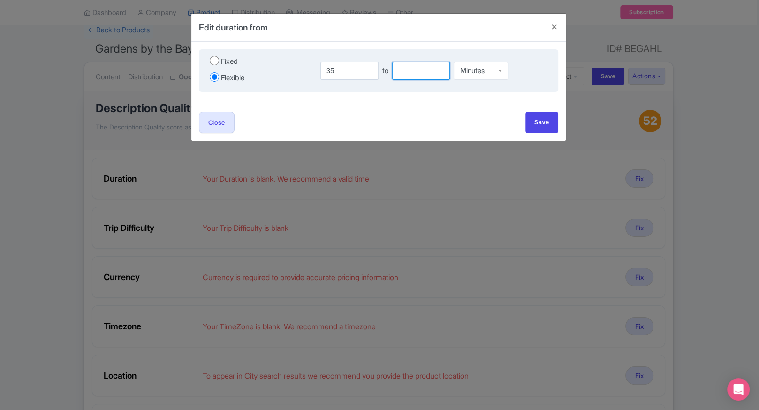
click at [422, 71] on input "number" at bounding box center [421, 71] width 58 height 18
click at [337, 73] on input "35" at bounding box center [349, 71] width 58 height 18
type input "3"
click at [406, 74] on input "number" at bounding box center [421, 71] width 58 height 18
type input "5"
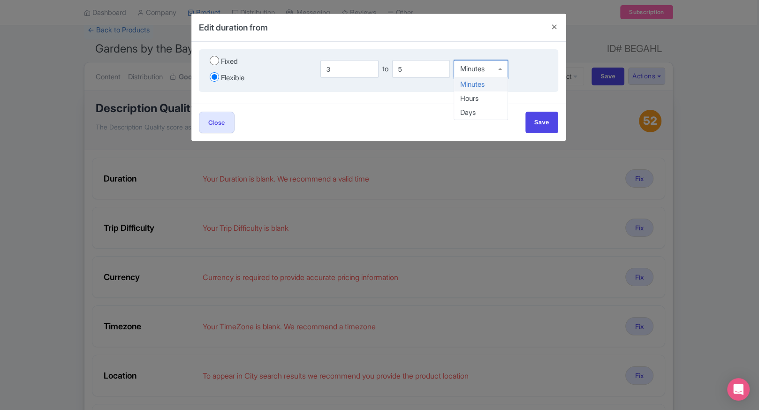
click at [505, 76] on div "Minutes" at bounding box center [480, 69] width 54 height 18
click at [548, 112] on input "Save" at bounding box center [541, 122] width 33 height 21
type input "Save"
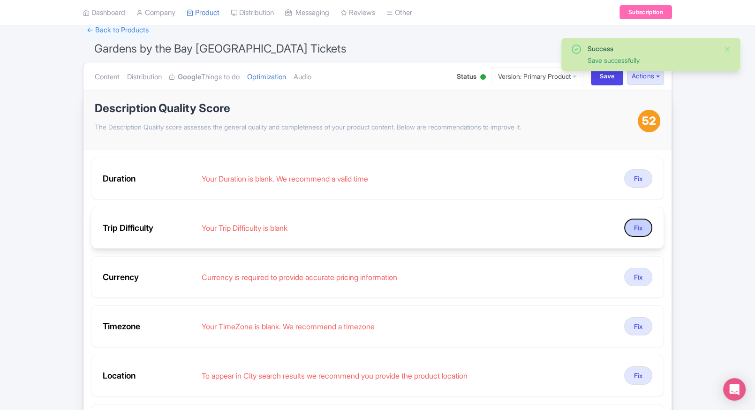
click at [630, 222] on button "Fix" at bounding box center [638, 228] width 28 height 18
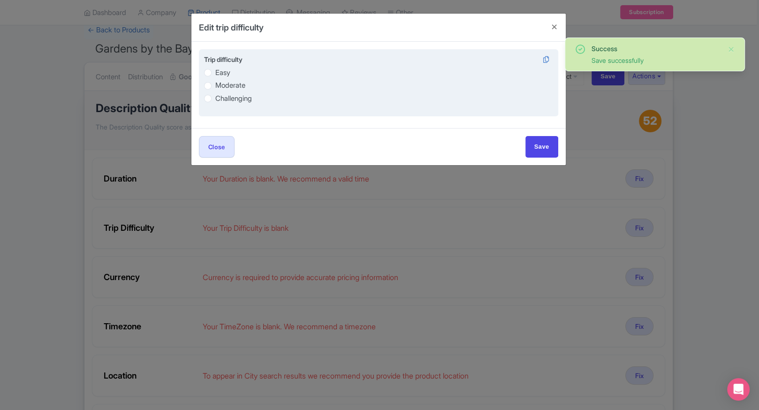
click at [215, 70] on label "Easy" at bounding box center [222, 73] width 15 height 11
radio input "true"
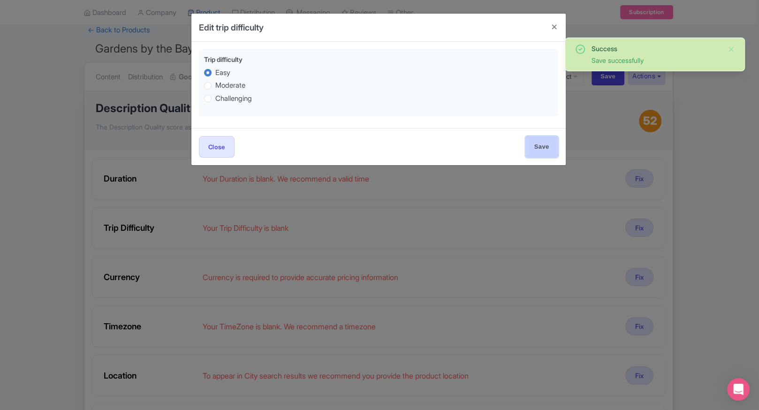
click at [529, 144] on input "Save" at bounding box center [541, 146] width 33 height 21
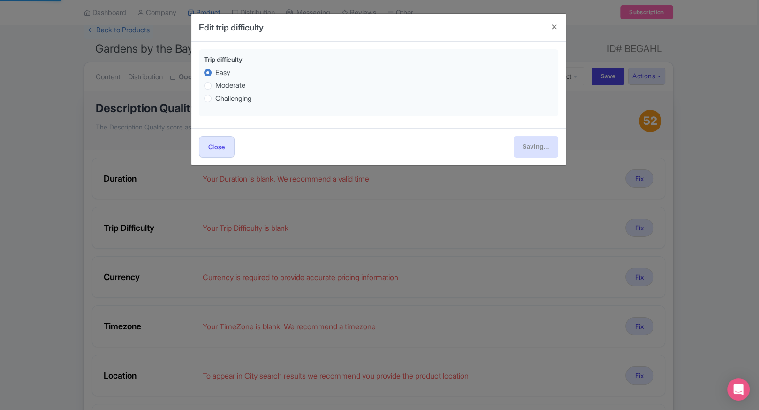
type input "Save"
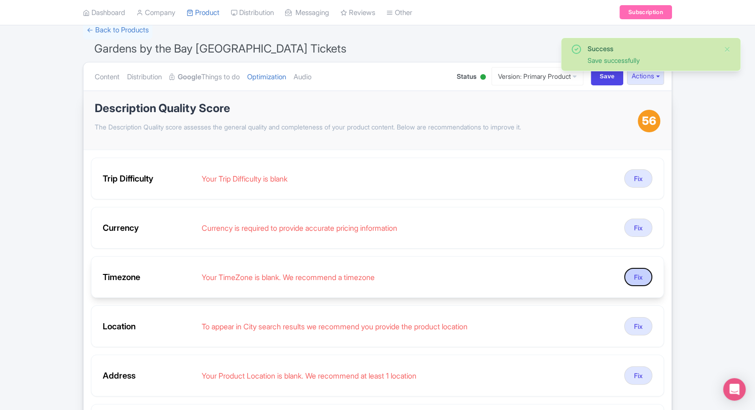
click at [633, 268] on button "Fix" at bounding box center [638, 277] width 28 height 18
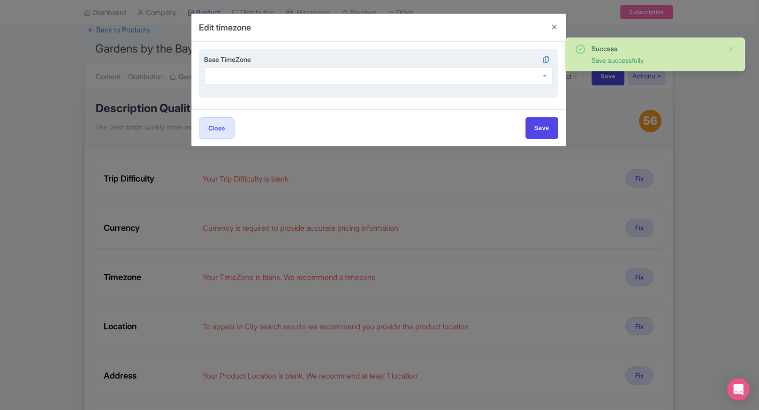
click at [266, 83] on div at bounding box center [378, 76] width 349 height 18
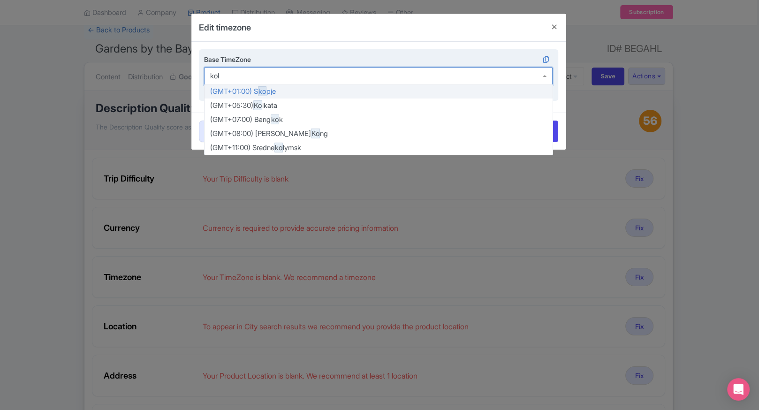
type input "kolk"
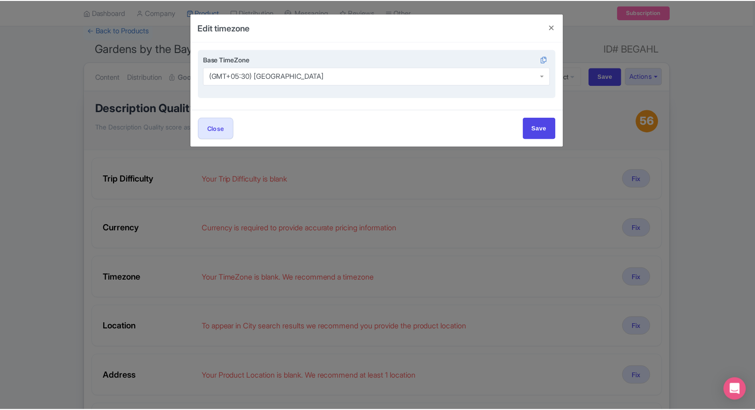
scroll to position [0, 0]
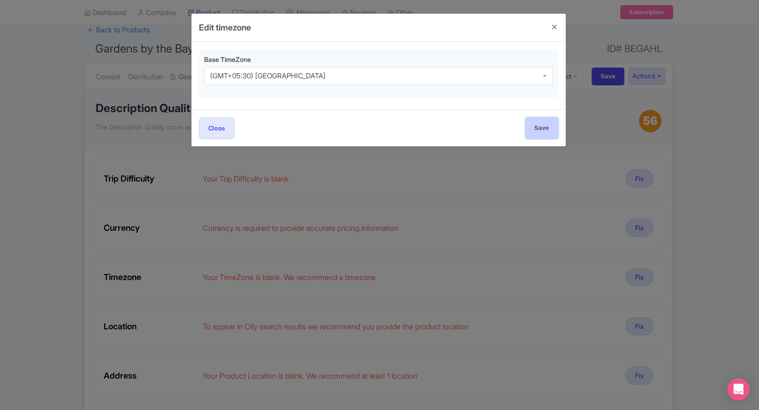
click at [534, 129] on input "Save" at bounding box center [541, 127] width 33 height 21
type input "Save"
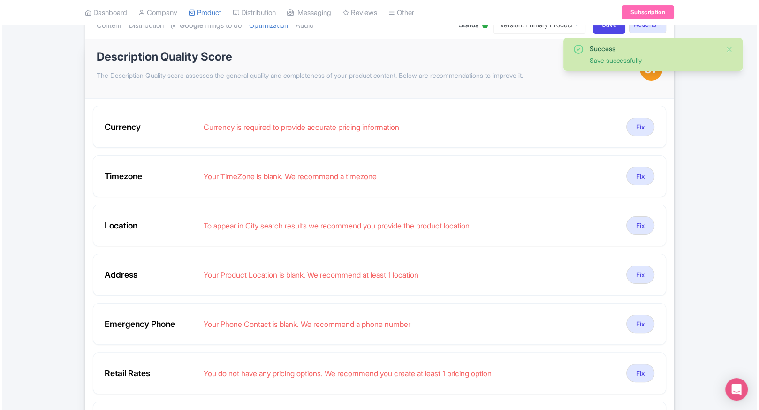
scroll to position [98, 0]
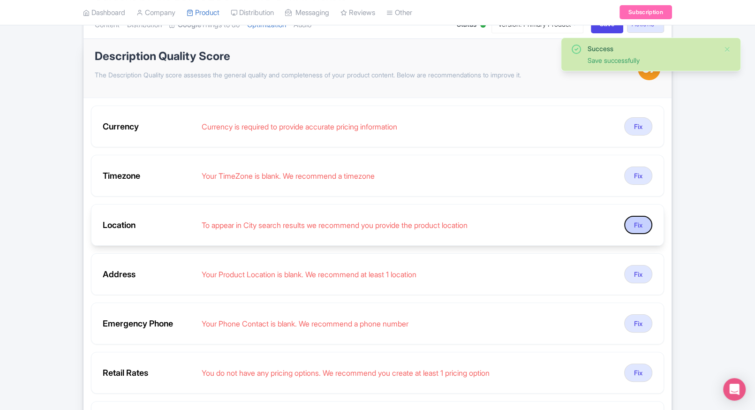
click at [643, 220] on button "Fix" at bounding box center [638, 225] width 28 height 18
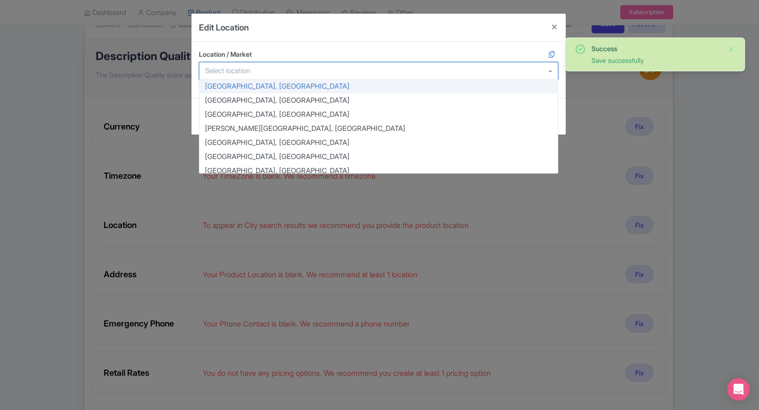
click at [313, 64] on div at bounding box center [378, 71] width 359 height 18
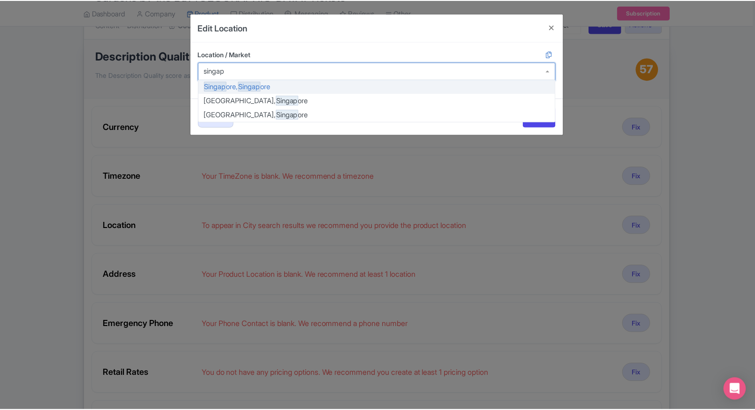
scroll to position [0, 0]
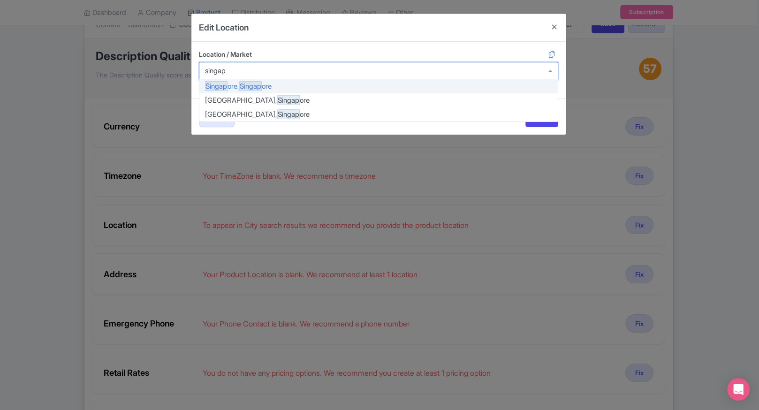
type input "singapo"
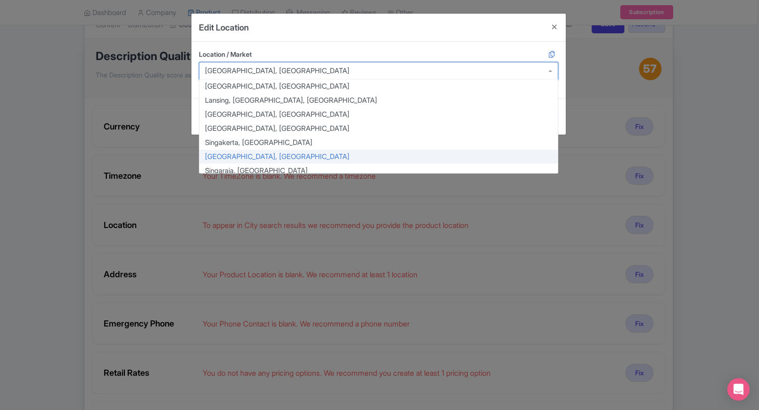
click at [380, 72] on div "Singapore, Singapore" at bounding box center [378, 71] width 359 height 18
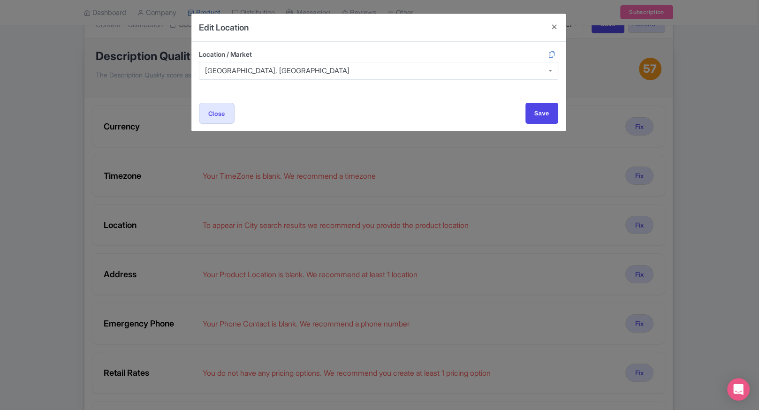
drag, startPoint x: 545, startPoint y: 57, endPoint x: 526, endPoint y: 42, distance: 24.7
click at [526, 42] on div "Location / Market Singapore, Singapore Singapore, Singapore Helsingborg, Sweden…" at bounding box center [378, 68] width 374 height 53
click at [540, 120] on input "Save" at bounding box center [541, 113] width 33 height 21
type input "Save"
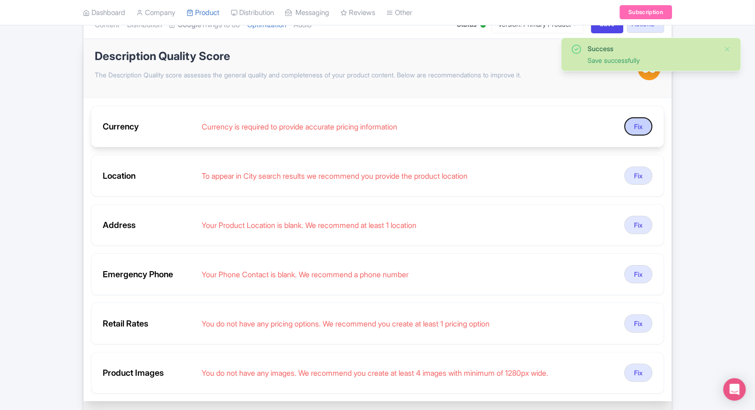
click at [626, 127] on button "Fix" at bounding box center [638, 126] width 28 height 18
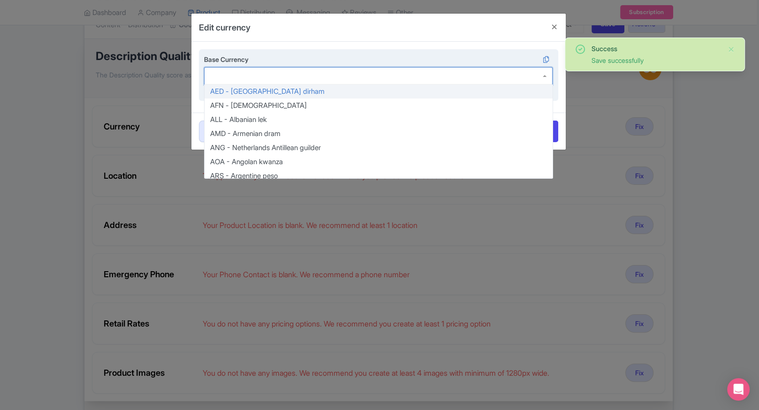
click at [308, 70] on div at bounding box center [378, 76] width 349 height 18
type input "inr"
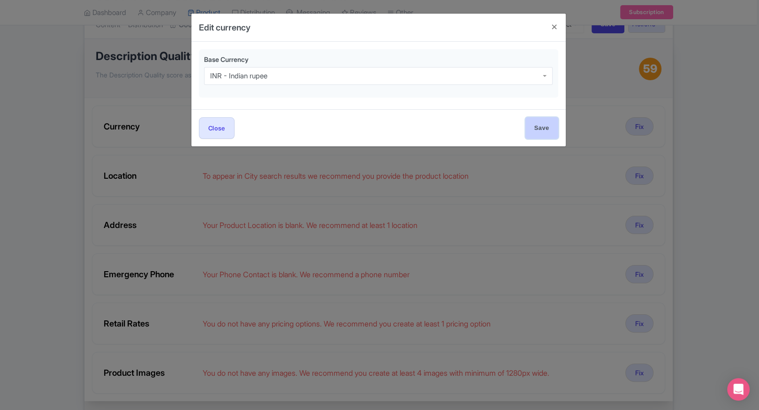
click at [538, 122] on input "Save" at bounding box center [541, 127] width 33 height 21
type input "Save"
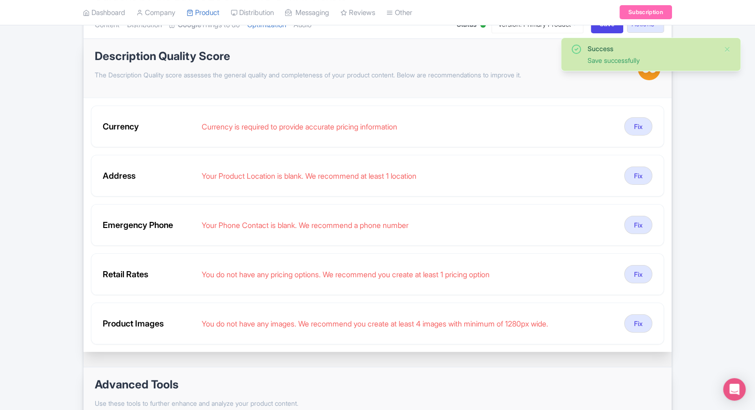
click at [59, 77] on div "Success Save successfully ← Back to Products Gardens by the Bay Singapore Ticke…" at bounding box center [377, 251] width 755 height 564
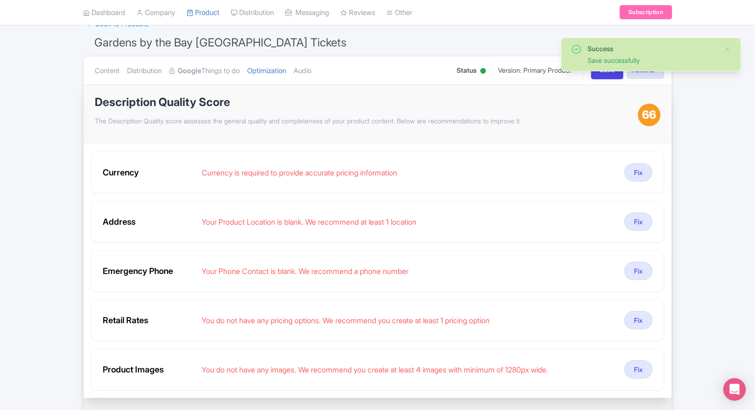
scroll to position [48, 0]
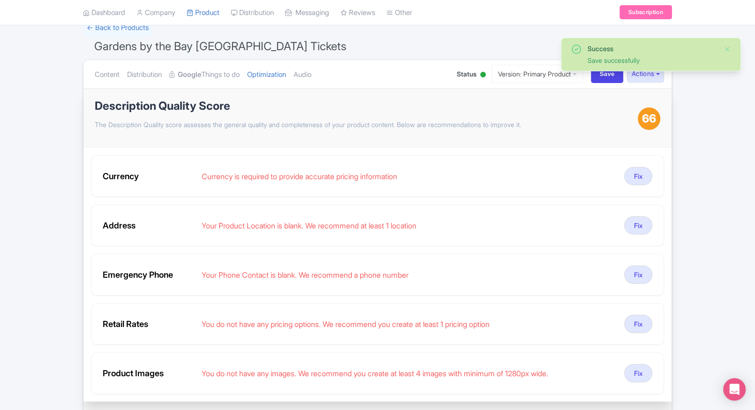
click at [330, 68] on ul "Content Distribution Google Things to do Optimization Audio" at bounding box center [266, 74] width 351 height 29
click at [323, 72] on ul "Content Distribution Google Things to do Optimization Audio" at bounding box center [266, 74] width 351 height 29
click at [309, 78] on link "Audio" at bounding box center [303, 75] width 18 height 30
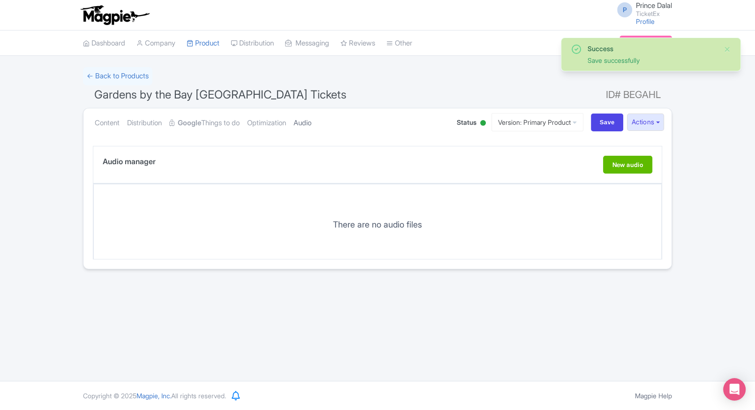
scroll to position [0, 0]
click at [283, 128] on link "Optimization" at bounding box center [266, 123] width 39 height 30
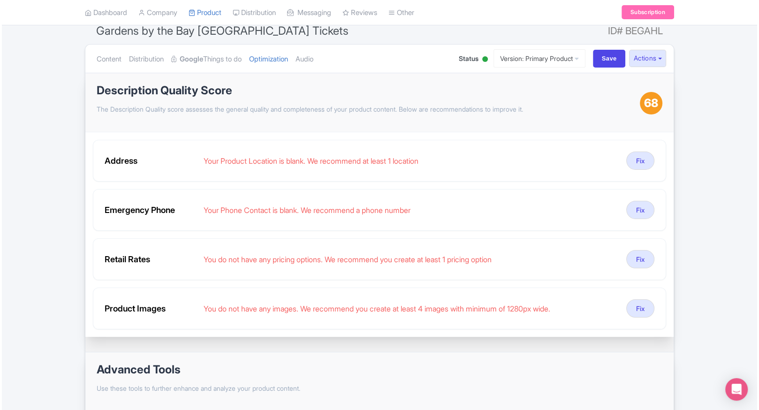
scroll to position [64, 0]
click at [641, 163] on button "Fix" at bounding box center [638, 160] width 28 height 18
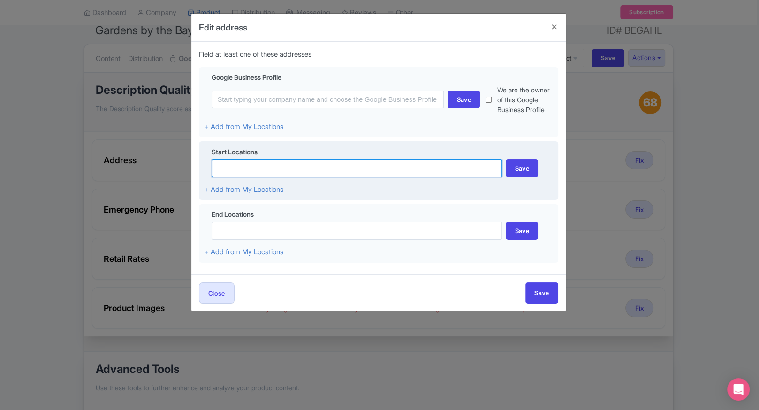
click at [241, 167] on input at bounding box center [356, 168] width 291 height 18
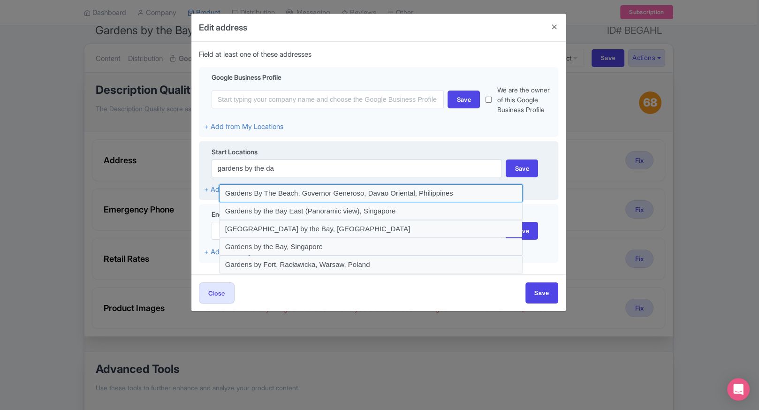
drag, startPoint x: 271, startPoint y: 186, endPoint x: 311, endPoint y: 165, distance: 45.7
click at [311, 165] on div "Start Locations gardens by the da Save + Add from My Locations" at bounding box center [378, 170] width 359 height 59
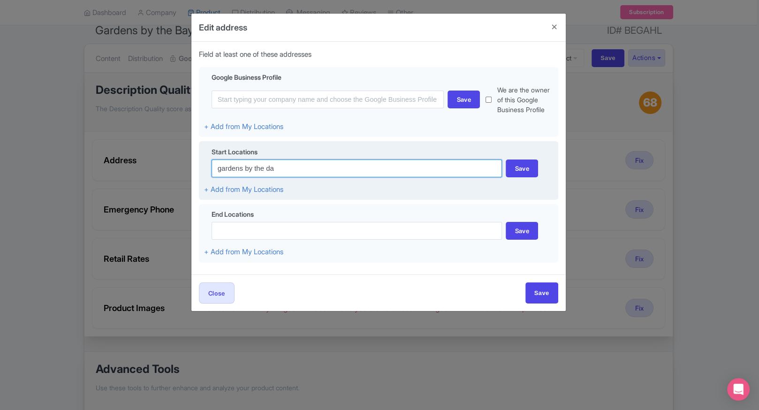
click at [305, 165] on input "gardens by the da" at bounding box center [356, 168] width 291 height 18
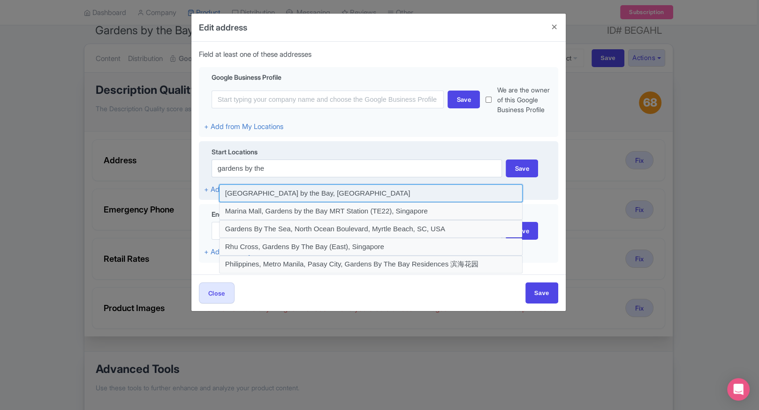
click at [291, 188] on input at bounding box center [371, 193] width 304 height 18
type input "Marina Gardens Drive, Gardens by the Bay, Singapore"
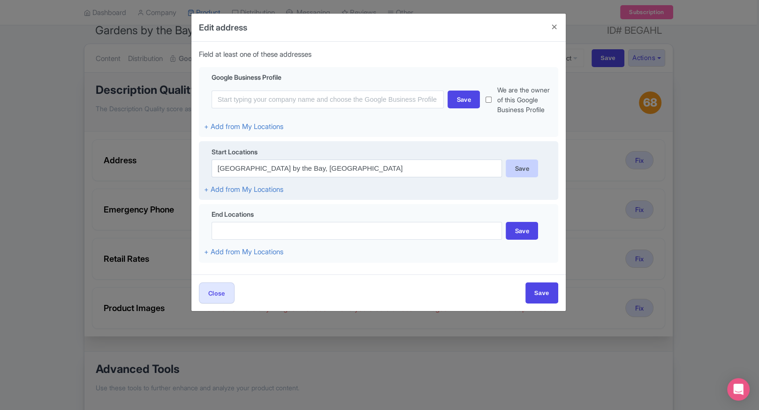
click at [516, 169] on div "Save" at bounding box center [521, 168] width 32 height 18
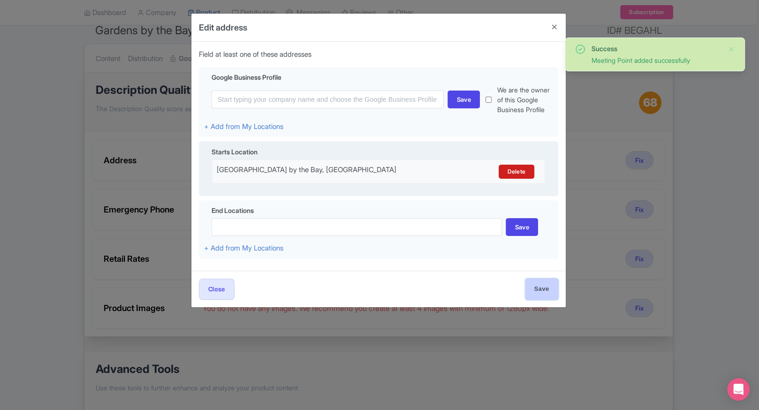
click at [533, 291] on input "Save" at bounding box center [541, 289] width 33 height 21
type input "Save"
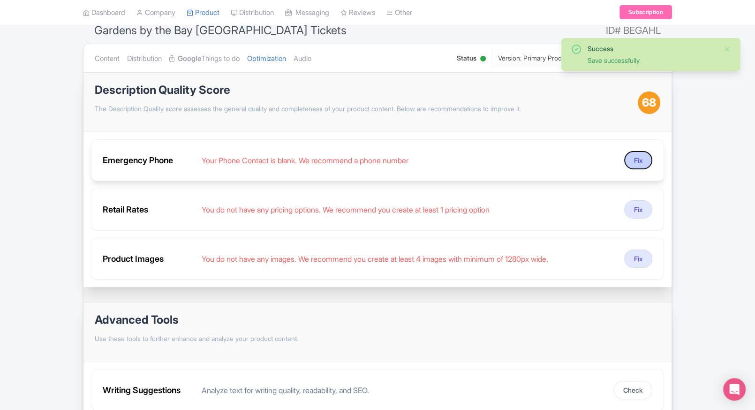
click at [640, 164] on button "Fix" at bounding box center [638, 160] width 28 height 18
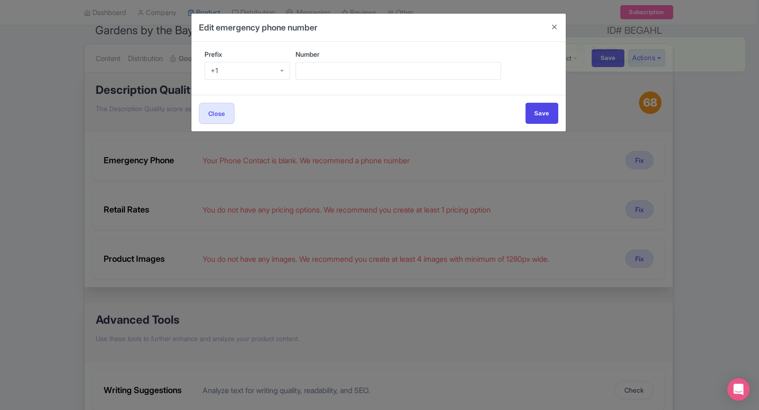
click at [255, 73] on div "+1" at bounding box center [247, 71] width 86 height 18
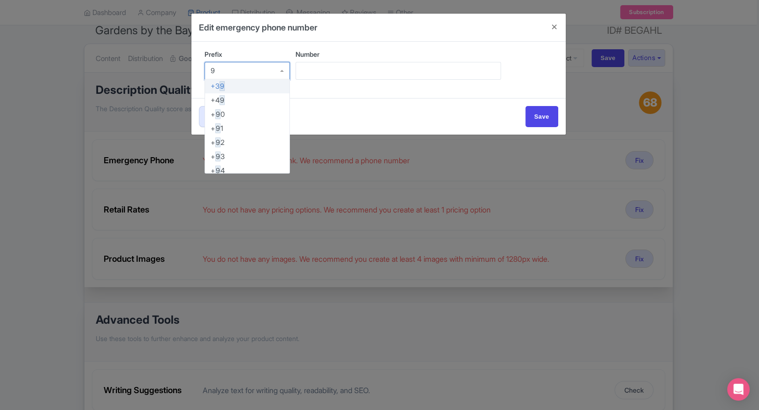
type input "91"
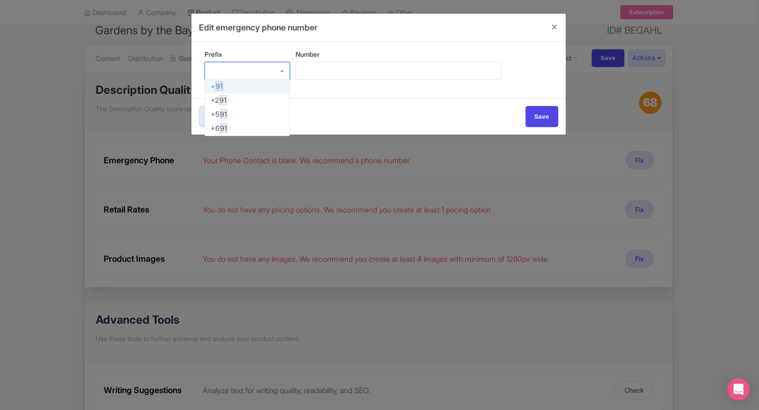
scroll to position [0, 0]
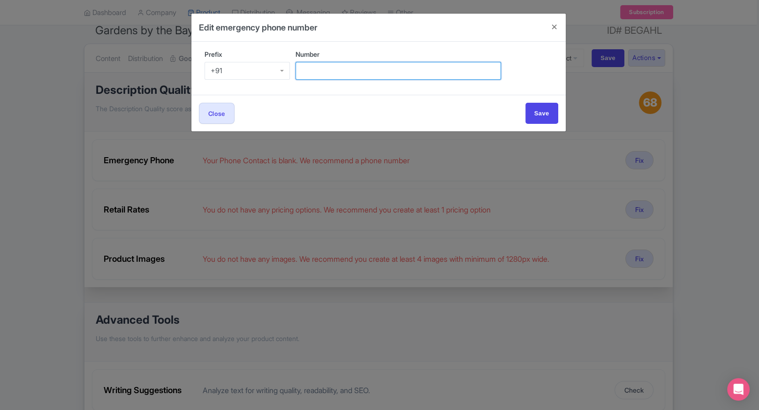
click at [316, 76] on input "Number" at bounding box center [397, 71] width 205 height 18
type input "9509989377"
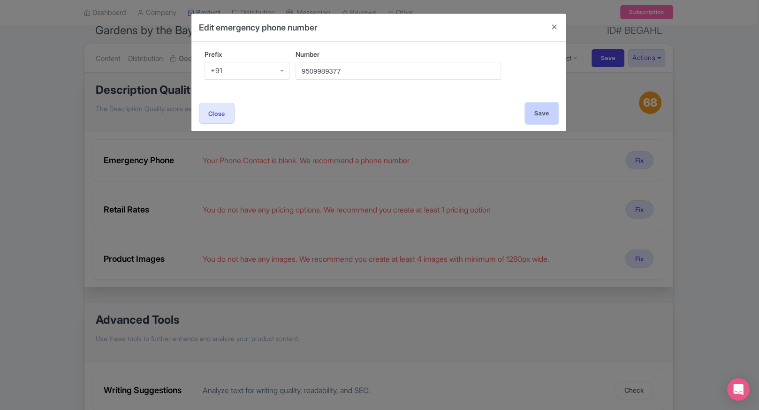
click at [537, 112] on input "Save" at bounding box center [541, 113] width 33 height 21
type input "Save"
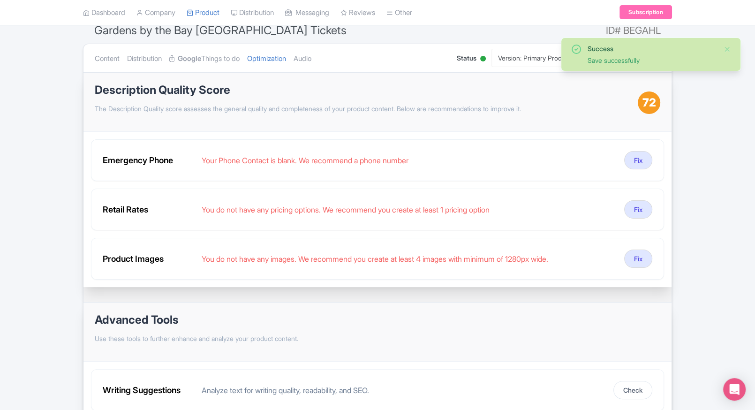
click at [682, 163] on div "Success Save successfully ← Back to Products Gardens by the Bay Singapore Ticke…" at bounding box center [377, 235] width 755 height 465
click at [634, 257] on button "Fix" at bounding box center [638, 258] width 28 height 18
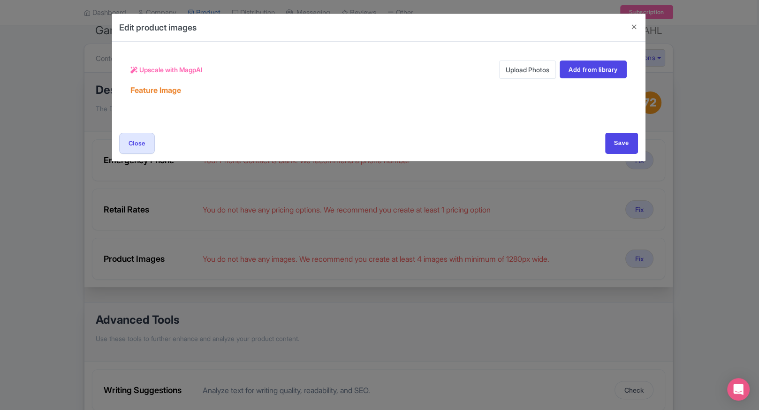
click at [521, 68] on link "Upload Photos" at bounding box center [527, 69] width 57 height 18
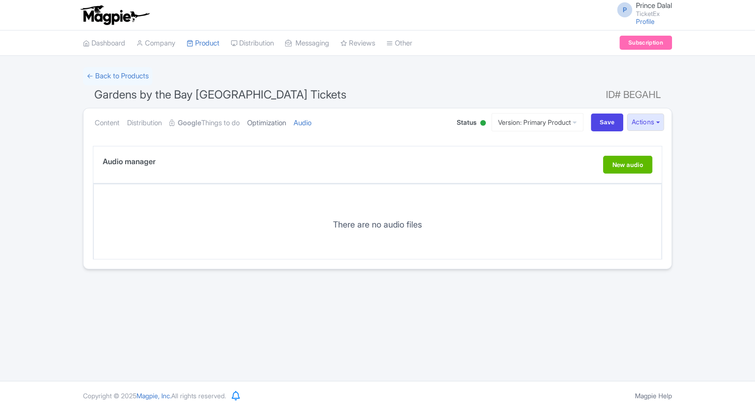
click at [286, 116] on link "Optimization" at bounding box center [266, 123] width 39 height 30
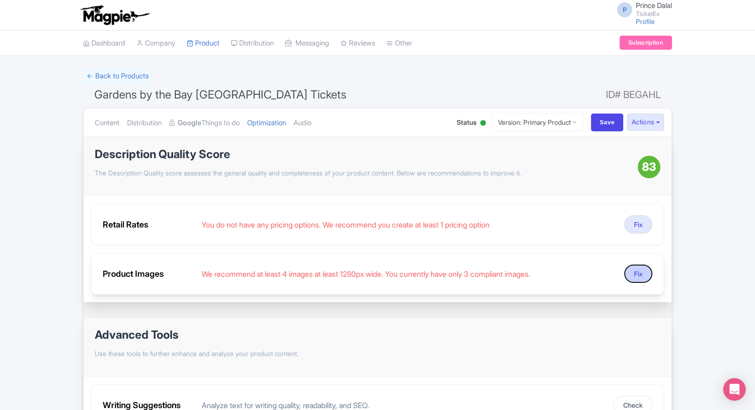
click at [632, 272] on button "Fix" at bounding box center [638, 273] width 28 height 18
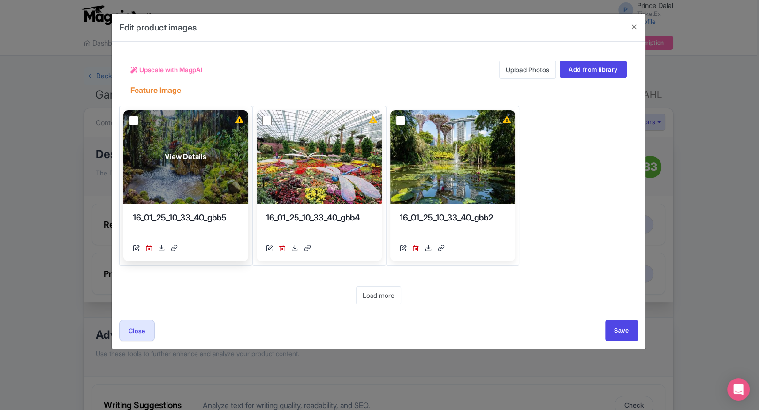
click at [132, 119] on input "checkbox" at bounding box center [133, 120] width 9 height 9
checkbox input "true"
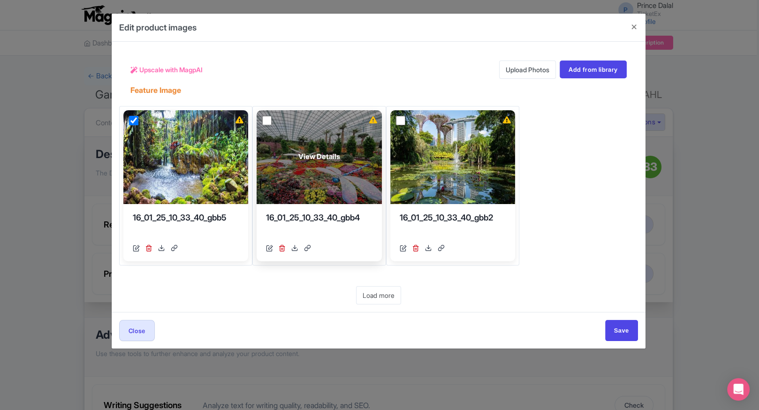
click at [264, 118] on input "checkbox" at bounding box center [266, 120] width 9 height 9
checkbox input "true"
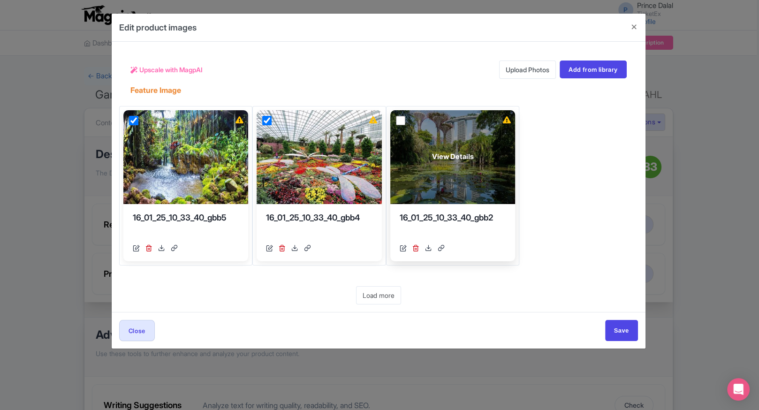
click at [397, 118] on input "checkbox" at bounding box center [400, 120] width 9 height 9
checkbox input "true"
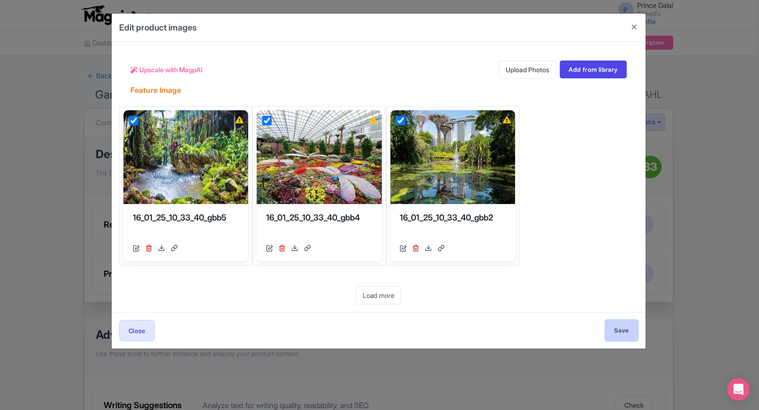
click at [614, 332] on input "Save" at bounding box center [621, 330] width 33 height 21
type input "Save"
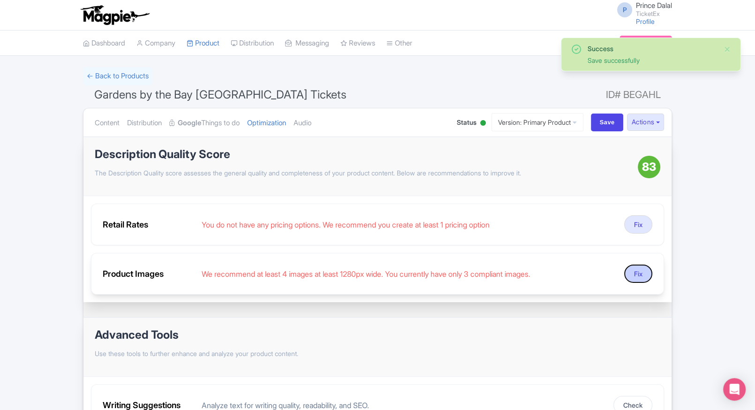
click at [627, 279] on button "Fix" at bounding box center [638, 273] width 28 height 18
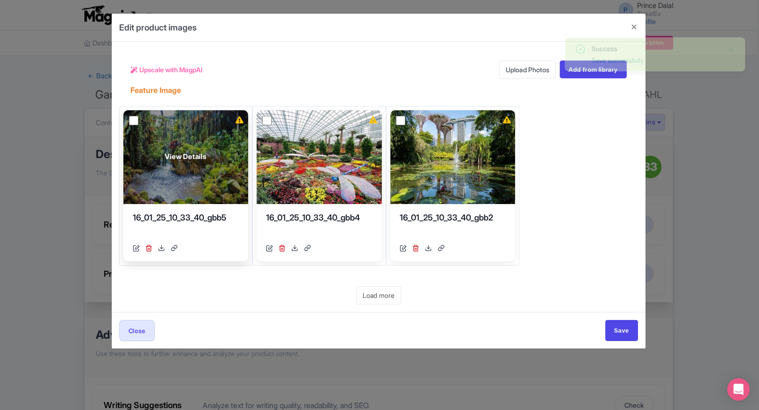
click at [135, 122] on input "checkbox" at bounding box center [133, 120] width 9 height 9
checkbox input "true"
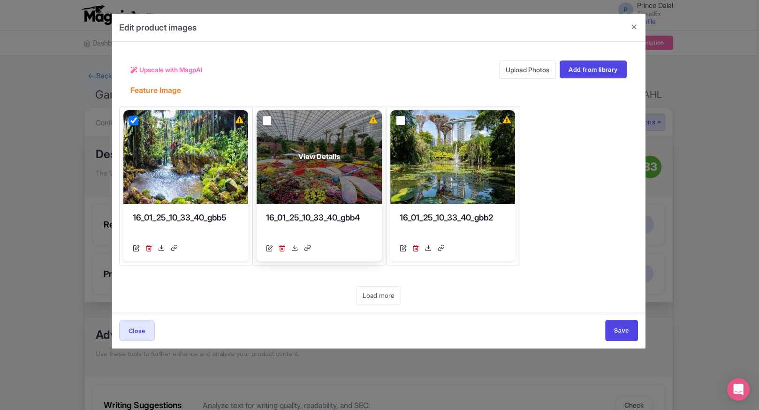
click at [266, 116] on input "checkbox" at bounding box center [266, 120] width 9 height 9
checkbox input "true"
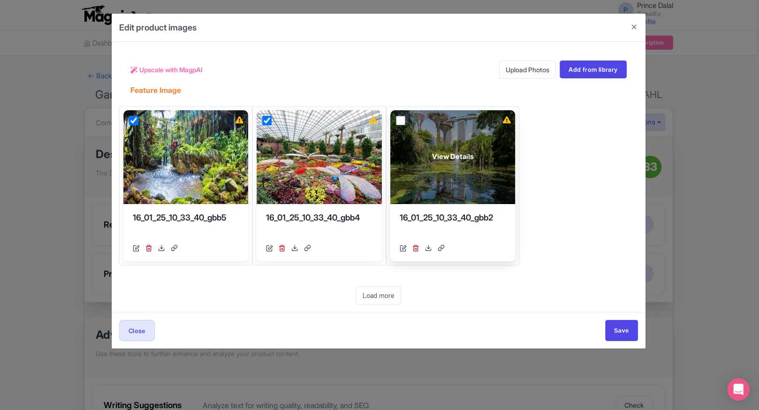
click at [398, 117] on input "checkbox" at bounding box center [400, 120] width 9 height 9
checkbox input "true"
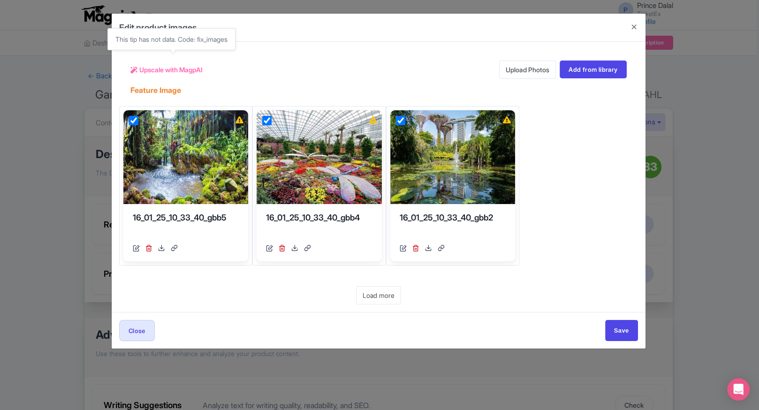
click at [177, 71] on span "Upscale with MagpAI" at bounding box center [170, 70] width 63 height 10
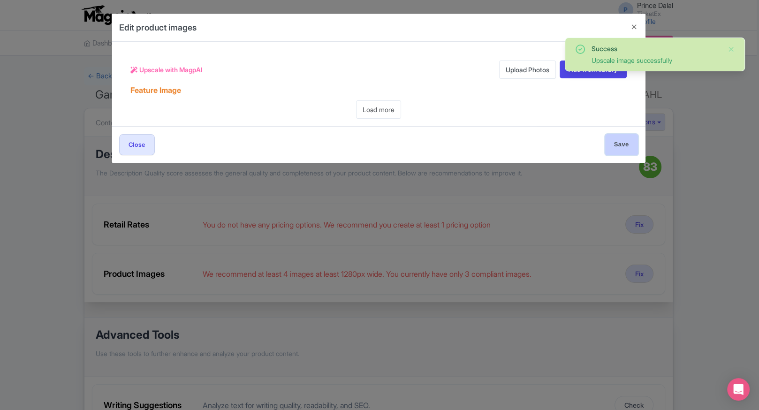
click at [612, 137] on input "Save" at bounding box center [621, 144] width 33 height 21
type input "Save"
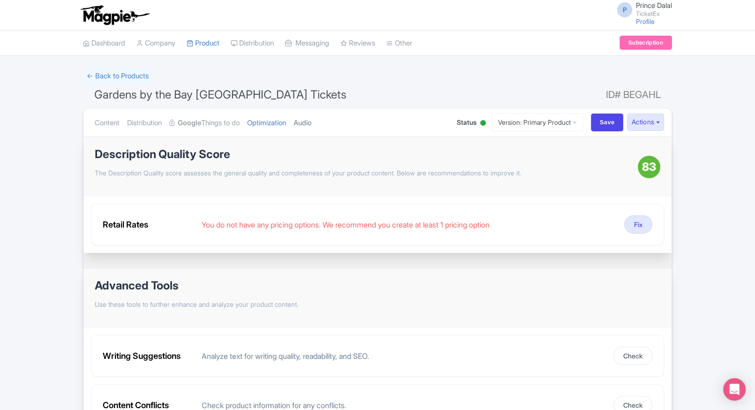
click at [311, 121] on link "Audio" at bounding box center [303, 123] width 18 height 30
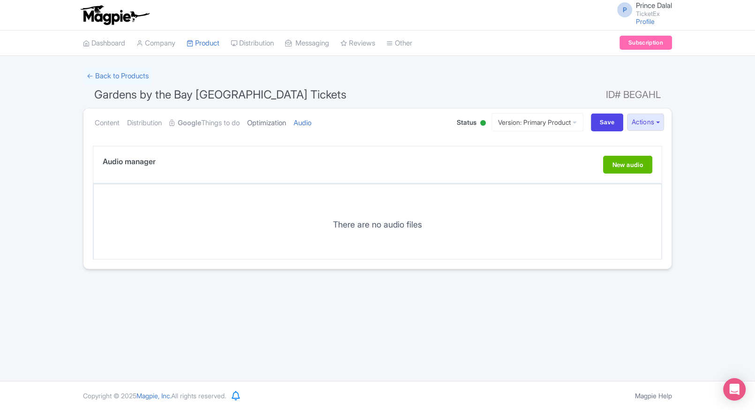
click at [280, 121] on link "Optimization" at bounding box center [266, 123] width 39 height 30
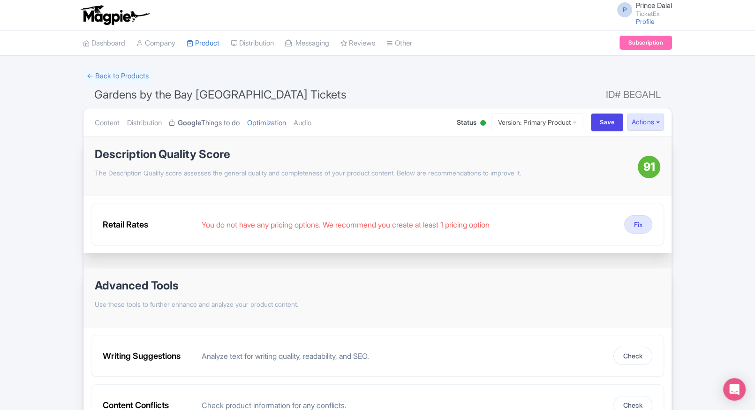
click at [196, 118] on strong "Google" at bounding box center [189, 123] width 23 height 11
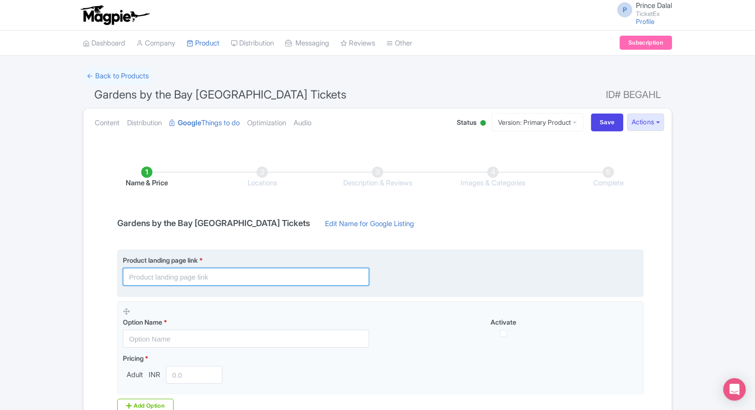
click at [196, 272] on input "text" at bounding box center [246, 277] width 246 height 18
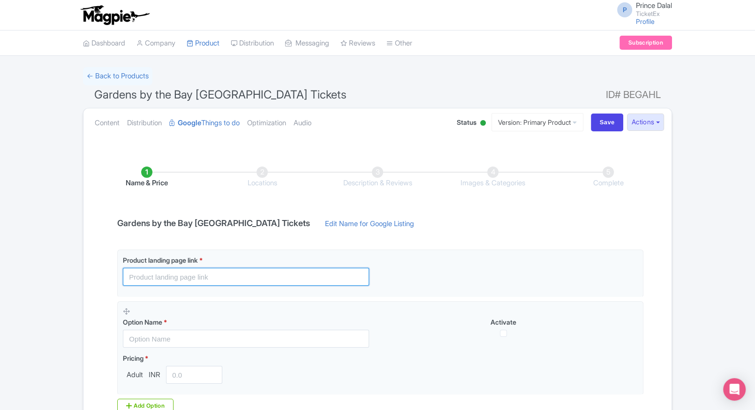
paste input "[URL][DOMAIN_NAME]"
type input "[URL][DOMAIN_NAME]"
click at [80, 259] on div "Success Save successfully ← Back to Products Gardens by the Bay Singapore Ticke…" at bounding box center [377, 275] width 600 height 417
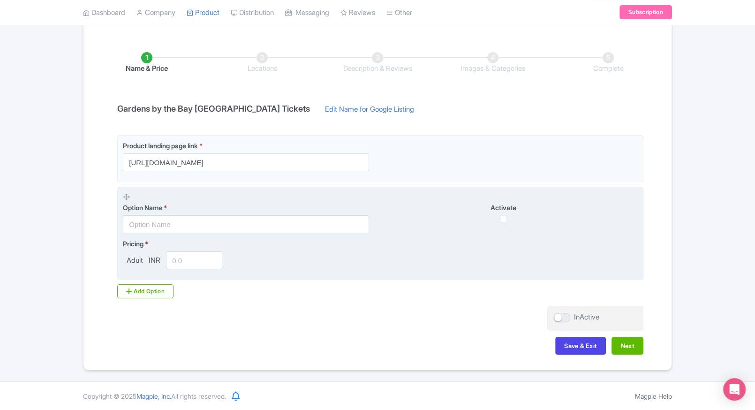
click at [154, 226] on input "text" at bounding box center [246, 224] width 246 height 18
paste input "COMBO: Gardens by the Bay (Flower Dome & Cloud Forest with Jurassic World Exper…"
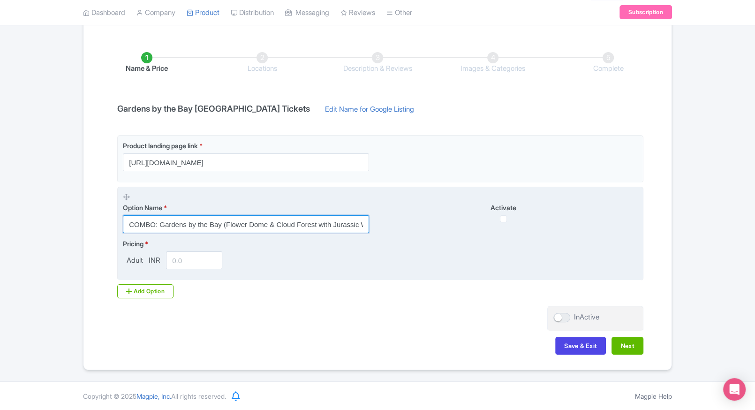
scroll to position [0, 301]
type input "COMBO: Gardens by the Bay (Flower Dome & Cloud Forest with Jurassic World Exper…"
click at [181, 268] on input "number" at bounding box center [194, 260] width 56 height 18
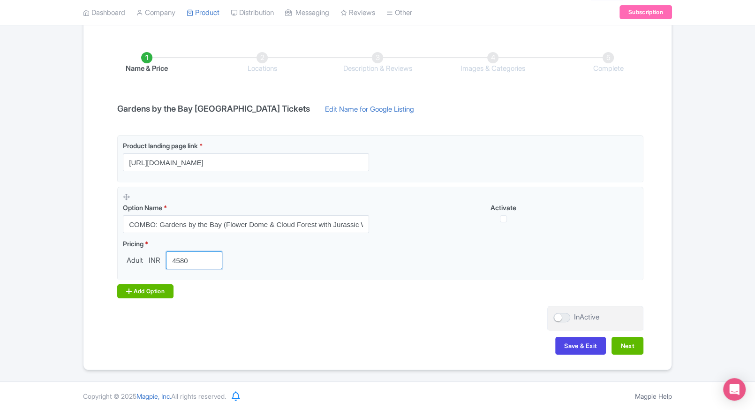
type input "4580"
click at [144, 288] on div "Add Option" at bounding box center [145, 291] width 56 height 14
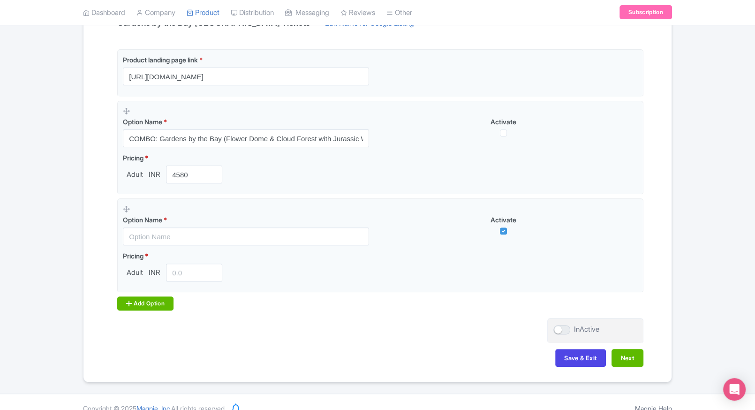
scroll to position [212, 0]
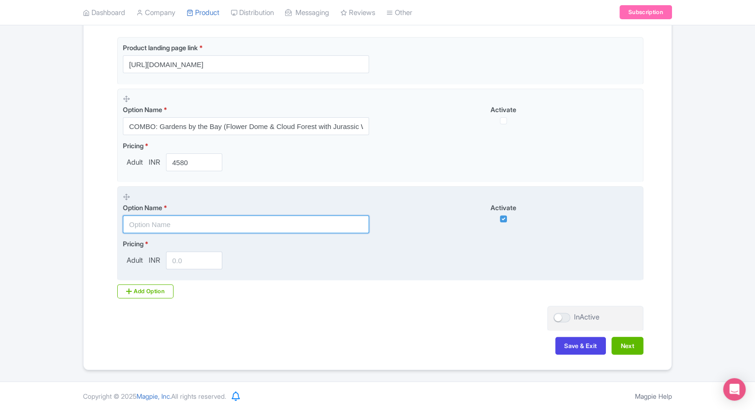
click at [204, 223] on input "text" at bounding box center [246, 224] width 246 height 18
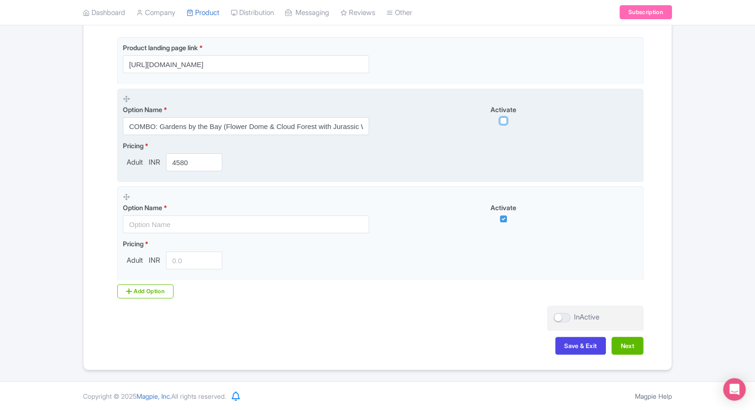
click at [504, 121] on input "checkbox" at bounding box center [503, 120] width 7 height 7
checkbox input "true"
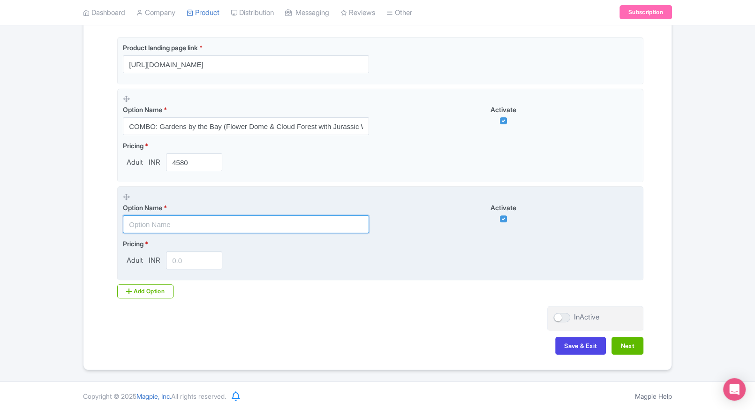
paste input "Gardens by the Bay - Floral Fantasy Admission Tickets"
click at [219, 229] on input "text" at bounding box center [246, 224] width 246 height 18
type input "Gardens by the Bay - Floral Fantasy Admission Tickets"
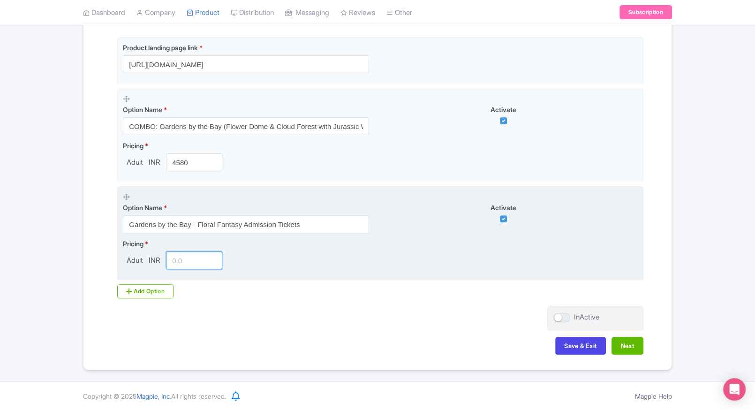
click at [196, 258] on input "number" at bounding box center [194, 260] width 56 height 18
type input "650"
click at [158, 279] on fieldset "Option Name * Gardens by the Bay - Floral Fantasy Admission Tickets Activate Pr…" at bounding box center [380, 233] width 526 height 94
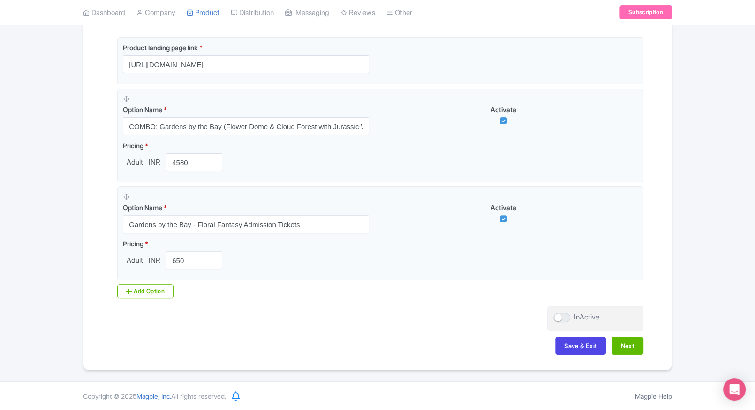
click at [154, 282] on div "Product landing page link * https://www.ticketex.co/activity/211/gardens-by-the…" at bounding box center [378, 167] width 532 height 261
click at [143, 289] on div "Add Option" at bounding box center [145, 291] width 56 height 14
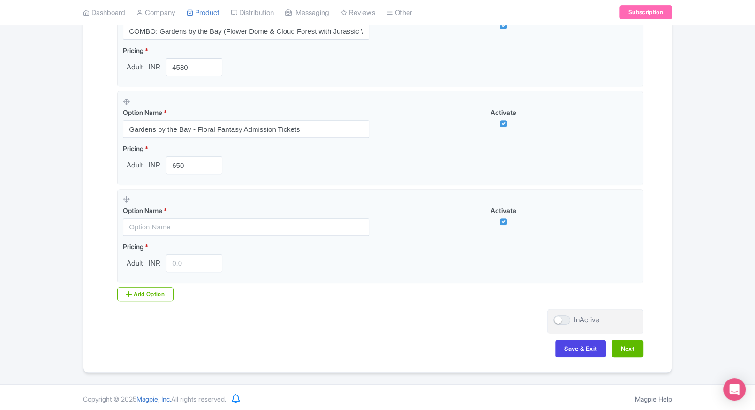
scroll to position [310, 0]
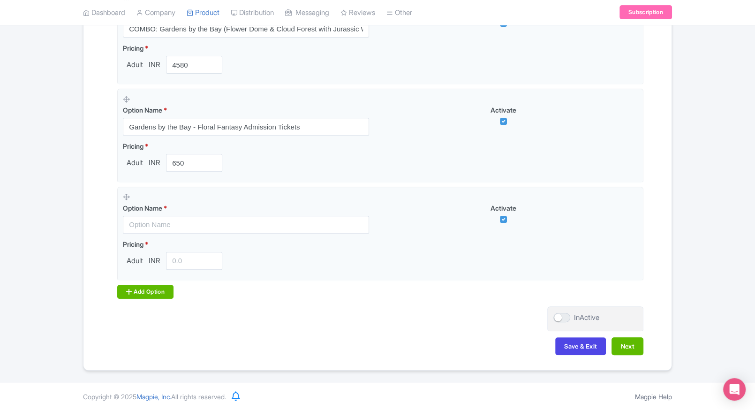
click at [161, 291] on div "Add Option" at bounding box center [145, 292] width 56 height 14
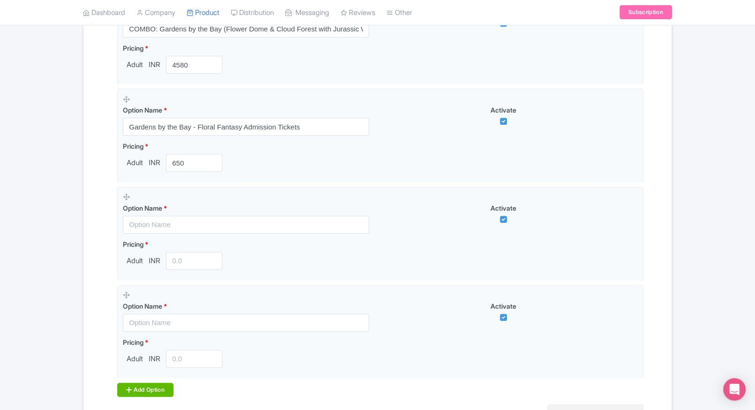
scroll to position [408, 0]
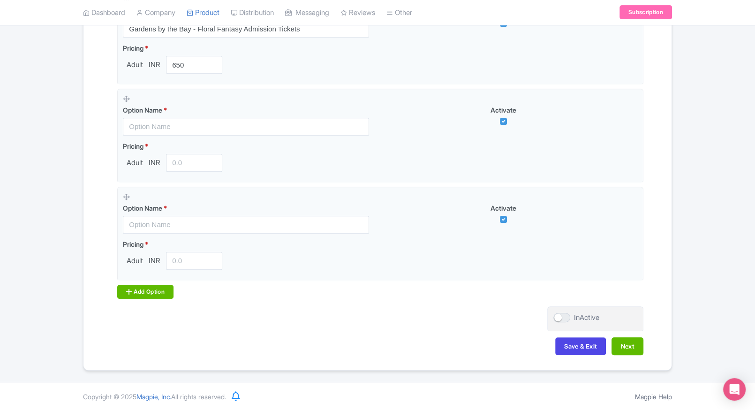
click at [142, 294] on div "Add Option" at bounding box center [145, 292] width 56 height 14
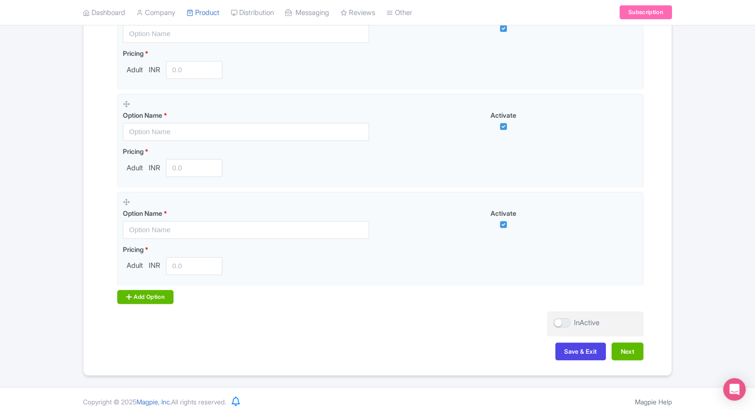
click at [149, 294] on div "Add Option" at bounding box center [145, 297] width 56 height 14
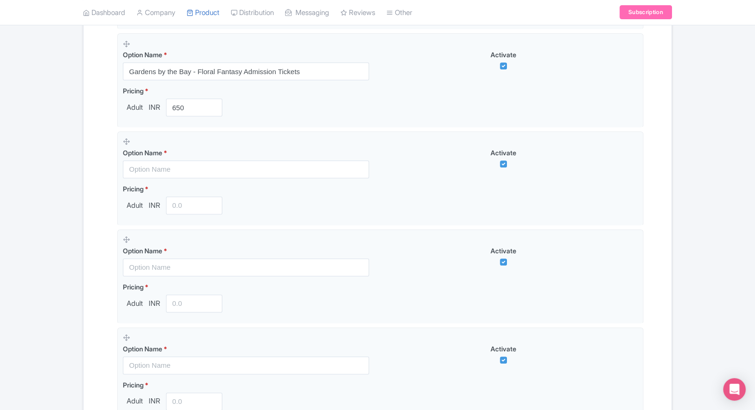
scroll to position [289, 0]
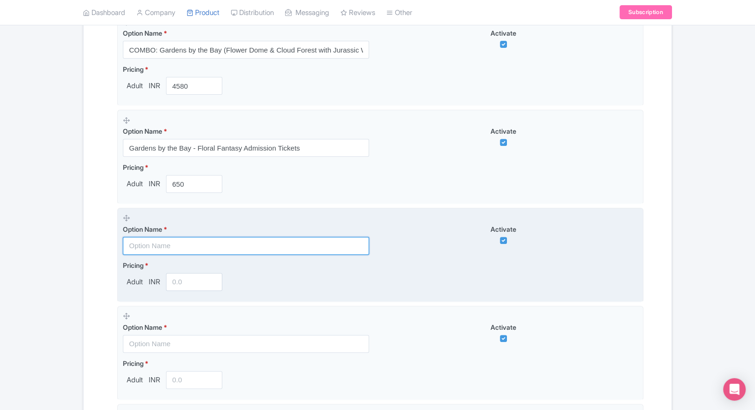
click at [195, 245] on input "text" at bounding box center [246, 246] width 246 height 18
paste input "COMBO: Gardens by the Bay - Floral Fantasy with Entry to [GEOGRAPHIC_DATA]"
type input "COMBO: Gardens by the Bay - Floral Fantasy with Entry to [GEOGRAPHIC_DATA]"
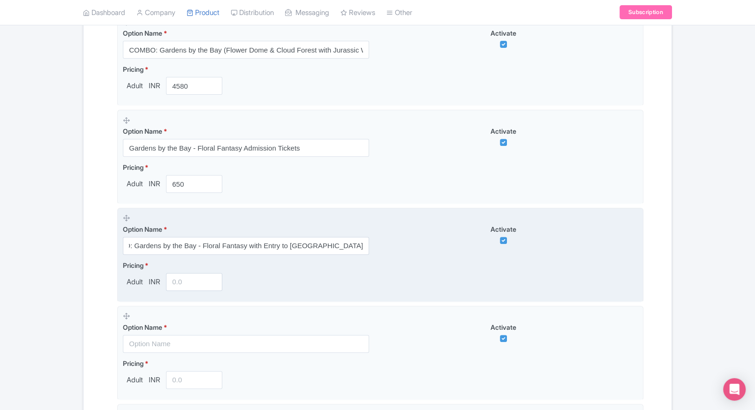
scroll to position [0, 0]
click at [181, 290] on fieldset "Option Name * COMBO: Gardens by the Bay - Floral Fantasy with Entry to National…" at bounding box center [380, 255] width 526 height 94
click at [184, 283] on input "number" at bounding box center [194, 282] width 56 height 18
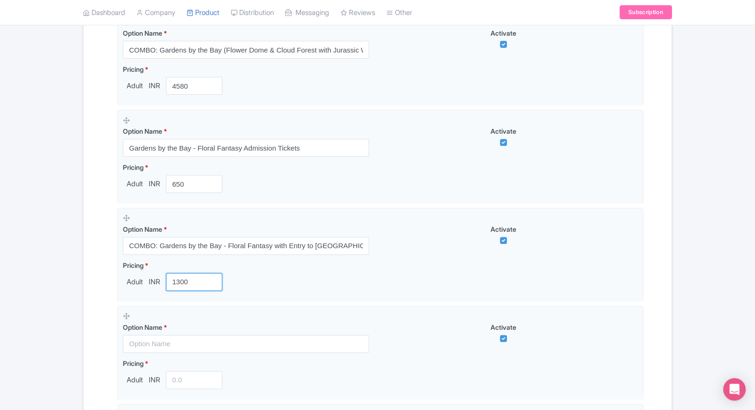
type input "1300"
click at [112, 282] on div "Product landing page link * https://www.ticketex.co/activity/211/gardens-by-the…" at bounding box center [378, 287] width 532 height 653
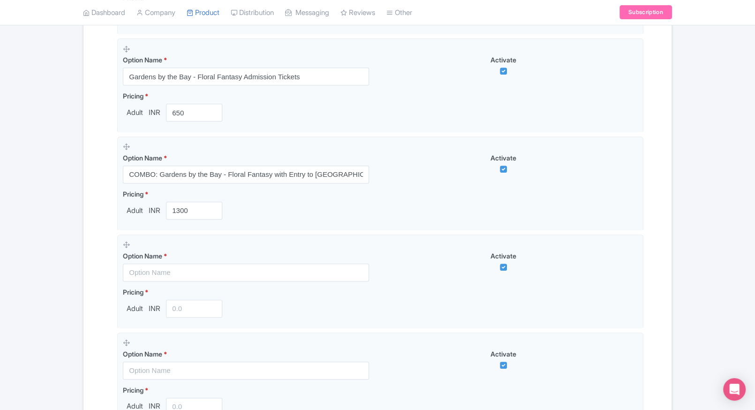
scroll to position [362, 0]
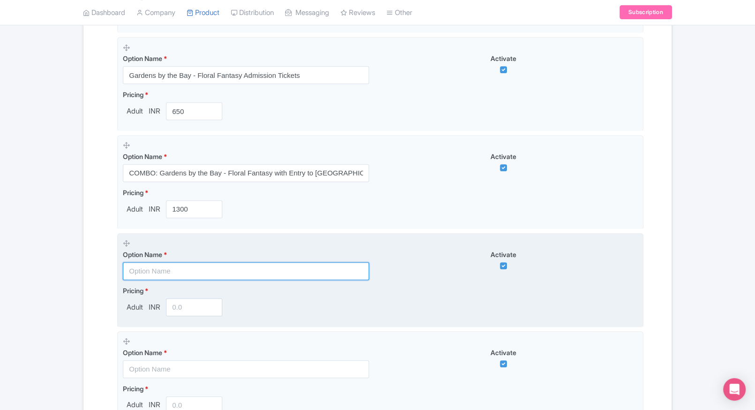
click at [151, 278] on input "text" at bounding box center [246, 271] width 246 height 18
paste input "Flower Dome & Cloud Forest Admission + Jurassic World Experience"
type input "Flower Dome & Cloud Forest Admission + Jurassic World Experience"
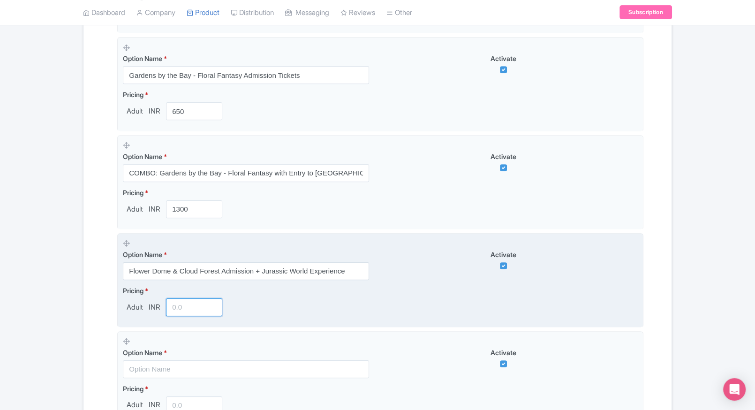
click at [188, 309] on input "number" at bounding box center [194, 307] width 56 height 18
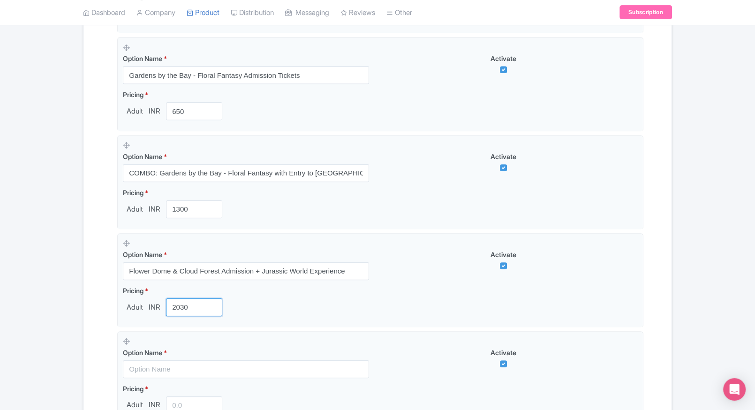
type input "2030"
click at [81, 303] on div "Success Save successfully ← Back to Products Gardens by the Bay Singapore Ticke…" at bounding box center [377, 159] width 600 height 907
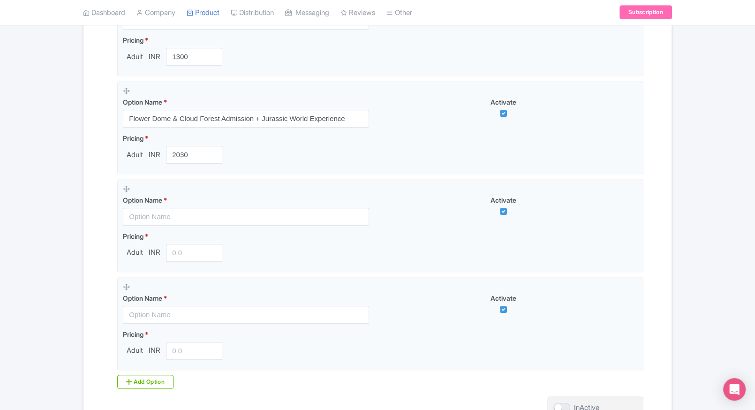
scroll to position [514, 0]
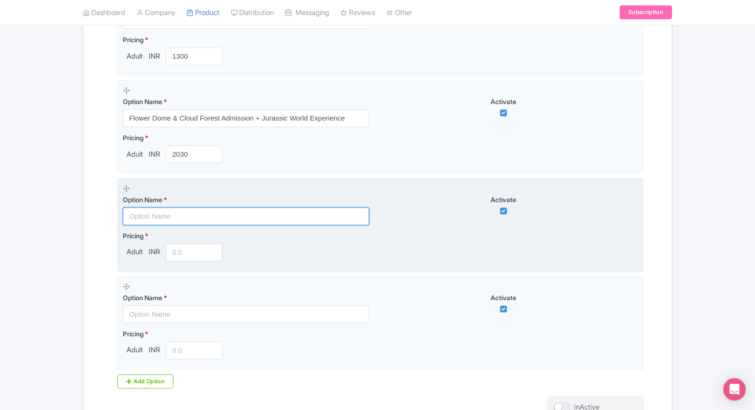
click at [193, 219] on input "text" at bounding box center [246, 216] width 246 height 18
paste input "Combo: Singapore Cable Car Sky Pass (Round-Trip Mount Faber & Sentosa Lines) + …"
type input "Combo: Singapore Cable Car Sky Pass (Round-Trip Mount Faber & Sentosa Lines) + …"
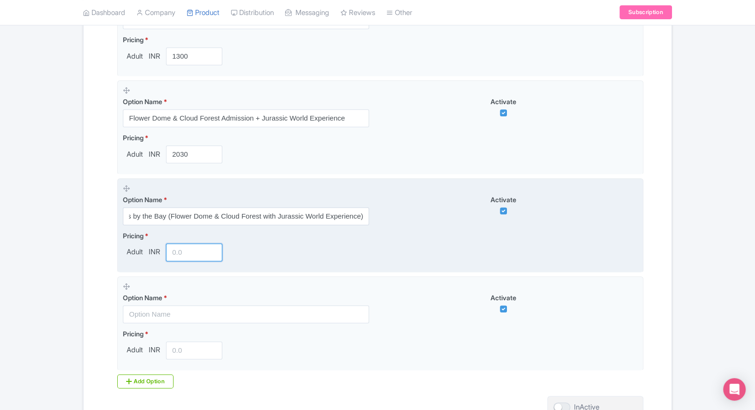
scroll to position [0, 0]
click at [176, 258] on input "number" at bounding box center [194, 252] width 56 height 18
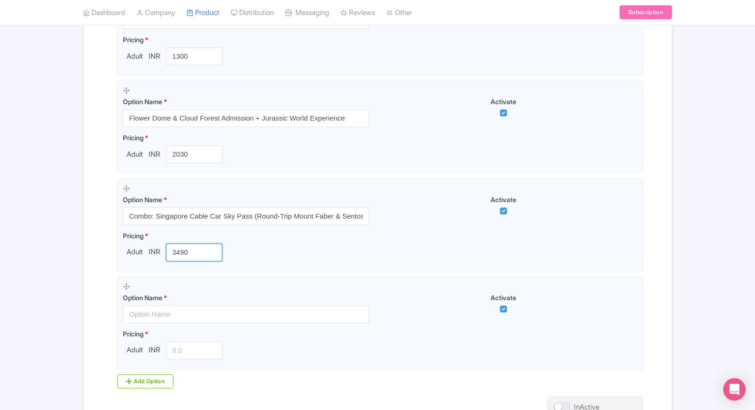
type input "3490"
click at [99, 246] on div "Name & Price Locations Description & Reviews Images & Categories Complete Garde…" at bounding box center [377, 43] width 577 height 821
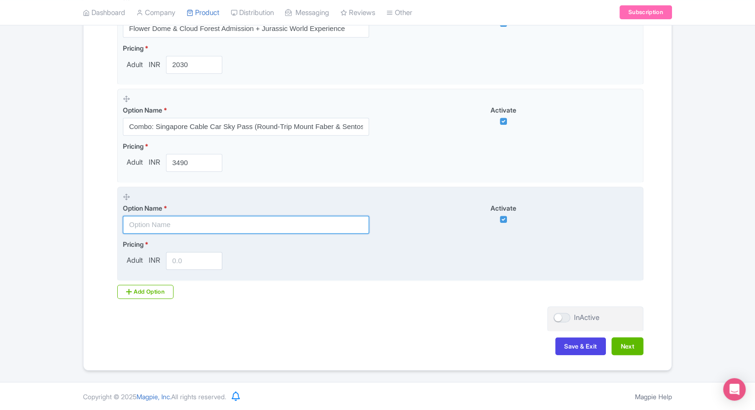
paste input "Combo: Gardens by the Bay (Flower Dome & Cloud Forest with Jurassic World Exper…"
click at [171, 225] on input "text" at bounding box center [246, 225] width 246 height 18
type input "Combo: Gardens by the Bay (Flower Dome & Cloud Forest with Jurassic World Exper…"
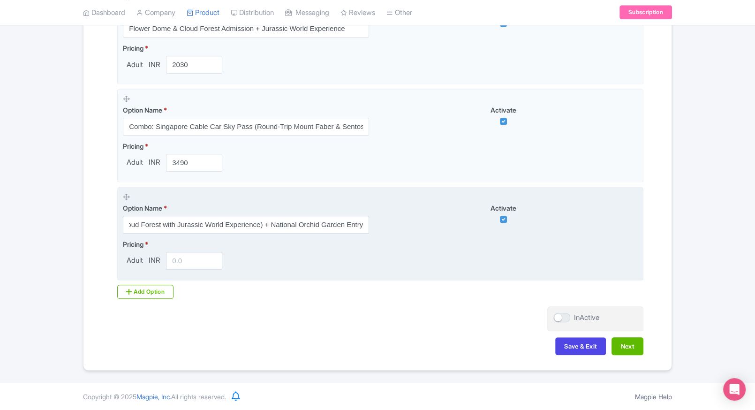
scroll to position [0, 0]
click at [180, 260] on input "number" at bounding box center [194, 261] width 56 height 18
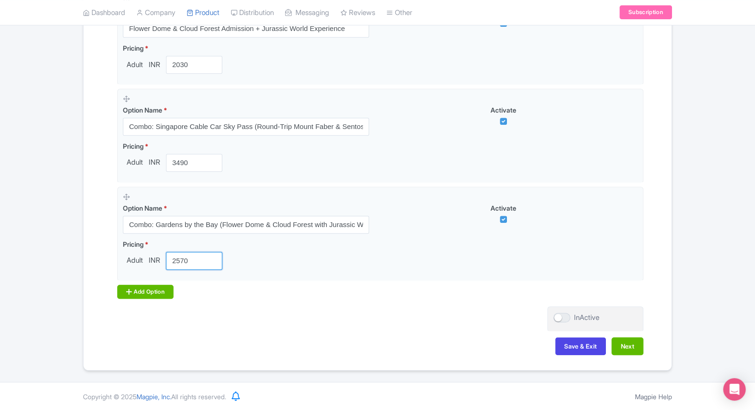
type input "2570"
click at [143, 290] on div "Add Option" at bounding box center [145, 292] width 56 height 14
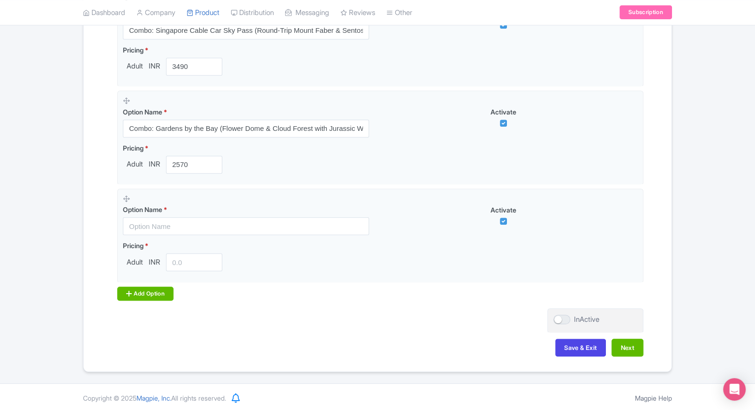
scroll to position [701, 0]
drag, startPoint x: 155, startPoint y: 279, endPoint x: 145, endPoint y: 285, distance: 10.7
click at [145, 285] on div "Add Option" at bounding box center [145, 292] width 56 height 14
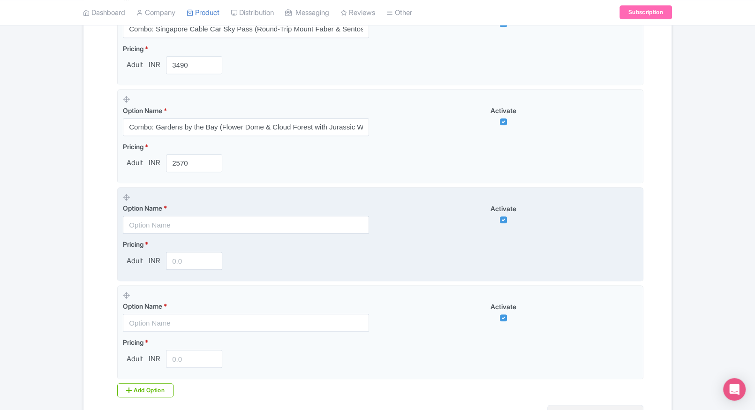
click at [180, 228] on input "text" at bounding box center [246, 225] width 246 height 18
paste input "Combo: [GEOGRAPHIC_DATA] (Open-Dated Ticket) + Gardens by the Bay (Flower Dome …"
click at [206, 227] on input "text" at bounding box center [246, 225] width 246 height 18
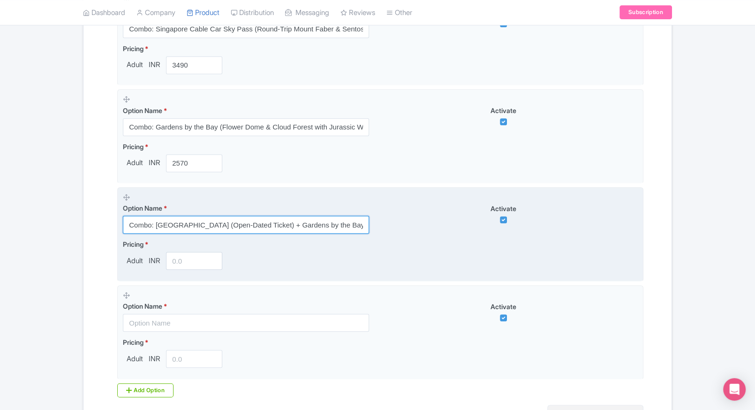
scroll to position [0, 210]
type input "Combo: [GEOGRAPHIC_DATA] (Open-Dated Ticket) + Gardens by the Bay (Flower Dome …"
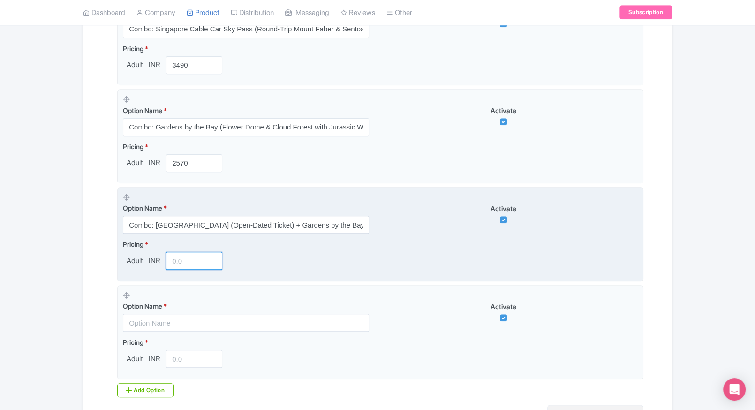
click at [173, 265] on input "number" at bounding box center [194, 261] width 56 height 18
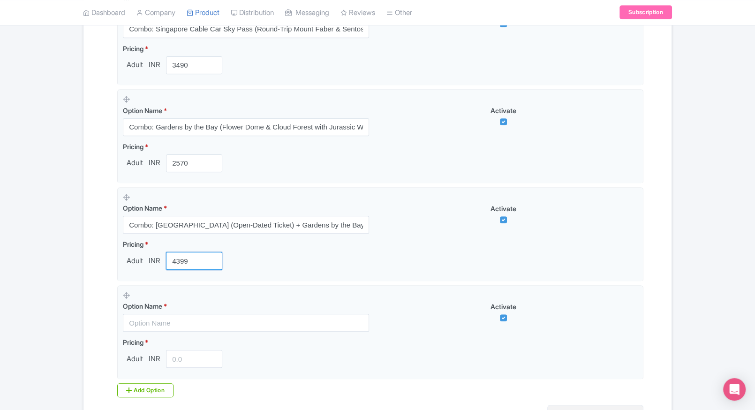
type input "4399"
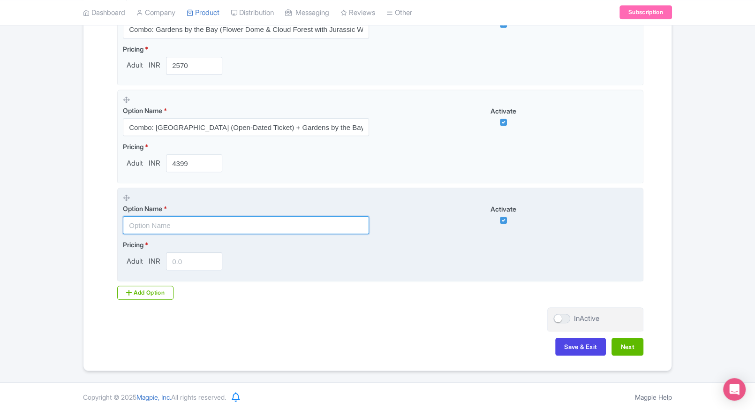
click at [190, 224] on input "text" at bounding box center [246, 225] width 246 height 18
paste input "Combo: [GEOGRAPHIC_DATA] [GEOGRAPHIC_DATA] Entry + Gardens by the Bay (Flower D…"
type input "Combo: [GEOGRAPHIC_DATA] [GEOGRAPHIC_DATA] Entry + Gardens by the Bay (Flower D…"
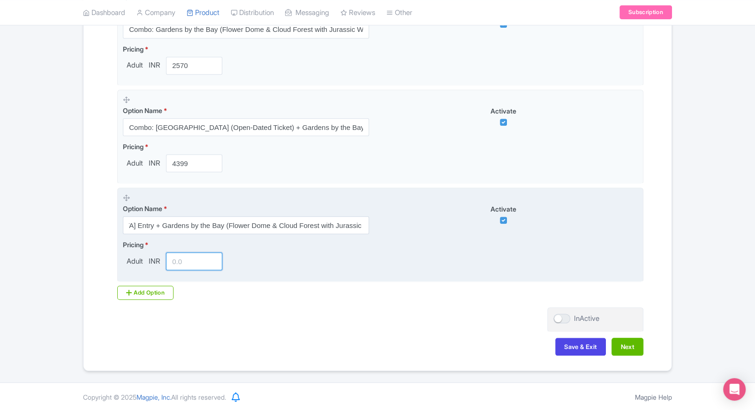
scroll to position [0, 0]
click at [188, 264] on input "number" at bounding box center [194, 261] width 56 height 18
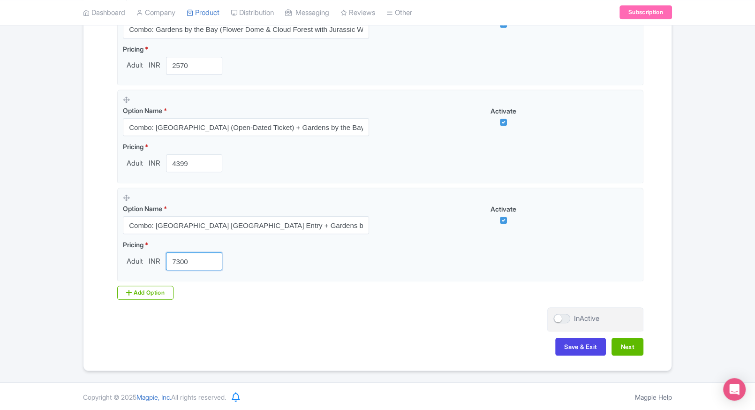
type input "7300"
click at [127, 286] on div "Add Option" at bounding box center [145, 293] width 56 height 14
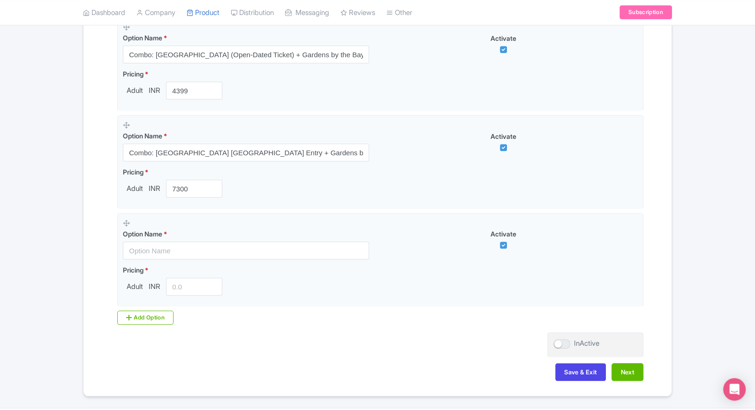
scroll to position [874, 0]
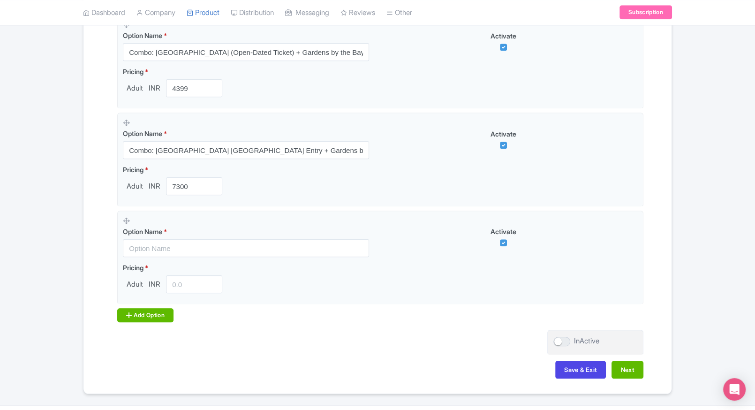
click at [155, 317] on div "Add Option" at bounding box center [145, 315] width 56 height 14
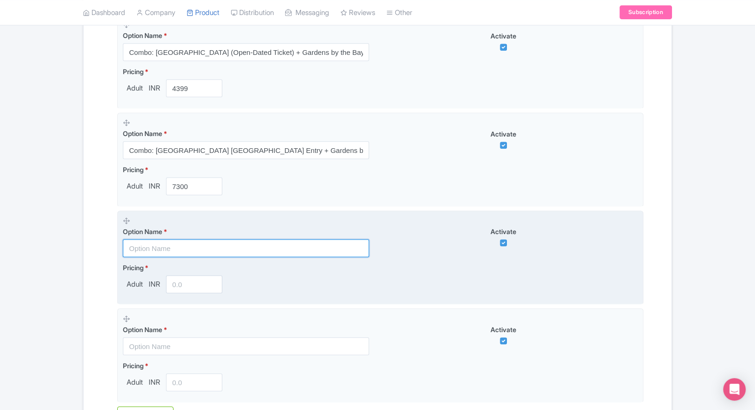
click at [198, 242] on input "text" at bounding box center [246, 248] width 246 height 18
paste input "Flower Dome + Cloud Forest with Jurassic World Experience + [GEOGRAPHIC_DATA]"
type input "Flower Dome + Cloud Forest with Jurassic World Experience + [GEOGRAPHIC_DATA]"
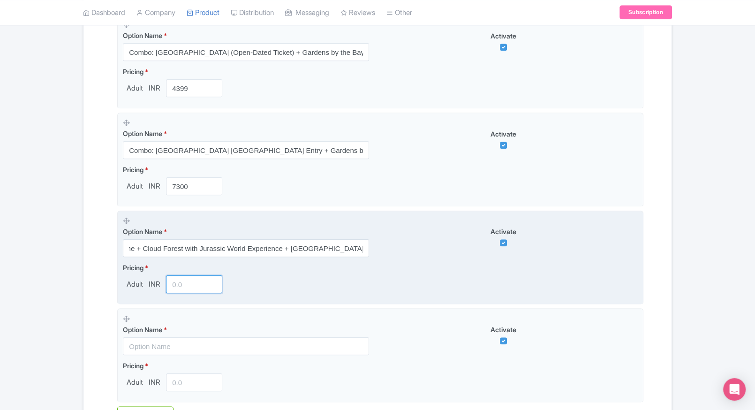
click at [183, 286] on input "number" at bounding box center [194, 284] width 56 height 18
type input "2730"
click at [124, 287] on span "Adult" at bounding box center [135, 284] width 24 height 11
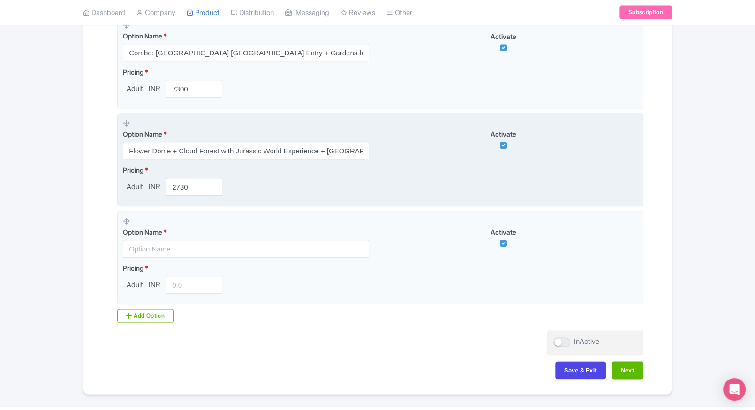
scroll to position [972, 0]
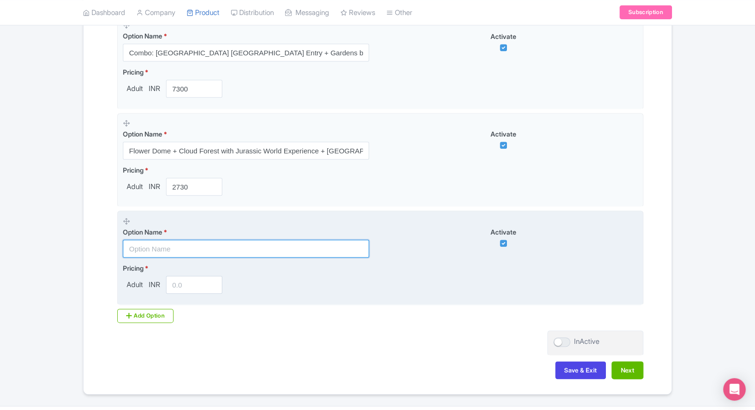
click at [208, 251] on input "text" at bounding box center [246, 249] width 246 height 18
paste input "COMBO: Singapore Flyer + Gardens by the Bay ([GEOGRAPHIC_DATA], Cloud Forest & …"
type input "COMBO: Singapore Flyer + Gardens by the Bay ([GEOGRAPHIC_DATA], Cloud Forest & …"
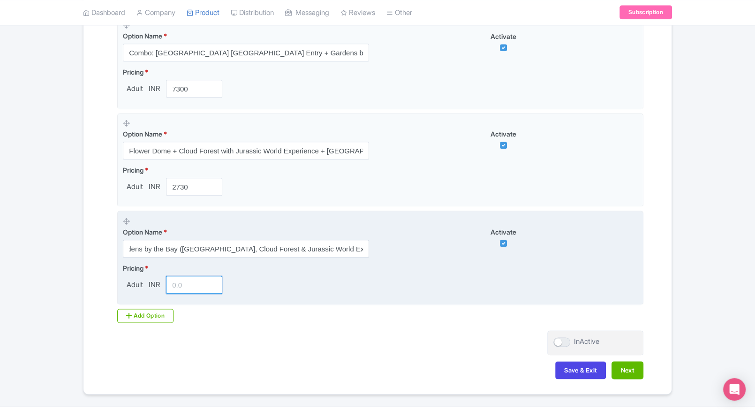
scroll to position [0, 0]
click at [189, 284] on input "number" at bounding box center [194, 285] width 56 height 18
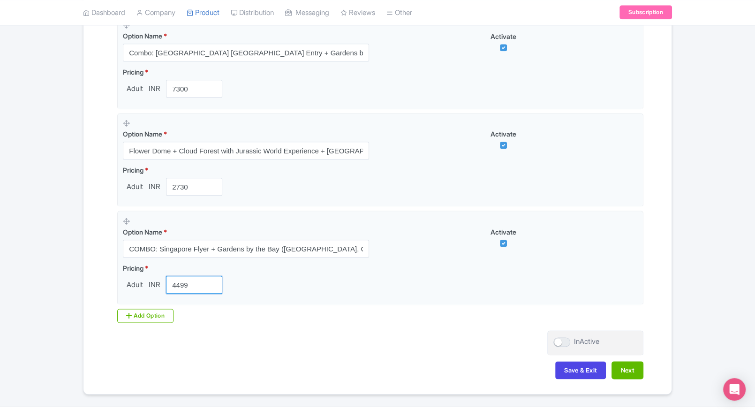
type input "4499"
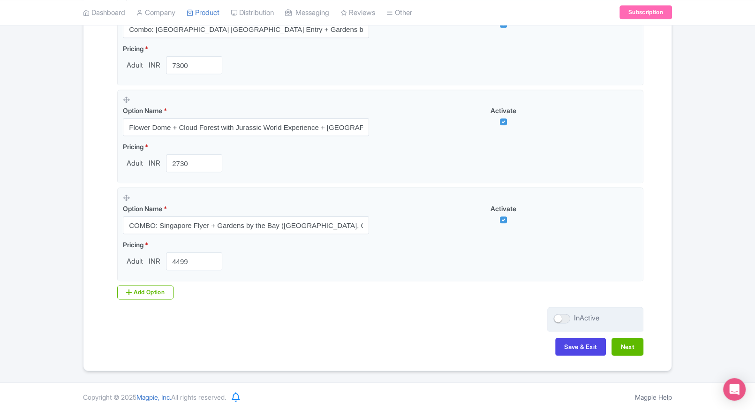
click at [559, 324] on div "InActive" at bounding box center [595, 319] width 96 height 25
click at [561, 319] on div at bounding box center [561, 318] width 17 height 9
click at [559, 319] on input "InActive" at bounding box center [556, 318] width 6 height 6
checkbox input "true"
click at [630, 348] on button "Next" at bounding box center [627, 347] width 32 height 18
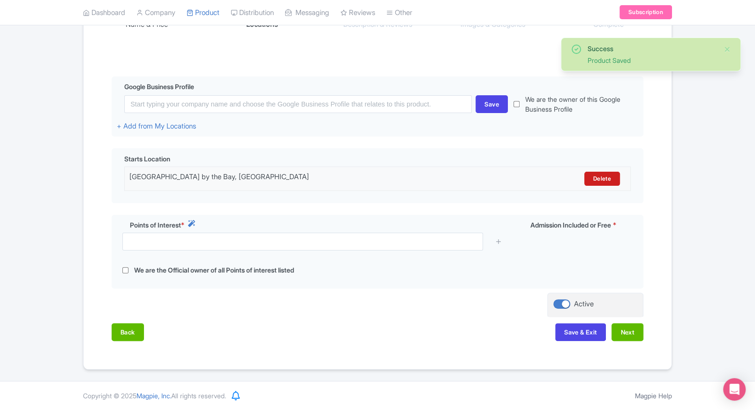
scroll to position [159, 0]
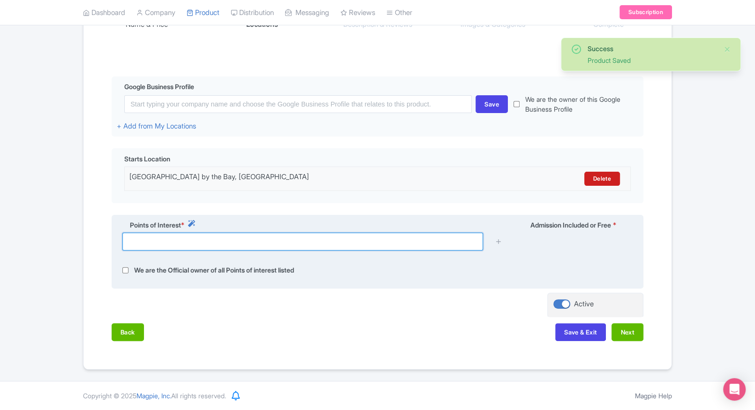
click at [378, 247] on input "text" at bounding box center [302, 242] width 361 height 18
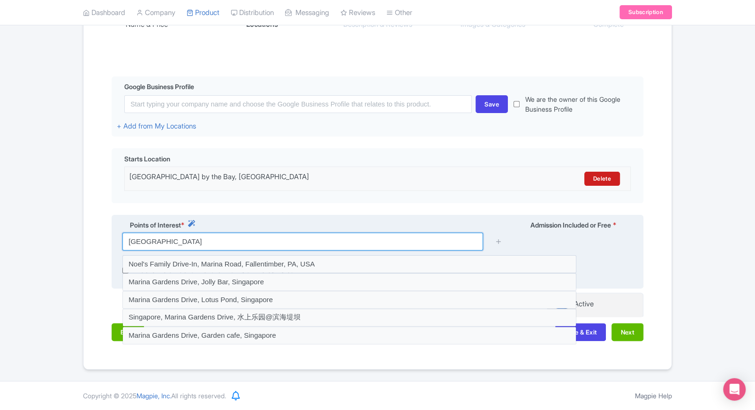
click at [340, 243] on input "marina gardens drive" at bounding box center [302, 242] width 361 height 18
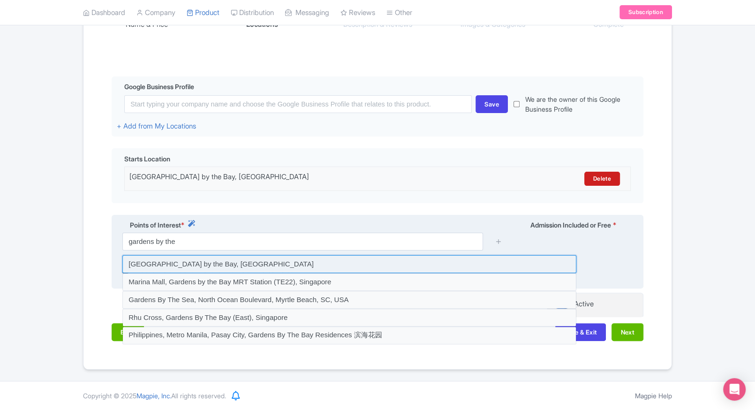
click at [293, 259] on input at bounding box center [349, 264] width 454 height 18
type input "Marina Gardens Drive, Gardens by the Bay, Singapore"
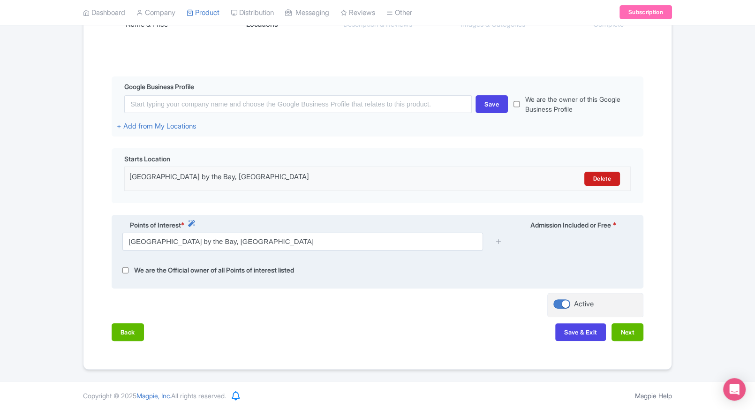
click at [494, 242] on div at bounding box center [498, 242] width 19 height 18
click at [499, 241] on icon at bounding box center [498, 241] width 7 height 7
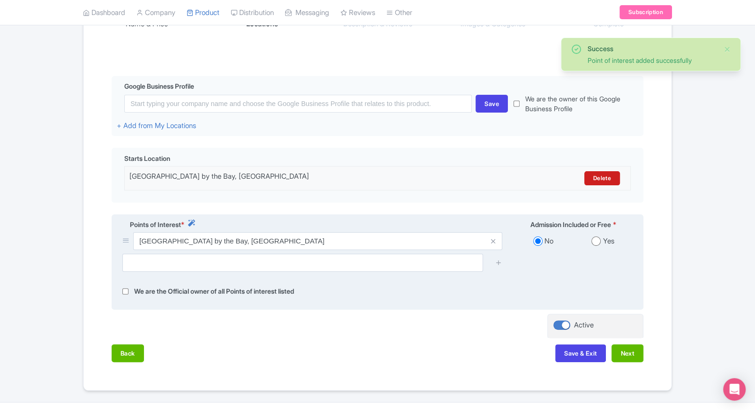
click at [600, 238] on input "radio" at bounding box center [595, 240] width 9 height 9
radio input "true"
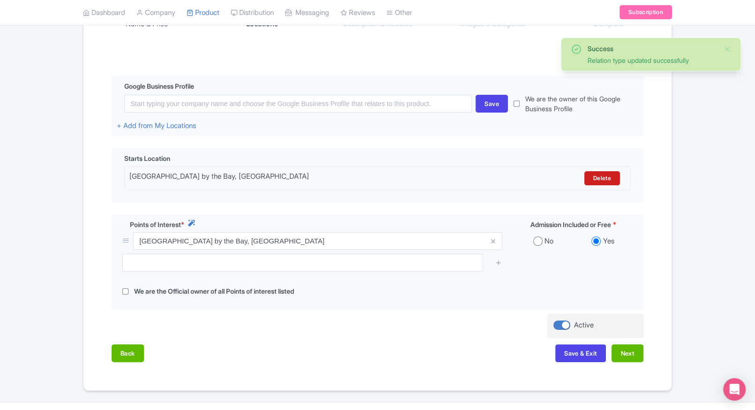
click at [621, 362] on div "Back Save & Exit Next" at bounding box center [378, 357] width 532 height 27
click at [633, 351] on button "Next" at bounding box center [627, 353] width 32 height 18
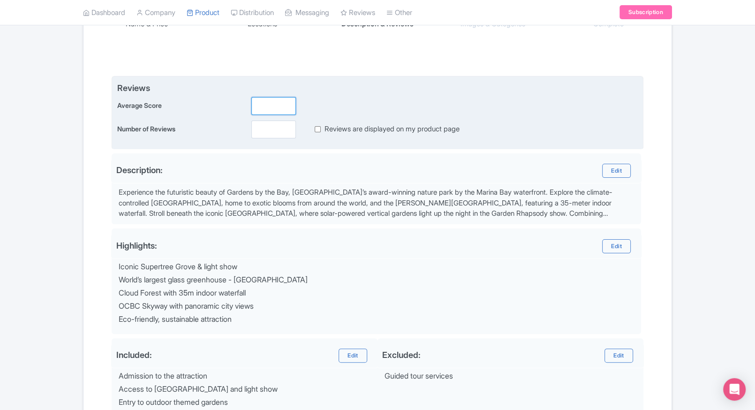
click at [253, 106] on input "number" at bounding box center [273, 106] width 45 height 18
type input "2"
click at [267, 134] on input "number" at bounding box center [273, 130] width 45 height 18
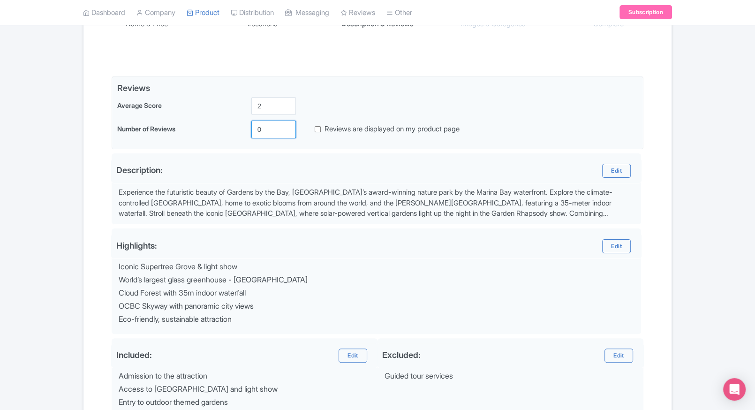
type input "0"
click at [648, 163] on div "Name & Price Locations Description & Reviews Images & Categories Complete Edit …" at bounding box center [377, 234] width 577 height 490
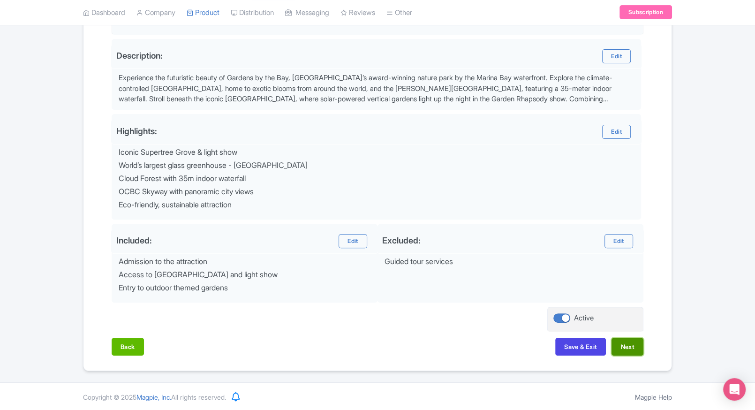
click at [626, 349] on button "Next" at bounding box center [627, 347] width 32 height 18
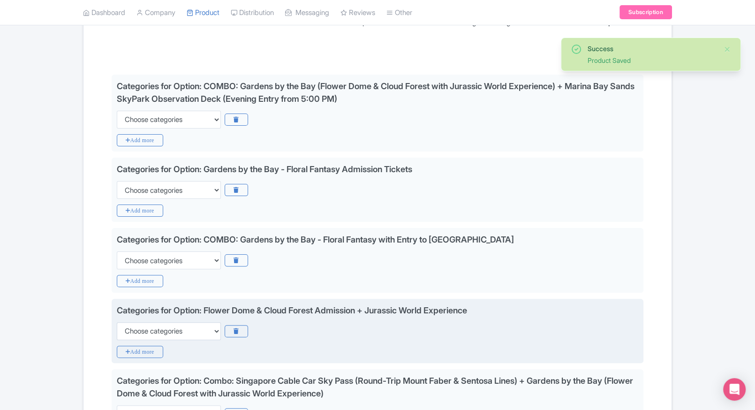
scroll to position [158, 0]
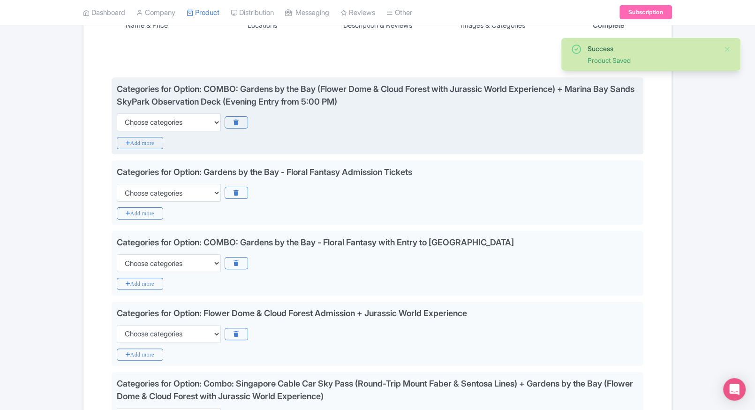
click at [165, 133] on div "Categories for Option: COMBO: Gardens by the Bay (Flower Dome & Cloud Forest wi…" at bounding box center [378, 115] width 532 height 77
click at [184, 122] on select "Choose categories Adults Only Animals Audio Guide Beaches Bike Tours Boat Tours…" at bounding box center [169, 122] width 104 height 18
select select "family-friendly"
click at [117, 113] on select "Choose categories Adults Only Animals Audio Guide Beaches Bike Tours Boat Tours…" at bounding box center [169, 122] width 104 height 18
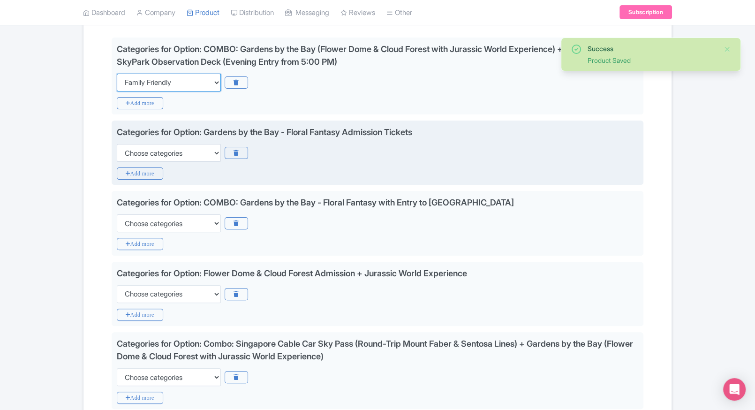
scroll to position [198, 0]
click at [161, 156] on select "Choose categories Adults Only Animals Audio Guide Beaches Bike Tours Boat Tours…" at bounding box center [169, 152] width 104 height 18
select select "family-friendly"
click at [117, 143] on select "Choose categories Adults Only Animals Audio Guide Beaches Bike Tours Boat Tours…" at bounding box center [169, 152] width 104 height 18
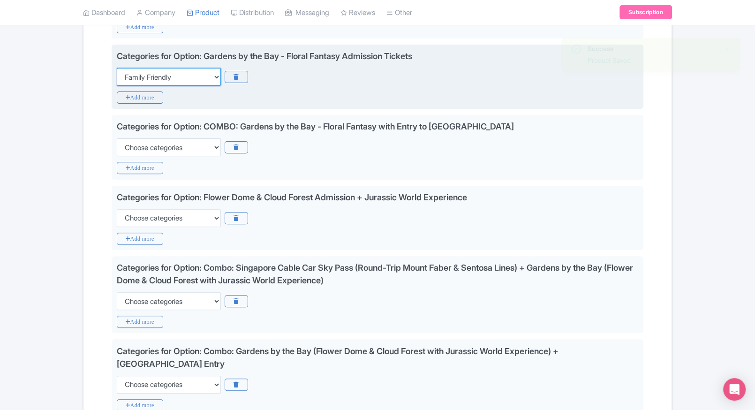
scroll to position [283, 0]
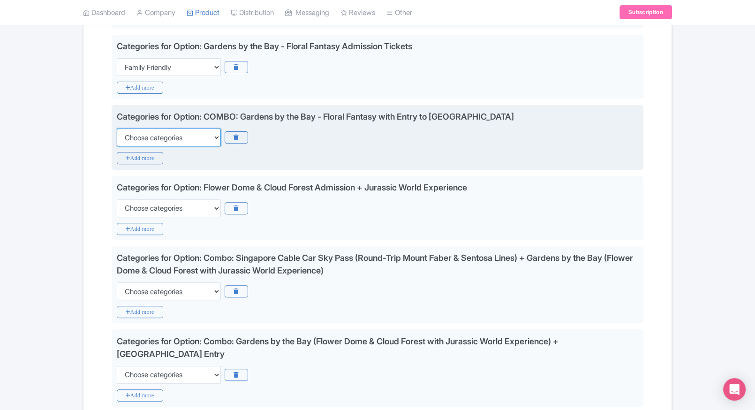
click at [190, 142] on select "Choose categories Adults Only Animals Audio Guide Beaches Bike Tours Boat Tours…" at bounding box center [169, 137] width 104 height 18
select select "family-friendly"
click at [117, 128] on select "Choose categories Adults Only Animals Audio Guide Beaches Bike Tours Boat Tours…" at bounding box center [169, 137] width 104 height 18
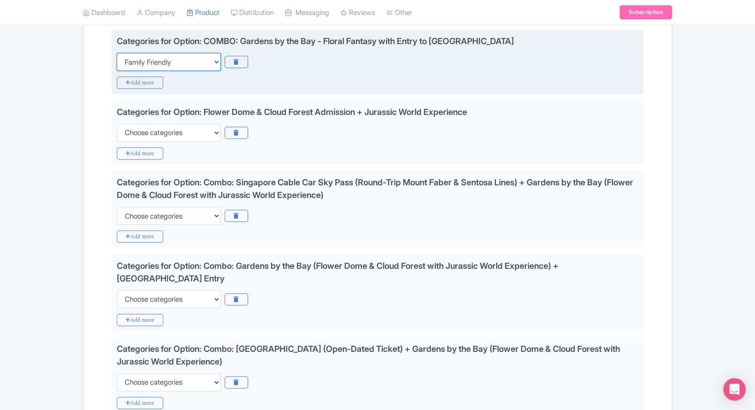
scroll to position [361, 0]
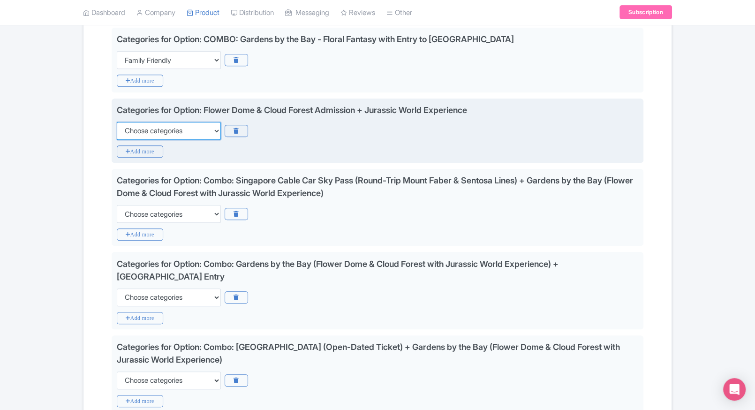
click at [175, 133] on select "Choose categories Adults Only Animals Audio Guide Beaches Bike Tours Boat Tours…" at bounding box center [169, 131] width 104 height 18
select select "family-friendly"
click at [117, 122] on select "Choose categories Adults Only Animals Audio Guide Beaches Bike Tours Boat Tours…" at bounding box center [169, 131] width 104 height 18
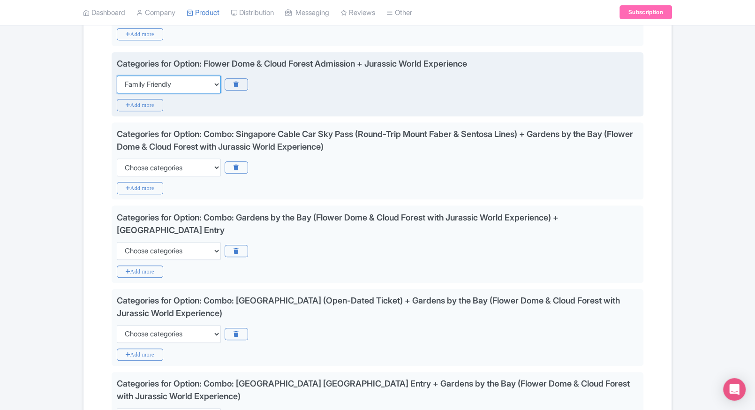
scroll to position [413, 0]
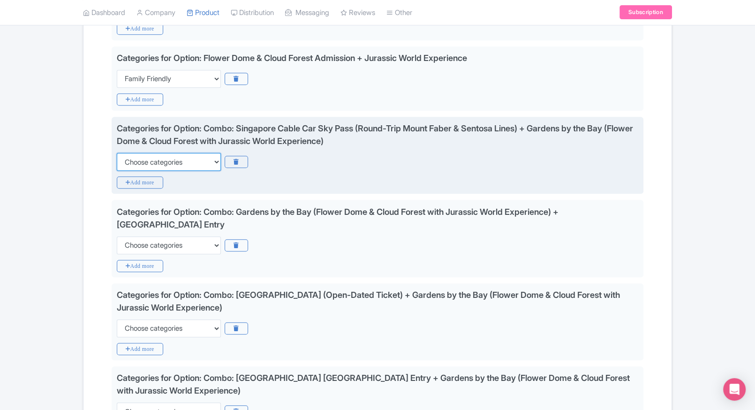
click at [184, 162] on select "Choose categories Adults Only Animals Audio Guide Beaches Bike Tours Boat Tours…" at bounding box center [169, 162] width 104 height 18
select select "family-friendly"
click at [117, 153] on select "Choose categories Adults Only Animals Audio Guide Beaches Bike Tours Boat Tours…" at bounding box center [169, 162] width 104 height 18
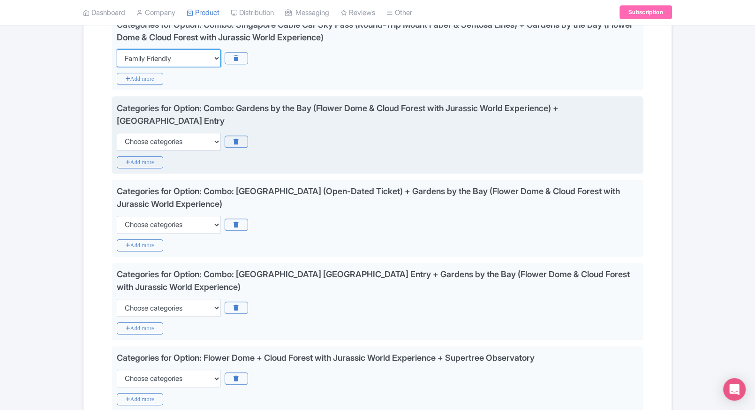
scroll to position [517, 0]
click at [201, 147] on select "Choose categories Adults Only Animals Audio Guide Beaches Bike Tours Boat Tours…" at bounding box center [169, 141] width 104 height 18
select select "family-friendly"
click at [117, 132] on select "Choose categories Adults Only Animals Audio Guide Beaches Bike Tours Boat Tours…" at bounding box center [169, 141] width 104 height 18
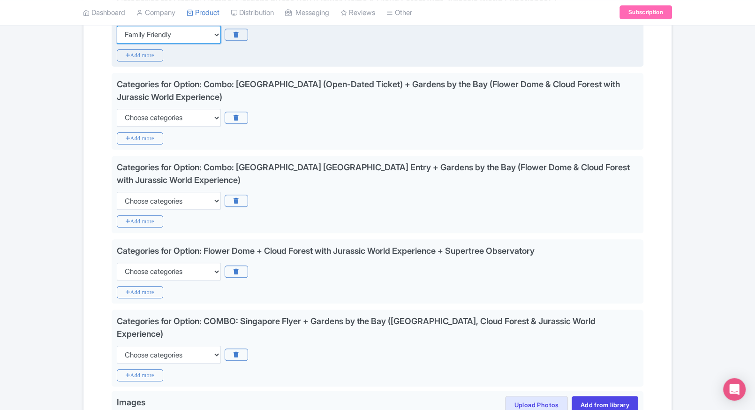
scroll to position [625, 0]
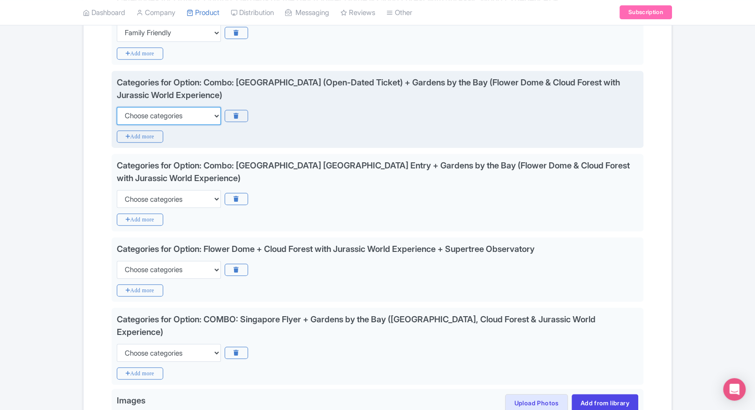
click at [173, 107] on select "Choose categories Adults Only Animals Audio Guide Beaches Bike Tours Boat Tours…" at bounding box center [169, 116] width 104 height 18
select select "family-friendly"
click at [117, 107] on select "Choose categories Adults Only Animals Audio Guide Beaches Bike Tours Boat Tours…" at bounding box center [169, 116] width 104 height 18
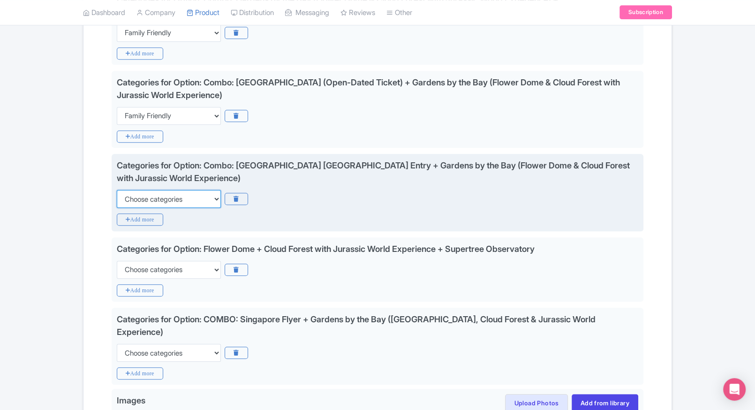
select select "family-friendly"
click at [117, 190] on select "Choose categories Adults Only Animals Audio Guide Beaches Bike Tours Boat Tours…" at bounding box center [169, 199] width 104 height 18
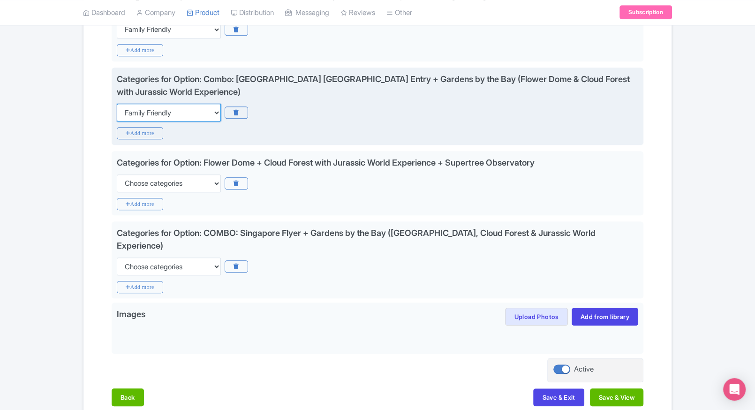
scroll to position [713, 0]
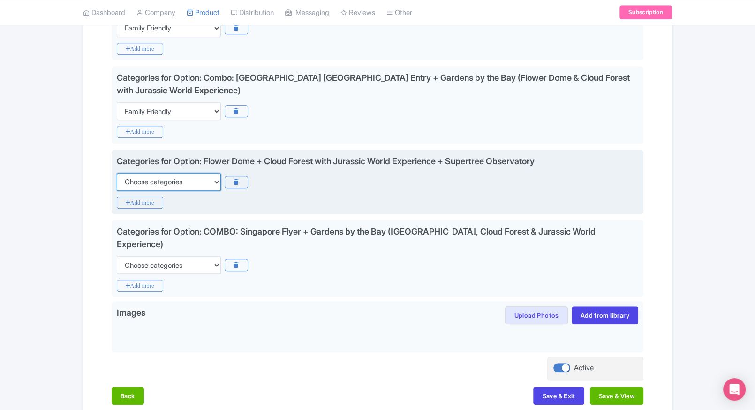
click at [194, 186] on select "Choose categories Adults Only Animals Audio Guide Beaches Bike Tours Boat Tours…" at bounding box center [169, 182] width 104 height 18
select select "family-friendly"
click at [117, 173] on select "Choose categories Adults Only Animals Audio Guide Beaches Bike Tours Boat Tours…" at bounding box center [169, 182] width 104 height 18
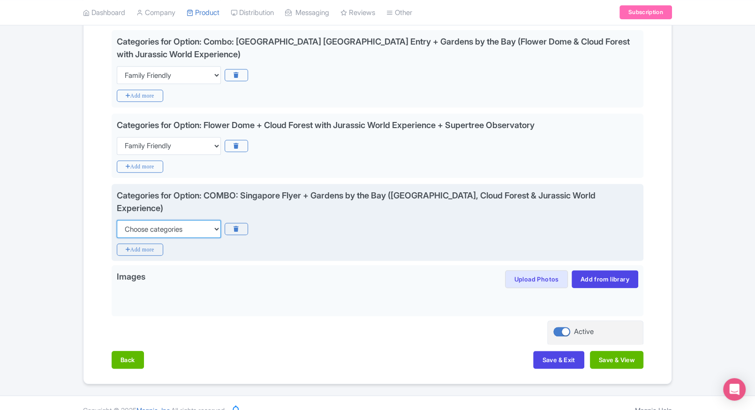
click at [163, 222] on select "Choose categories Adults Only Animals Audio Guide Beaches Bike Tours Boat Tours…" at bounding box center [169, 229] width 104 height 18
select select "family-friendly"
click at [117, 220] on select "Choose categories Adults Only Animals Audio Guide Beaches Bike Tours Boat Tours…" at bounding box center [169, 229] width 104 height 18
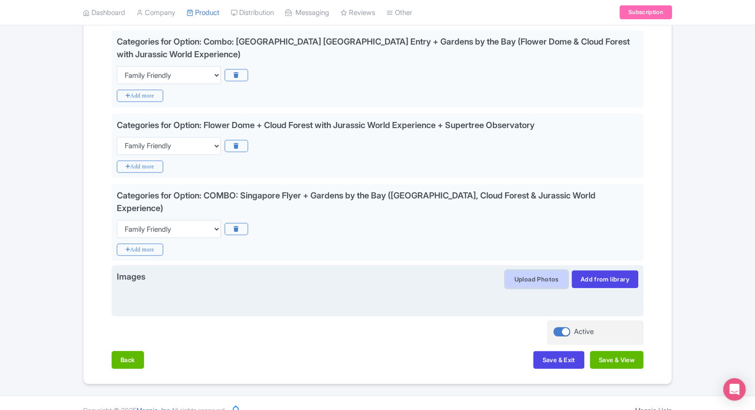
click at [517, 270] on button "Upload Photos" at bounding box center [536, 279] width 62 height 18
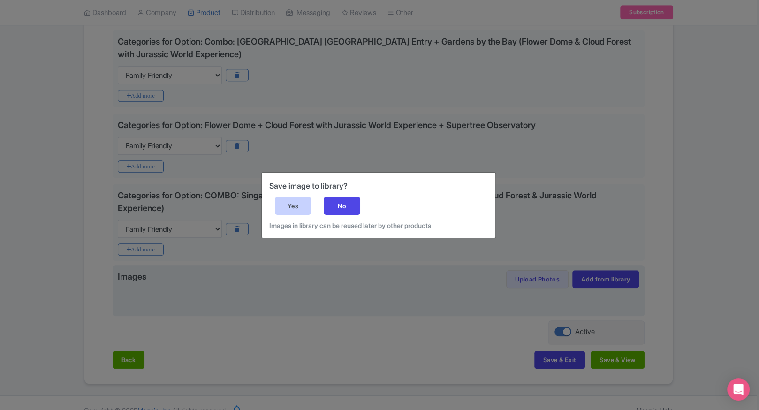
click at [304, 211] on div "Yes" at bounding box center [293, 206] width 37 height 18
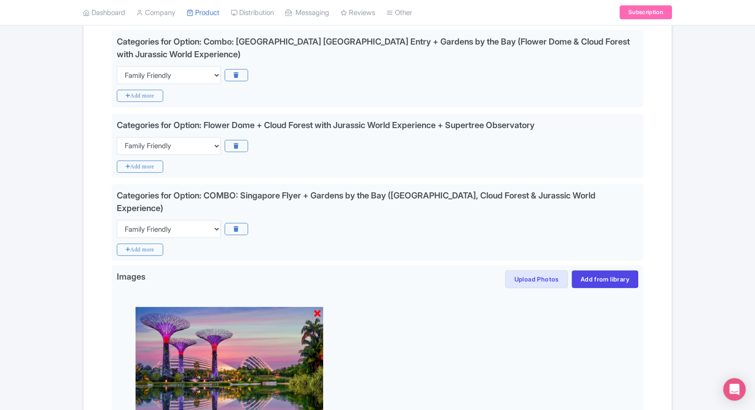
scroll to position [881, 0]
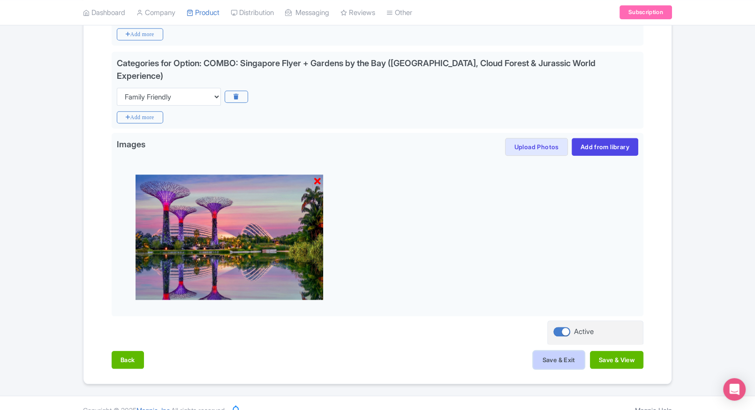
click at [559, 351] on button "Save & Exit" at bounding box center [558, 360] width 51 height 18
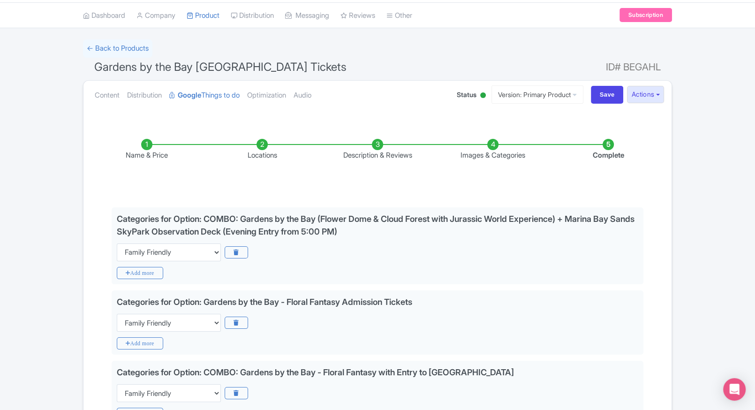
scroll to position [0, 0]
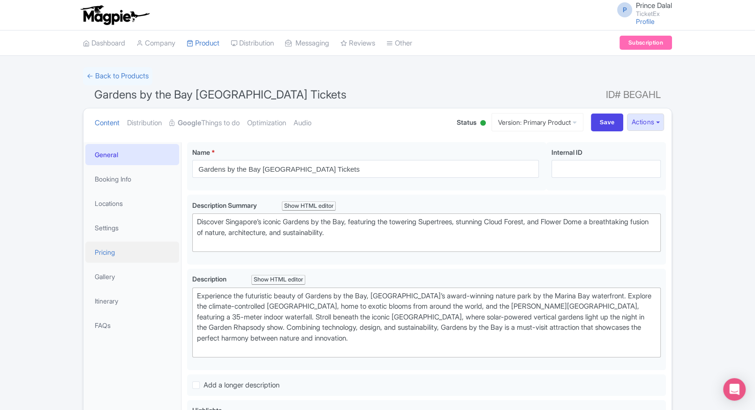
click at [110, 257] on link "Pricing" at bounding box center [132, 251] width 94 height 21
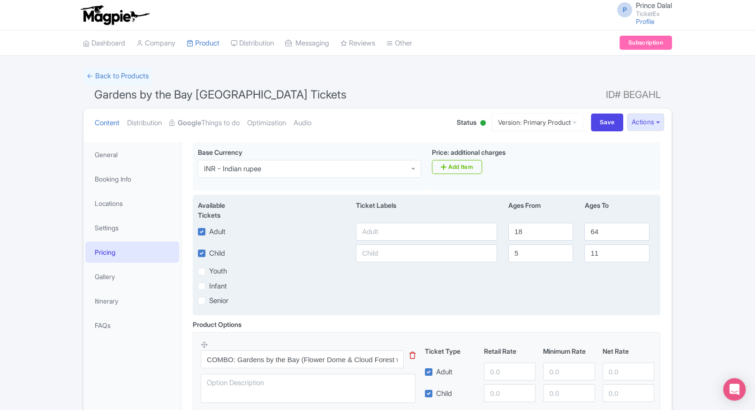
click at [413, 241] on div "Available Tickets i Ticket Labels Ages From Ages To Adult 18 64 Child [DEMOGRAP…" at bounding box center [426, 255] width 467 height 121
click at [405, 232] on input "text" at bounding box center [426, 232] width 141 height 18
type input "650"
paste input "650"
click at [364, 255] on input "text" at bounding box center [426, 253] width 141 height 18
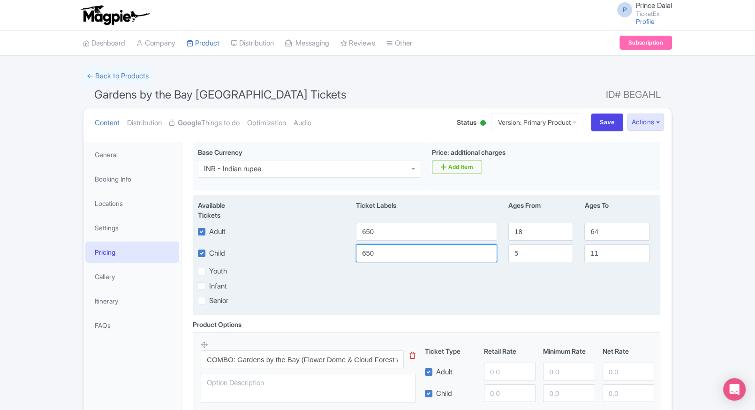
type input "650"
click at [533, 286] on div "Infant" at bounding box center [426, 285] width 468 height 11
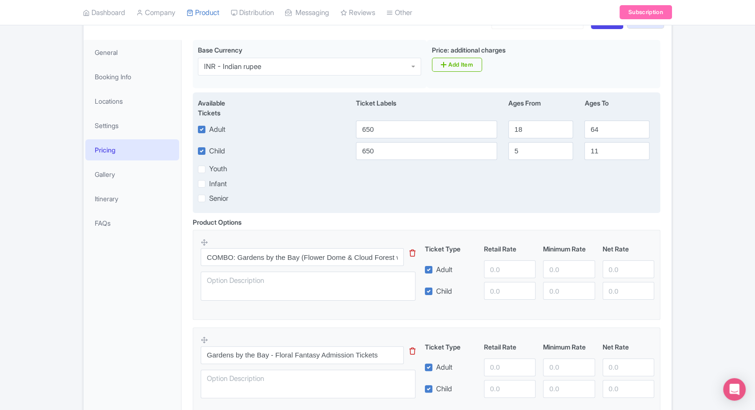
scroll to position [105, 0]
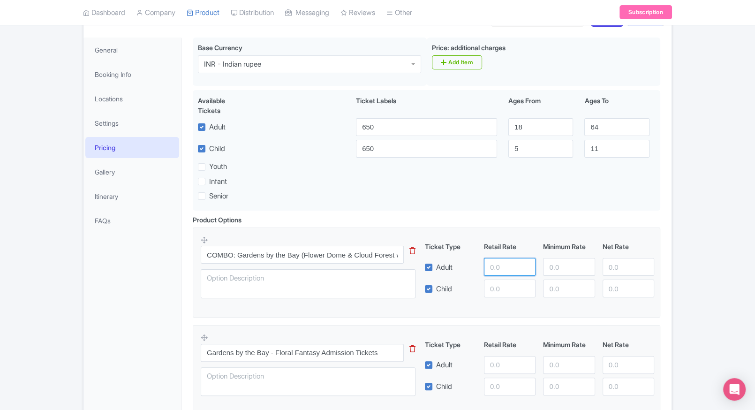
click at [499, 264] on input "number" at bounding box center [510, 267] width 52 height 18
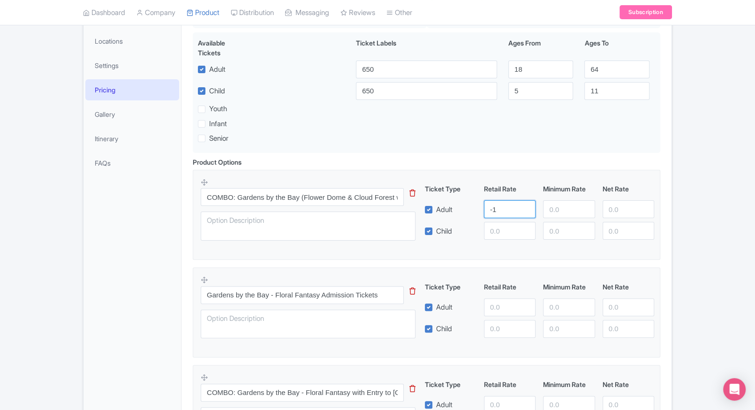
scroll to position [164, 0]
type input "-1"
click at [495, 298] on input "number" at bounding box center [510, 306] width 52 height 18
paste input "650"
type input "650"
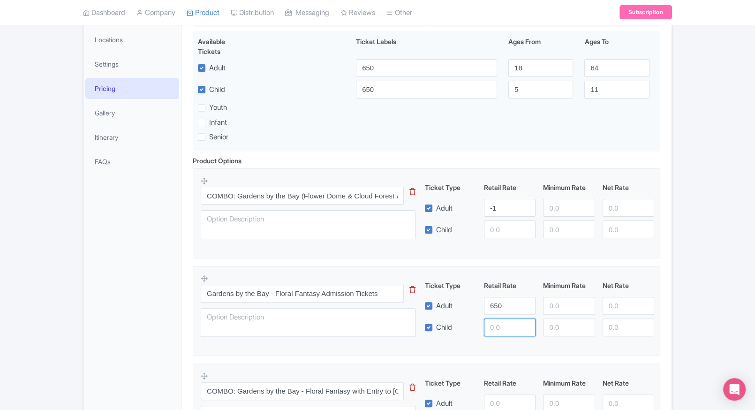
paste input "650"
drag, startPoint x: 497, startPoint y: 321, endPoint x: 555, endPoint y: 307, distance: 60.2
click at [555, 307] on div "Ticket Type Retail Rate Minimum Rate Net Rate Adult 650 Child 650 This tip has …" at bounding box center [540, 308] width 226 height 56
type input "650"
paste input "650"
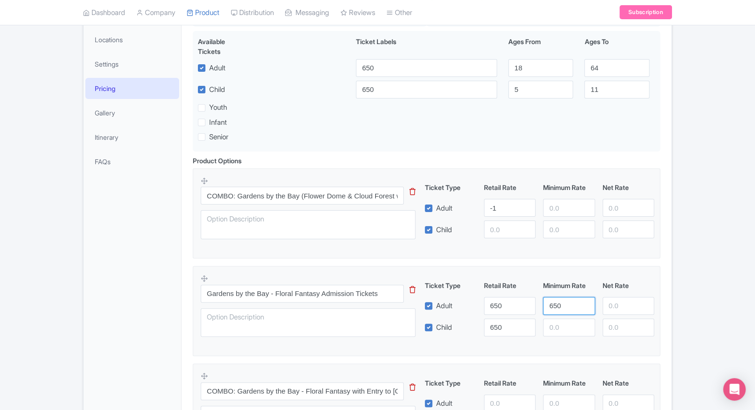
drag, startPoint x: 555, startPoint y: 307, endPoint x: 565, endPoint y: 331, distance: 25.3
click at [565, 331] on div "Ticket Type Retail Rate Minimum Rate Net Rate Adult 650 650 Child 650 This tip …" at bounding box center [540, 308] width 226 height 56
type input "650"
paste input "650"
drag, startPoint x: 565, startPoint y: 331, endPoint x: 604, endPoint y: 311, distance: 44.5
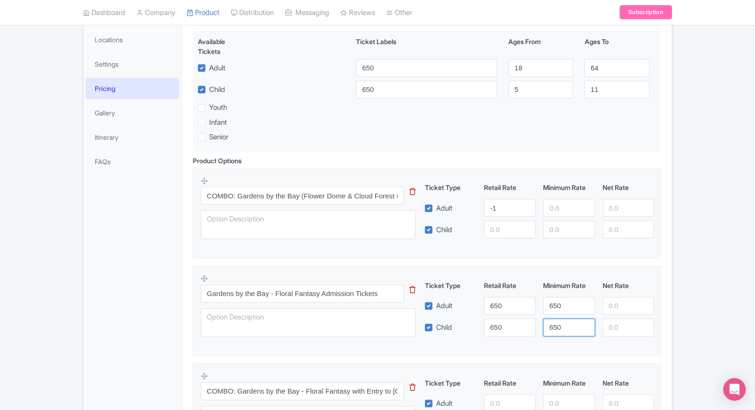
click at [604, 311] on div "Ticket Type Retail Rate Minimum Rate Net Rate Adult 650 650 Child 650 650 This …" at bounding box center [540, 308] width 226 height 56
type input "650"
paste input "650"
click at [604, 311] on input "650" at bounding box center [629, 306] width 52 height 18
type input "650"
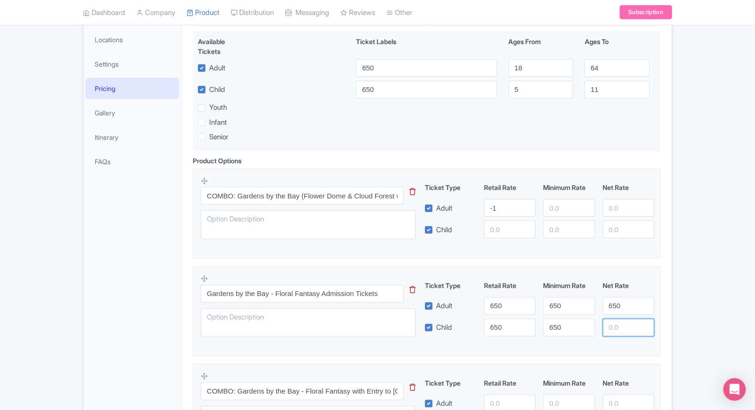
paste input "650"
click at [624, 329] on input "650" at bounding box center [629, 327] width 52 height 18
type input "650"
click at [506, 207] on input "-1" at bounding box center [510, 208] width 52 height 18
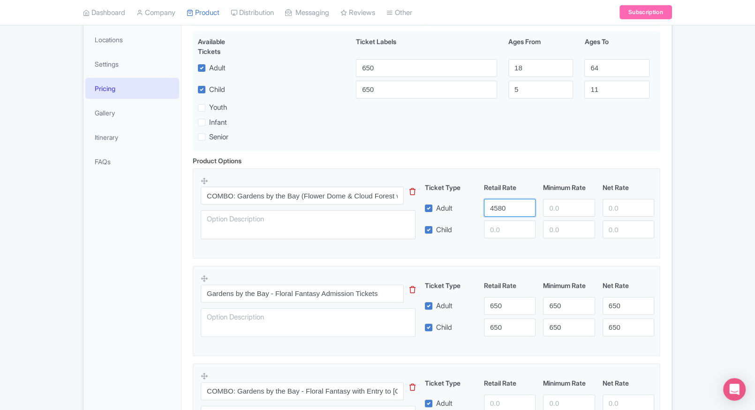
type input "4580"
paste input "4580"
click at [507, 225] on input "number" at bounding box center [510, 229] width 52 height 18
type input "4580"
paste input "4580"
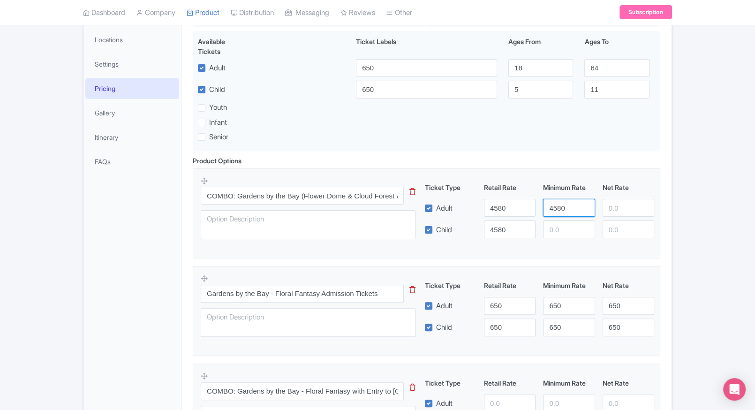
drag, startPoint x: 554, startPoint y: 211, endPoint x: 555, endPoint y: 224, distance: 13.7
click at [555, 224] on div "Ticket Type Retail Rate Minimum Rate Net Rate Adult 4580 4580 Child 4580 This t…" at bounding box center [540, 210] width 226 height 56
type input "4580"
paste input "4580"
click at [555, 224] on input "4580" at bounding box center [569, 229] width 52 height 18
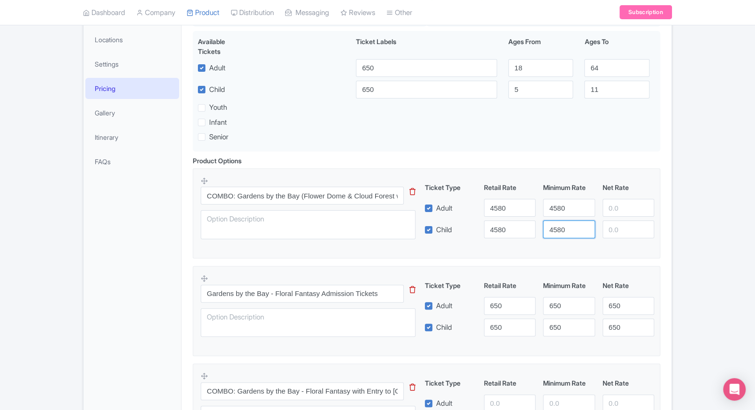
type input "4580"
paste input "4580"
click at [605, 207] on input "4580" at bounding box center [629, 208] width 52 height 18
type input "4580"
paste input "4580"
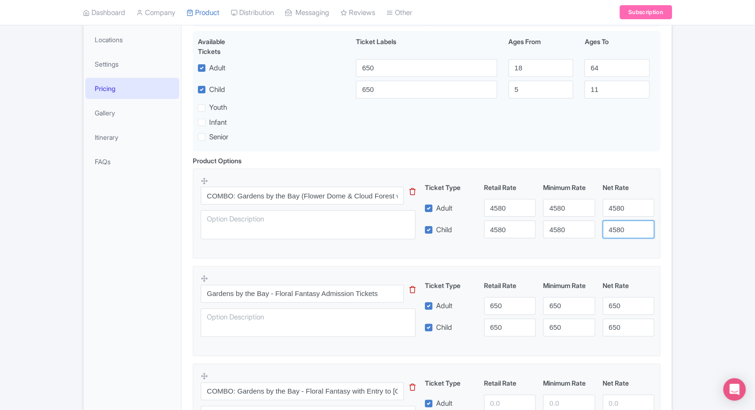
click at [611, 228] on input "4580" at bounding box center [629, 229] width 52 height 18
type input "4580"
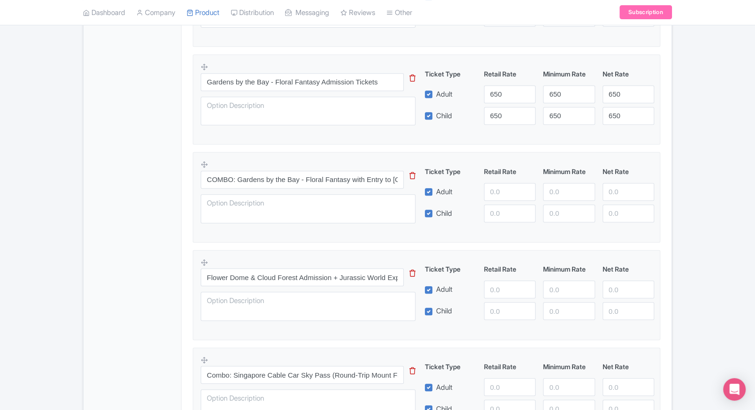
scroll to position [375, 0]
click at [489, 197] on input "number" at bounding box center [510, 192] width 52 height 18
type input "1300"
click at [508, 230] on fieldset "COMBO: Gardens by the Bay - Floral Fantasy with Entry to National Orchid Garden…" at bounding box center [426, 197] width 467 height 90
paste input "1300"
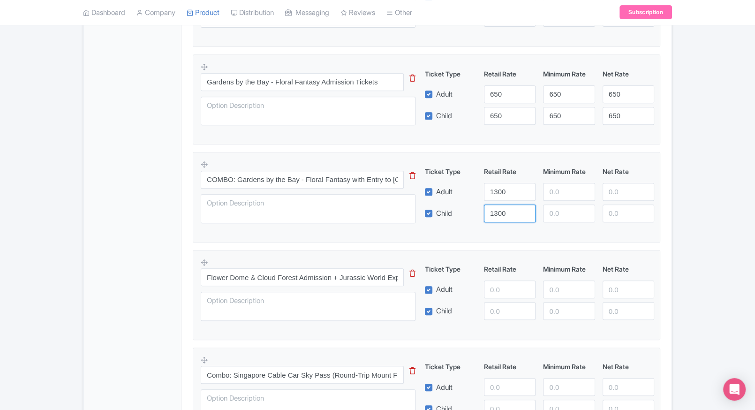
drag, startPoint x: 500, startPoint y: 212, endPoint x: 557, endPoint y: 189, distance: 61.2
click at [557, 189] on div "Ticket Type Retail Rate Minimum Rate Net Rate Adult 1300 Child 1300 This tip ha…" at bounding box center [540, 194] width 226 height 56
type input "1300"
paste input "1300"
drag, startPoint x: 557, startPoint y: 189, endPoint x: 561, endPoint y: 206, distance: 17.5
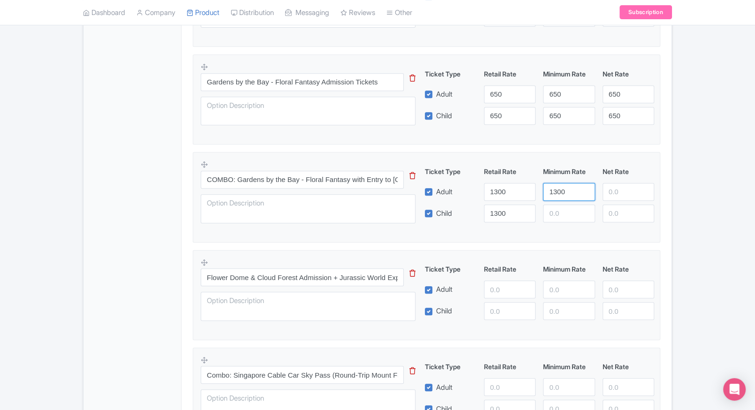
click at [561, 206] on div "Ticket Type Retail Rate Minimum Rate Net Rate Adult 1300 1300 Child 1300 This t…" at bounding box center [540, 194] width 226 height 56
type input "1300"
paste input "1300"
drag, startPoint x: 561, startPoint y: 206, endPoint x: 600, endPoint y: 194, distance: 40.6
click at [600, 194] on div "Ticket Type Retail Rate Minimum Rate Net Rate Adult 1300 1300 Child 1300 1300 T…" at bounding box center [540, 194] width 226 height 56
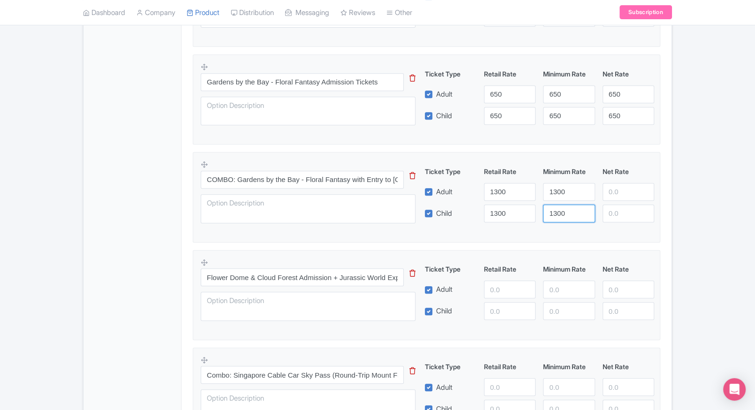
type input "1300"
drag, startPoint x: 600, startPoint y: 194, endPoint x: 614, endPoint y: 194, distance: 13.6
click at [614, 194] on div at bounding box center [628, 192] width 59 height 18
paste input "1300"
click at [619, 212] on input "1300" at bounding box center [629, 213] width 52 height 18
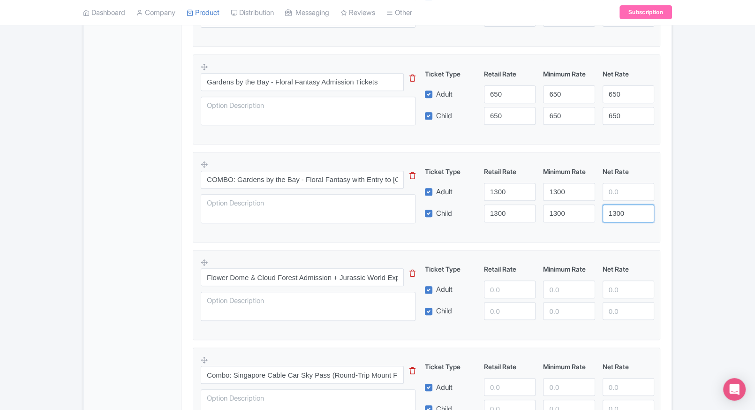
type input "1300"
paste input "1300"
drag, startPoint x: 624, startPoint y: 193, endPoint x: 678, endPoint y: 195, distance: 54.0
click at [678, 195] on div "← Back to Products Gardens by the Bay Singapore Tickets ID# BEGAHL Content Dist…" at bounding box center [377, 341] width 755 height 1298
type input "1300"
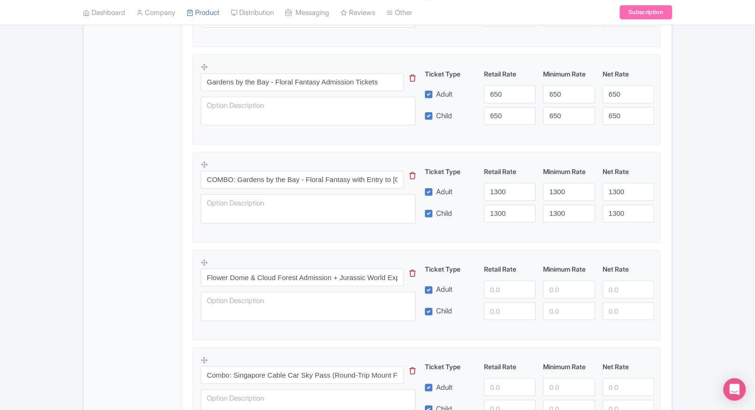
click at [678, 195] on div "← Back to Products Gardens by the Bay Singapore Tickets ID# BEGAHL Content Dist…" at bounding box center [377, 341] width 755 height 1298
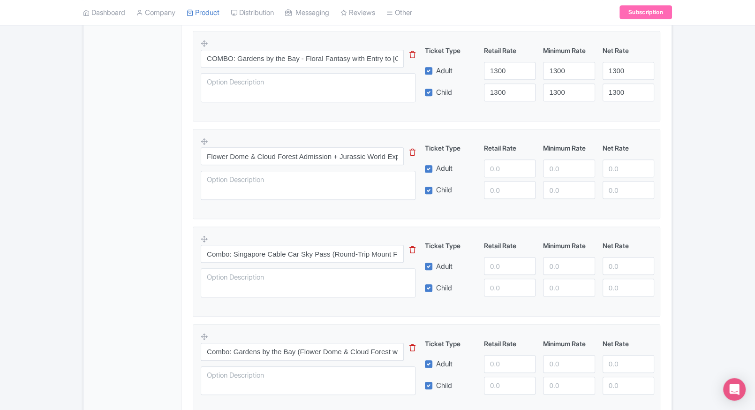
scroll to position [504, 0]
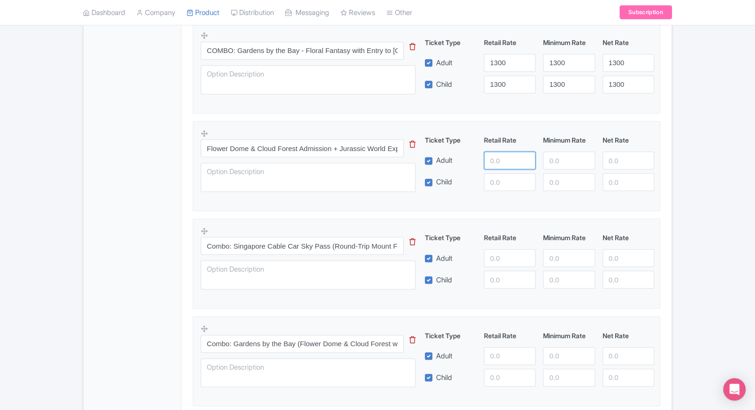
click at [498, 166] on input "number" at bounding box center [510, 160] width 52 height 18
type input "2030"
paste input "2030"
click at [498, 174] on input "2030" at bounding box center [510, 182] width 52 height 18
type input "2030"
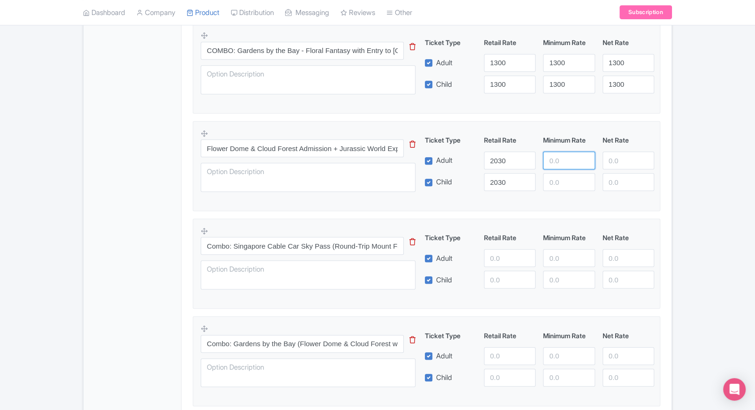
paste input "2030"
drag, startPoint x: 547, startPoint y: 157, endPoint x: 562, endPoint y: 183, distance: 30.7
click at [562, 183] on div "Ticket Type Retail Rate Minimum Rate Net Rate Adult 2030 2030 Child 2030 This t…" at bounding box center [540, 163] width 226 height 56
type input "2030"
paste input "2030"
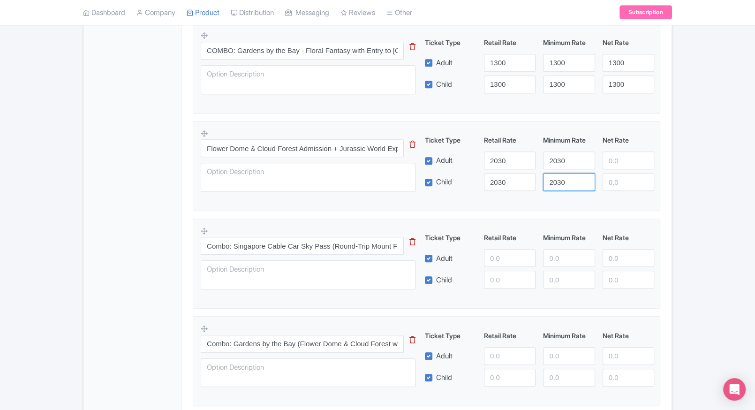
click at [562, 183] on input "2030" at bounding box center [569, 182] width 52 height 18
type input "2030"
click at [615, 171] on div "Ticket Type Retail Rate Minimum Rate Net Rate Adult 2030 2030 Child 2030 2030 T…" at bounding box center [540, 163] width 226 height 56
paste input "2030"
drag, startPoint x: 621, startPoint y: 162, endPoint x: 622, endPoint y: 178, distance: 16.0
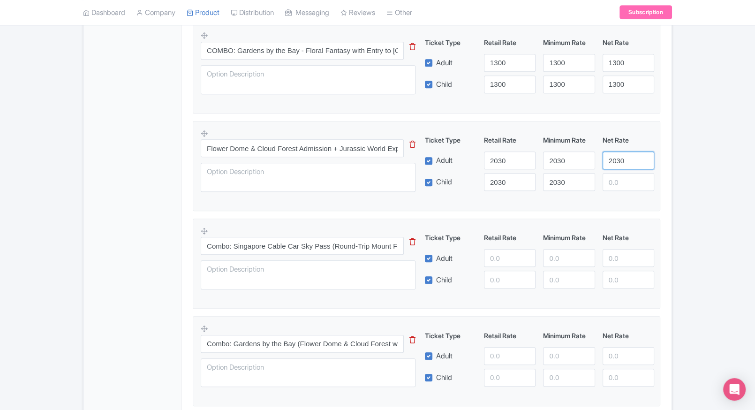
click at [622, 178] on div "Ticket Type Retail Rate Minimum Rate Net Rate Adult 2030 2030 2030 Child 2030 2…" at bounding box center [540, 163] width 226 height 56
type input "2030"
paste input "2030"
click at [622, 178] on input "2030" at bounding box center [629, 182] width 52 height 18
type input "2030"
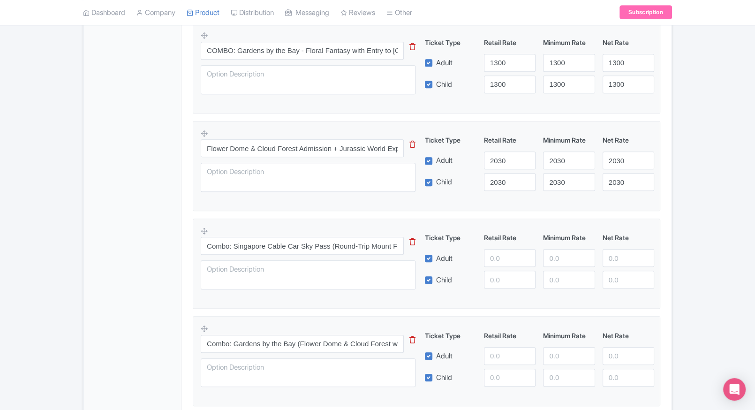
click at [684, 195] on div "← Back to Products Gardens by the Bay Singapore Tickets ID# BEGAHL Content Dist…" at bounding box center [377, 212] width 755 height 1298
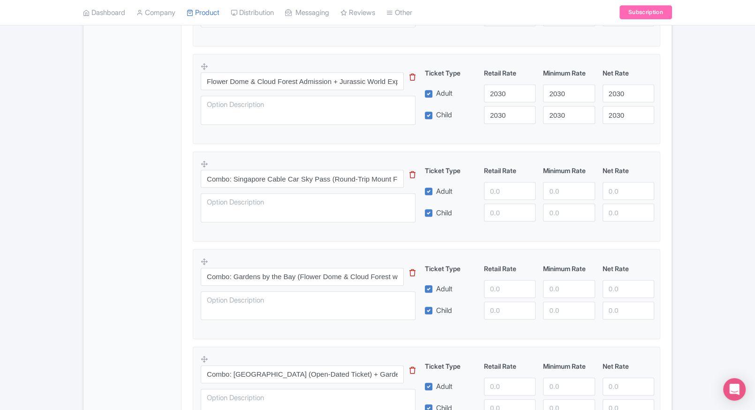
scroll to position [573, 0]
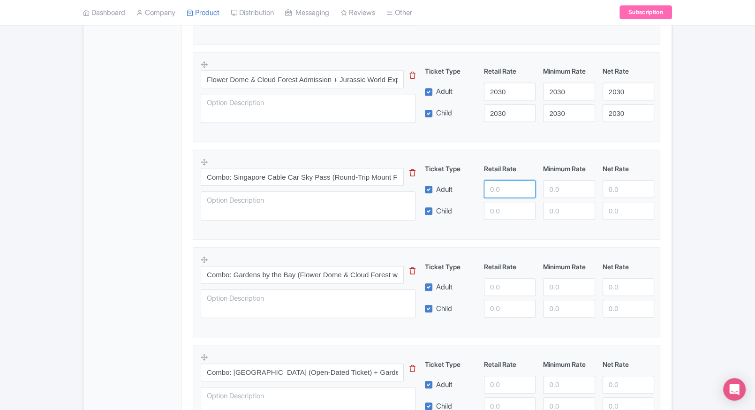
click at [513, 196] on input "number" at bounding box center [510, 189] width 52 height 18
type input "3490"
click at [506, 208] on input "number" at bounding box center [510, 211] width 52 height 18
paste input "3490"
type input "3490"
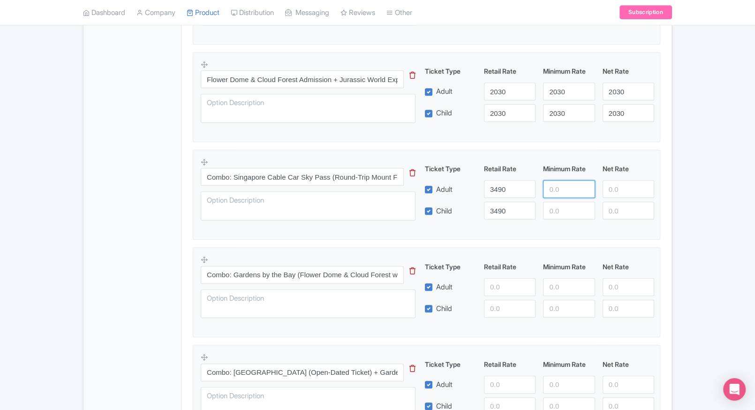
paste input "3490"
click at [561, 185] on input "3490" at bounding box center [569, 189] width 52 height 18
type input "3490"
click at [560, 219] on input "number" at bounding box center [569, 211] width 52 height 18
paste input "3490"
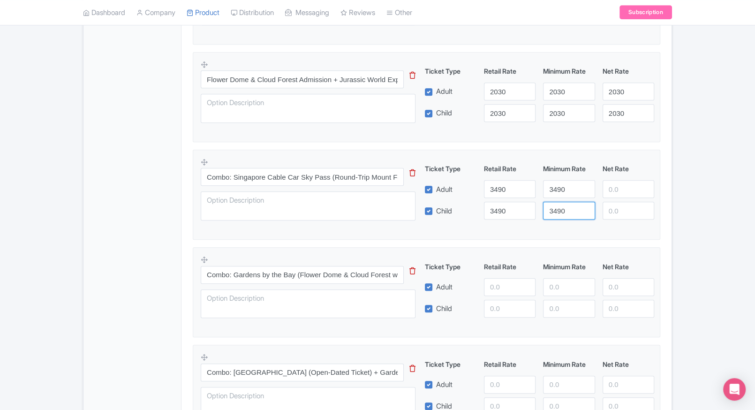
type input "3490"
paste input "3490"
click at [626, 186] on input "3490" at bounding box center [629, 189] width 52 height 18
type input "3490"
paste input "3490"
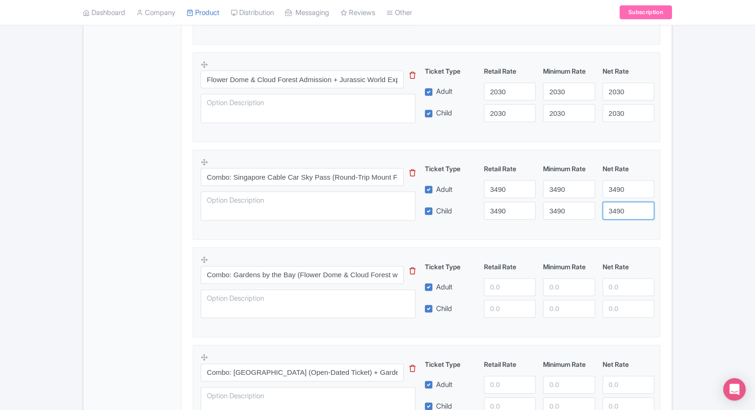
click at [618, 204] on input "3490" at bounding box center [629, 211] width 52 height 18
type input "3490"
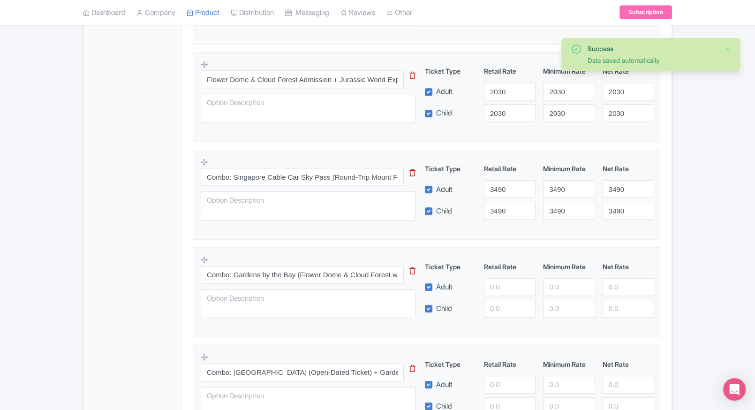
click at [679, 182] on div "Success Data saved automatically ← Back to Products Gardens by the Bay Singapor…" at bounding box center [377, 143] width 755 height 1298
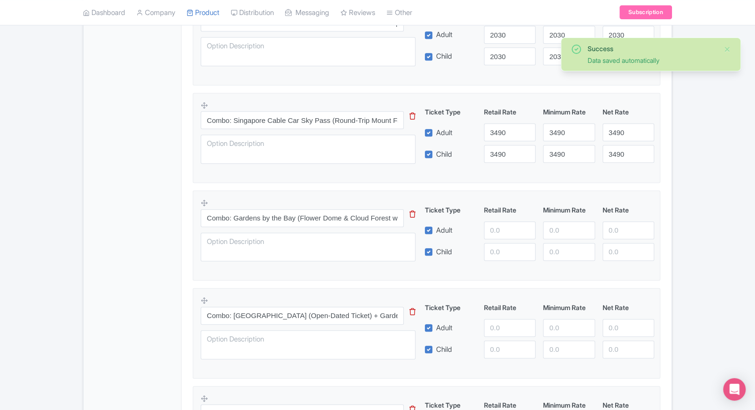
scroll to position [631, 0]
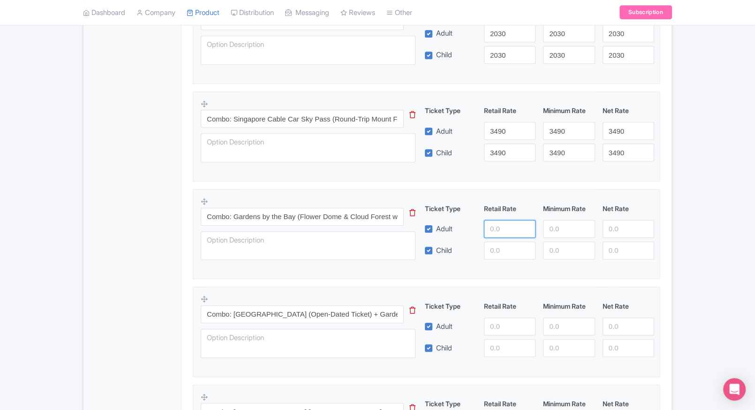
click at [502, 234] on input "number" at bounding box center [510, 229] width 52 height 18
type input "2570"
paste input "2570"
click at [500, 245] on input "number" at bounding box center [510, 250] width 52 height 18
type input "2570"
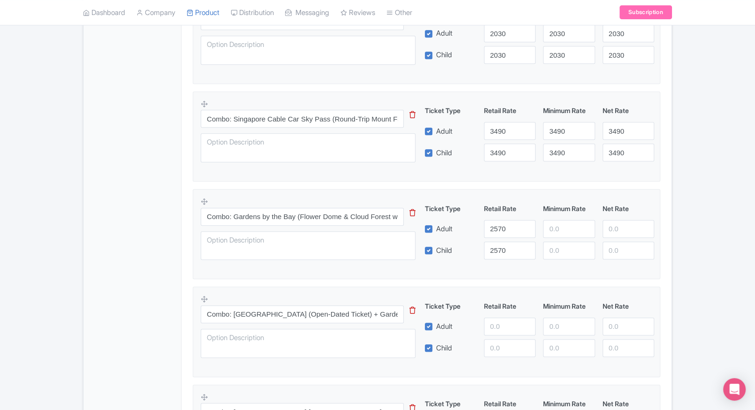
click at [541, 230] on div at bounding box center [568, 229] width 59 height 18
paste input "2570"
click at [548, 228] on input "2570" at bounding box center [569, 229] width 52 height 18
type input "2570"
paste input "2570"
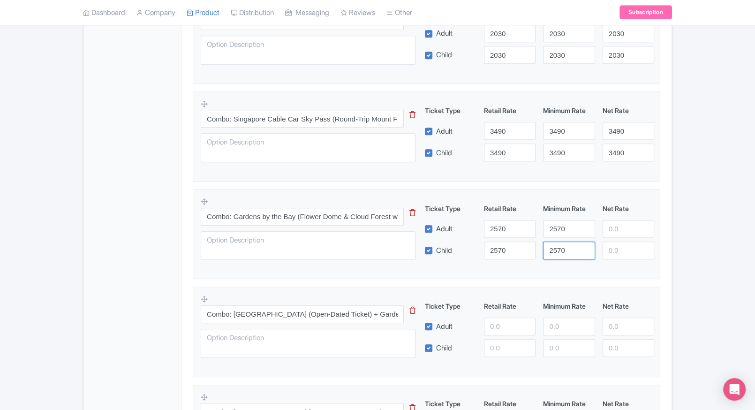
drag, startPoint x: 558, startPoint y: 255, endPoint x: 611, endPoint y: 233, distance: 57.2
click at [611, 233] on div "Ticket Type Retail Rate Minimum Rate Net Rate Adult 2570 2570 Child 2570 2570 T…" at bounding box center [540, 232] width 226 height 56
type input "2570"
paste input "2570"
click at [611, 233] on input "2570" at bounding box center [629, 229] width 52 height 18
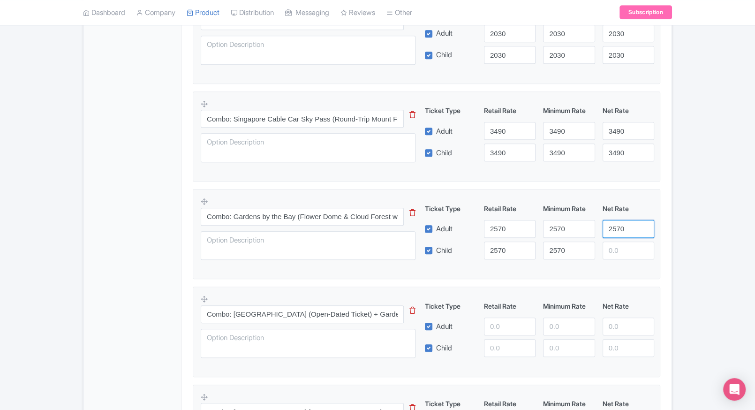
type input "2570"
paste input "2570"
click at [616, 249] on input "2570" at bounding box center [629, 250] width 52 height 18
type input "2570"
click at [677, 227] on div "Success Data saved automatically ← Back to Products Gardens by the Bay Singapor…" at bounding box center [377, 85] width 600 height 1298
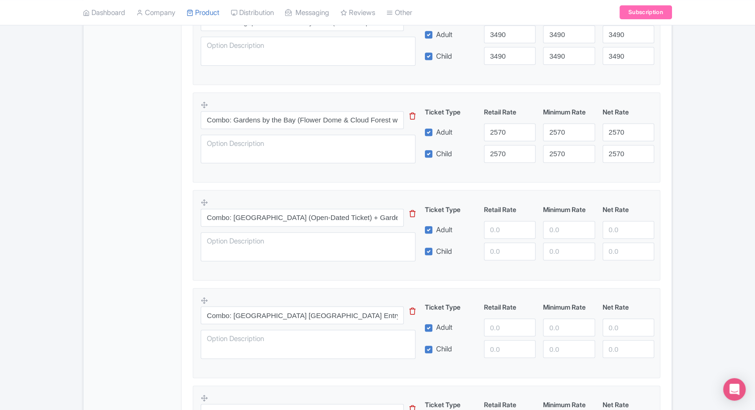
scroll to position [733, 0]
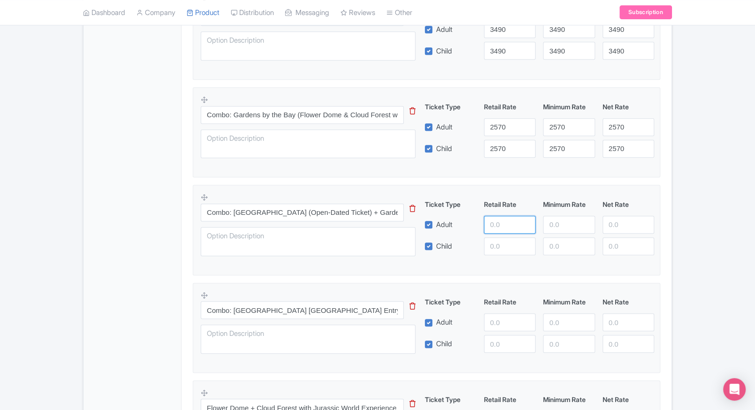
click at [503, 216] on input "number" at bounding box center [510, 225] width 52 height 18
type input "4399"
click at [498, 240] on input "number" at bounding box center [510, 246] width 52 height 18
paste input "4399"
type input "4399"
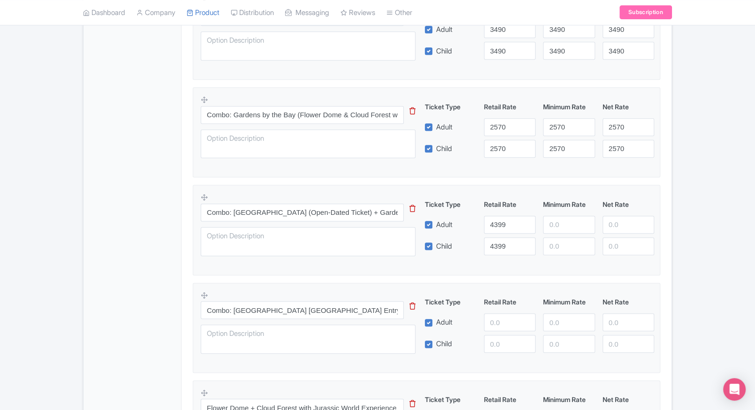
click at [542, 225] on div at bounding box center [568, 225] width 59 height 18
paste input "4399"
drag, startPoint x: 549, startPoint y: 225, endPoint x: 562, endPoint y: 247, distance: 26.1
click at [562, 247] on div "Ticket Type Retail Rate Minimum Rate Net Rate Adult 4399 4399 Child 4399 This t…" at bounding box center [540, 227] width 226 height 56
type input "4399"
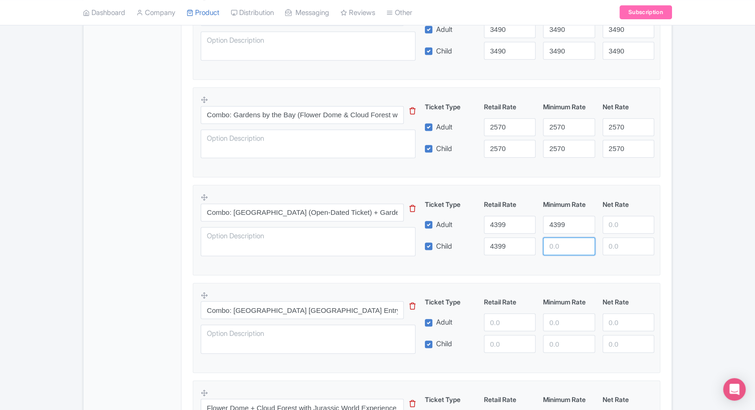
paste input "4399"
click at [562, 247] on input "4399" at bounding box center [569, 246] width 52 height 18
type input "4399"
paste input "4399"
drag, startPoint x: 618, startPoint y: 224, endPoint x: 619, endPoint y: 241, distance: 17.4
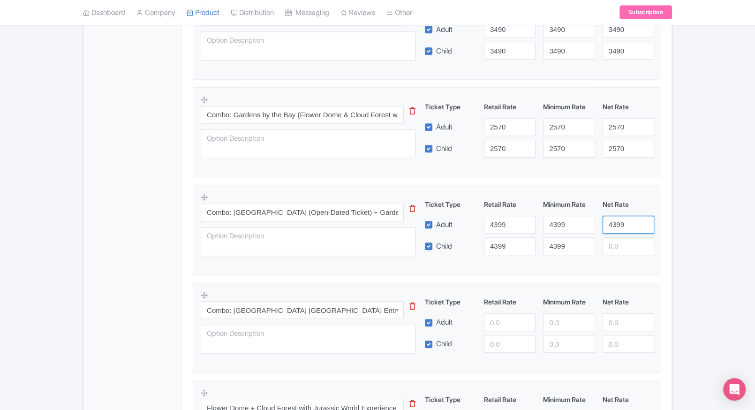
click at [619, 241] on div "Ticket Type Retail Rate Minimum Rate Net Rate Adult 4399 4399 4399 Child 4399 4…" at bounding box center [540, 227] width 226 height 56
type input "4399"
paste input "4399"
click at [619, 241] on input "4399" at bounding box center [629, 246] width 52 height 18
type input "4399"
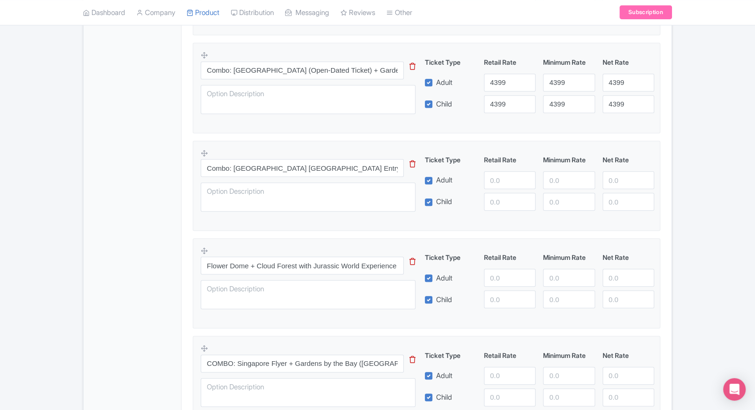
scroll to position [875, 0]
click at [498, 172] on input "number" at bounding box center [510, 180] width 52 height 18
type input "7300"
click at [499, 193] on input "number" at bounding box center [510, 201] width 52 height 18
paste input "7300"
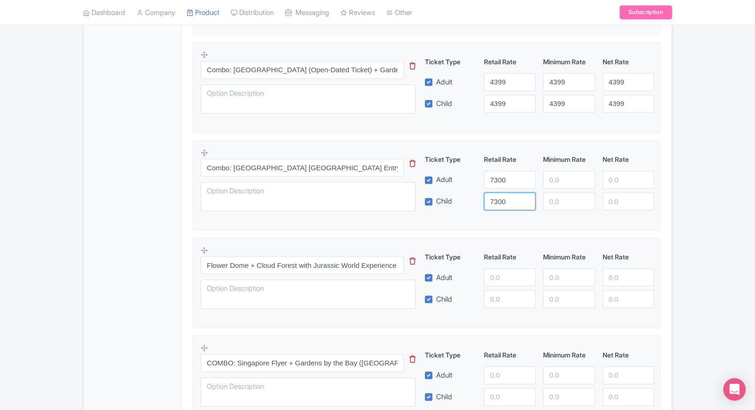
type input "7300"
paste input "7300"
click at [551, 182] on input "7300" at bounding box center [569, 180] width 52 height 18
type input "7300"
paste input "7300"
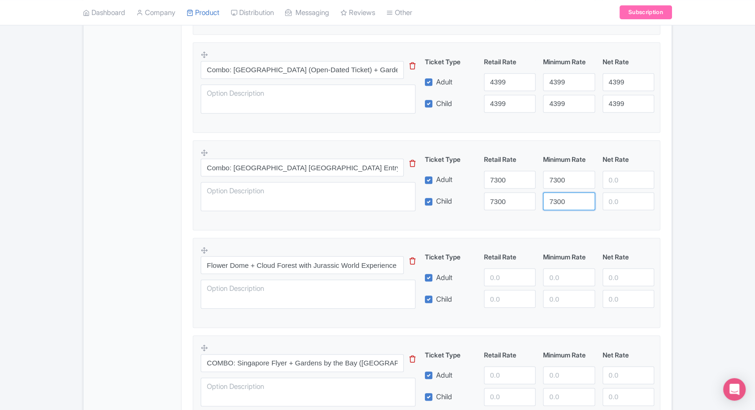
click at [556, 193] on input "7300" at bounding box center [569, 201] width 52 height 18
type input "7300"
click at [603, 186] on input "number" at bounding box center [629, 180] width 52 height 18
paste input "7300"
type input "7300"
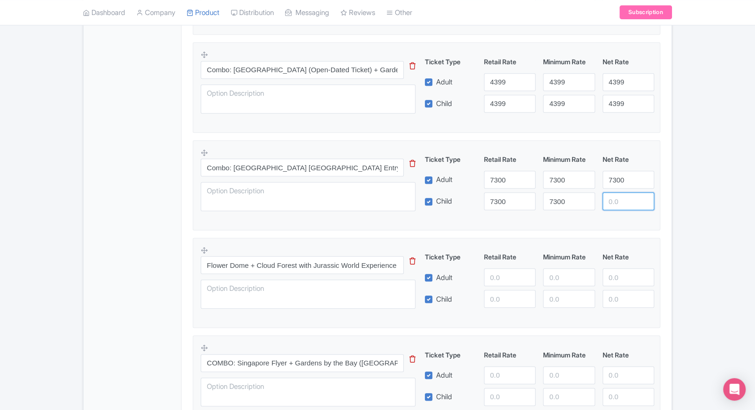
paste input "7300"
click at [609, 196] on input "7300" at bounding box center [629, 201] width 52 height 18
type input "7300"
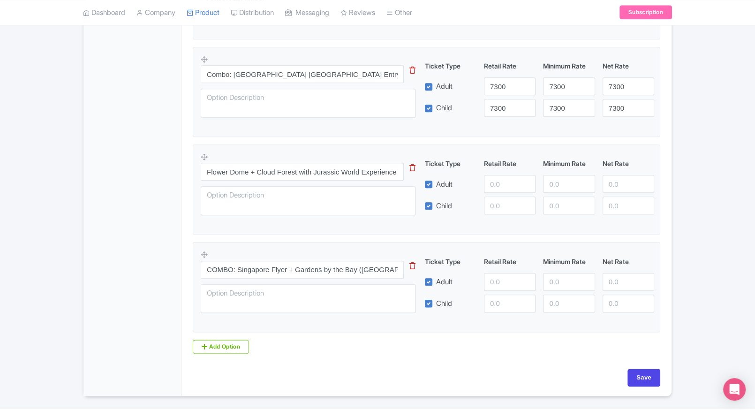
scroll to position [974, 0]
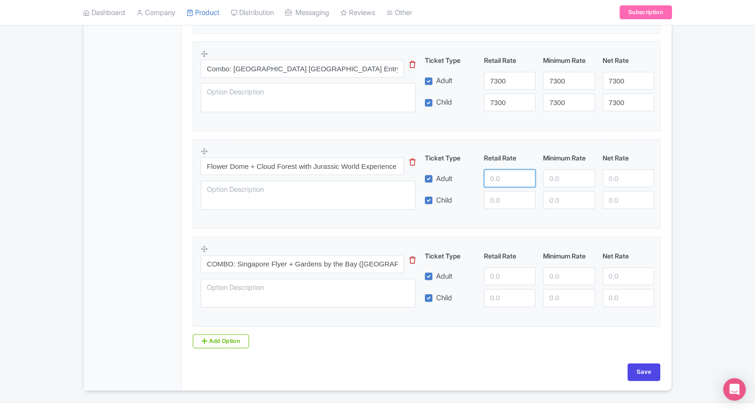
click at [494, 173] on input "number" at bounding box center [510, 178] width 52 height 18
type input "2730"
click at [499, 196] on input "number" at bounding box center [510, 200] width 52 height 18
paste input "2730"
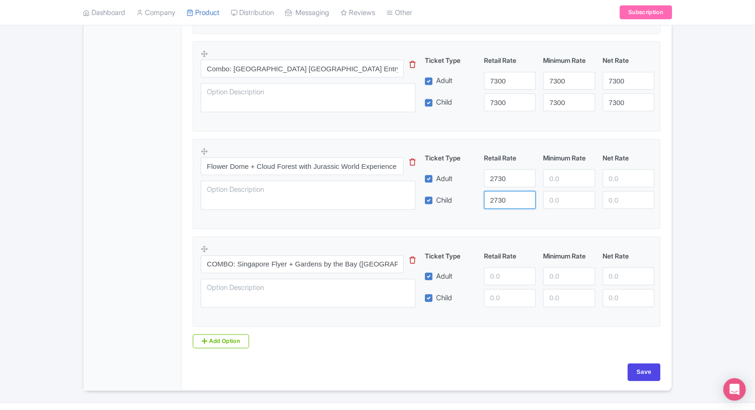
type input "2730"
click at [563, 176] on input "number" at bounding box center [569, 178] width 52 height 18
paste input "2730"
type input "2730"
paste input "2730"
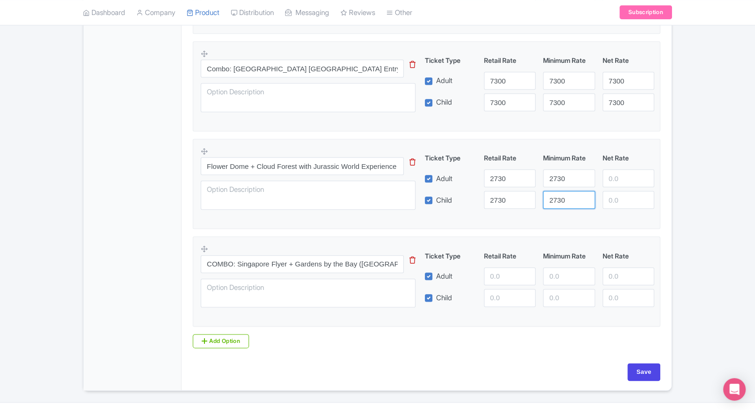
click at [560, 197] on input "2730" at bounding box center [569, 200] width 52 height 18
type input "2730"
paste input "2730"
click at [625, 184] on input "2730" at bounding box center [629, 178] width 52 height 18
type input "2730"
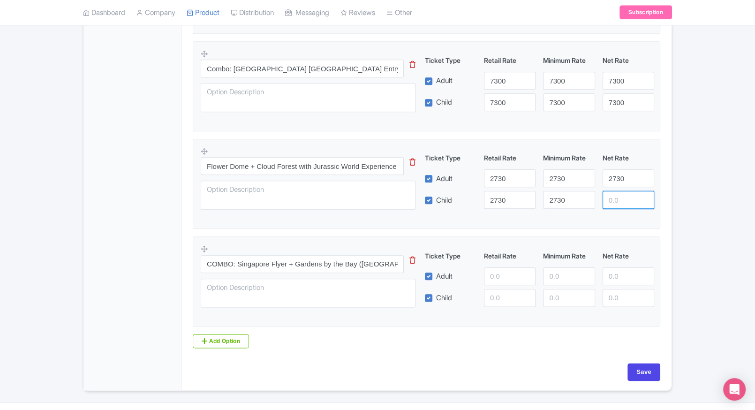
paste input "2730"
drag, startPoint x: 618, startPoint y: 196, endPoint x: 663, endPoint y: 198, distance: 44.6
type input "2730"
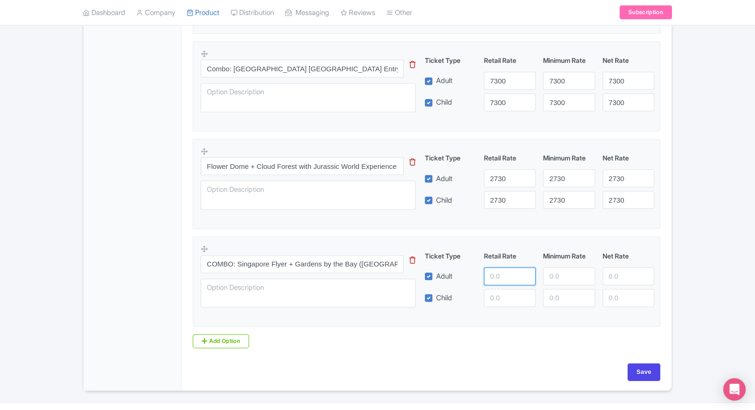
click at [499, 279] on input "number" at bounding box center [510, 276] width 52 height 18
type input "4499"
paste input "4499"
click at [498, 296] on input "4499" at bounding box center [510, 298] width 52 height 18
type input "4499"
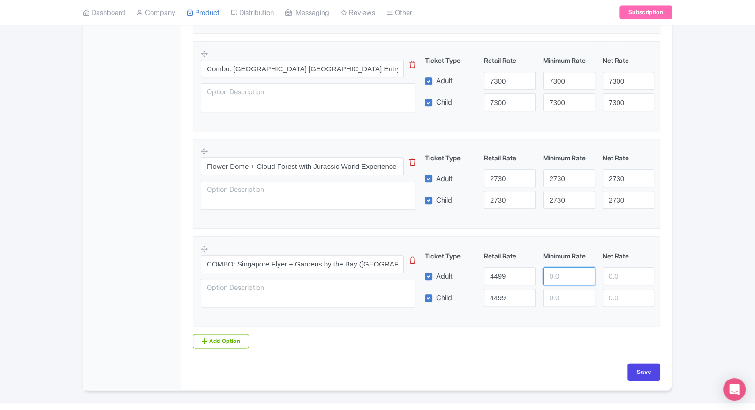
paste input "4499"
click at [549, 283] on input "4499" at bounding box center [569, 276] width 52 height 18
type input "4499"
paste input "4499"
click at [558, 294] on input "4499" at bounding box center [569, 298] width 52 height 18
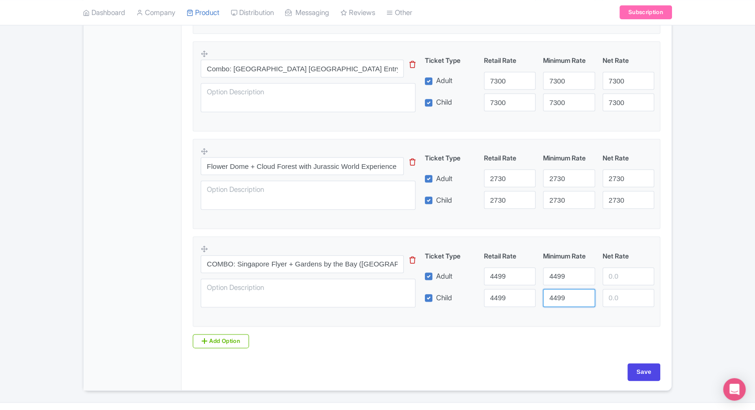
type input "4499"
paste input "4499"
click at [624, 273] on input "4499" at bounding box center [629, 276] width 52 height 18
type input "4499"
paste input "4499"
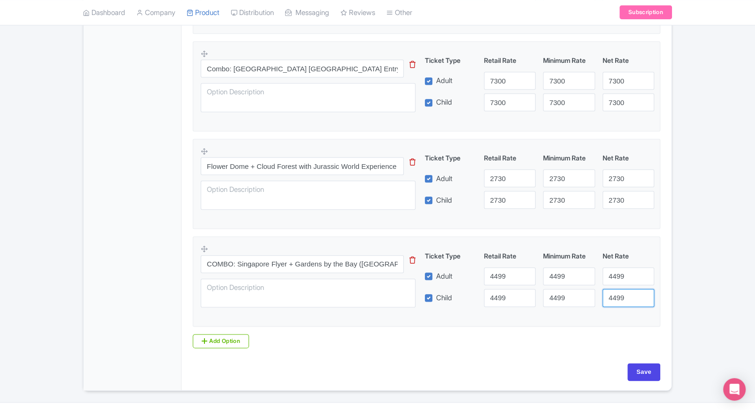
click at [622, 291] on input "4499" at bounding box center [629, 298] width 52 height 18
type input "4499"
click at [640, 369] on input "Save" at bounding box center [643, 372] width 33 height 18
type input "Saving..."
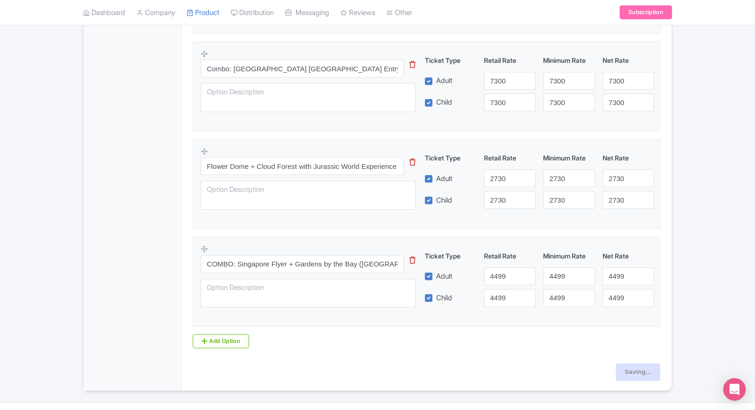
type input "Saving..."
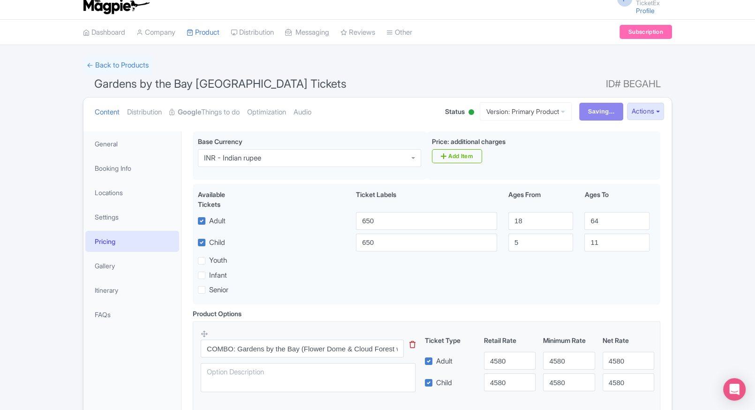
scroll to position [0, 0]
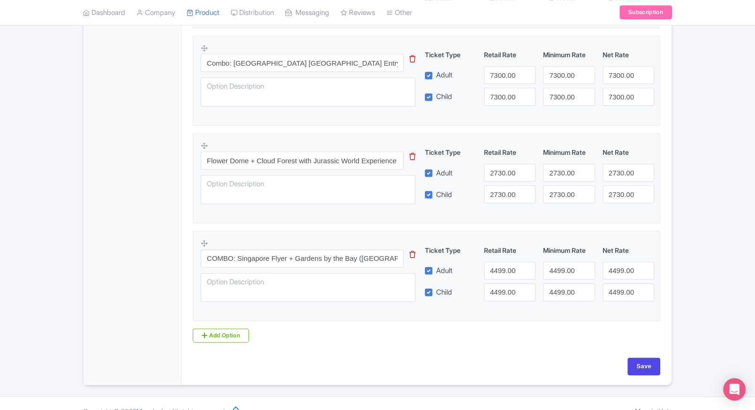
scroll to position [995, 0]
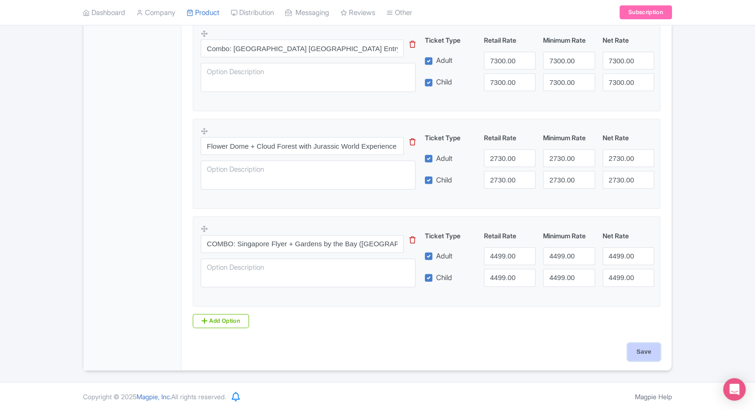
click at [638, 346] on input "Save" at bounding box center [643, 352] width 33 height 18
type input "Saving..."
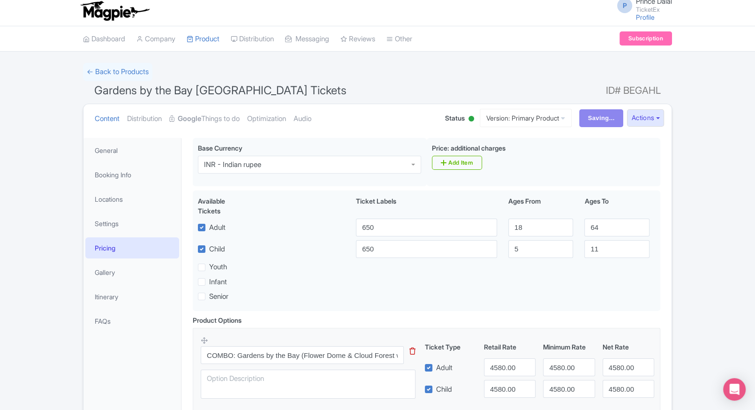
scroll to position [0, 0]
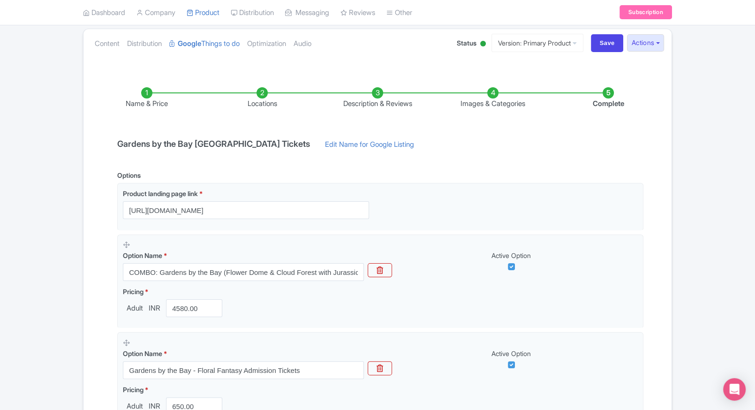
scroll to position [81, 0]
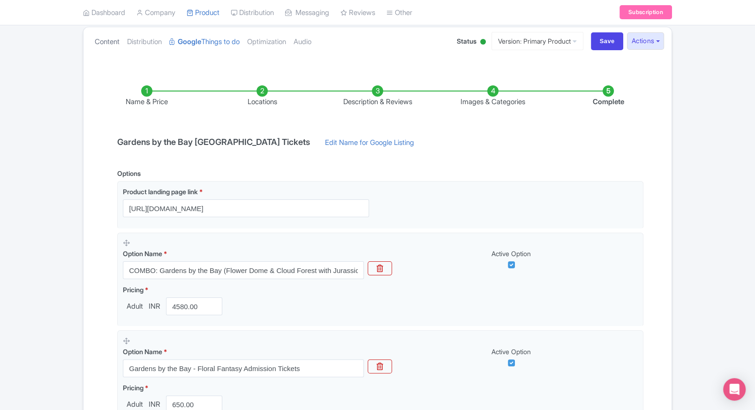
click at [110, 38] on link "Content" at bounding box center [107, 42] width 25 height 30
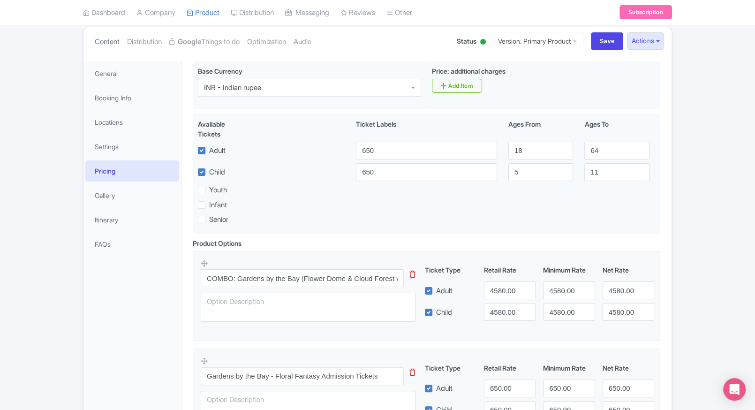
scroll to position [0, 0]
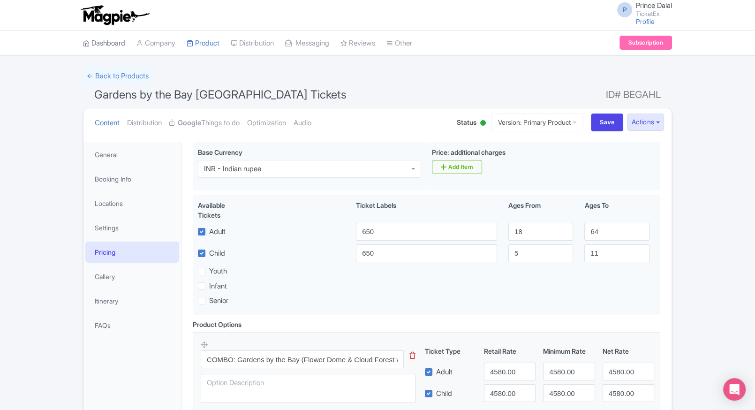
click at [110, 43] on link "Dashboard" at bounding box center [104, 43] width 42 height 26
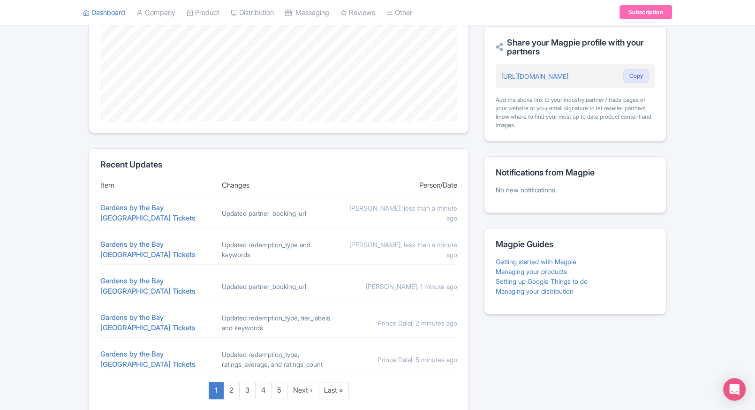
scroll to position [291, 0]
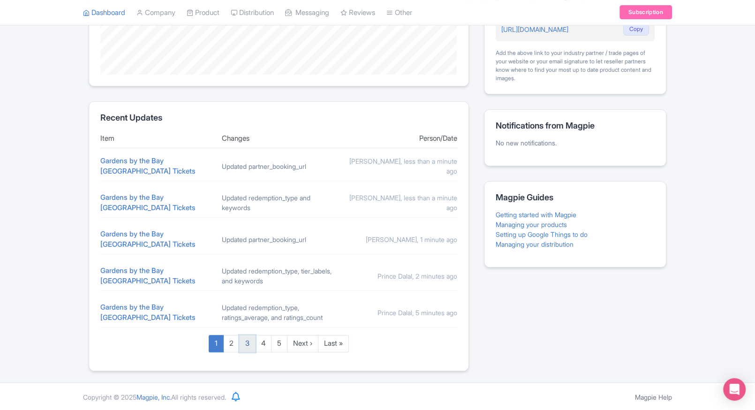
click at [249, 341] on link "3" at bounding box center [247, 343] width 16 height 17
